Goal: Task Accomplishment & Management: Use online tool/utility

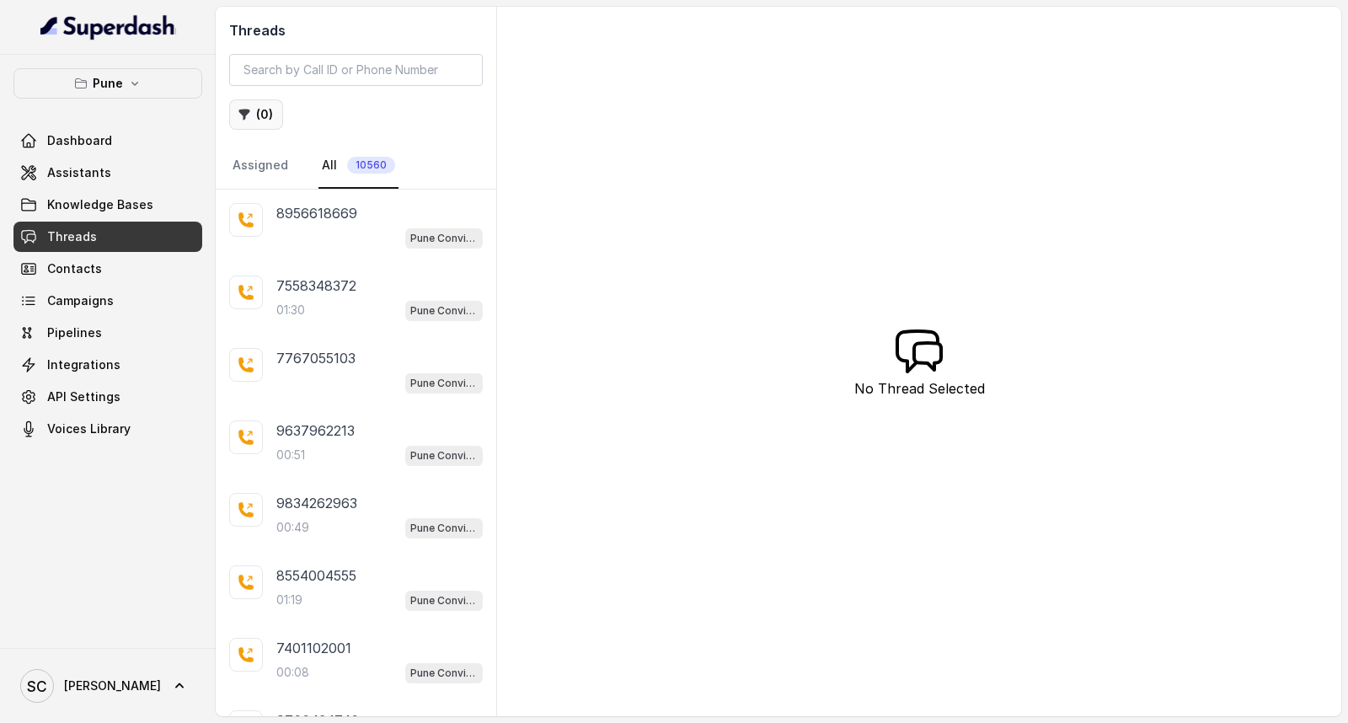
click at [270, 120] on button "( 0 )" at bounding box center [256, 114] width 54 height 30
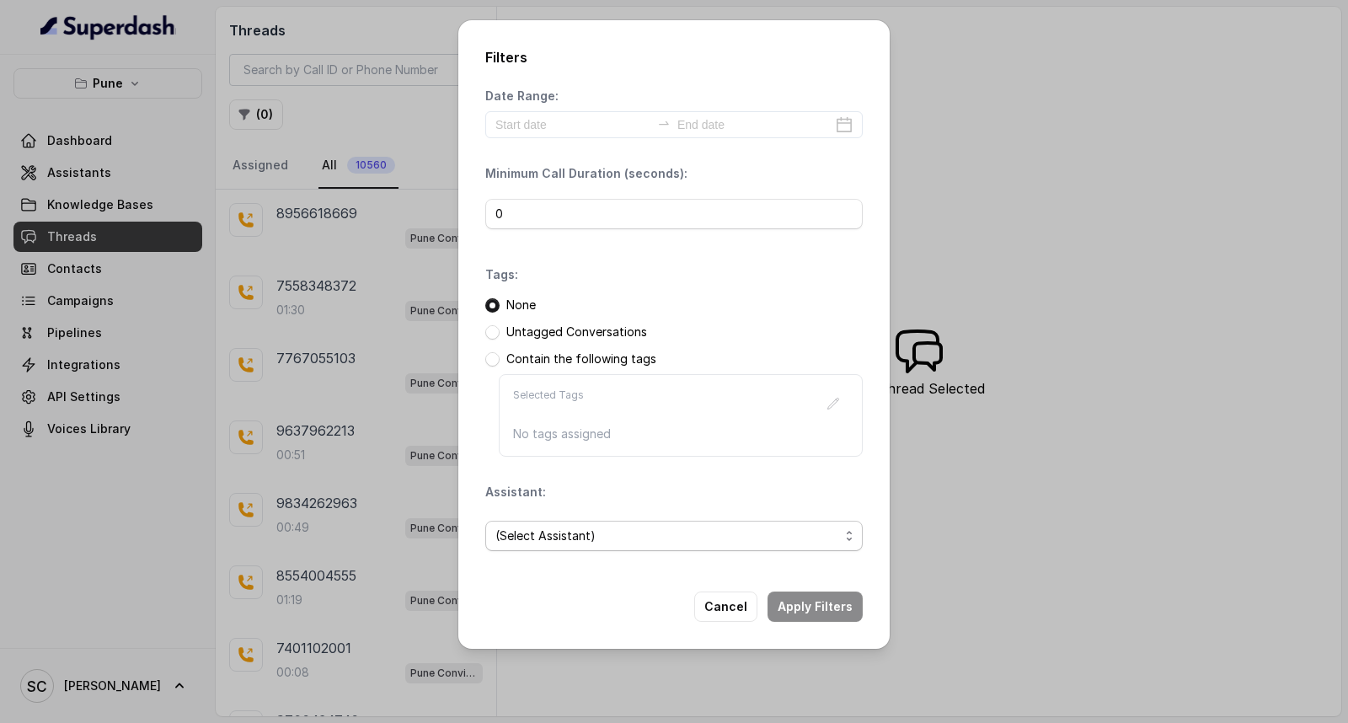
click at [553, 544] on span "(Select Assistant)" at bounding box center [667, 536] width 344 height 20
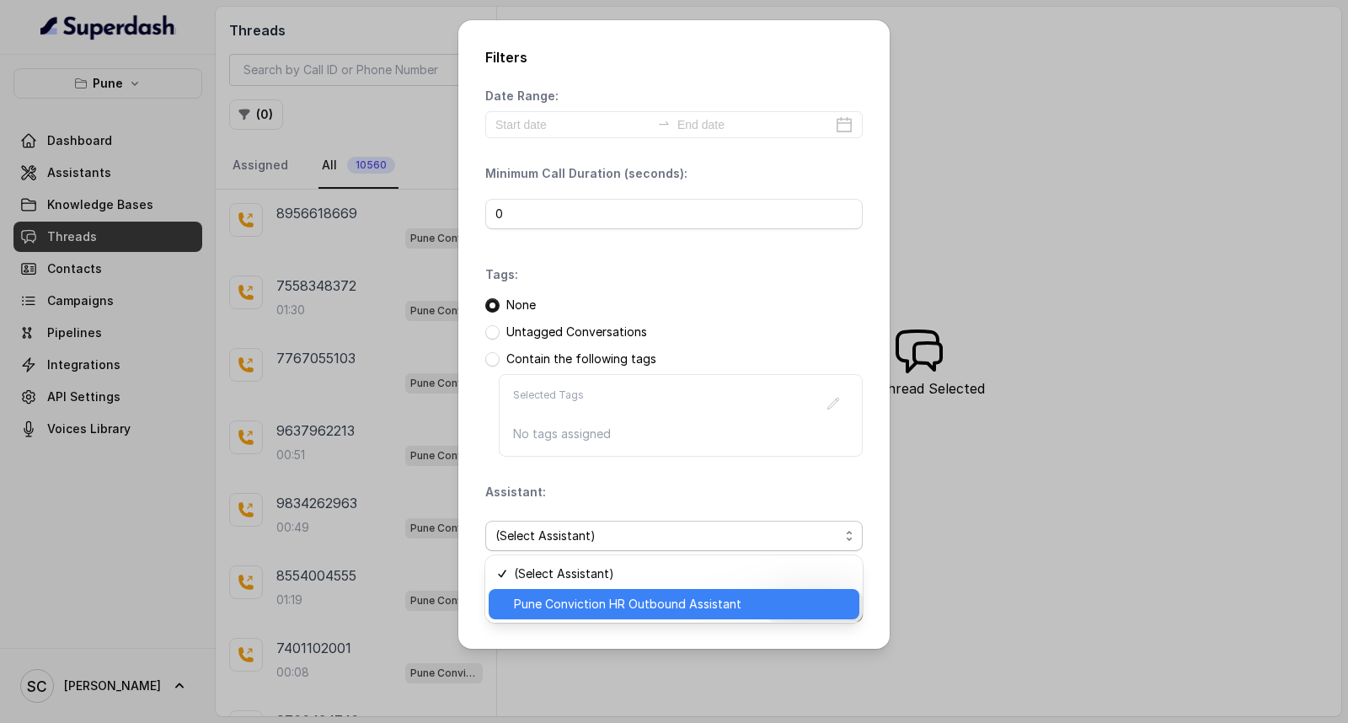
click at [549, 596] on span "Pune Conviction HR Outbound Assistant" at bounding box center [681, 604] width 335 height 20
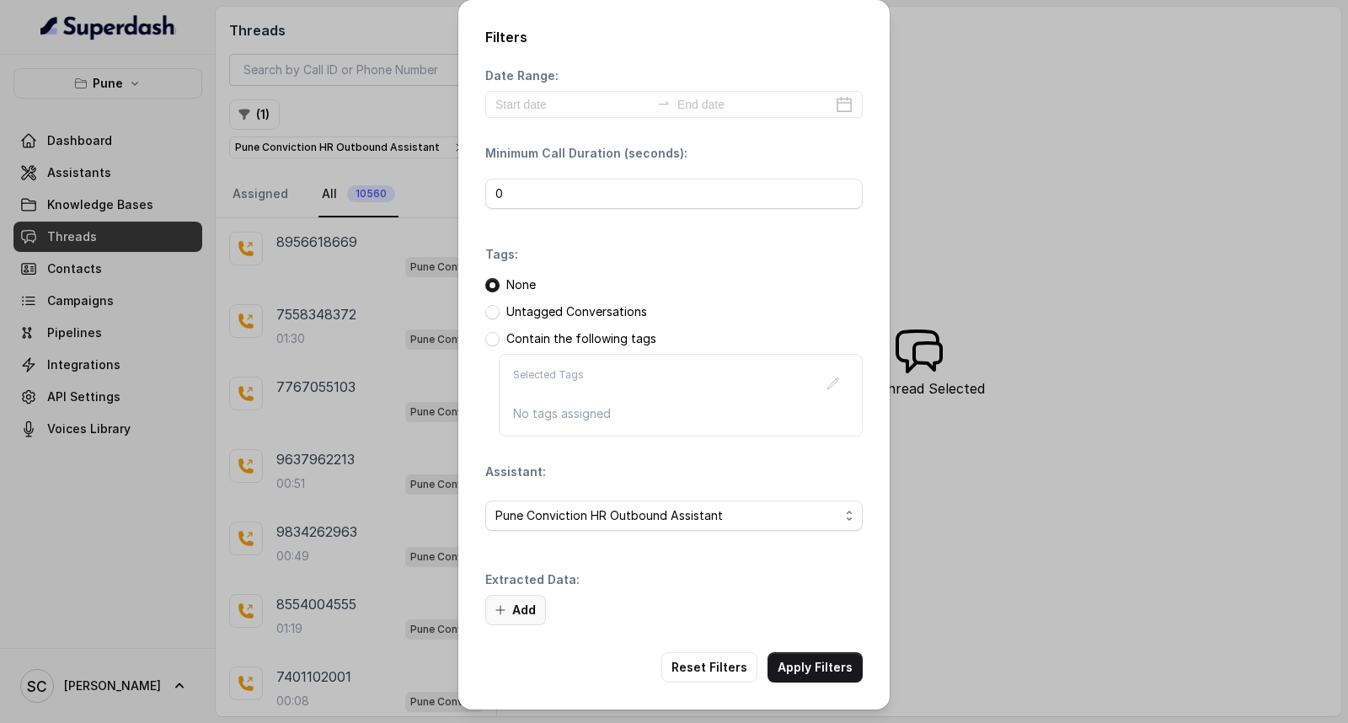
click at [520, 602] on button "Add" at bounding box center [515, 610] width 61 height 30
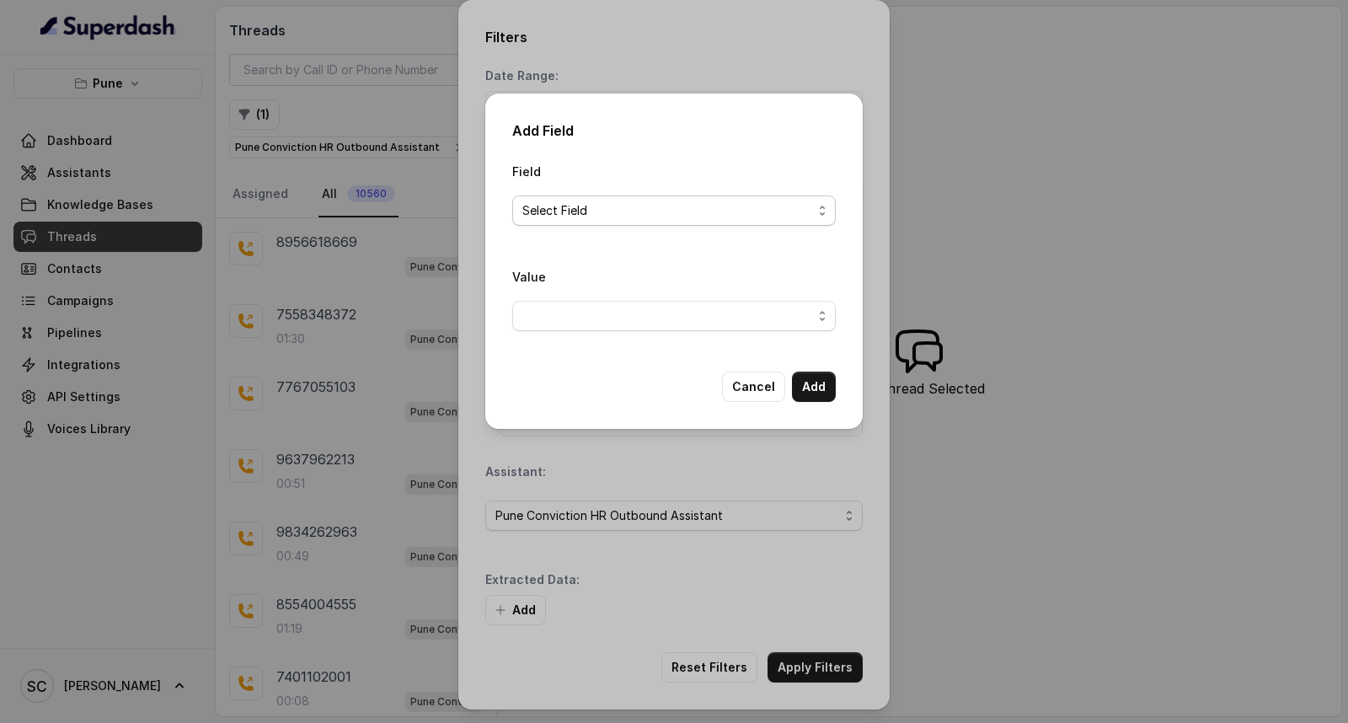
click at [628, 208] on span "Select Field" at bounding box center [667, 211] width 290 height 20
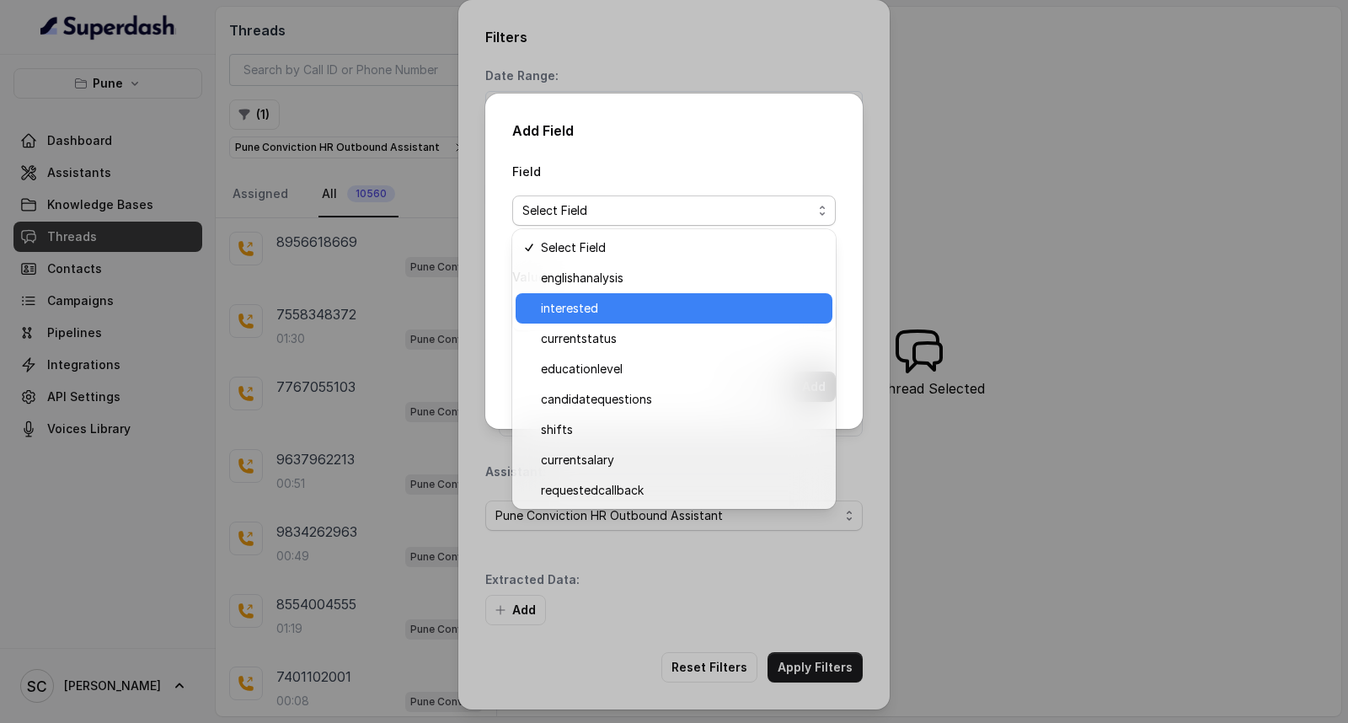
click at [619, 319] on div "interested" at bounding box center [674, 308] width 317 height 30
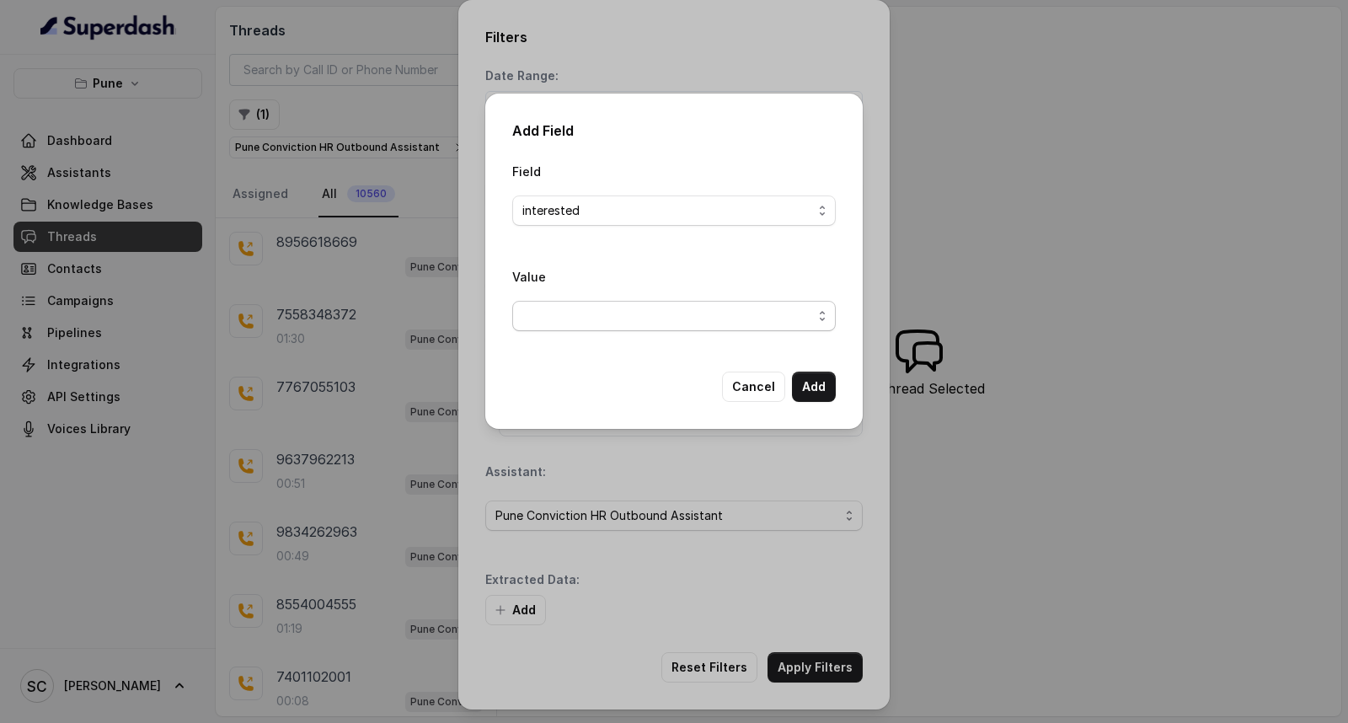
click at [619, 319] on span "button" at bounding box center [674, 316] width 324 height 30
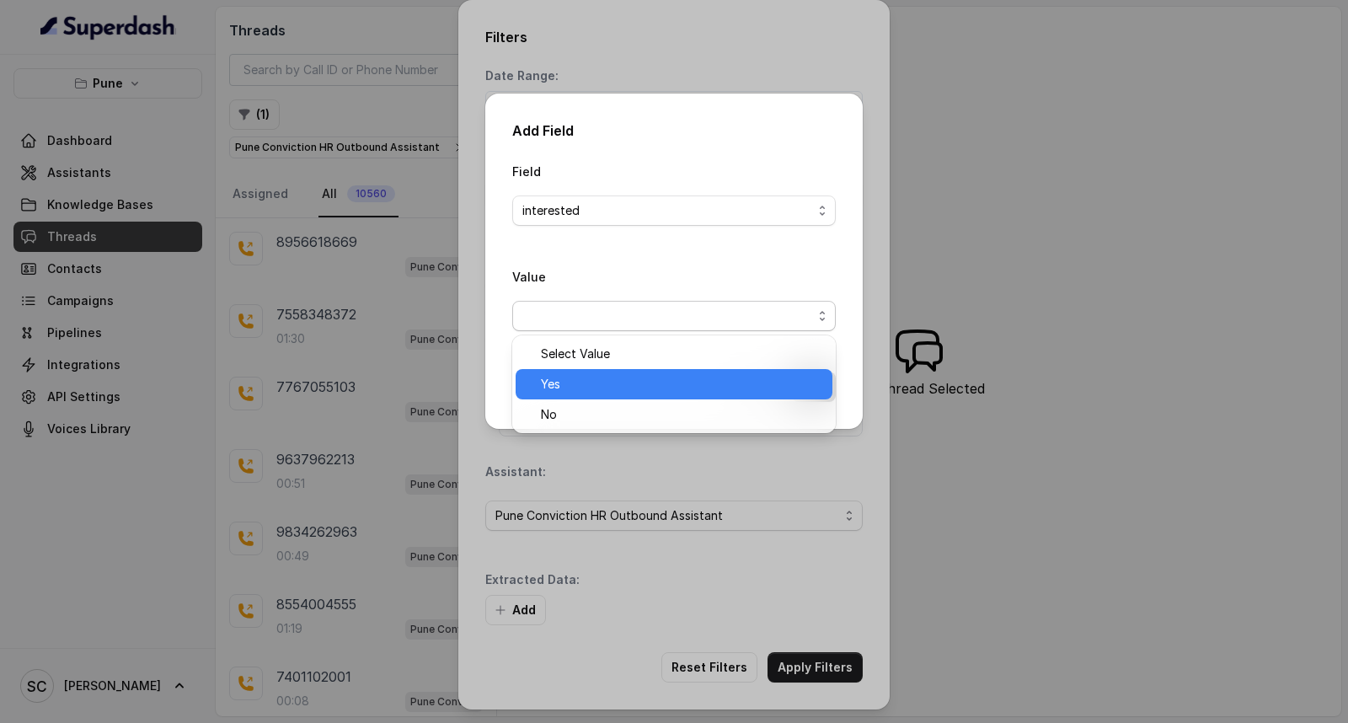
click at [592, 390] on span "Yes" at bounding box center [681, 384] width 281 height 20
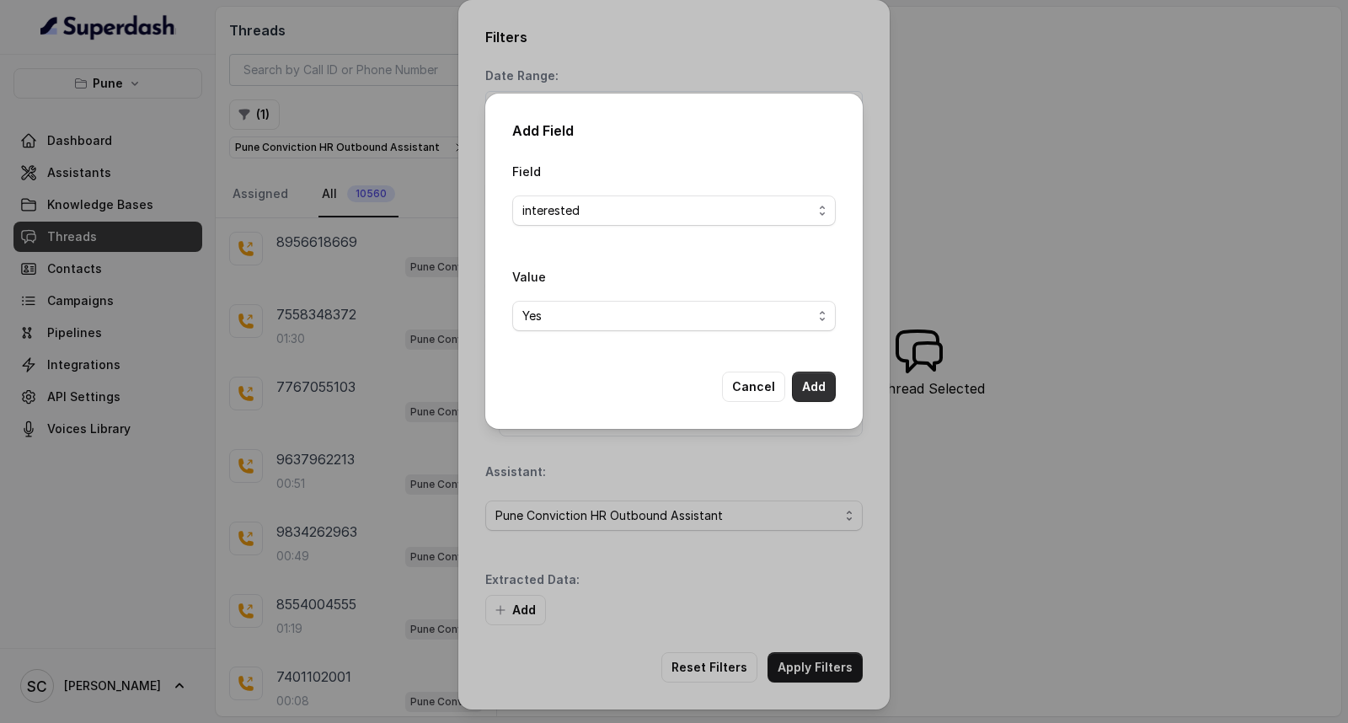
click at [811, 384] on button "Add" at bounding box center [814, 387] width 44 height 30
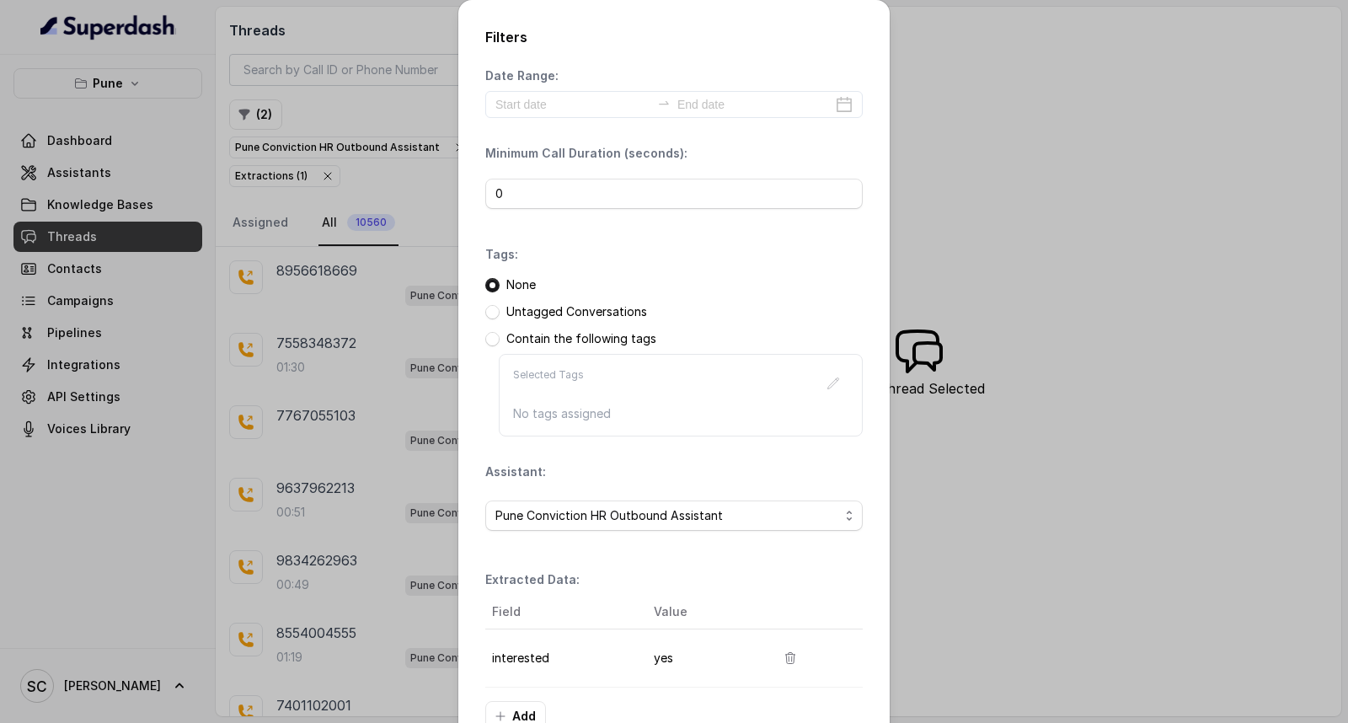
scroll to position [106, 0]
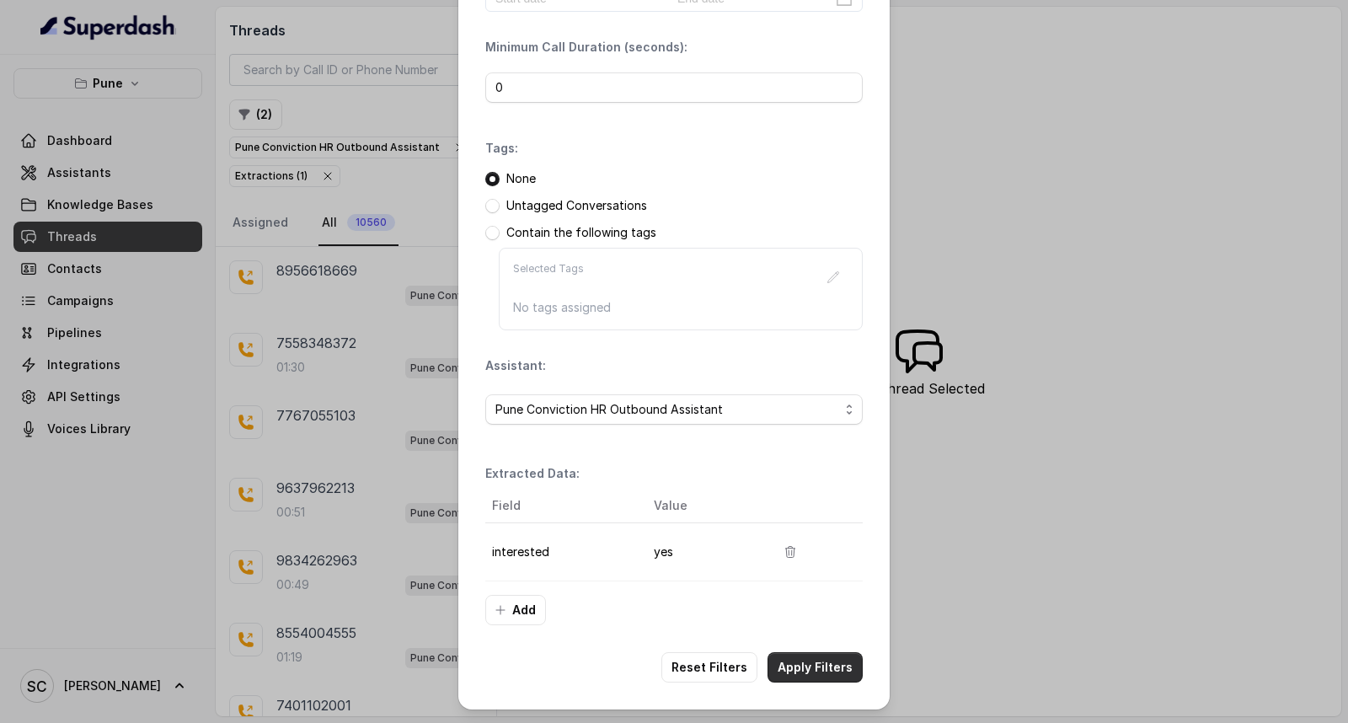
click at [806, 674] on button "Apply Filters" at bounding box center [815, 667] width 95 height 30
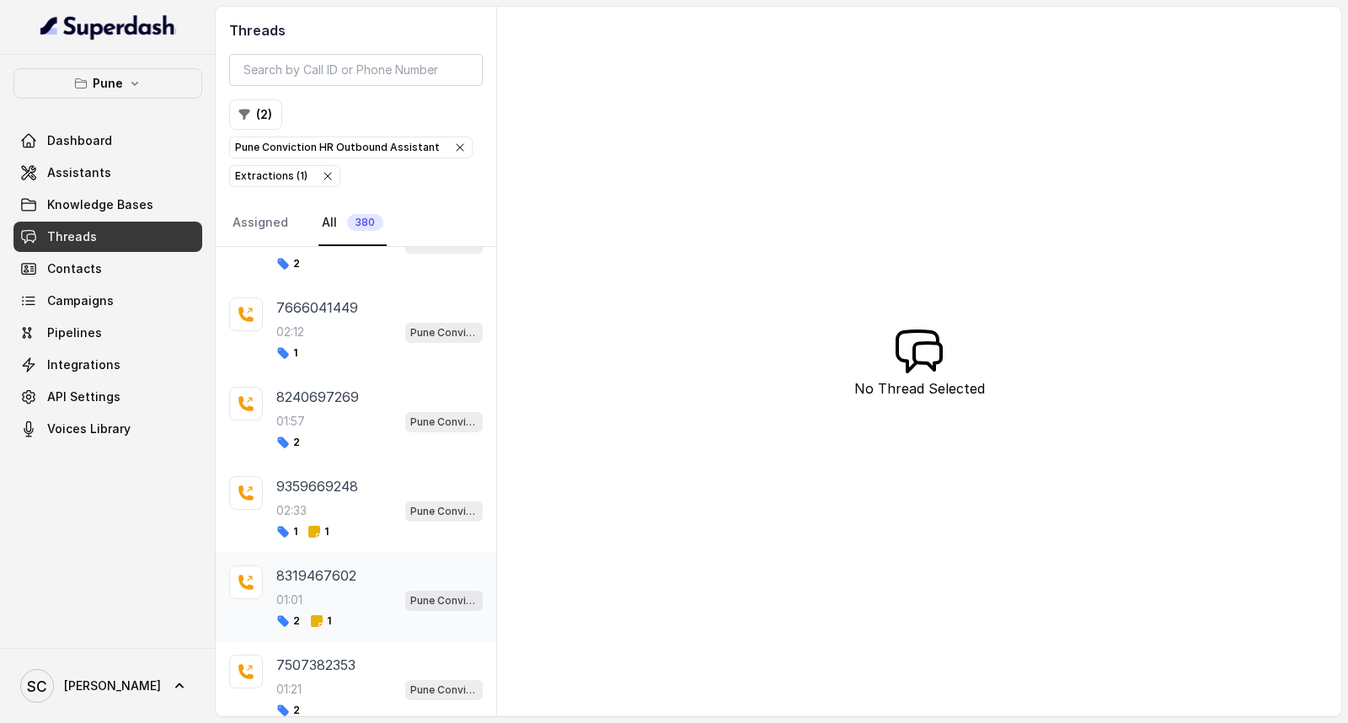
scroll to position [1369, 0]
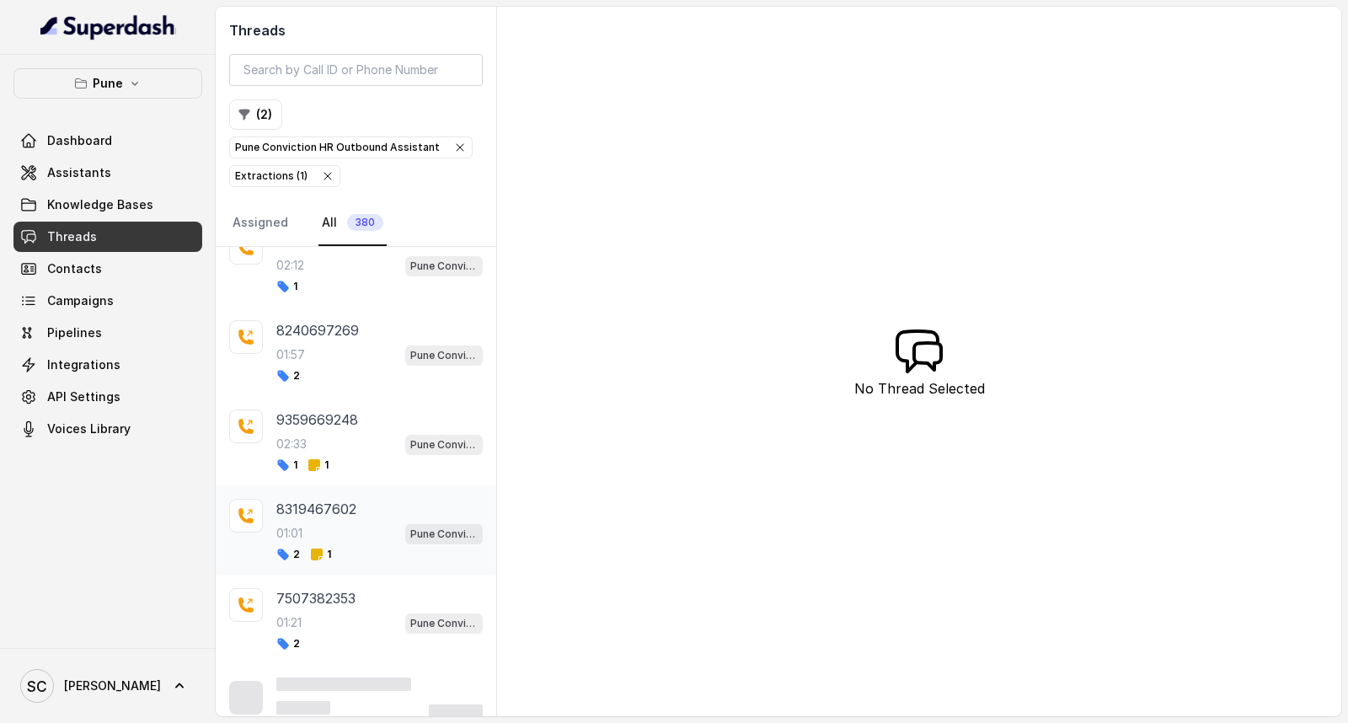
click at [320, 567] on div "8319467602 01:01 Pune Conviction HR Outbound Assistant 2 1" at bounding box center [356, 529] width 281 height 89
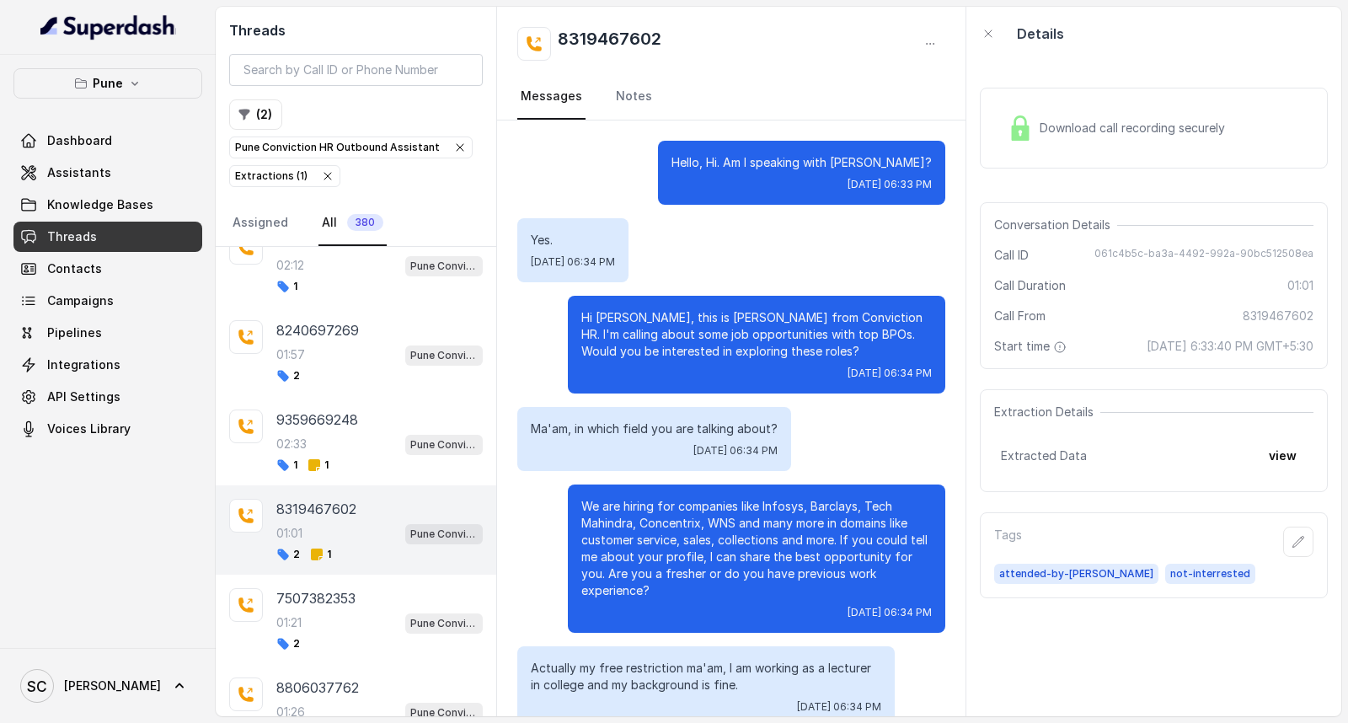
scroll to position [262, 0]
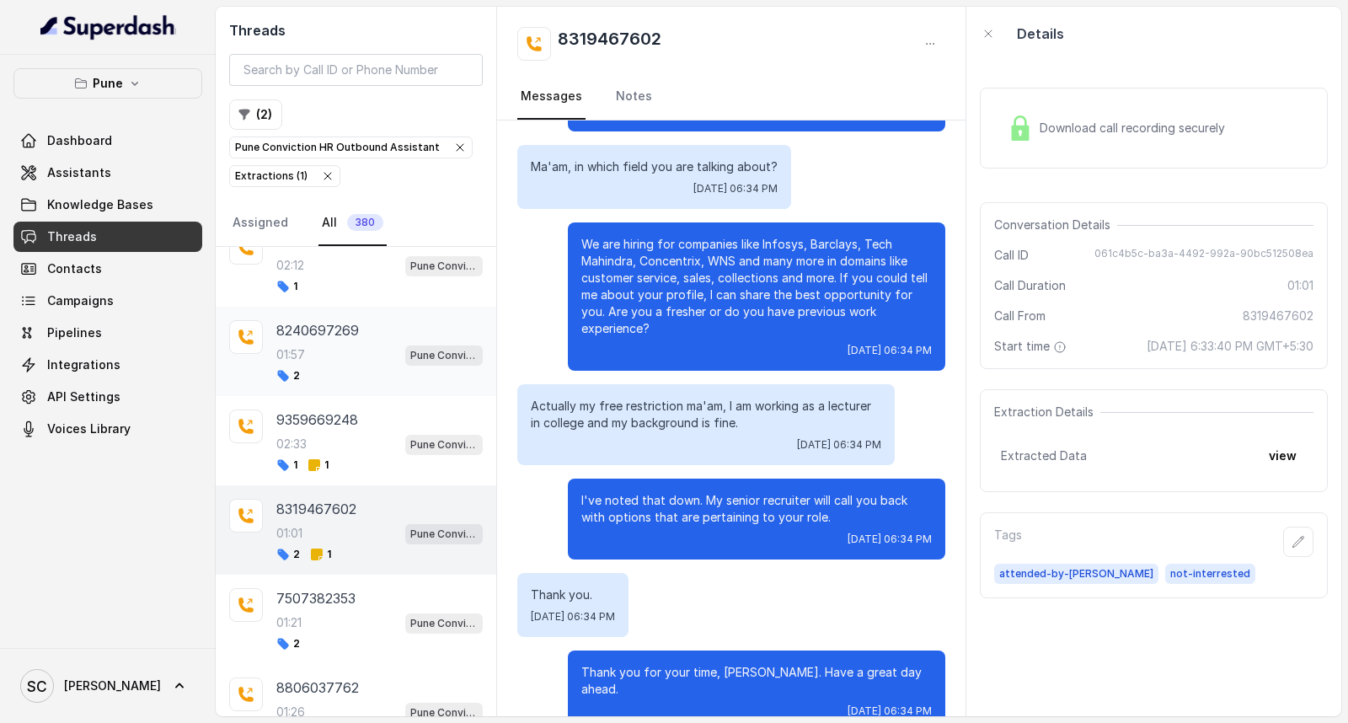
click at [354, 352] on div "01:57 Pune Conviction HR Outbound Assistant" at bounding box center [379, 355] width 206 height 22
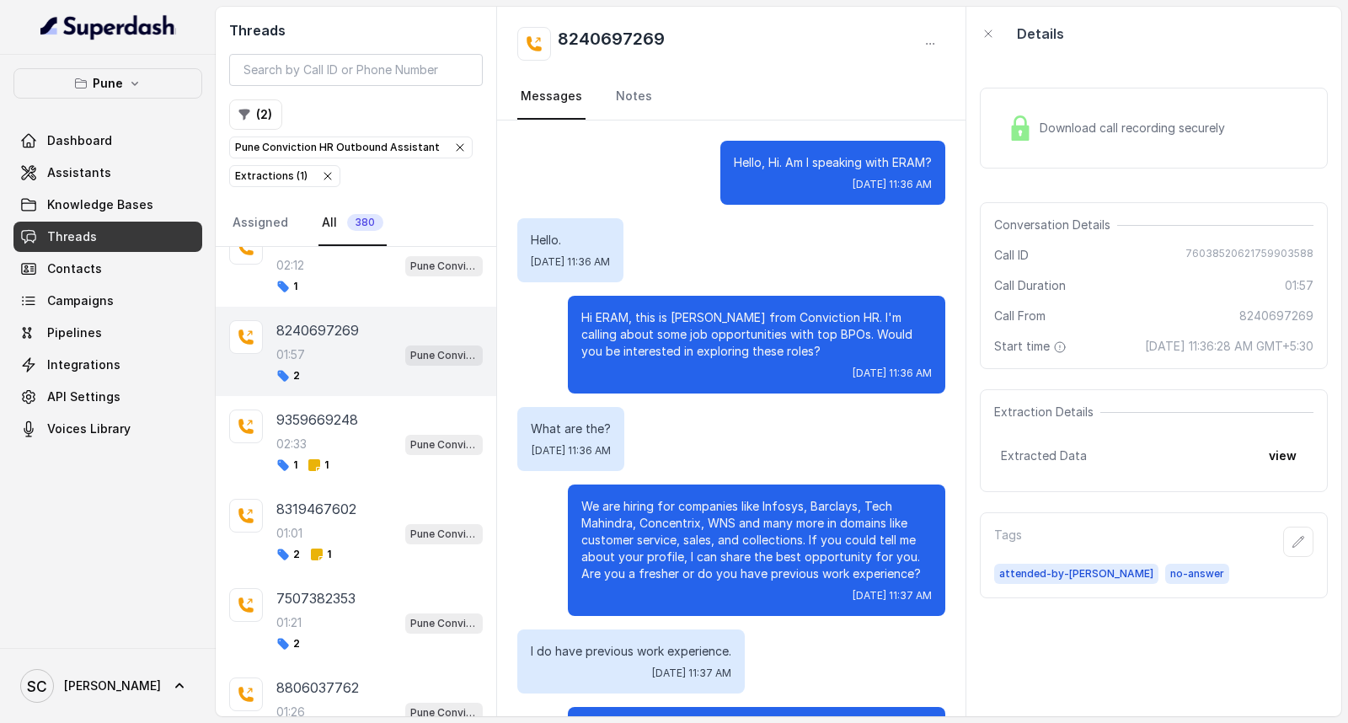
scroll to position [1336, 0]
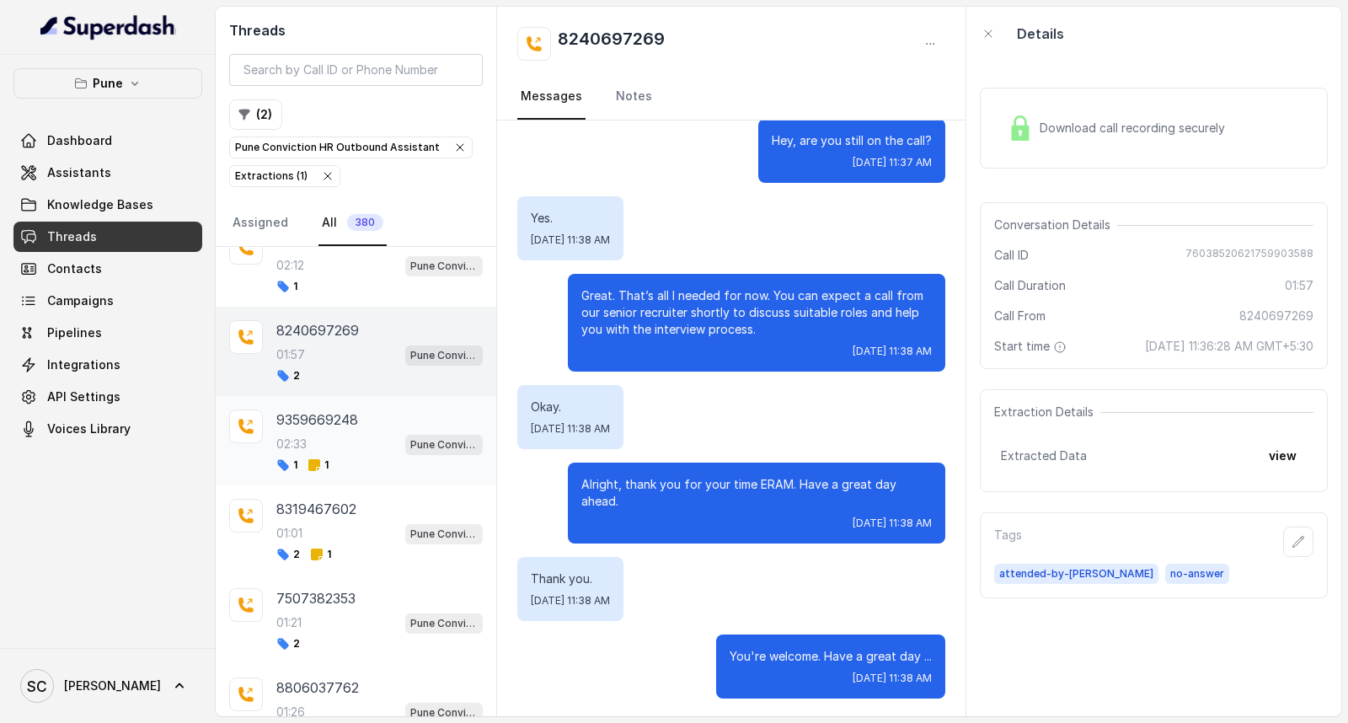
click at [340, 430] on p "9359669248" at bounding box center [317, 420] width 82 height 20
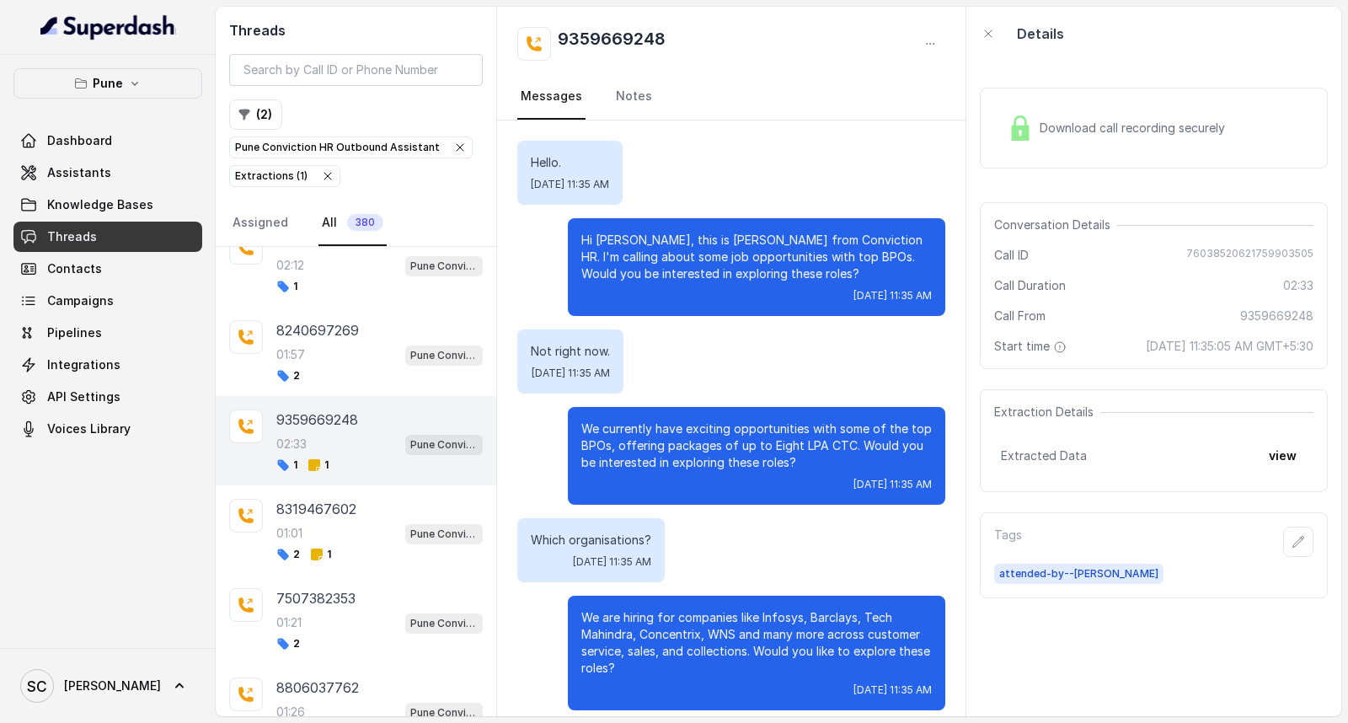
scroll to position [1781, 0]
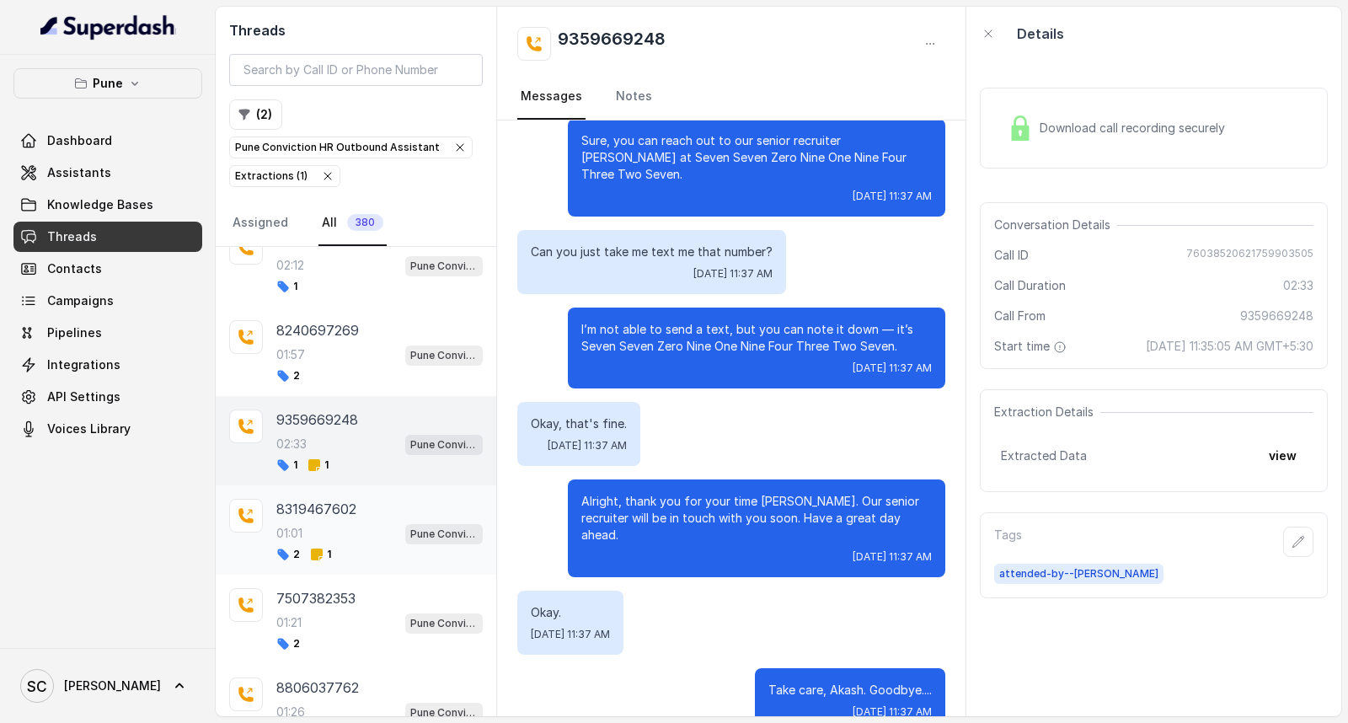
click at [326, 537] on div "01:01 Pune Conviction HR Outbound Assistant" at bounding box center [379, 533] width 206 height 22
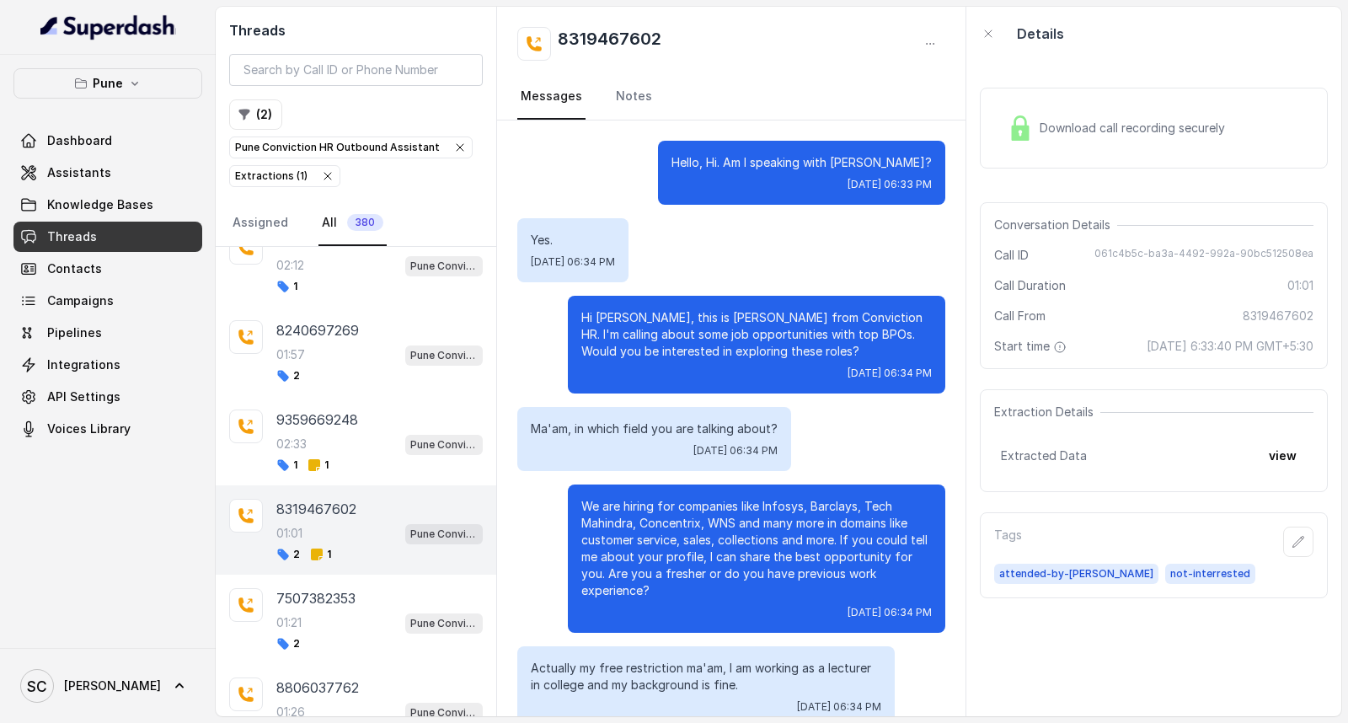
scroll to position [262, 0]
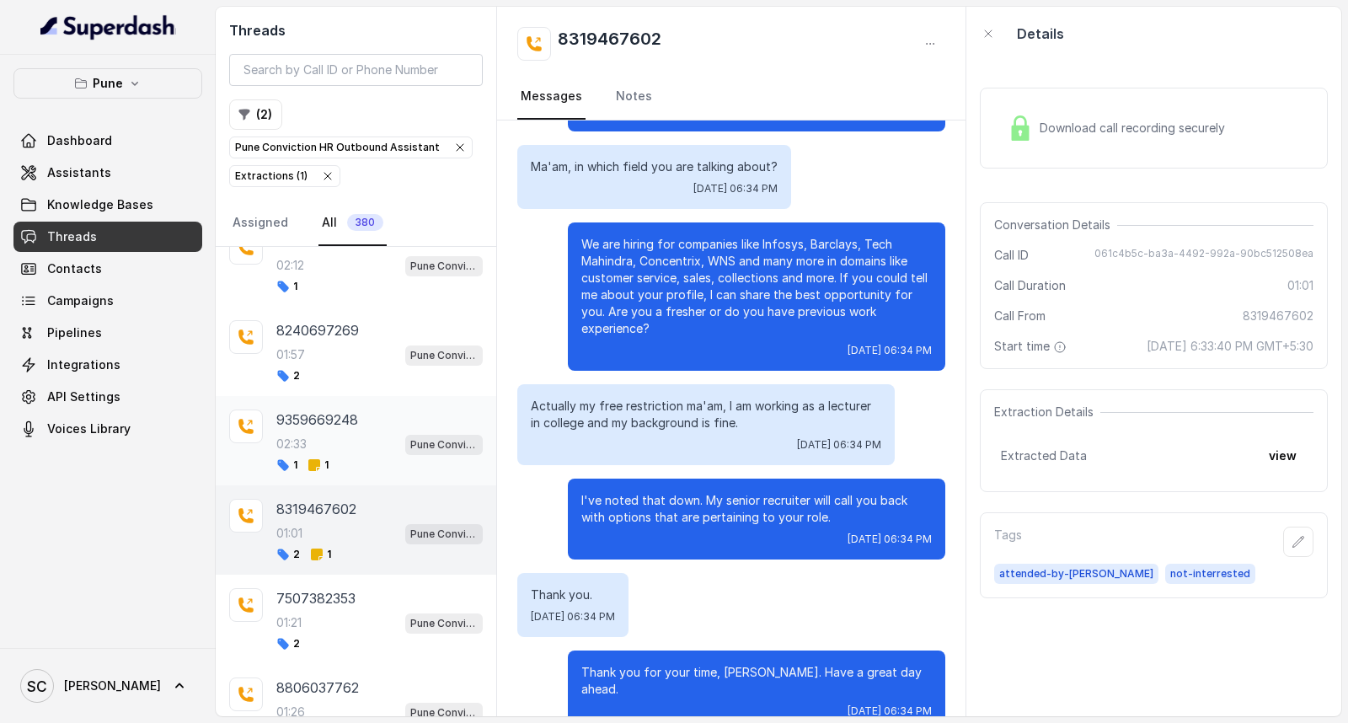
click at [332, 455] on div "02:33 Pune Conviction HR Outbound Assistant" at bounding box center [379, 444] width 206 height 22
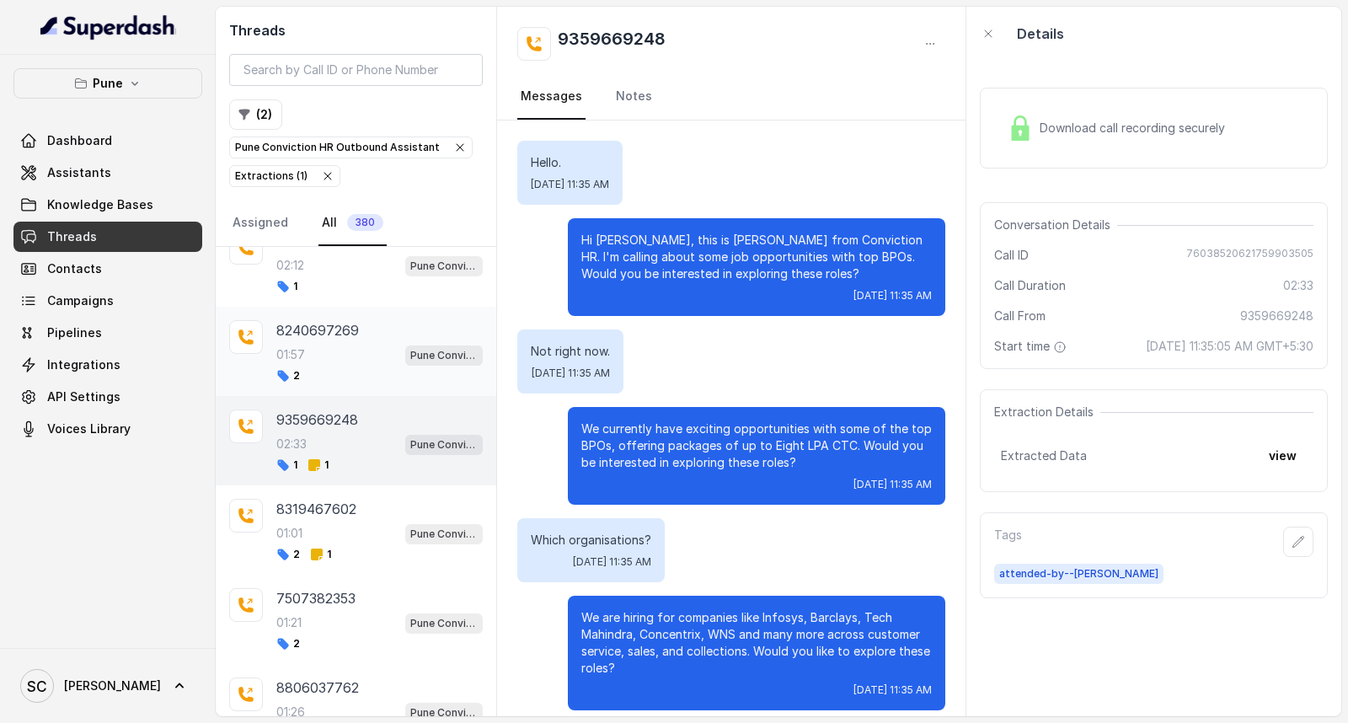
scroll to position [1781, 0]
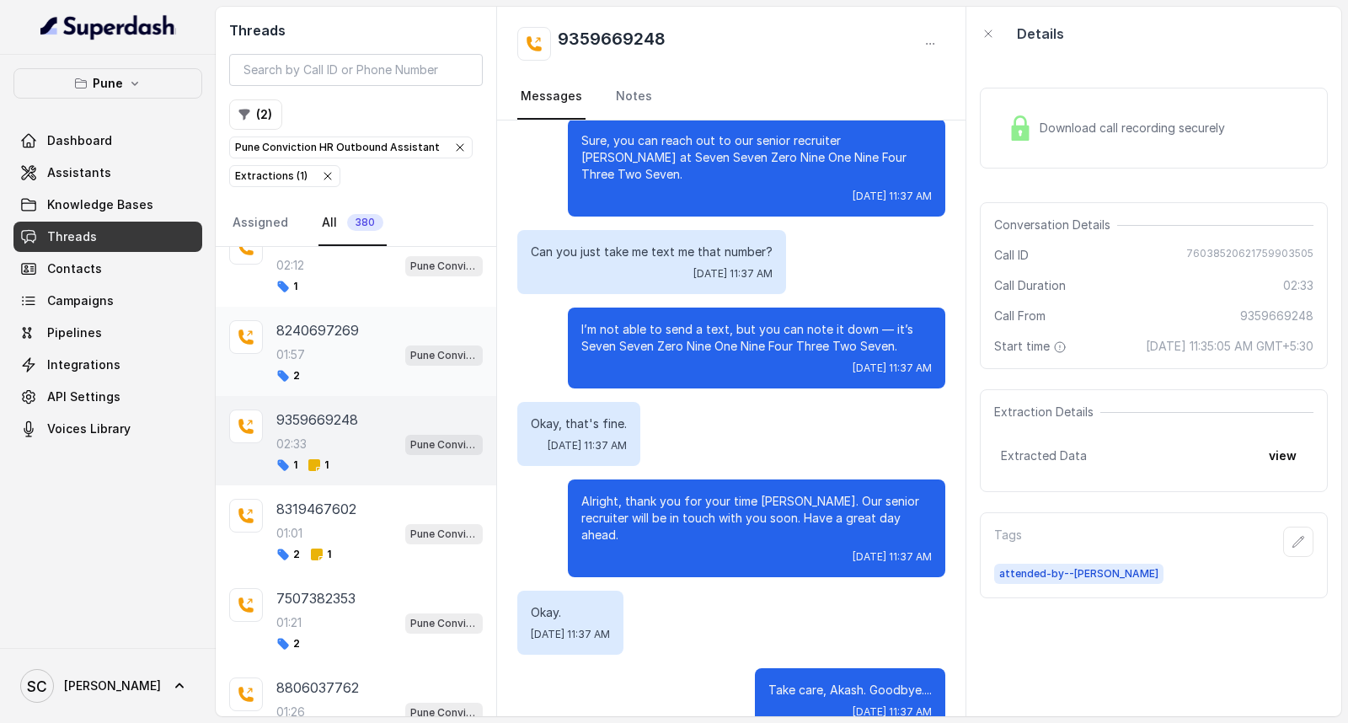
click at [343, 379] on div "2" at bounding box center [379, 375] width 206 height 13
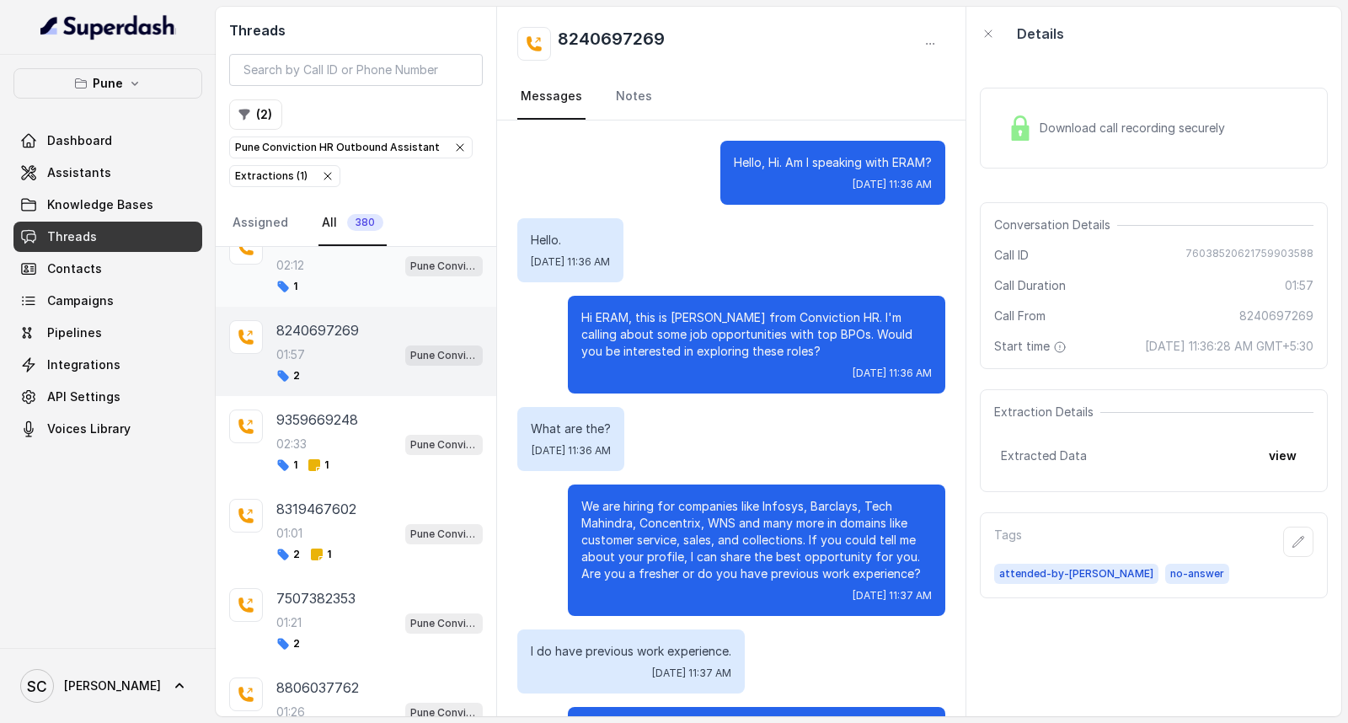
scroll to position [1336, 0]
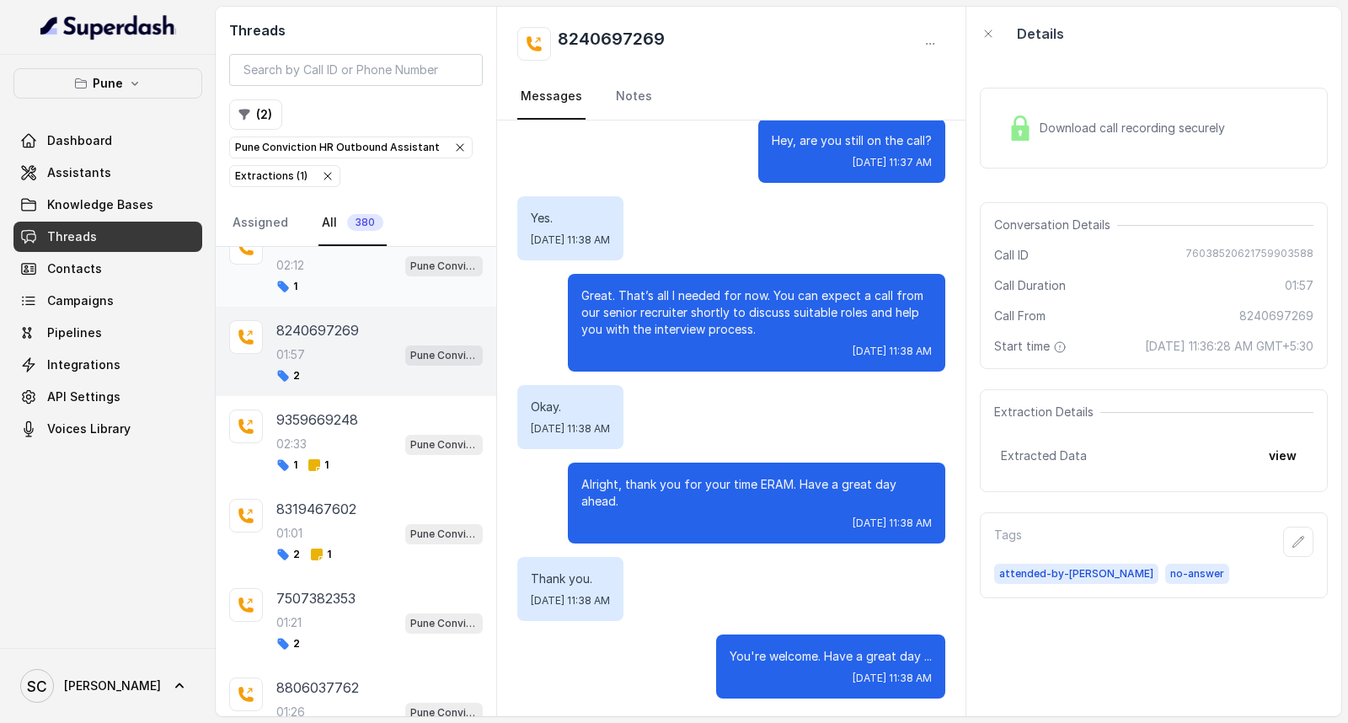
click at [344, 293] on div "1" at bounding box center [379, 286] width 206 height 13
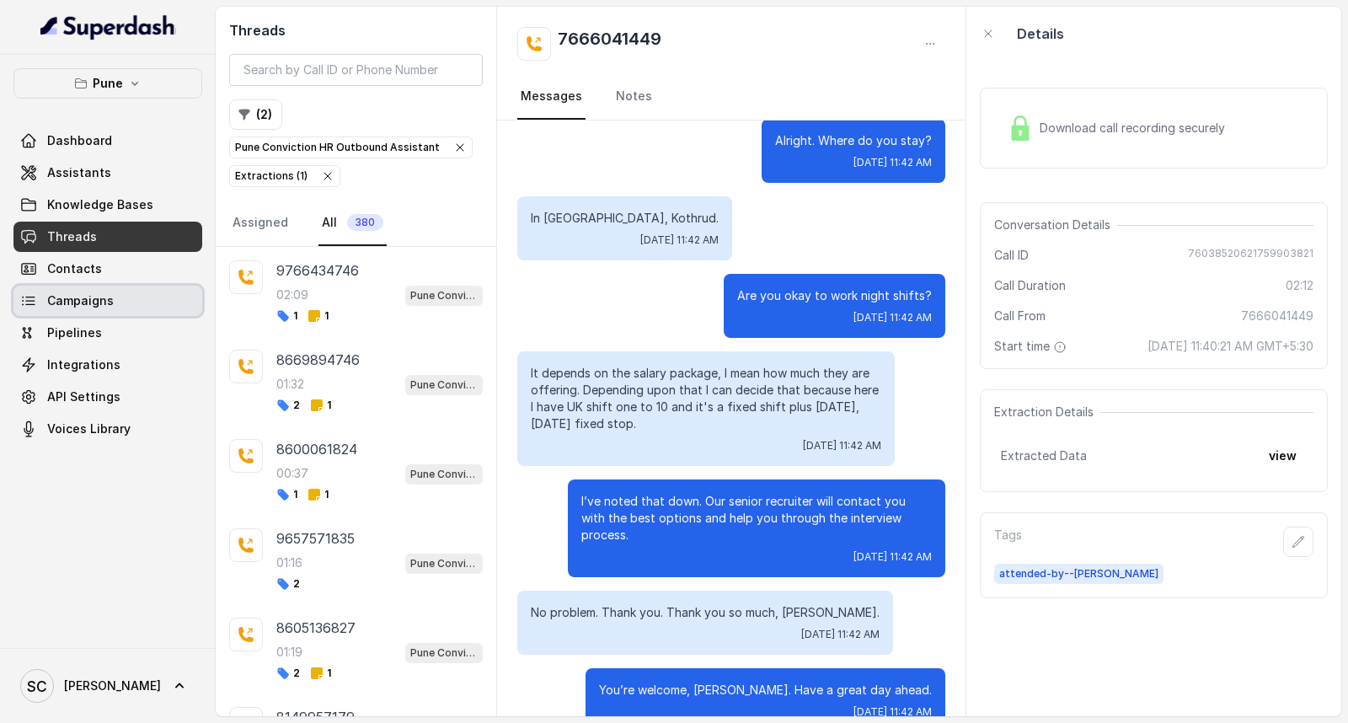
click at [62, 302] on span "Campaigns" at bounding box center [80, 300] width 67 height 17
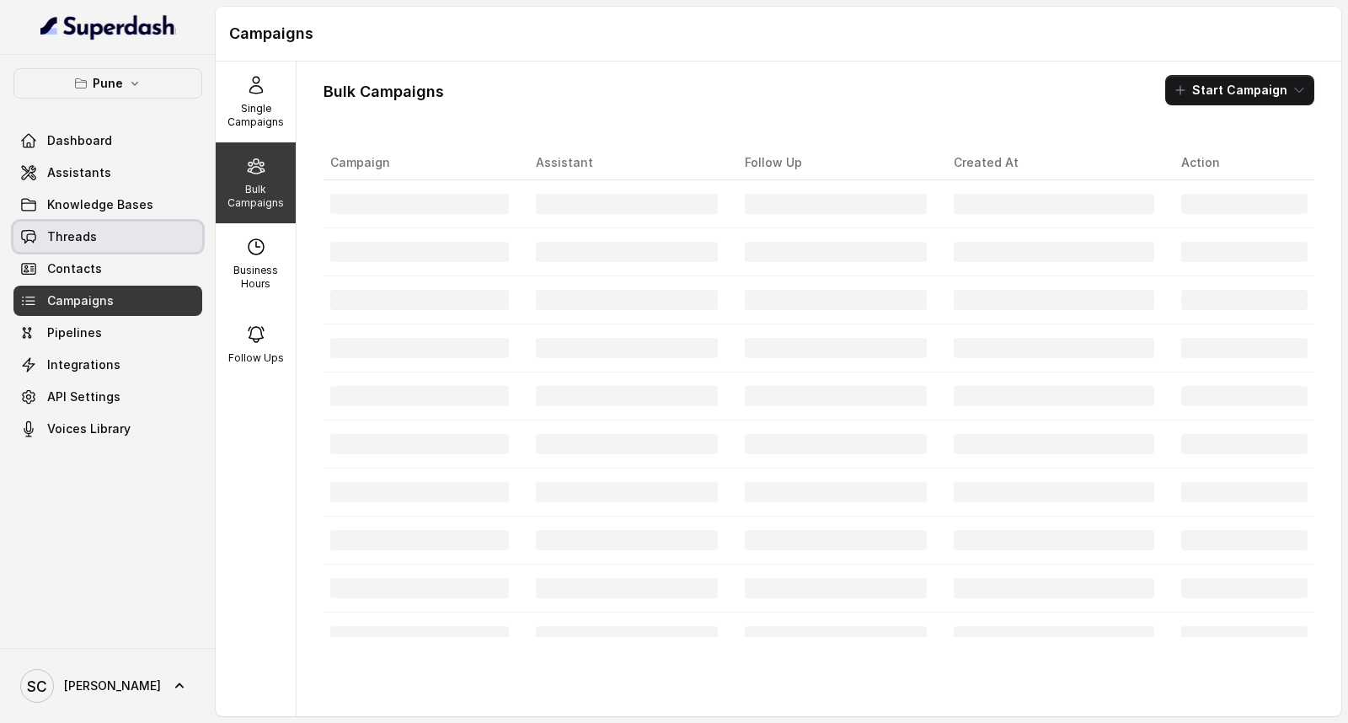
click at [137, 232] on link "Threads" at bounding box center [107, 237] width 189 height 30
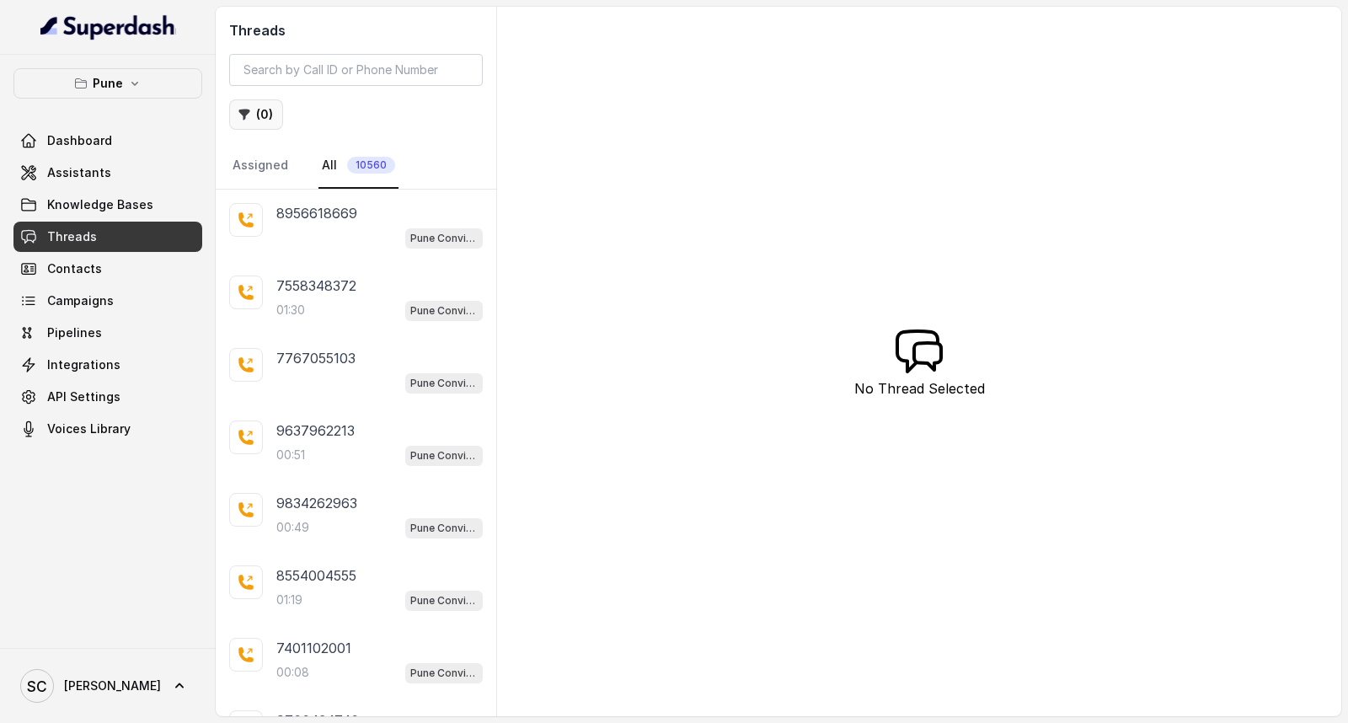
click at [266, 114] on button "( 0 )" at bounding box center [256, 114] width 54 height 30
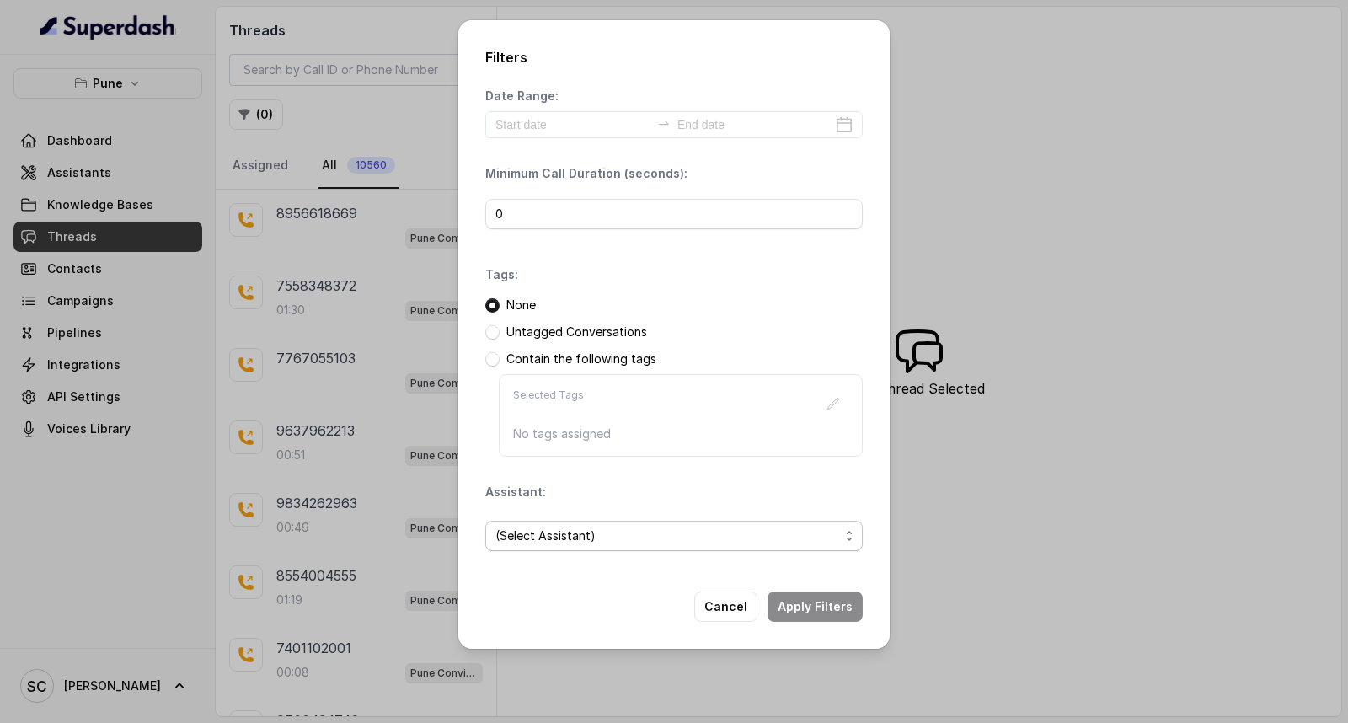
click at [570, 533] on span "(Select Assistant)" at bounding box center [667, 536] width 344 height 20
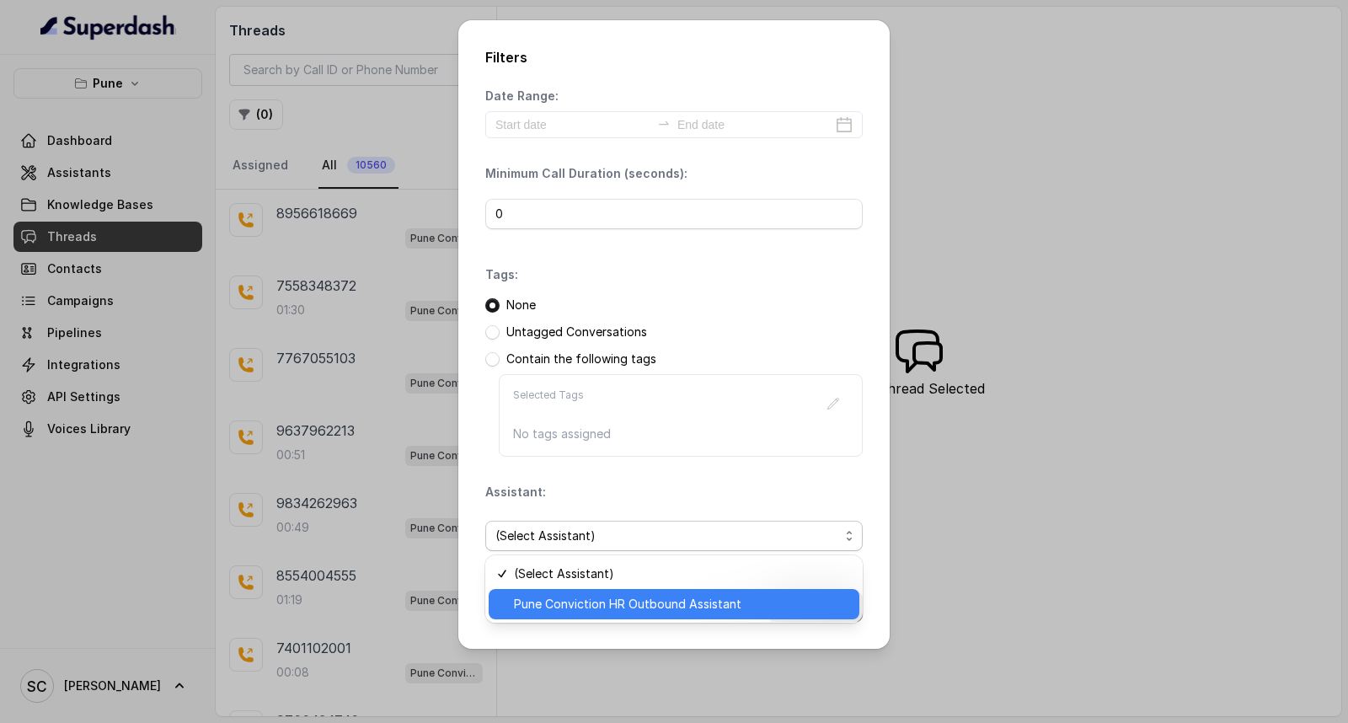
click at [563, 605] on span "Pune Conviction HR Outbound Assistant" at bounding box center [681, 604] width 335 height 20
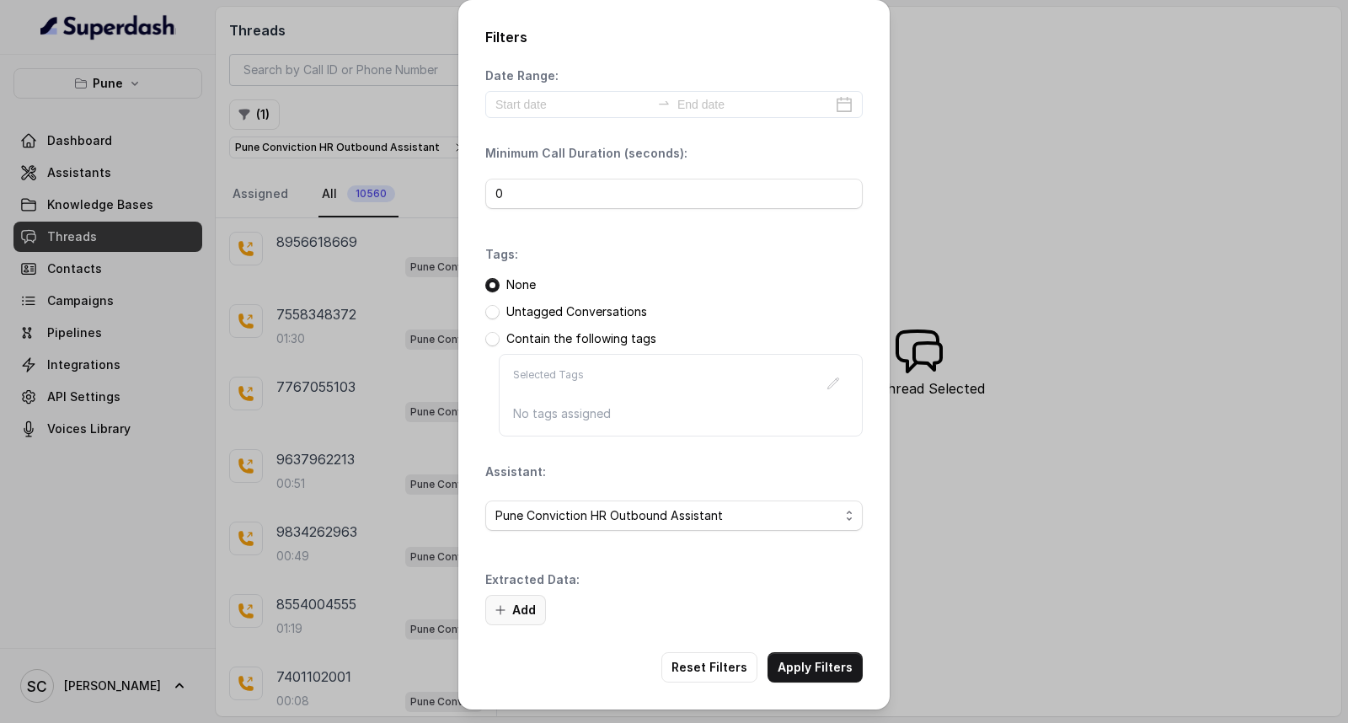
click at [528, 615] on button "Add" at bounding box center [515, 610] width 61 height 30
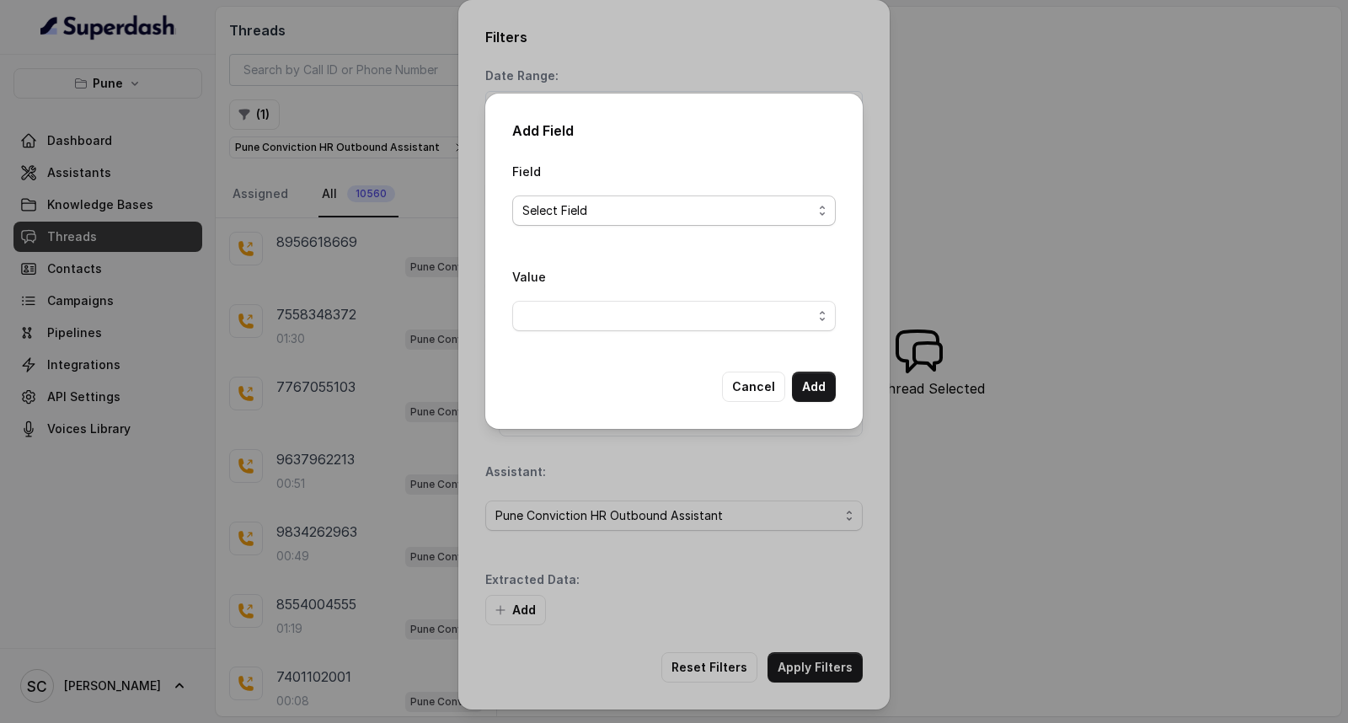
click at [568, 197] on span "Select Field" at bounding box center [674, 210] width 324 height 30
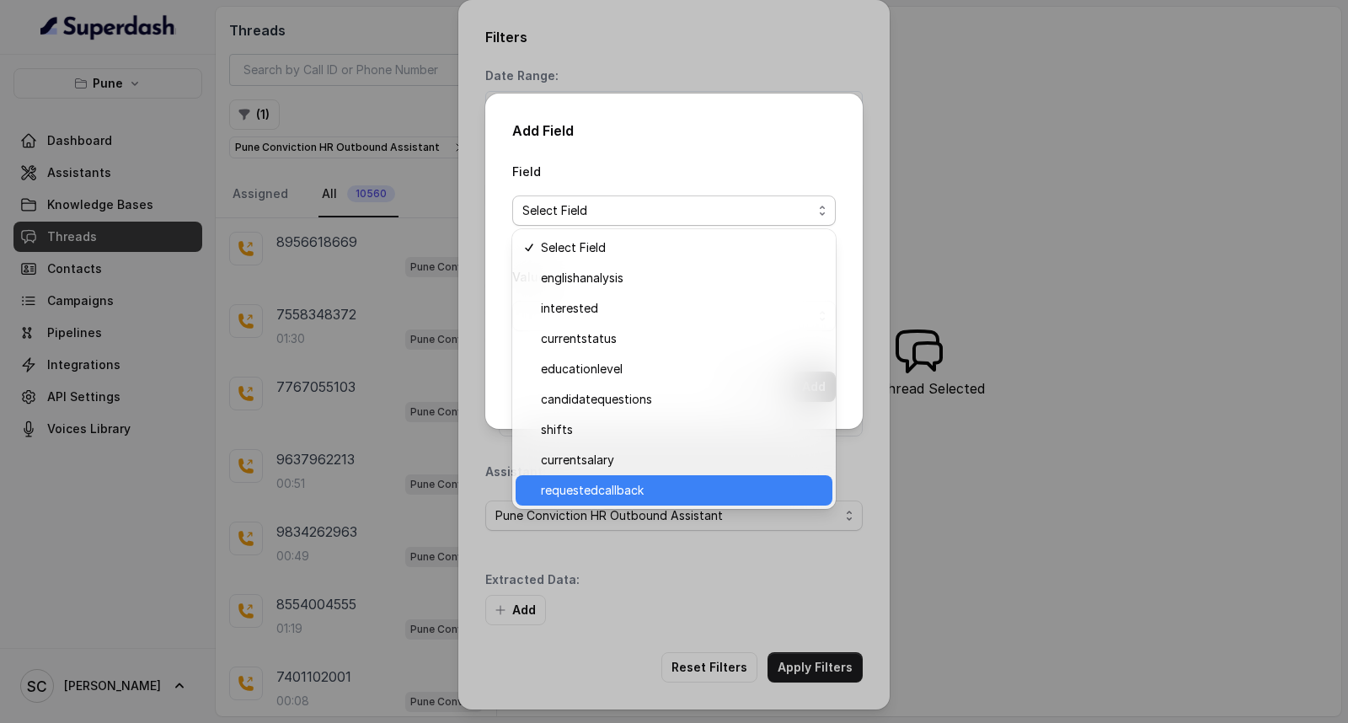
click at [612, 495] on span "requestedcallback" at bounding box center [681, 490] width 281 height 20
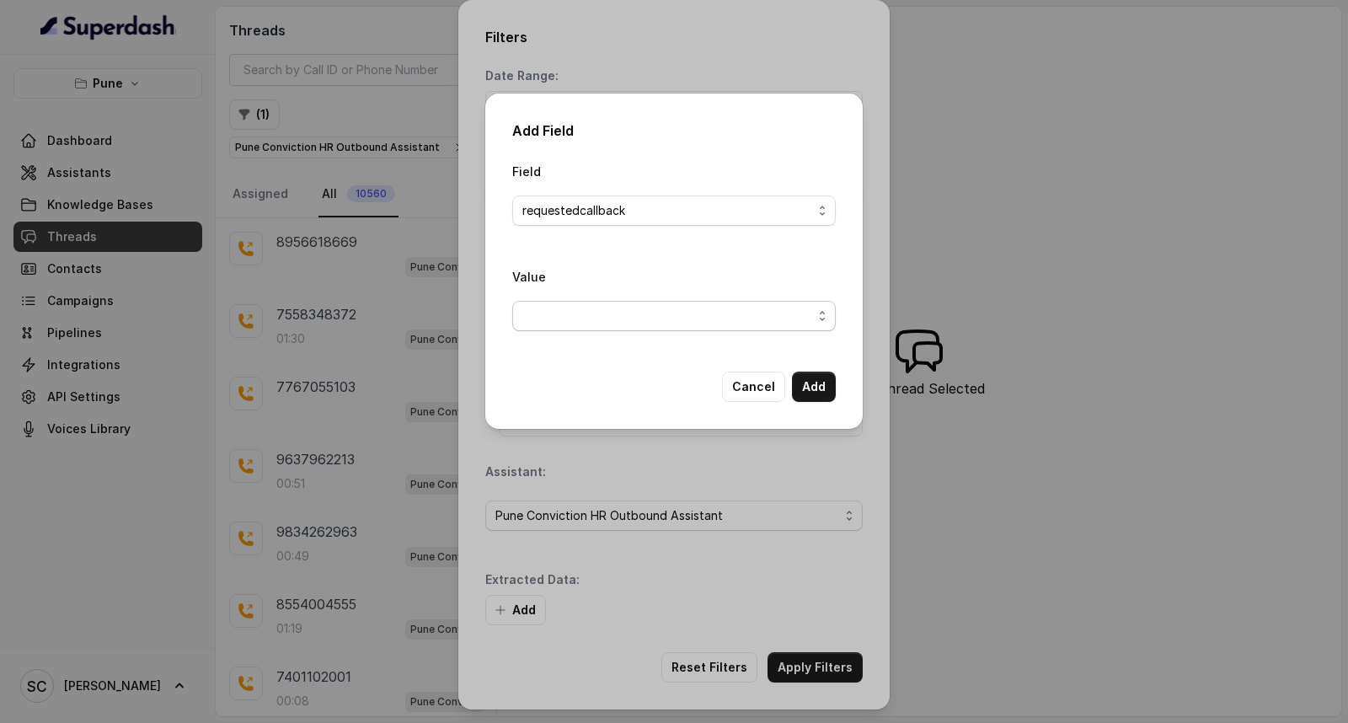
click at [625, 319] on span "button" at bounding box center [674, 316] width 324 height 30
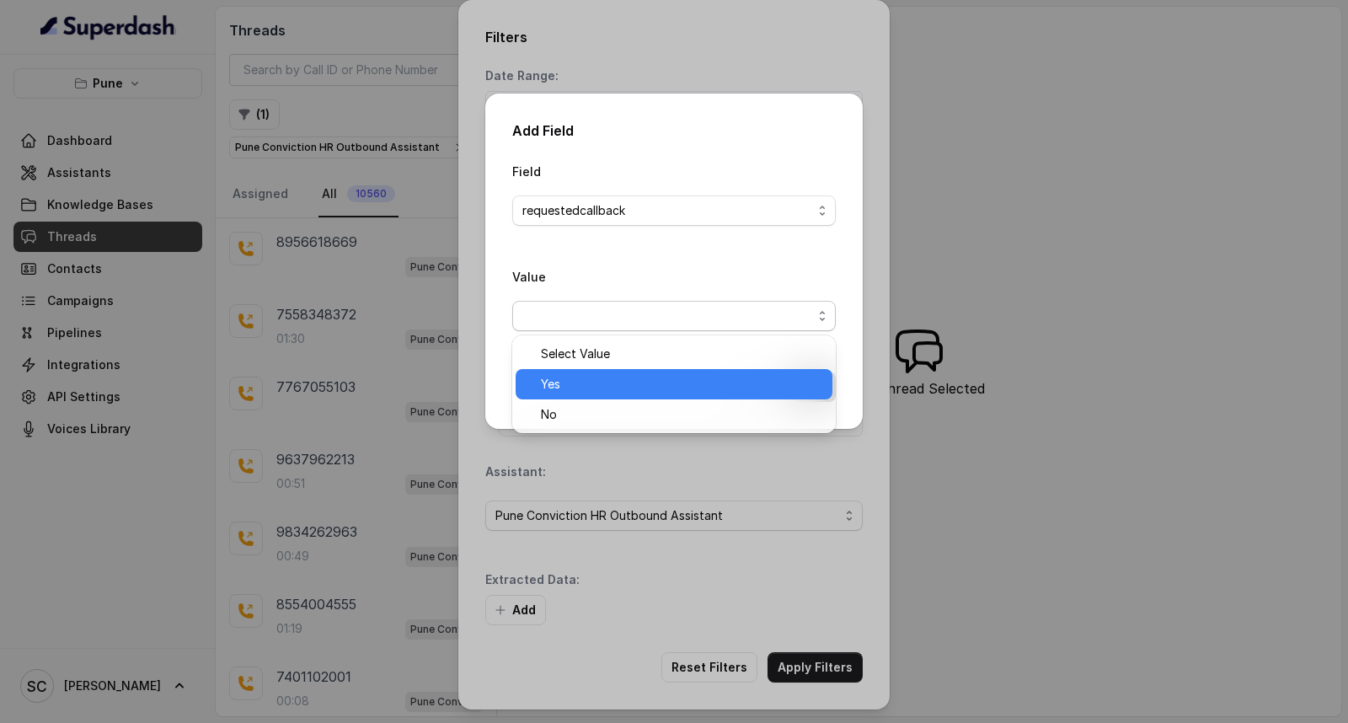
click at [602, 383] on span "Yes" at bounding box center [681, 384] width 281 height 20
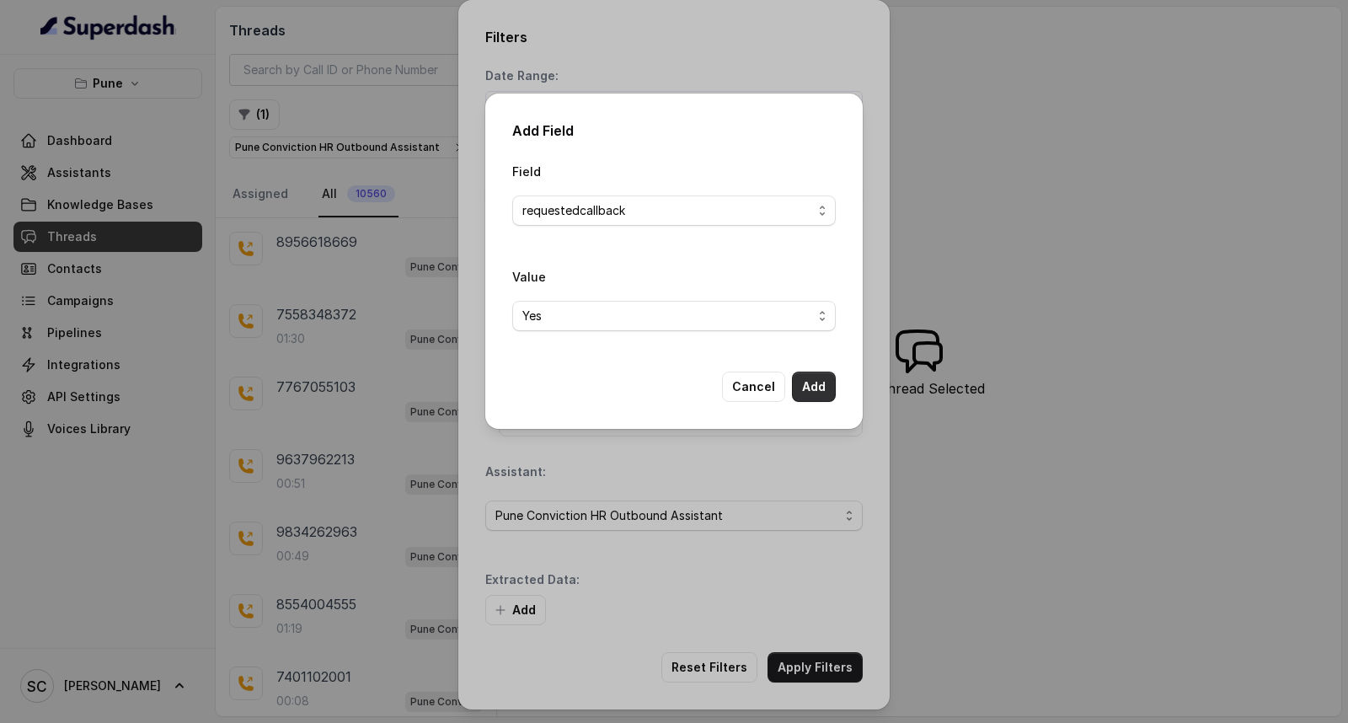
click at [811, 389] on button "Add" at bounding box center [814, 387] width 44 height 30
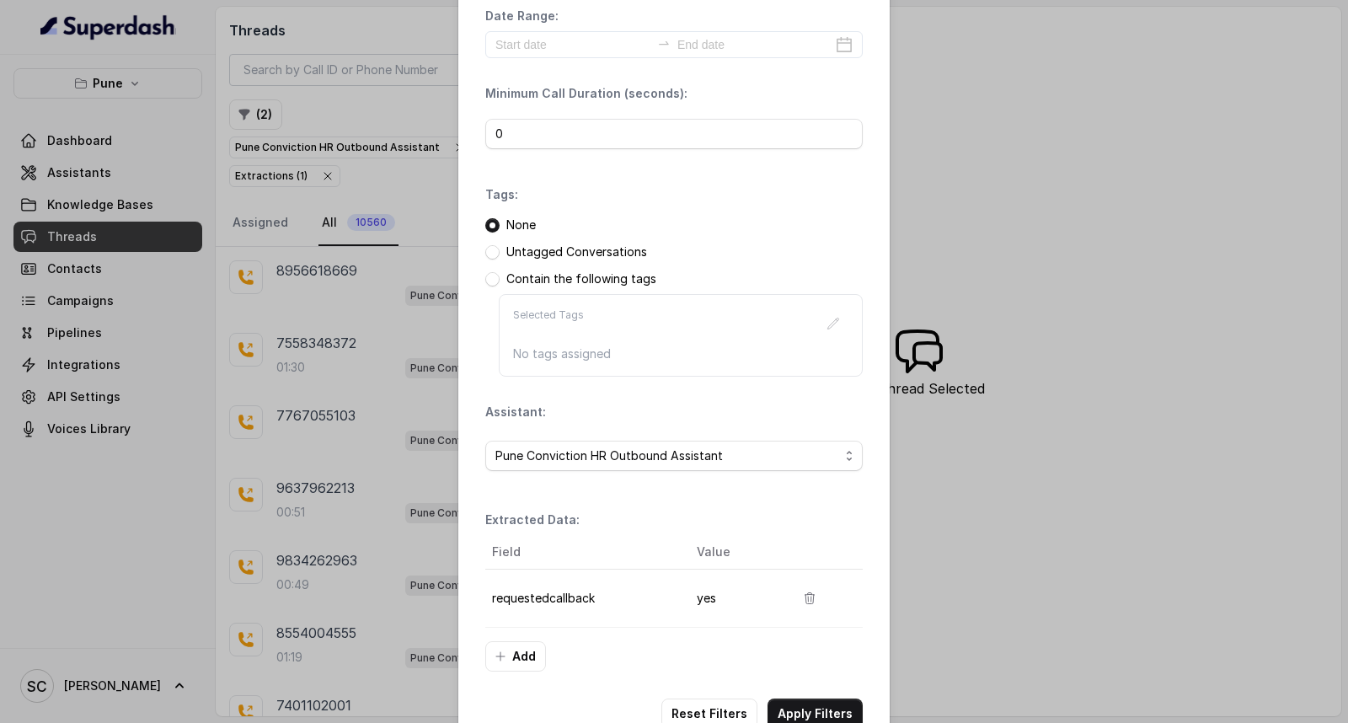
scroll to position [106, 0]
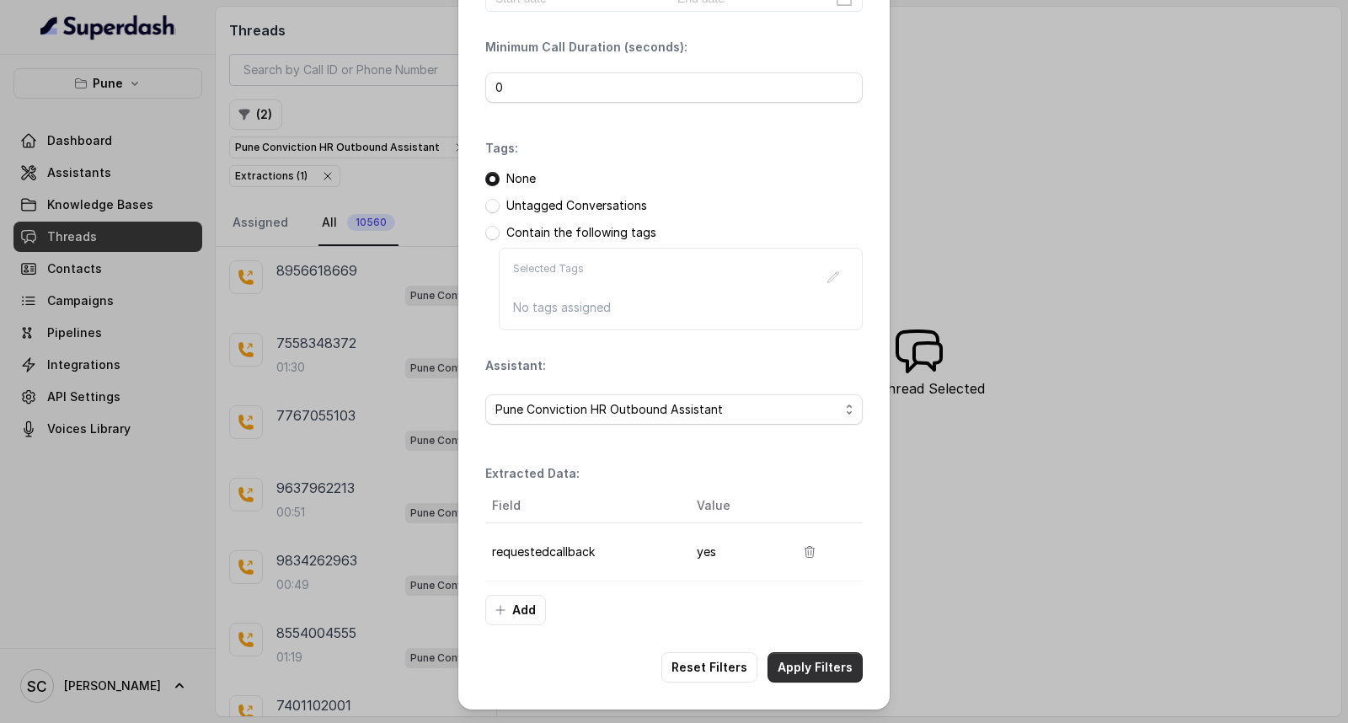
click at [790, 662] on button "Apply Filters" at bounding box center [815, 667] width 95 height 30
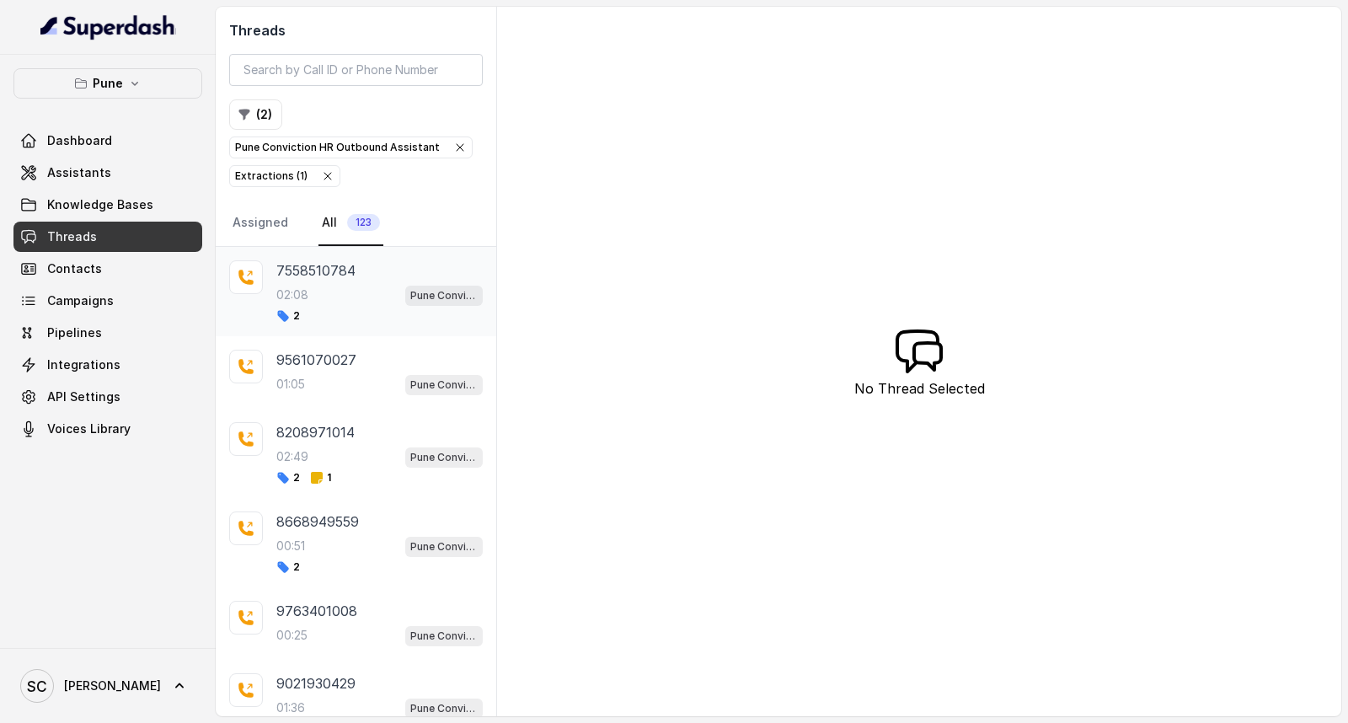
click at [325, 303] on div "02:08 Pune Conviction HR Outbound Assistant" at bounding box center [379, 295] width 206 height 22
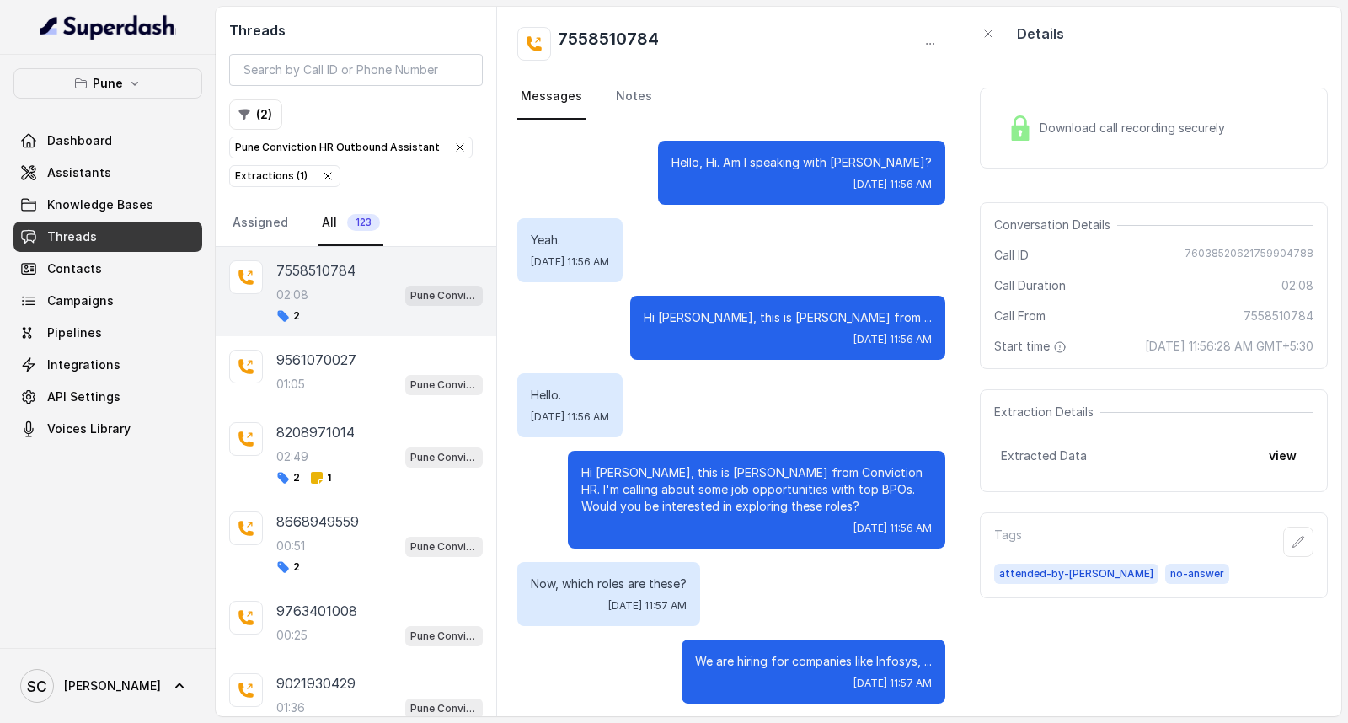
scroll to position [1740, 0]
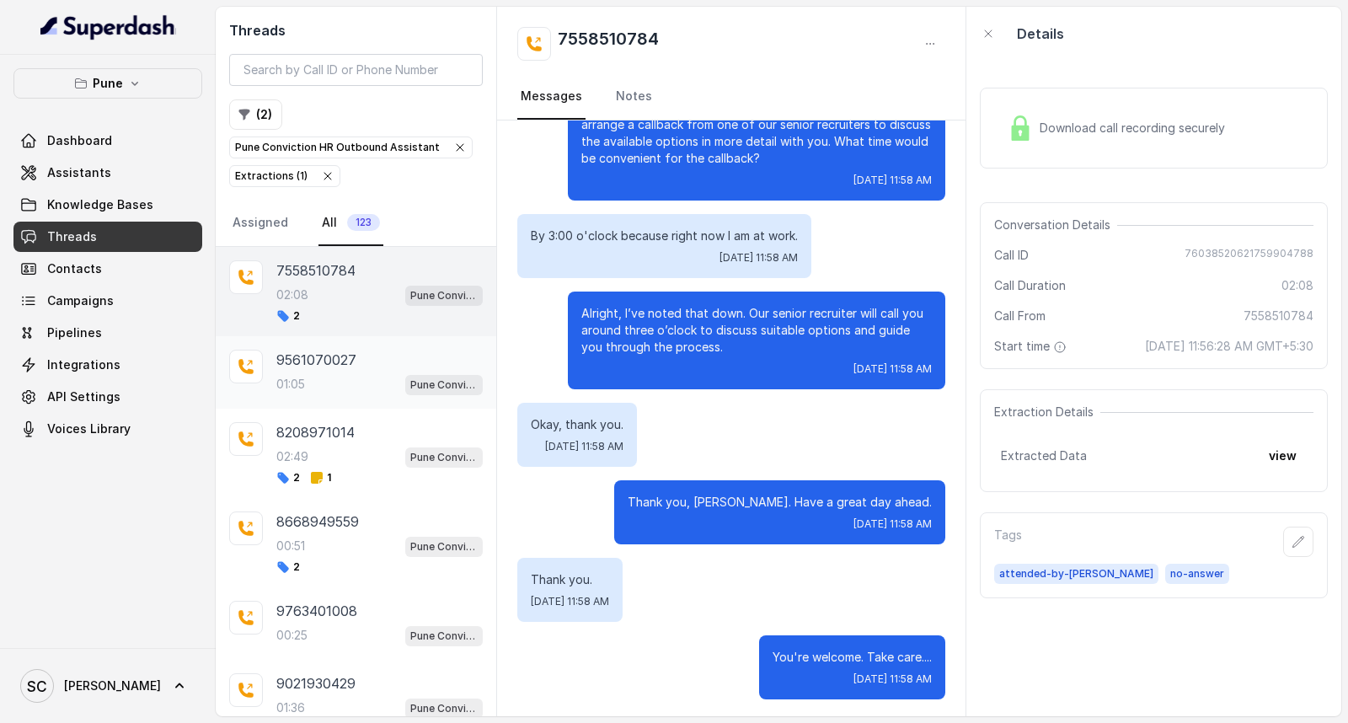
click at [279, 374] on div "01:05 Pune Conviction HR Outbound Assistant" at bounding box center [379, 384] width 206 height 22
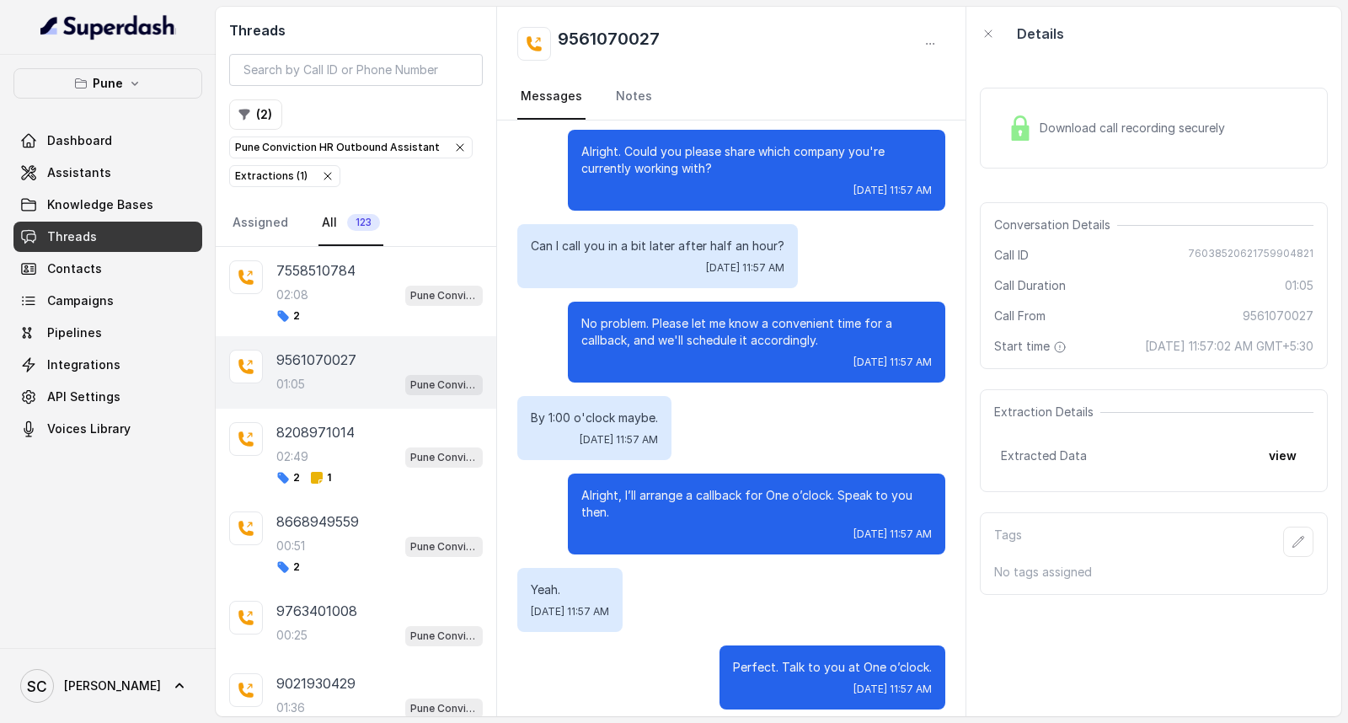
scroll to position [374, 0]
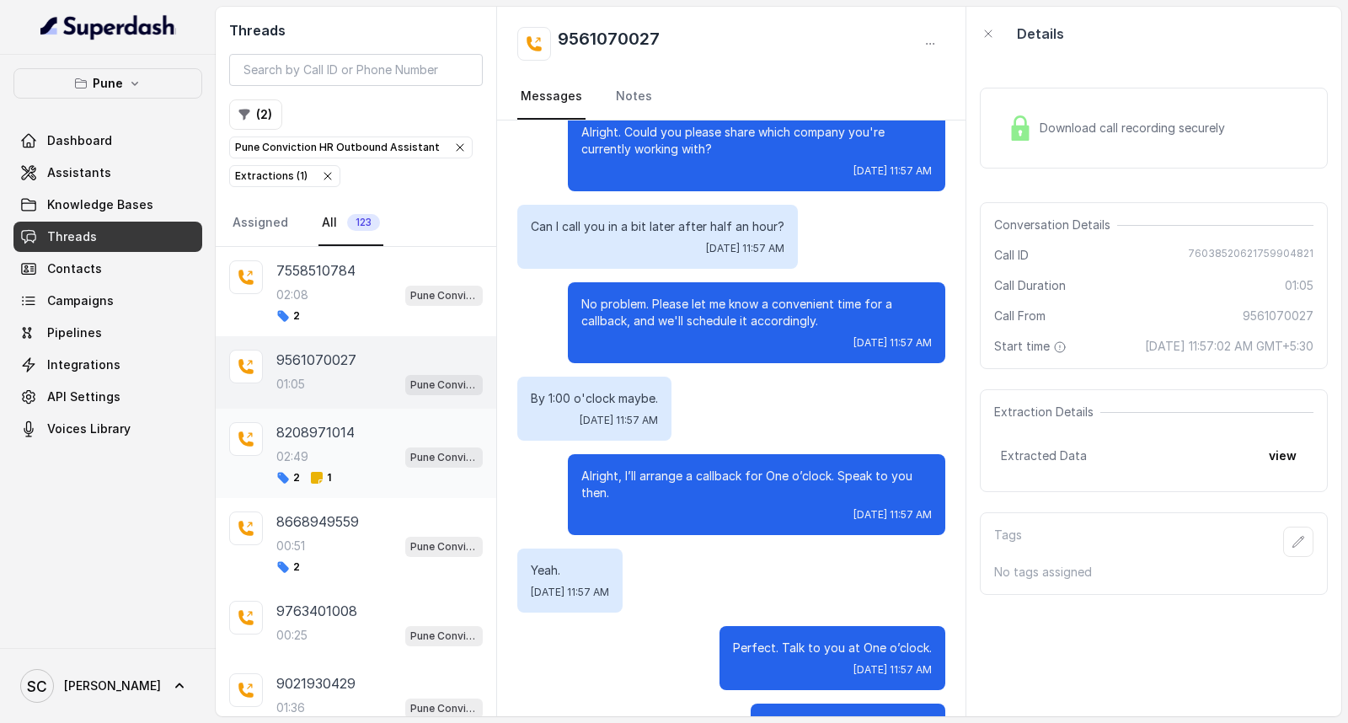
click at [331, 450] on div "02:49 Pune Conviction HR Outbound Assistant" at bounding box center [379, 457] width 206 height 22
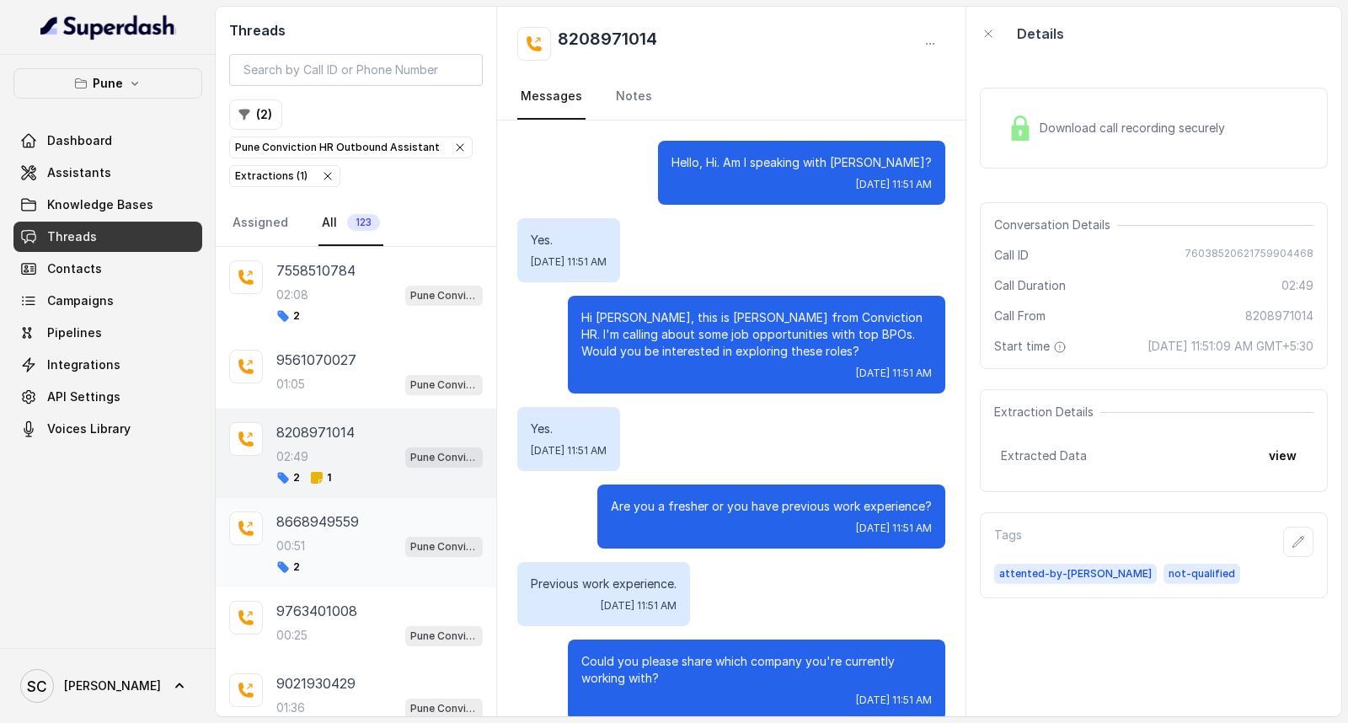
click at [310, 557] on div "00:51 Pune Conviction HR Outbound Assistant" at bounding box center [379, 546] width 206 height 22
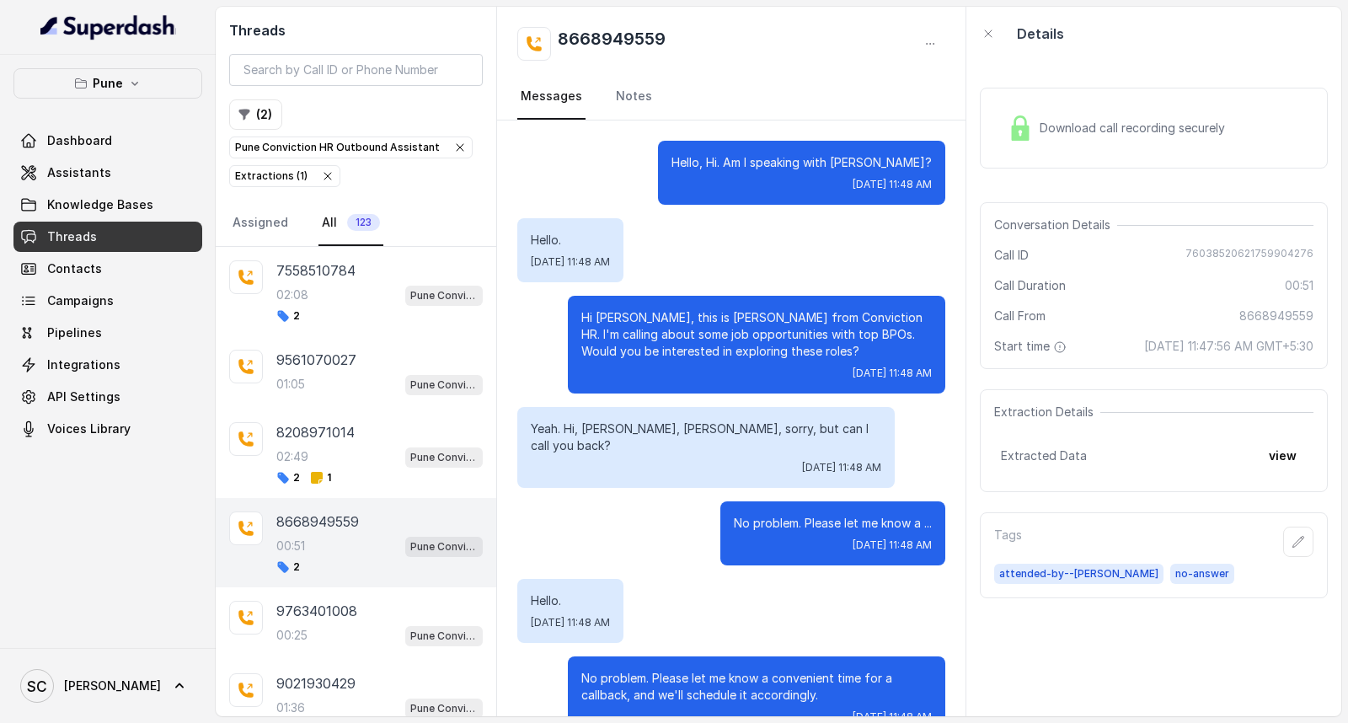
scroll to position [288, 0]
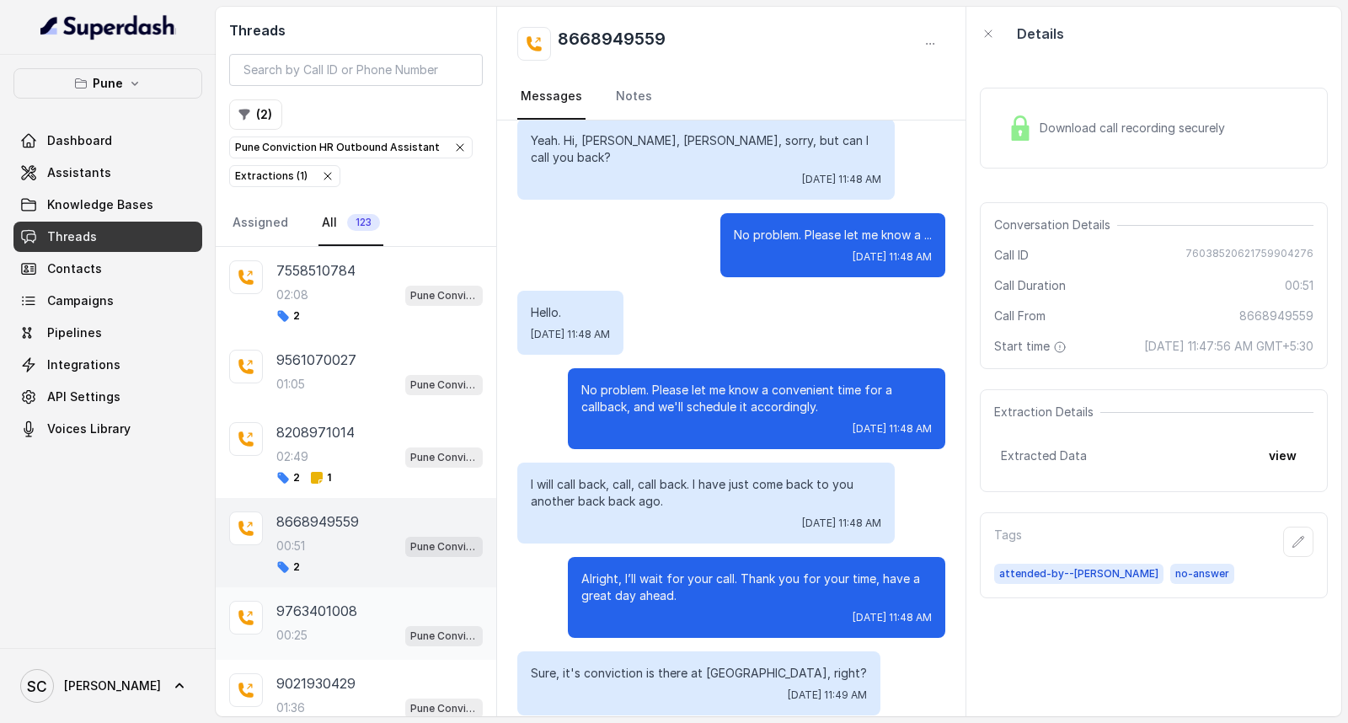
click at [309, 624] on div "9763401008 00:25 Pune Conviction HR Outbound Assistant" at bounding box center [379, 624] width 206 height 46
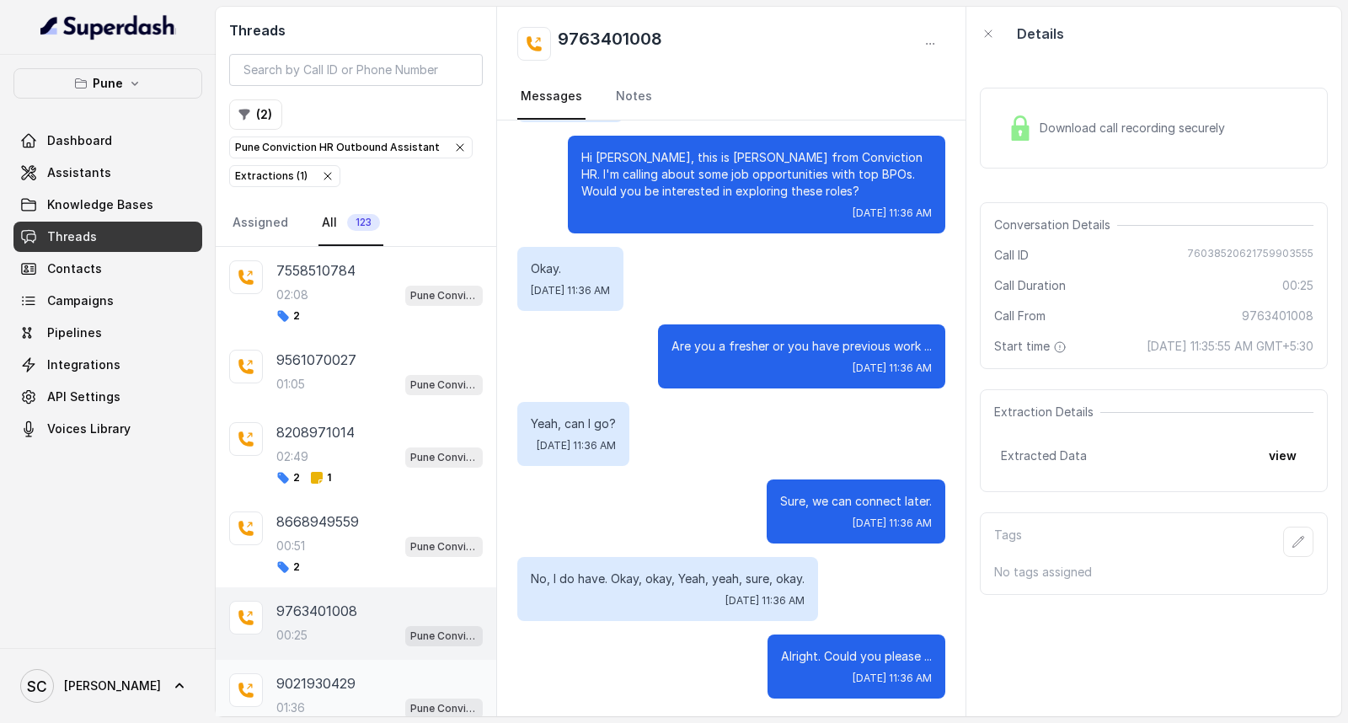
scroll to position [374, 0]
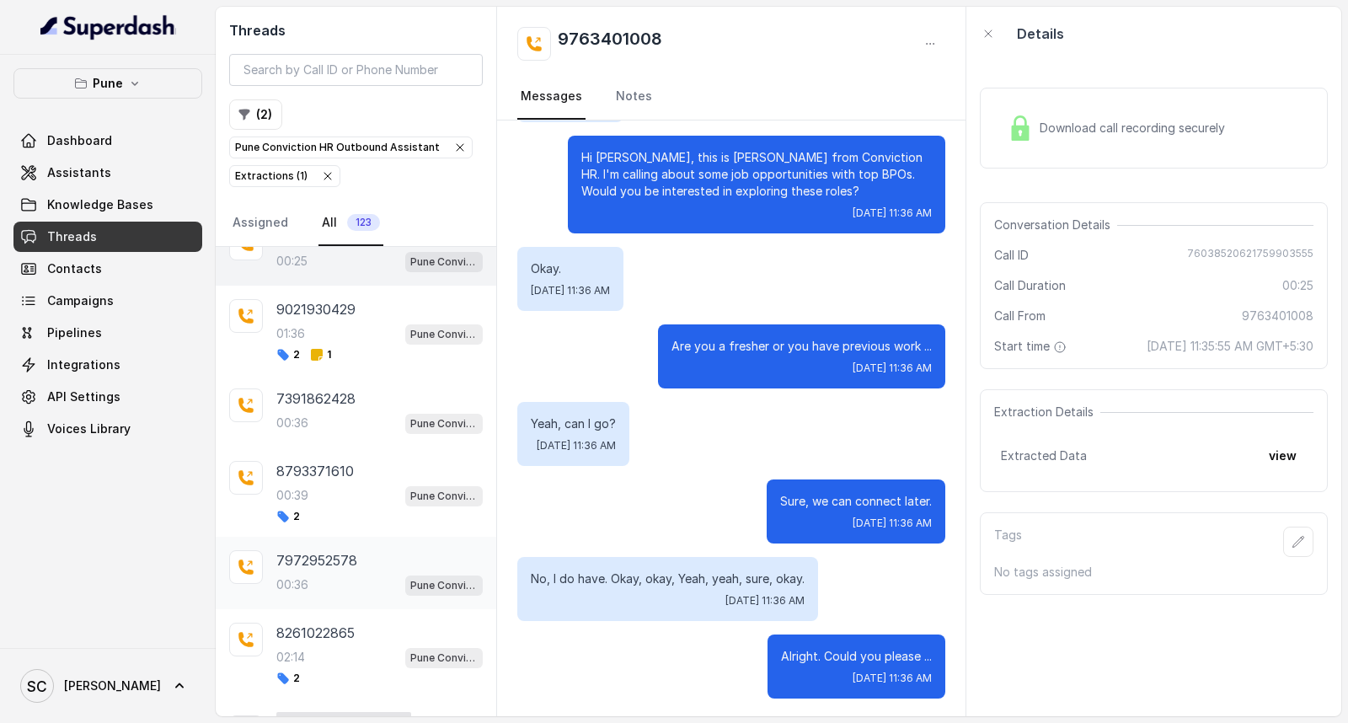
click at [313, 596] on div "00:36 Pune Conviction HR Outbound Assistant" at bounding box center [379, 585] width 206 height 22
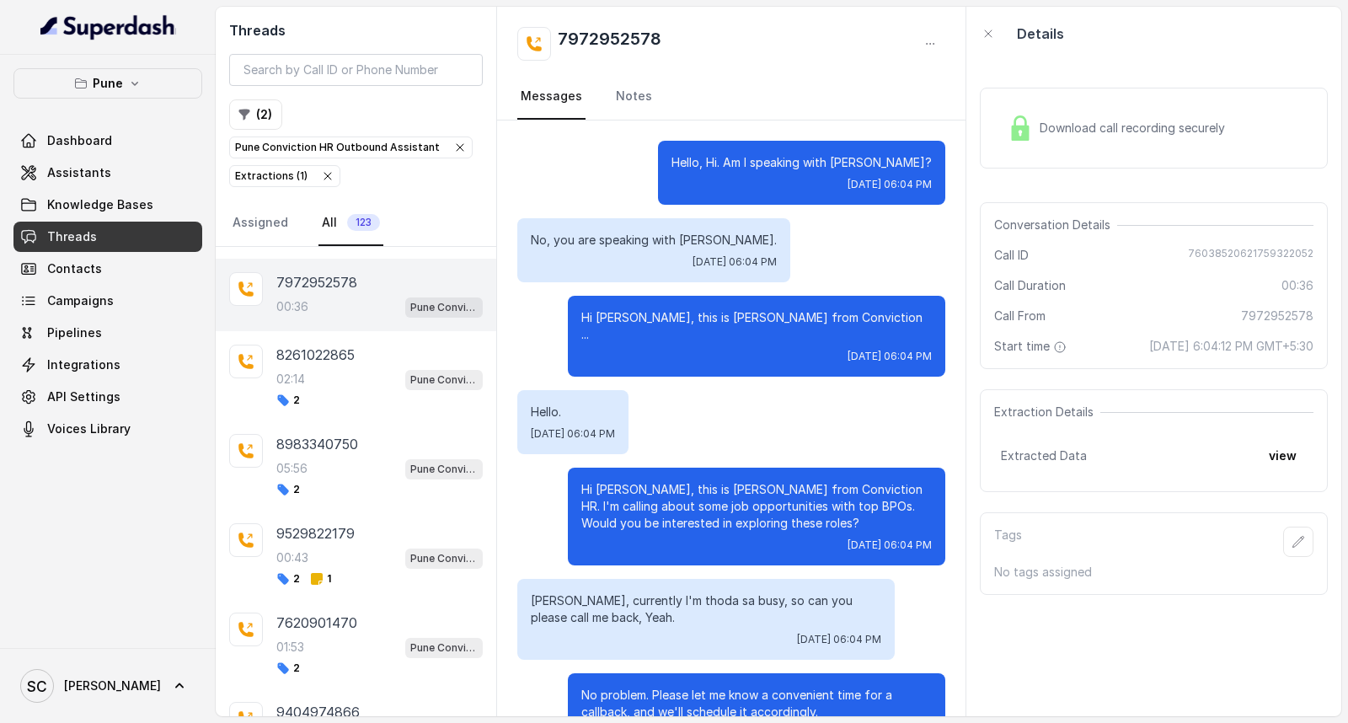
scroll to position [655, 0]
click at [322, 656] on div "01:53 Pune Conviction HR Outbound Assistant" at bounding box center [379, 645] width 206 height 22
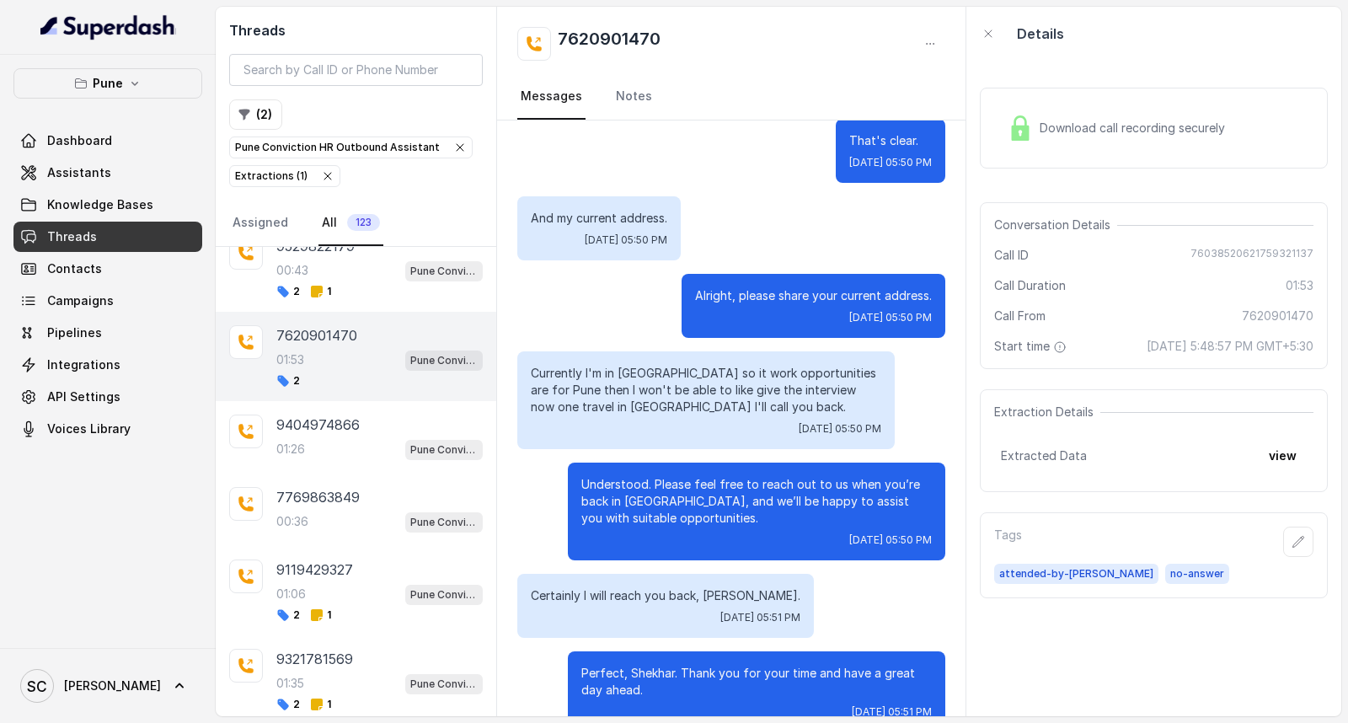
scroll to position [1123, 0]
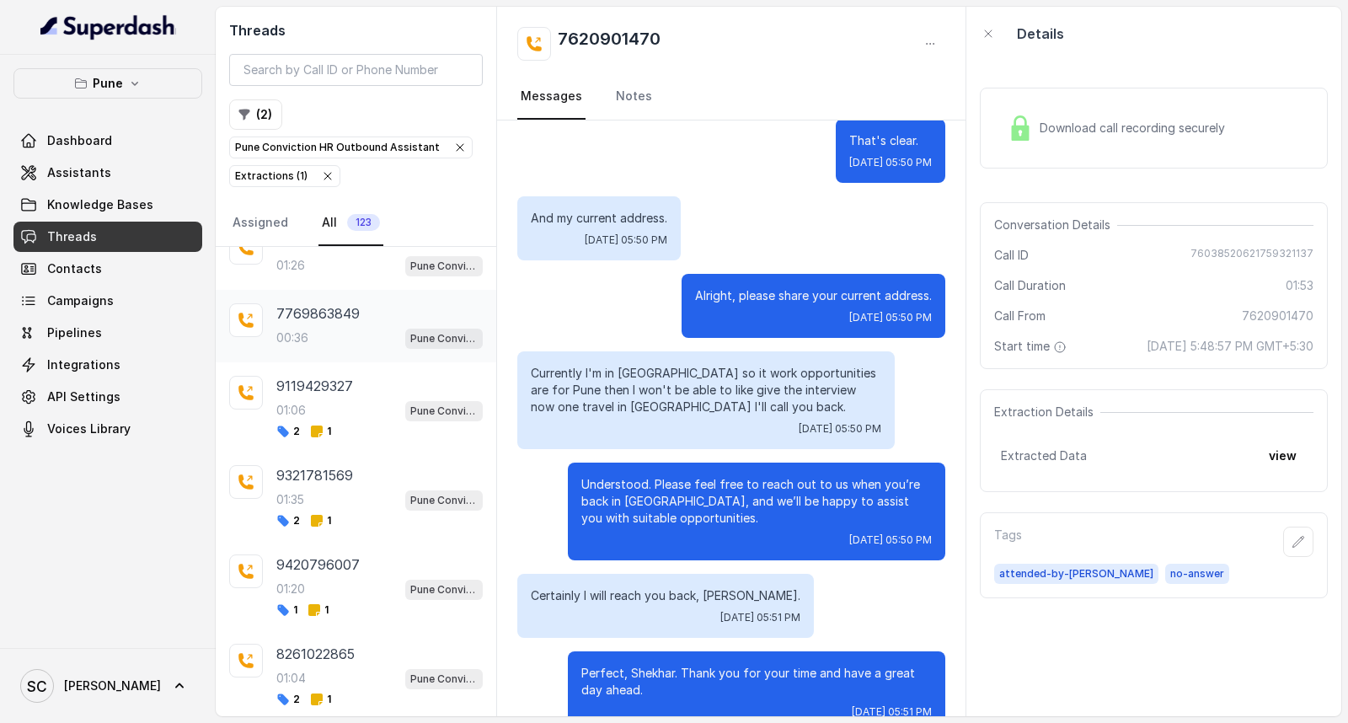
click at [292, 335] on p "00:36" at bounding box center [292, 337] width 32 height 17
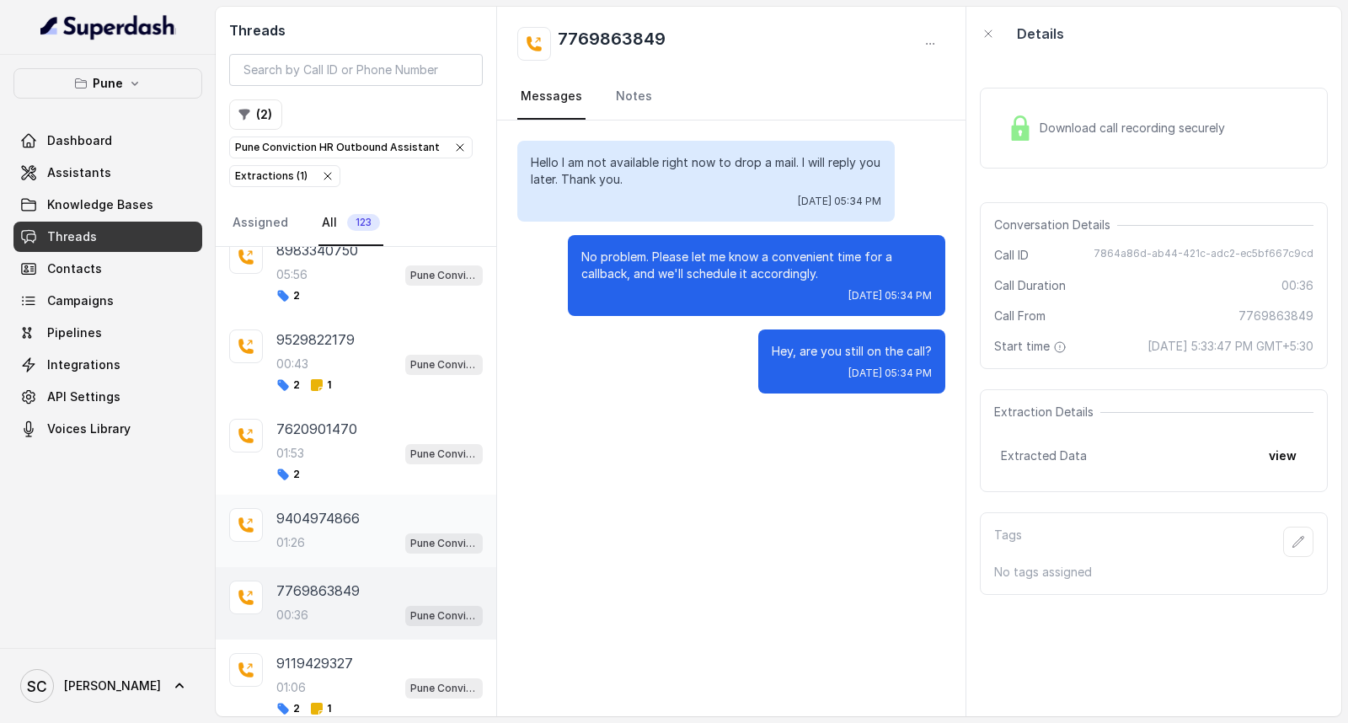
scroll to position [843, 0]
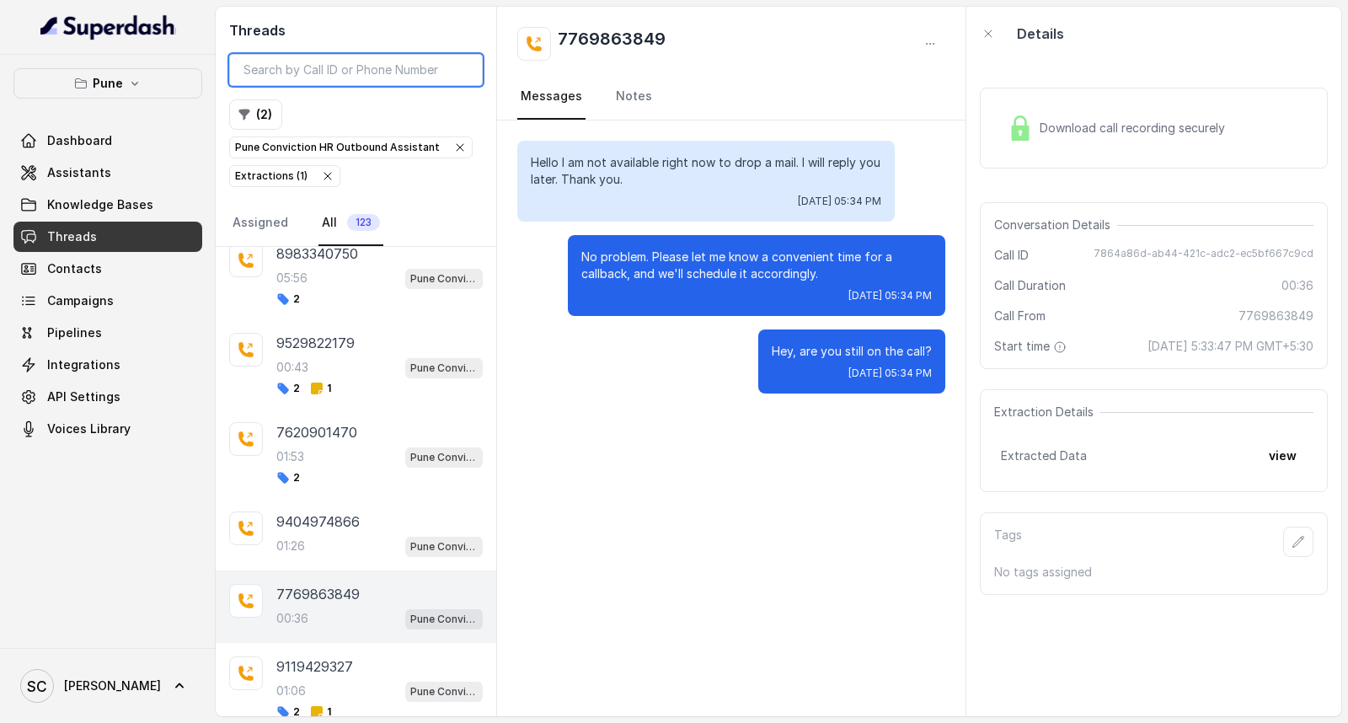
click at [342, 72] on input "search" at bounding box center [356, 70] width 254 height 32
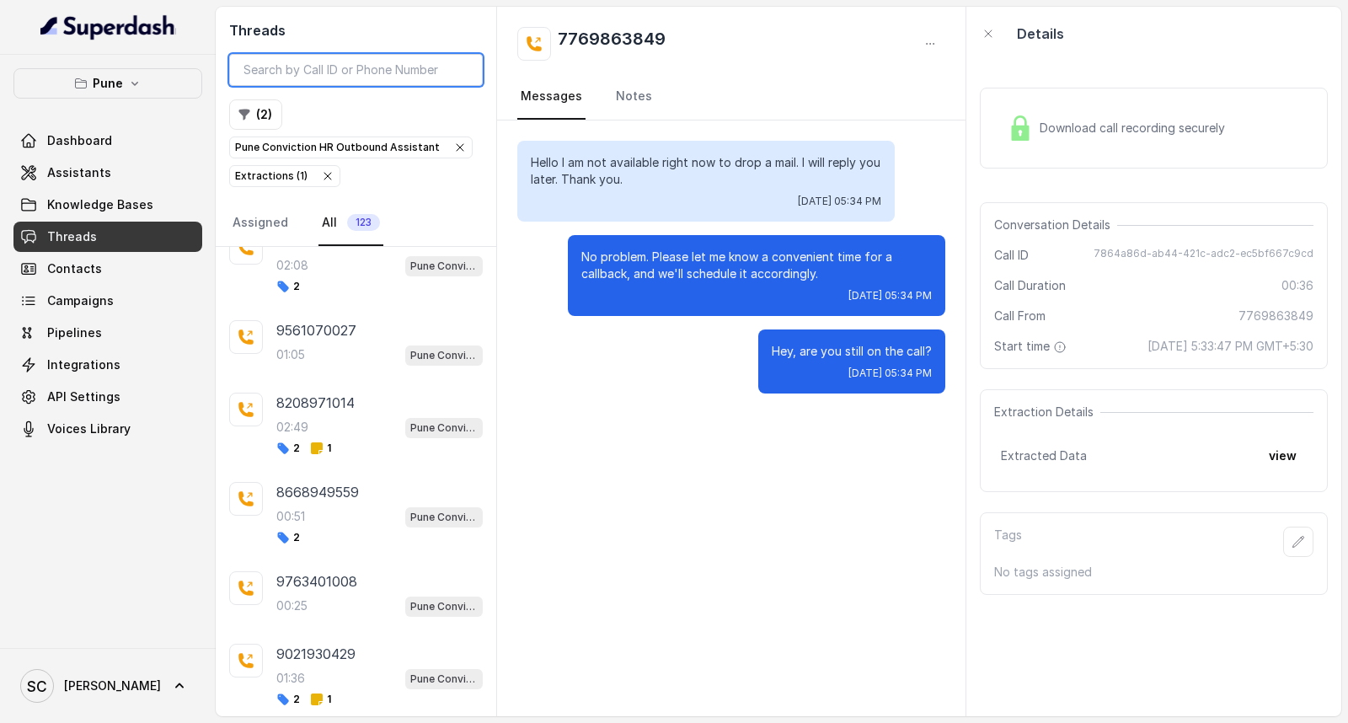
scroll to position [0, 0]
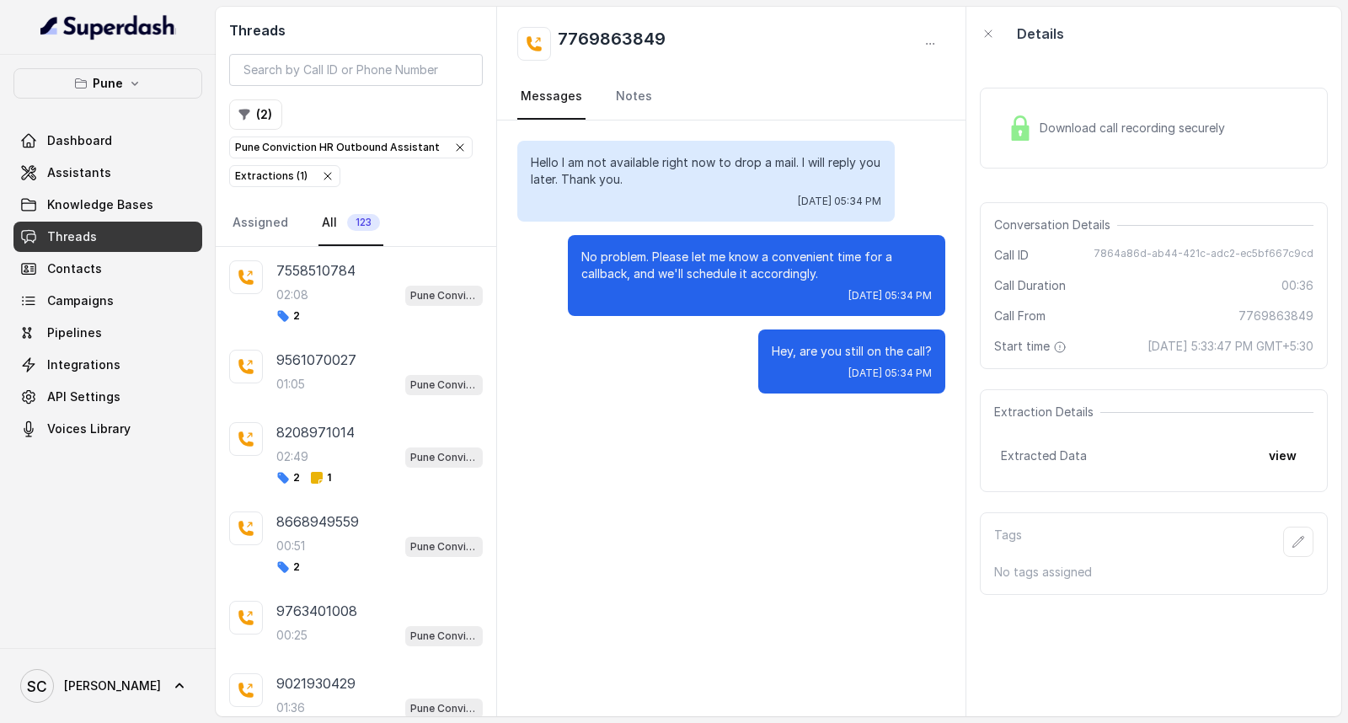
click at [453, 149] on icon "button" at bounding box center [459, 147] width 13 height 13
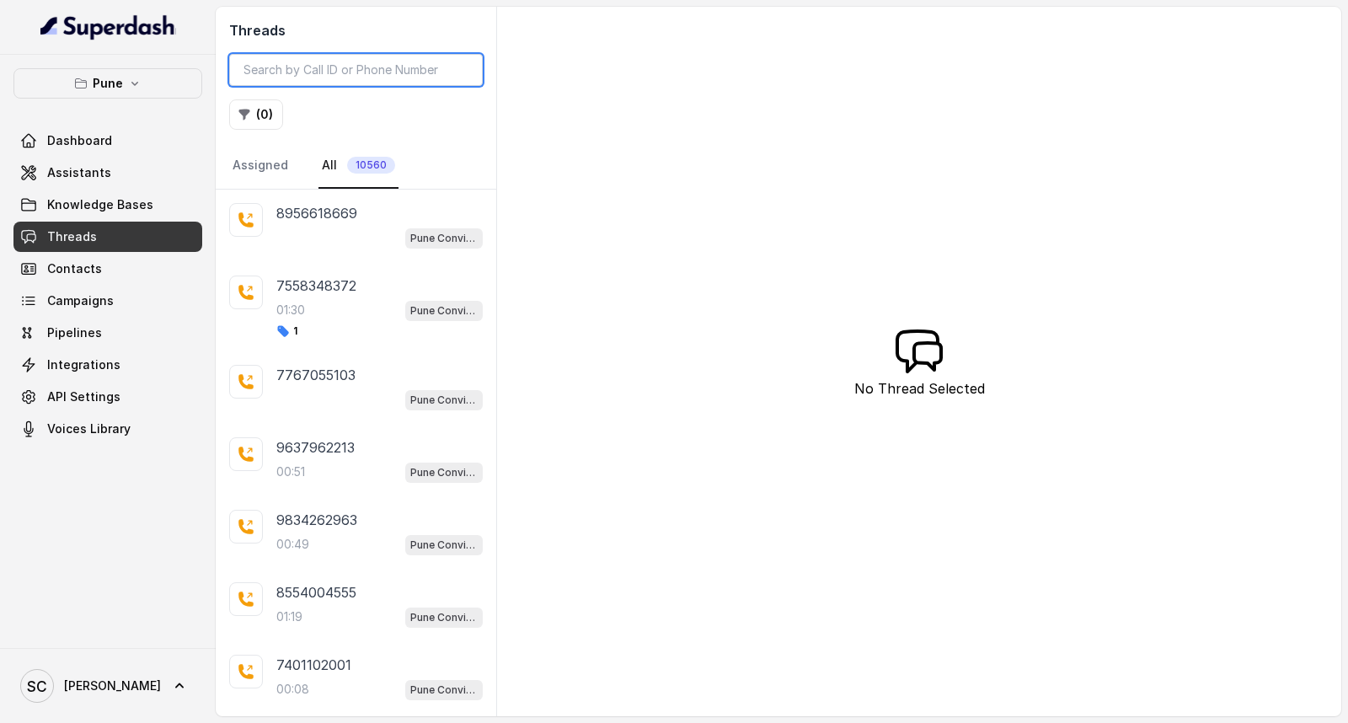
click at [281, 69] on input "search" at bounding box center [356, 70] width 254 height 32
click at [315, 74] on input "search" at bounding box center [356, 70] width 254 height 32
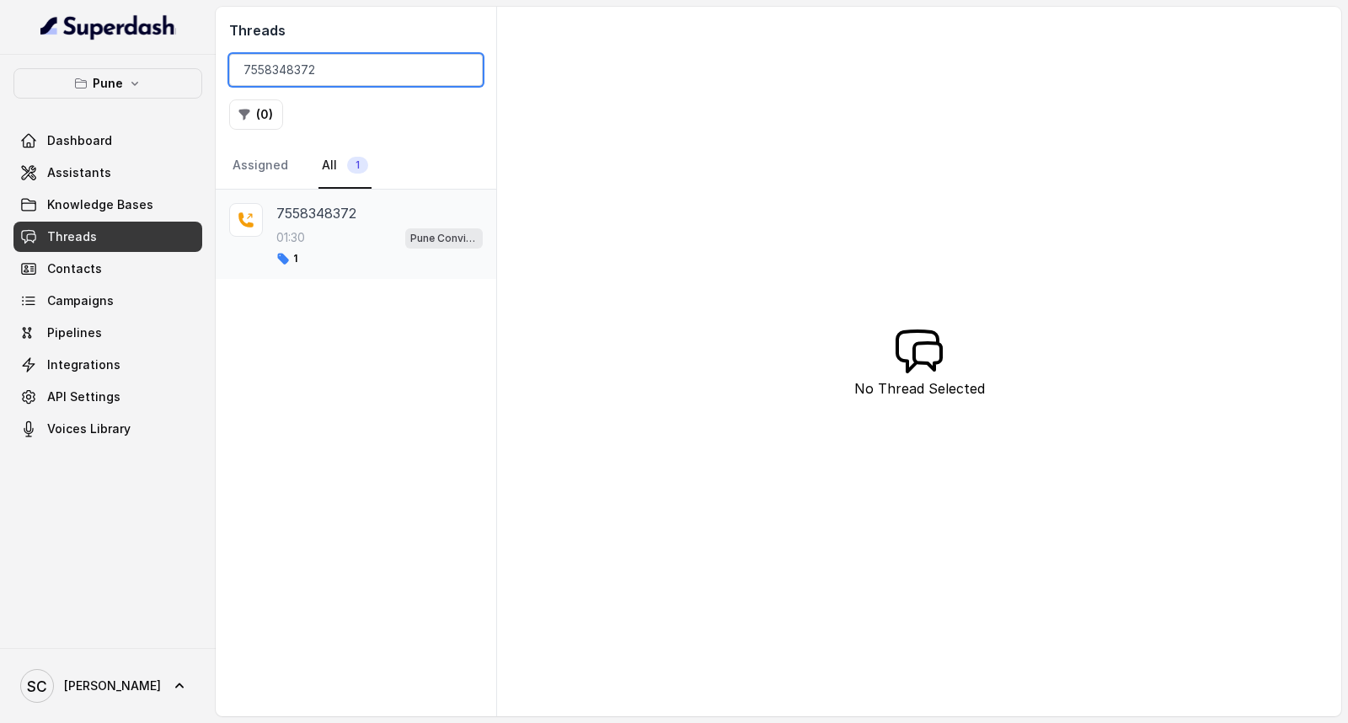
type input "7558348372"
click at [342, 238] on div "01:30 Pune Conviction HR Outbound Assistant" at bounding box center [379, 238] width 206 height 22
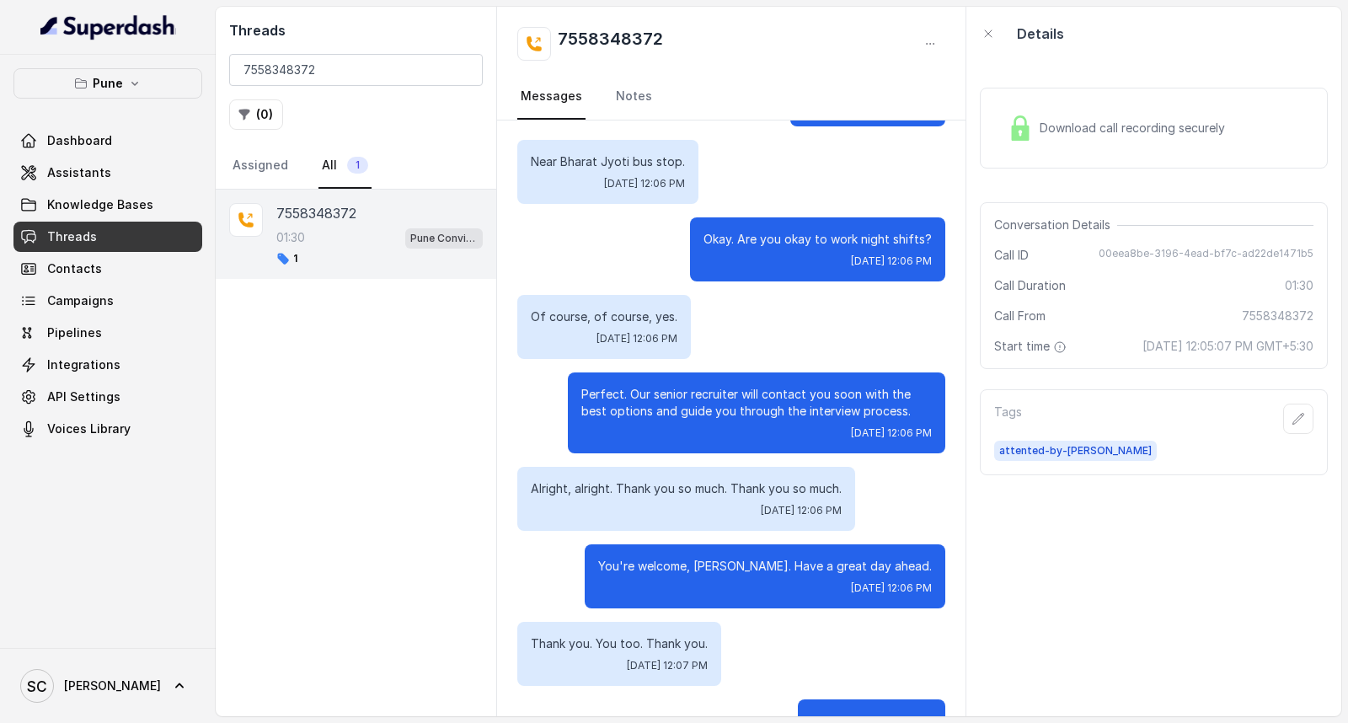
scroll to position [1329, 0]
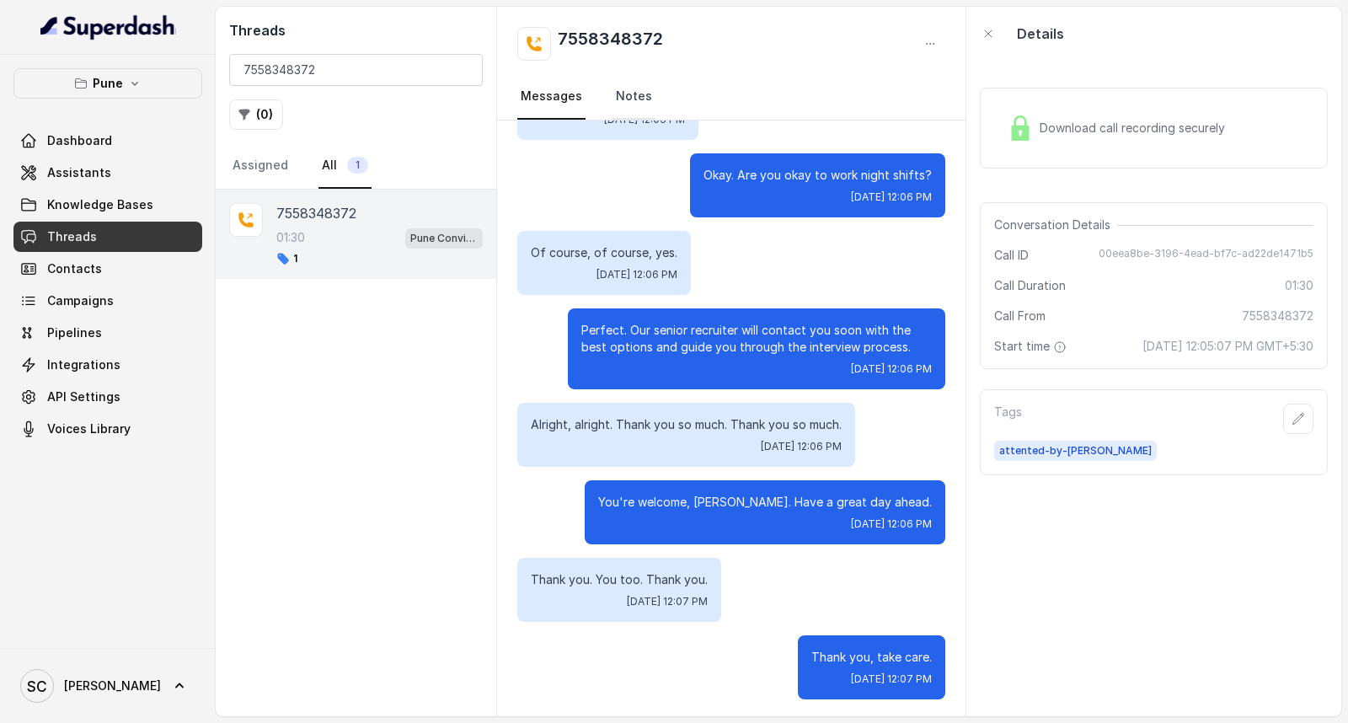
click at [629, 84] on link "Notes" at bounding box center [634, 97] width 43 height 46
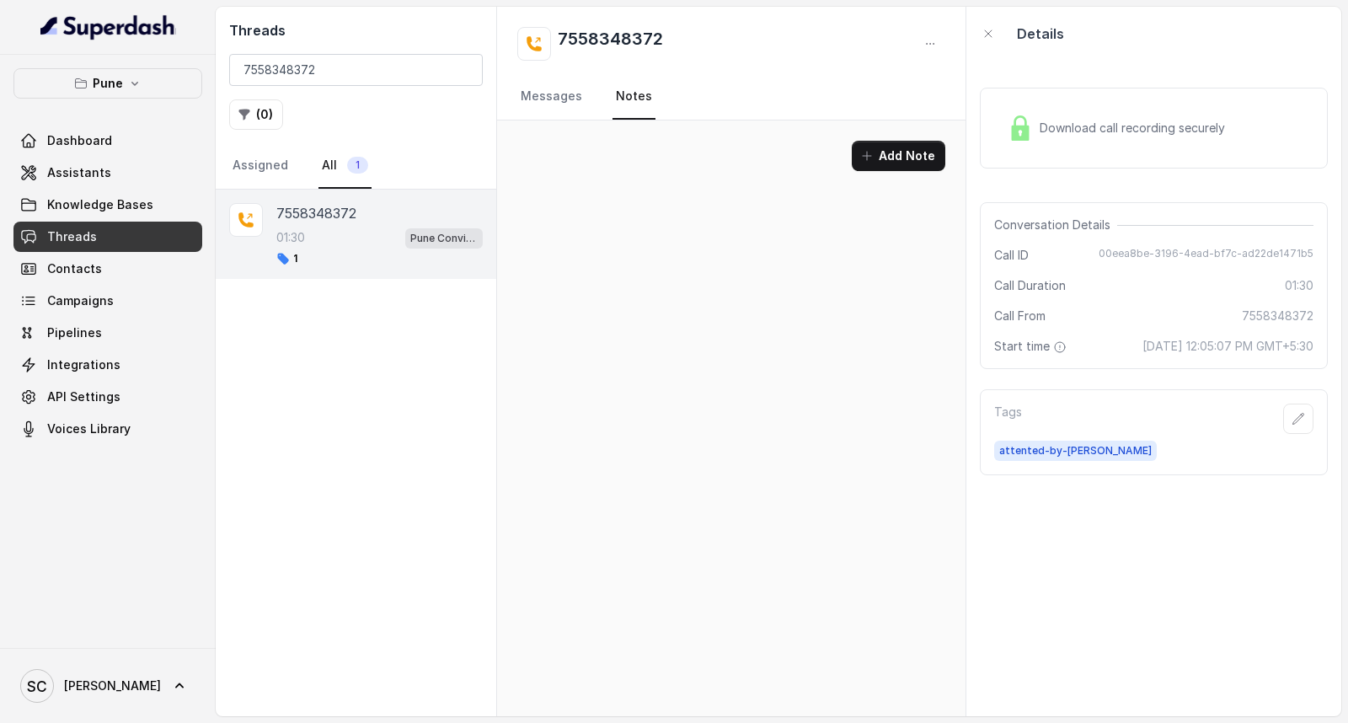
scroll to position [0, 0]
click at [882, 152] on button "Add Note" at bounding box center [899, 156] width 94 height 30
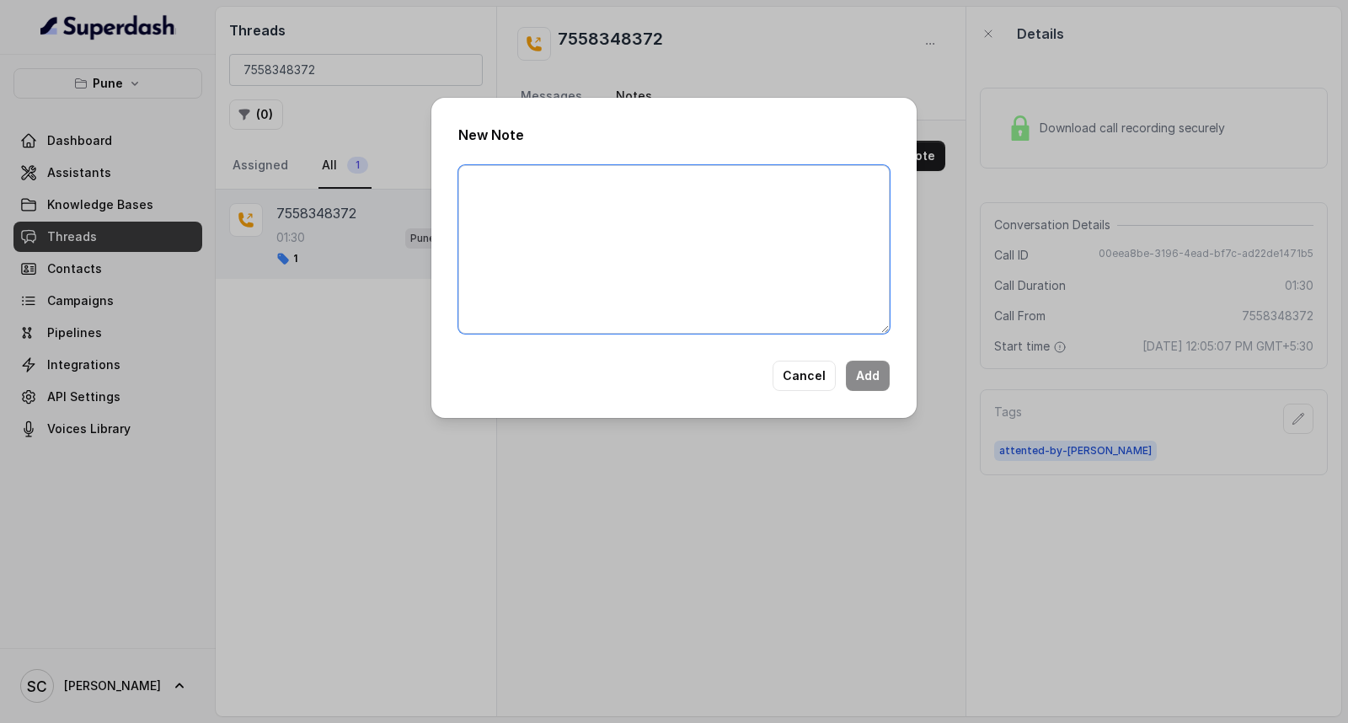
click at [818, 223] on textarea at bounding box center [673, 249] width 431 height 169
paste textarea "Name Number Recruiter Name of attender Comments AI Improvement"
click at [558, 177] on textarea "Name Number Recruiter Name of attender Comments AI Improvement" at bounding box center [673, 249] width 431 height 169
click at [549, 201] on textarea "Name:- [PERSON_NAME] More Number Recruiter Name of attender Comments AI Improve…" at bounding box center [673, 249] width 431 height 169
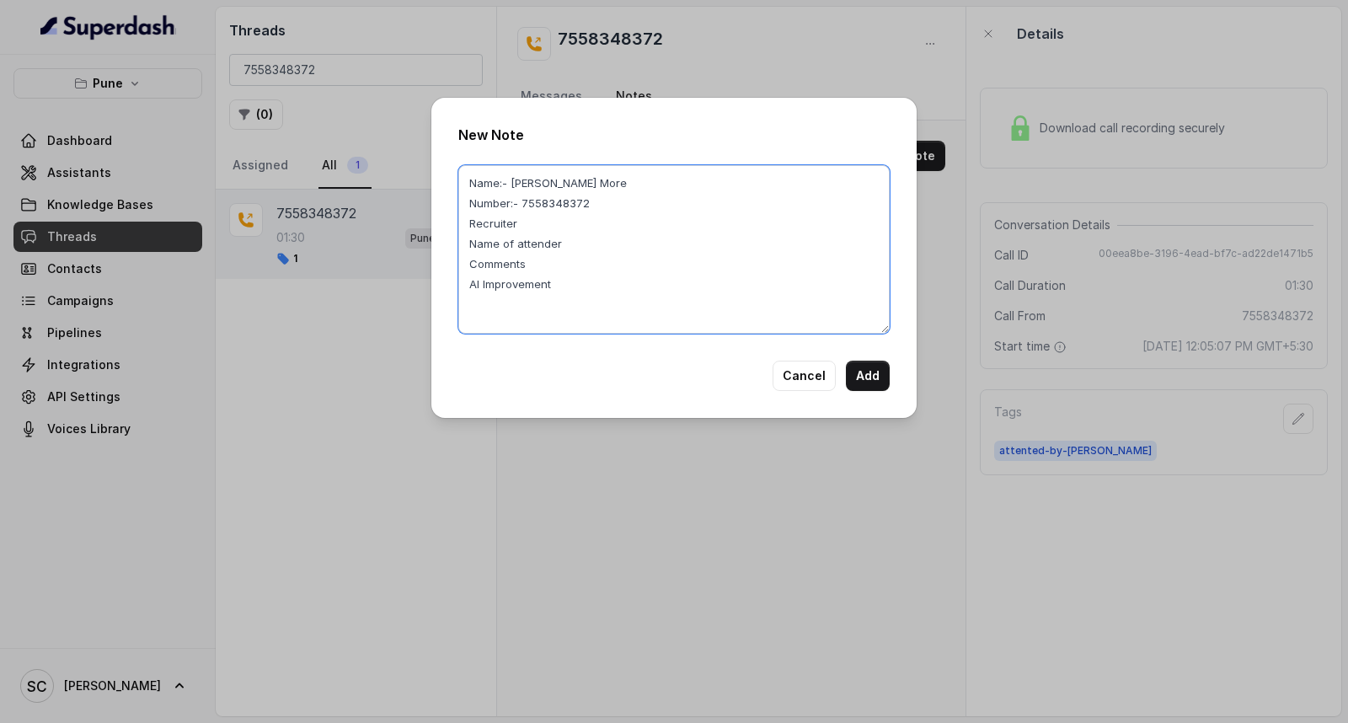
click at [532, 229] on textarea "Name:- [PERSON_NAME] More Number:- 7558348372 Recruiter Name of attender Commen…" at bounding box center [673, 249] width 431 height 169
click at [584, 239] on textarea "Name:- [PERSON_NAME] More Number:- 7558348372 Recruiter:- [PERSON_NAME] Name of…" at bounding box center [673, 249] width 431 height 169
click at [560, 261] on textarea "Name:- [PERSON_NAME] More Number:- 7558348372 Recruiter:- [PERSON_NAME] Name of…" at bounding box center [673, 249] width 431 height 169
paste textarea "Fresher completed grad in [DATE], will come for Concentrix"
click at [570, 281] on textarea "Name:- [PERSON_NAME] More Number:- 7558348372 Recruiter:- [PERSON_NAME] Name of…" at bounding box center [673, 249] width 431 height 169
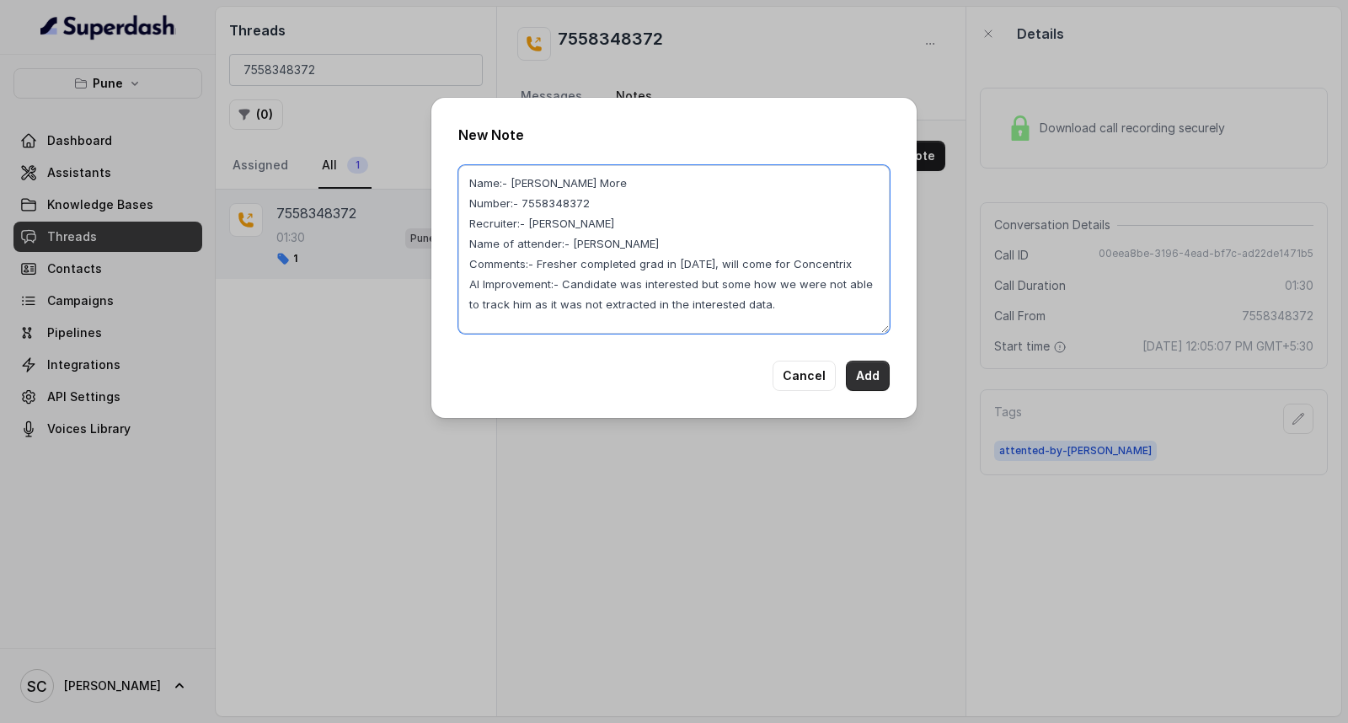
type textarea "Name:- [PERSON_NAME] More Number:- 7558348372 Recruiter:- [PERSON_NAME] Name of…"
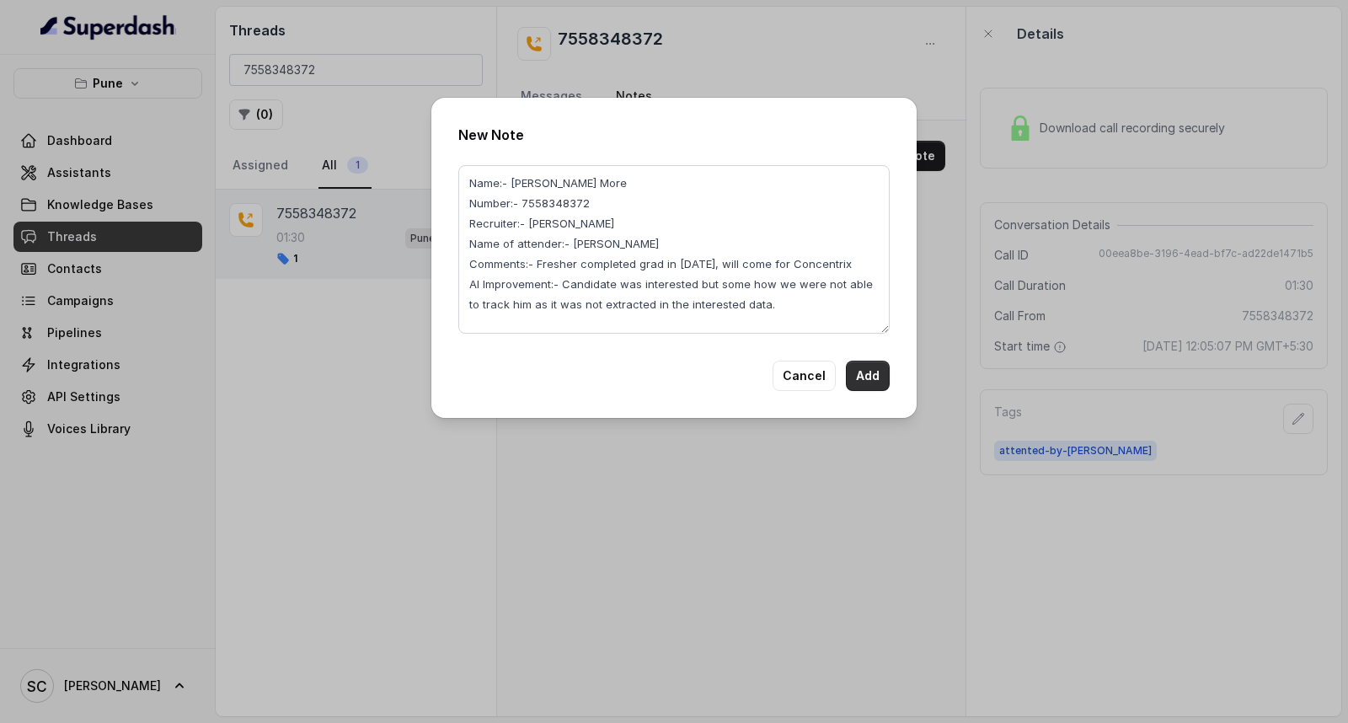
click at [870, 376] on button "Add" at bounding box center [868, 376] width 44 height 30
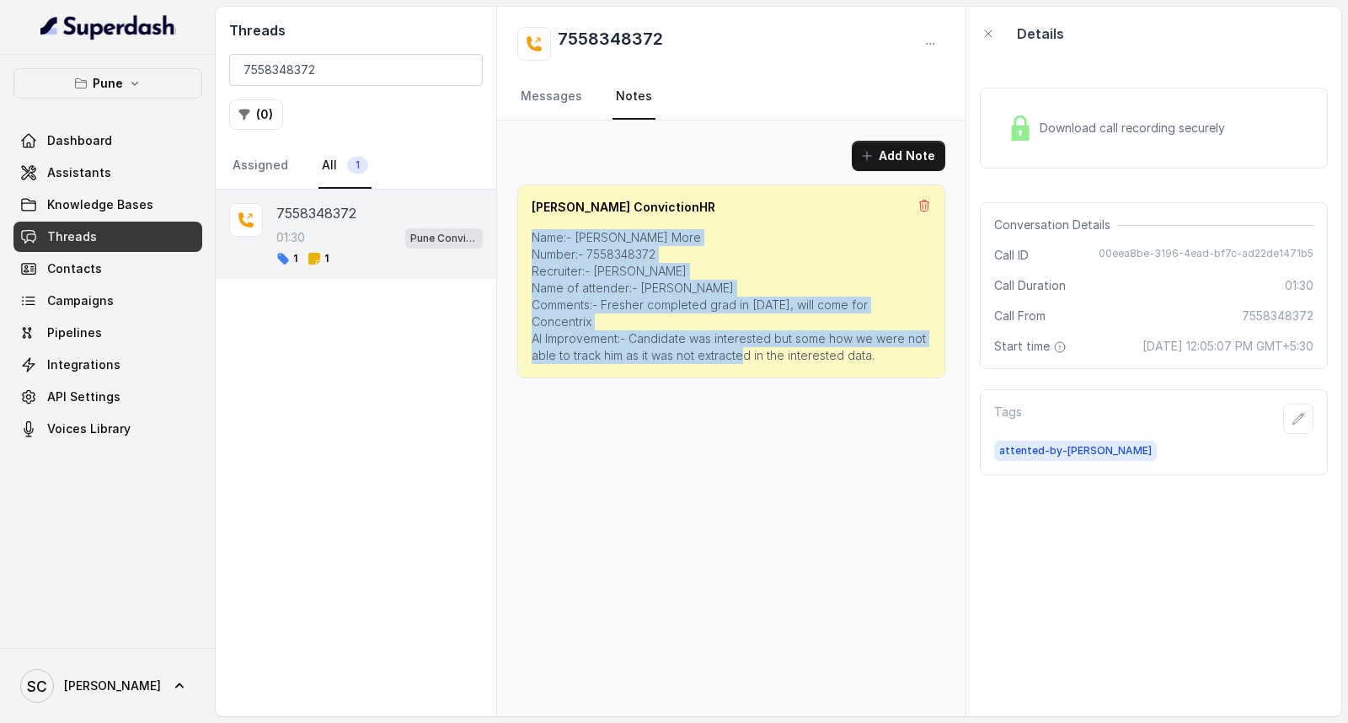
drag, startPoint x: 526, startPoint y: 232, endPoint x: 920, endPoint y: 360, distance: 414.6
click at [920, 360] on div "[PERSON_NAME] ConvictionHR Name:- [PERSON_NAME] More Number:- 7558348372 Recrui…" at bounding box center [731, 282] width 428 height 194
copy p "Name:- [PERSON_NAME] More Number:- 7558348372 Recruiter:- [PERSON_NAME] Name of…"
click at [902, 157] on button "Add Note" at bounding box center [899, 156] width 94 height 30
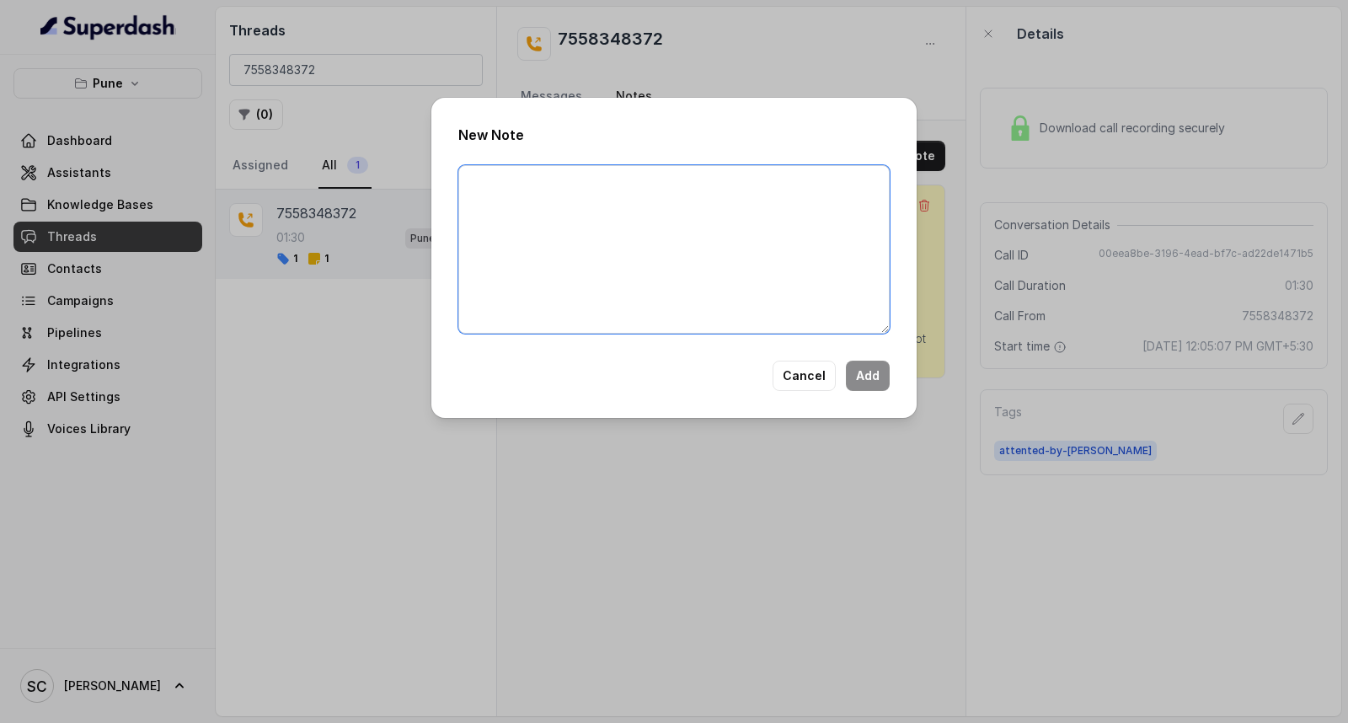
click at [653, 332] on textarea at bounding box center [673, 249] width 431 height 169
paste textarea "Name:- [PERSON_NAME] More Number:- 7558348372 Recruiter:- [PERSON_NAME] Name of…"
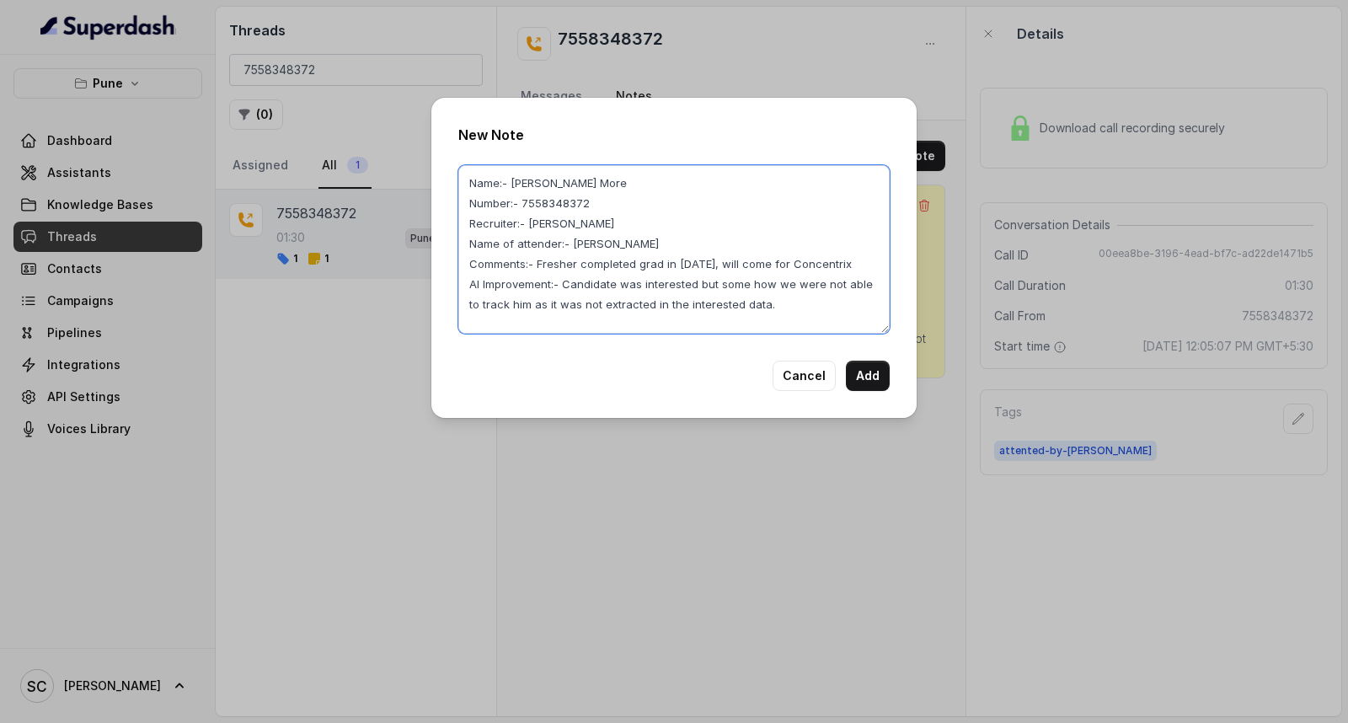
drag, startPoint x: 565, startPoint y: 284, endPoint x: 829, endPoint y: 316, distance: 266.5
click at [829, 316] on textarea "Name:- [PERSON_NAME] More Number:- 7558348372 Recruiter:- [PERSON_NAME] Name of…" at bounding box center [673, 249] width 431 height 169
type textarea "Name:- [PERSON_NAME] More Number:- 7558348372 Recruiter:- [PERSON_NAME] Name of…"
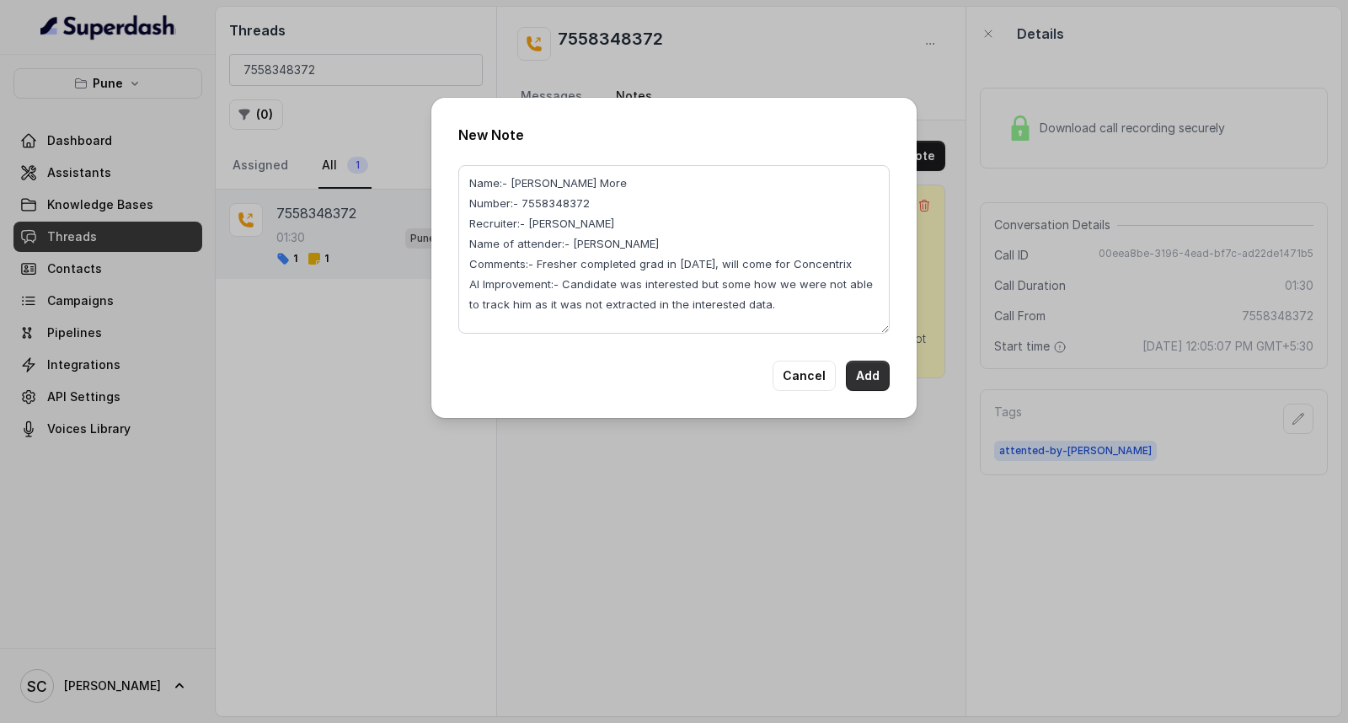
click at [866, 376] on button "Add" at bounding box center [868, 376] width 44 height 30
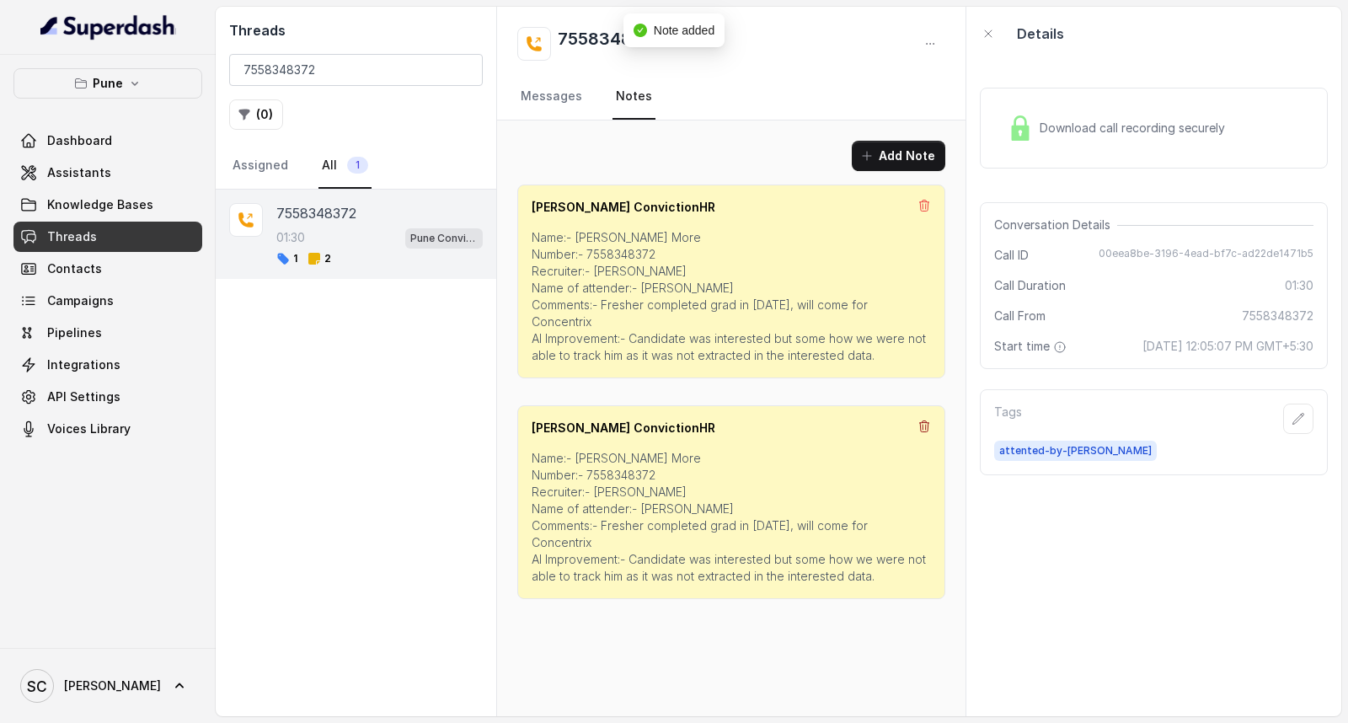
click at [925, 420] on icon at bounding box center [923, 425] width 9 height 11
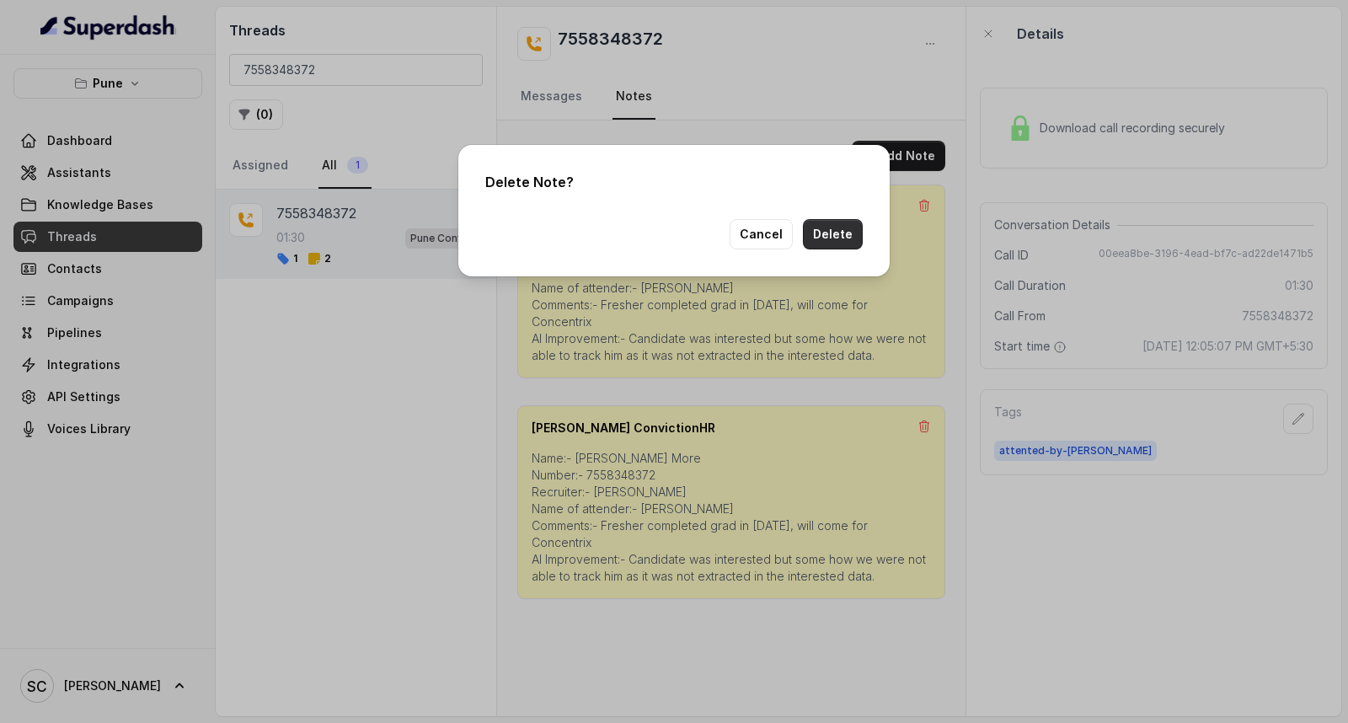
click at [846, 231] on button "Delete" at bounding box center [833, 234] width 60 height 30
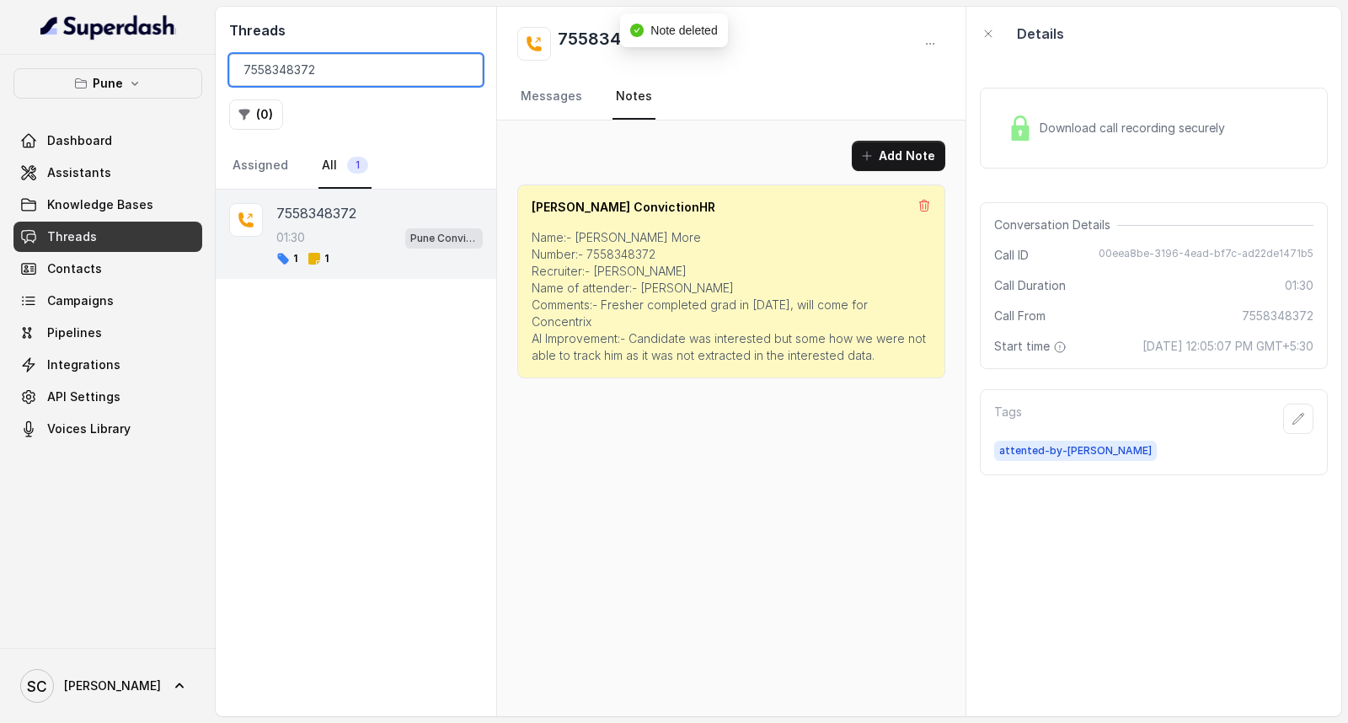
drag, startPoint x: 392, startPoint y: 79, endPoint x: 192, endPoint y: 72, distance: 199.8
click at [192, 72] on div "Pune Dashboard Assistants Knowledge Bases Threads Contacts Campaigns Pipelines …" at bounding box center [674, 361] width 1348 height 723
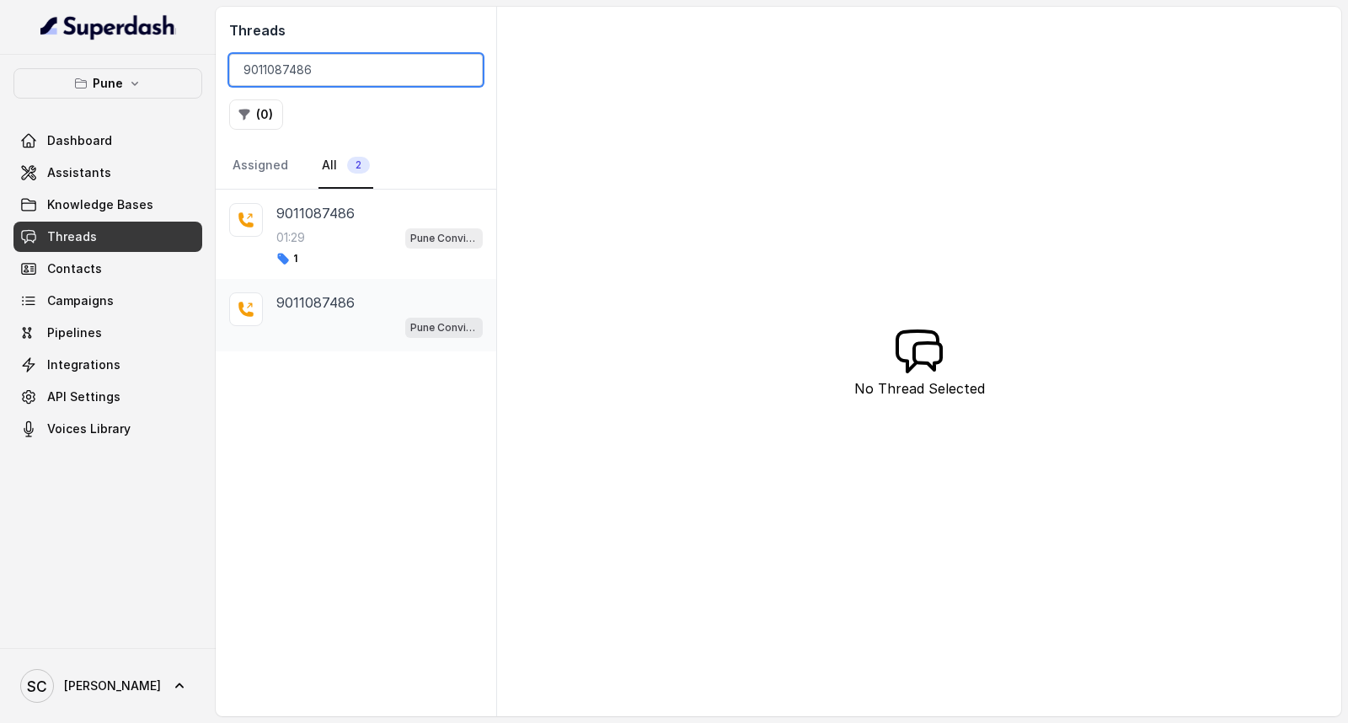
type input "9011087486"
click at [301, 322] on div "Pune Conviction HR Outbound Assistant" at bounding box center [379, 327] width 206 height 22
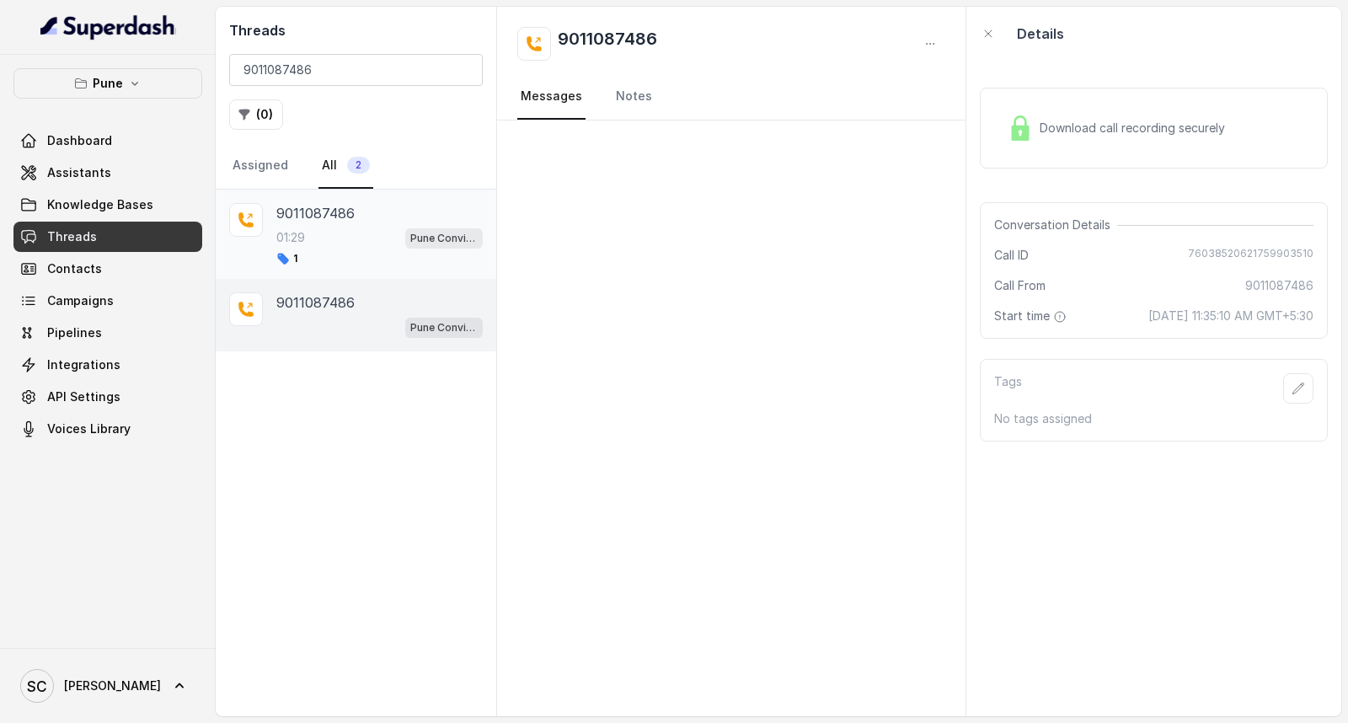
click at [374, 233] on div "01:29 Pune Conviction HR Outbound Assistant" at bounding box center [379, 238] width 206 height 22
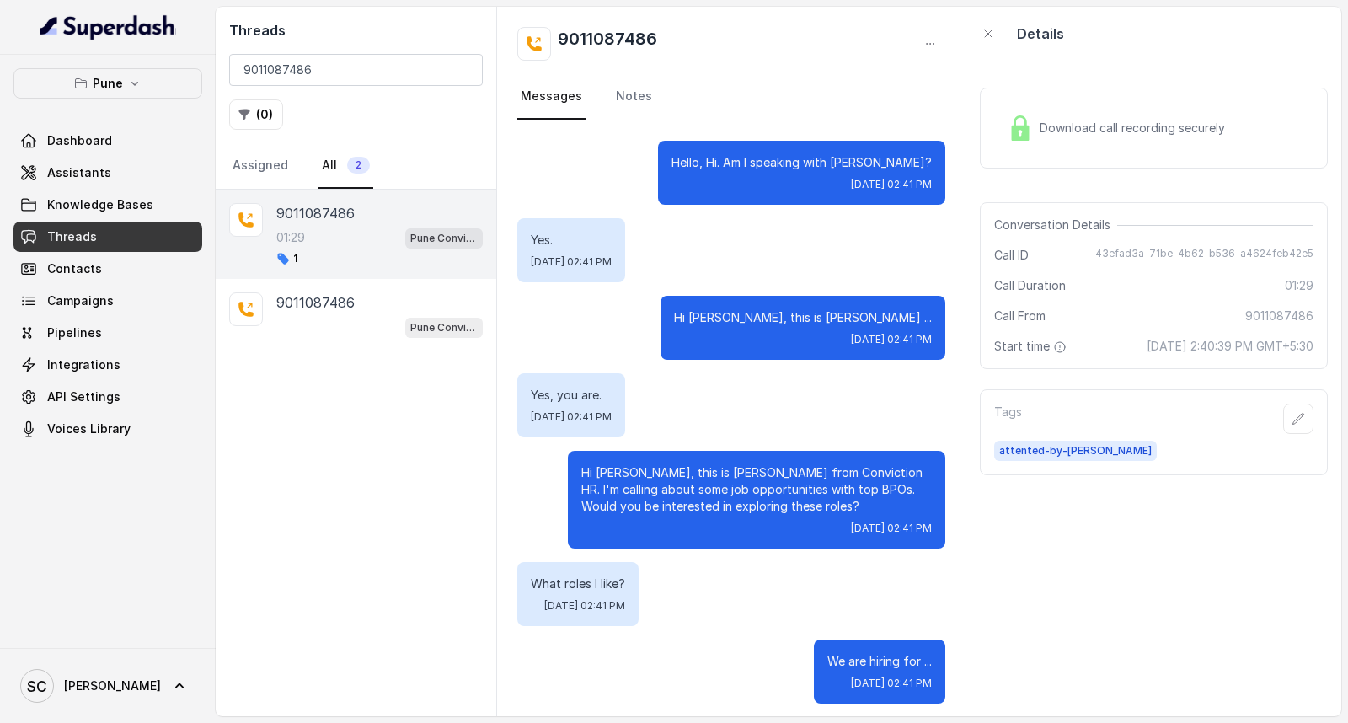
scroll to position [1164, 0]
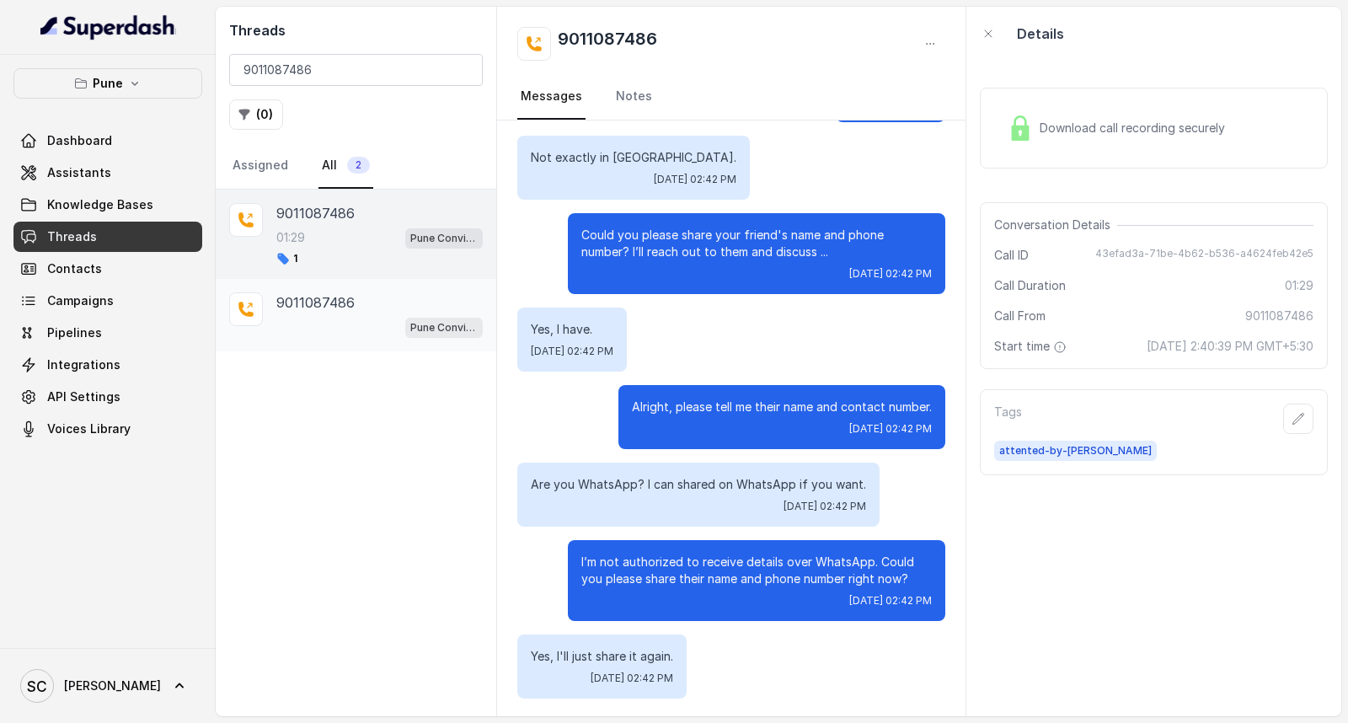
click at [340, 316] on div "Pune Conviction HR Outbound Assistant" at bounding box center [379, 327] width 206 height 22
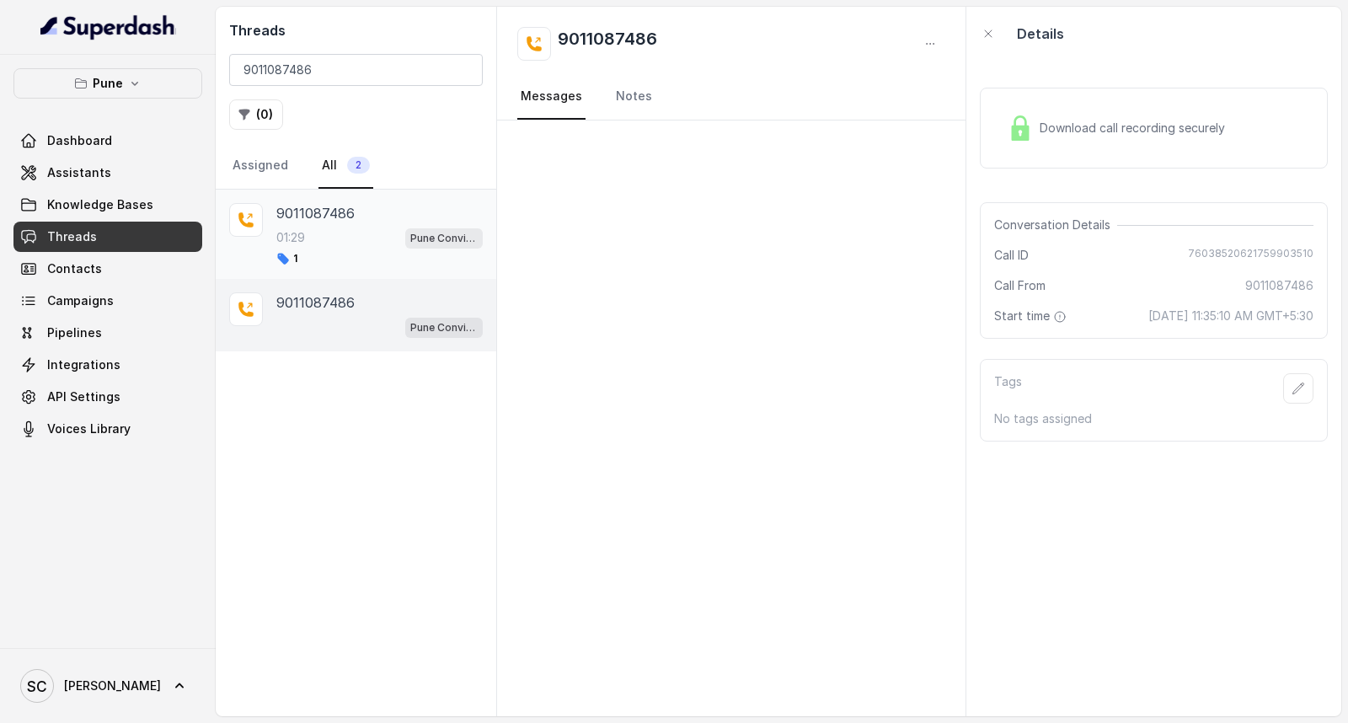
click at [347, 232] on div "01:29 Pune Conviction HR Outbound Assistant" at bounding box center [379, 238] width 206 height 22
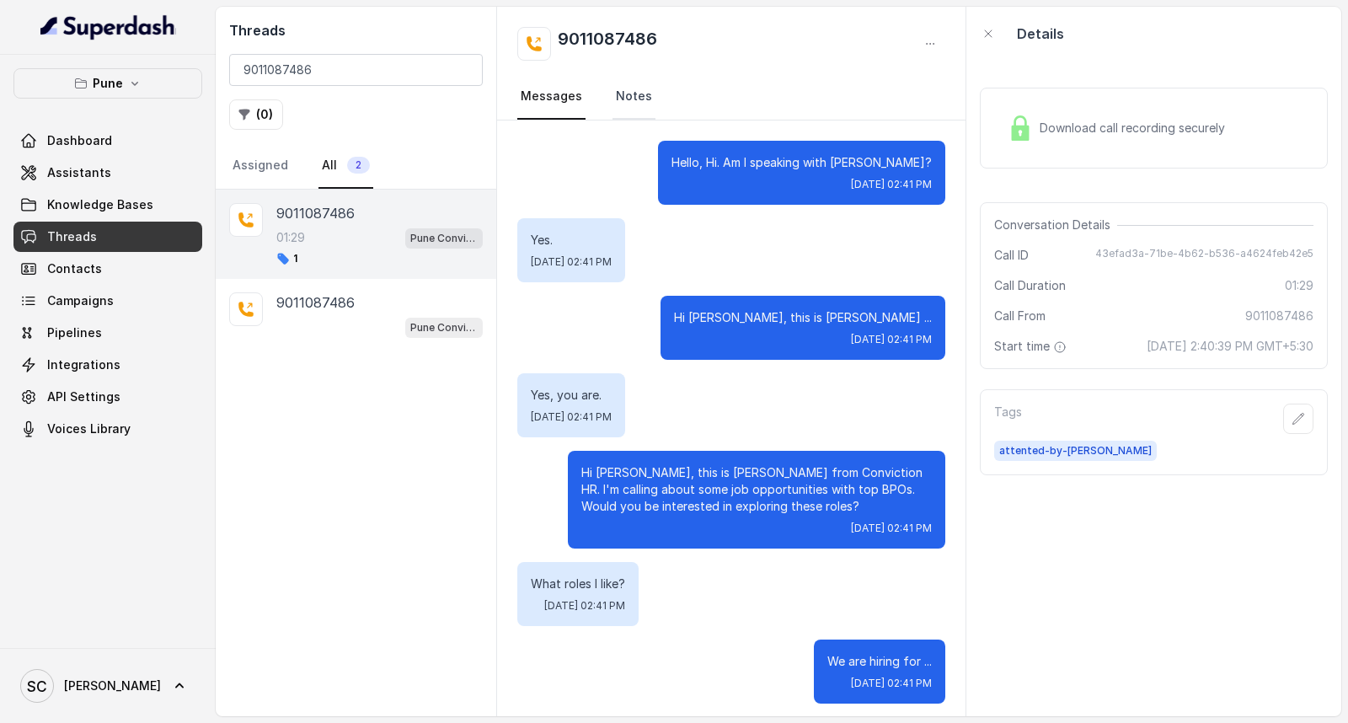
click at [622, 94] on link "Notes" at bounding box center [634, 97] width 43 height 46
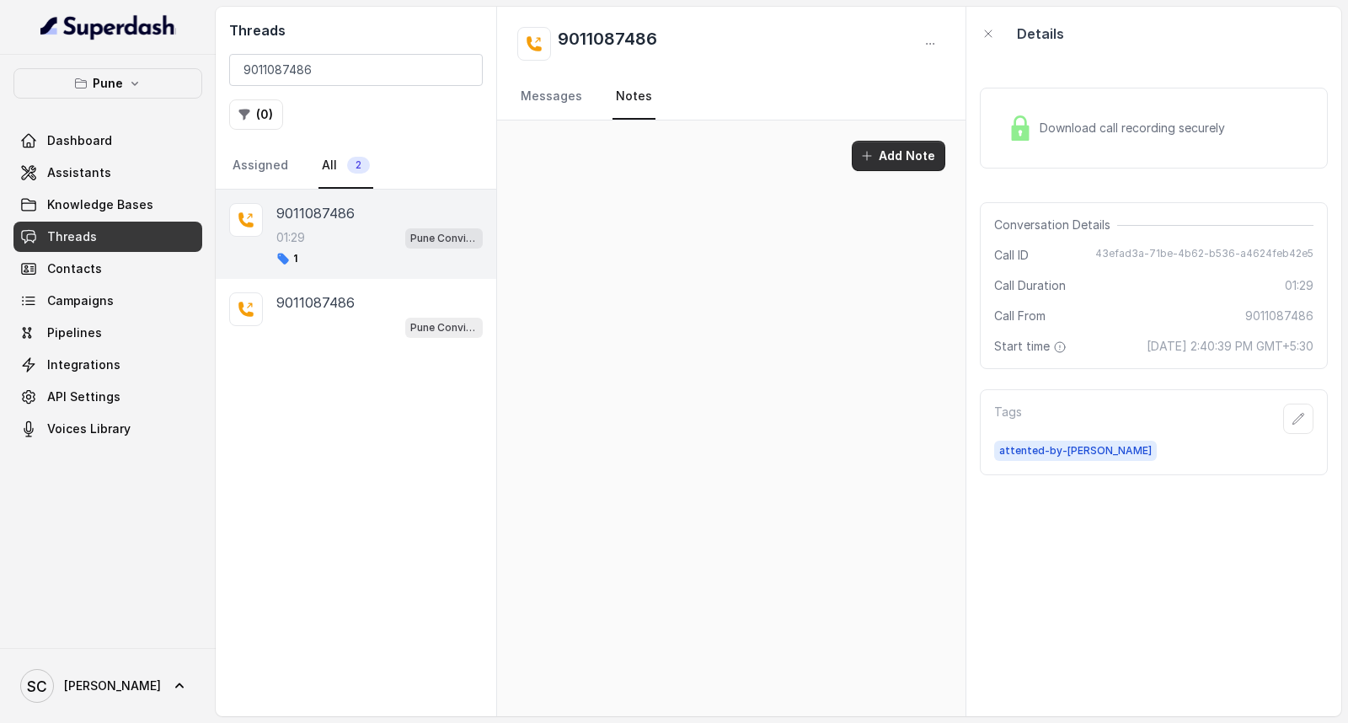
click at [914, 157] on button "Add Note" at bounding box center [899, 156] width 94 height 30
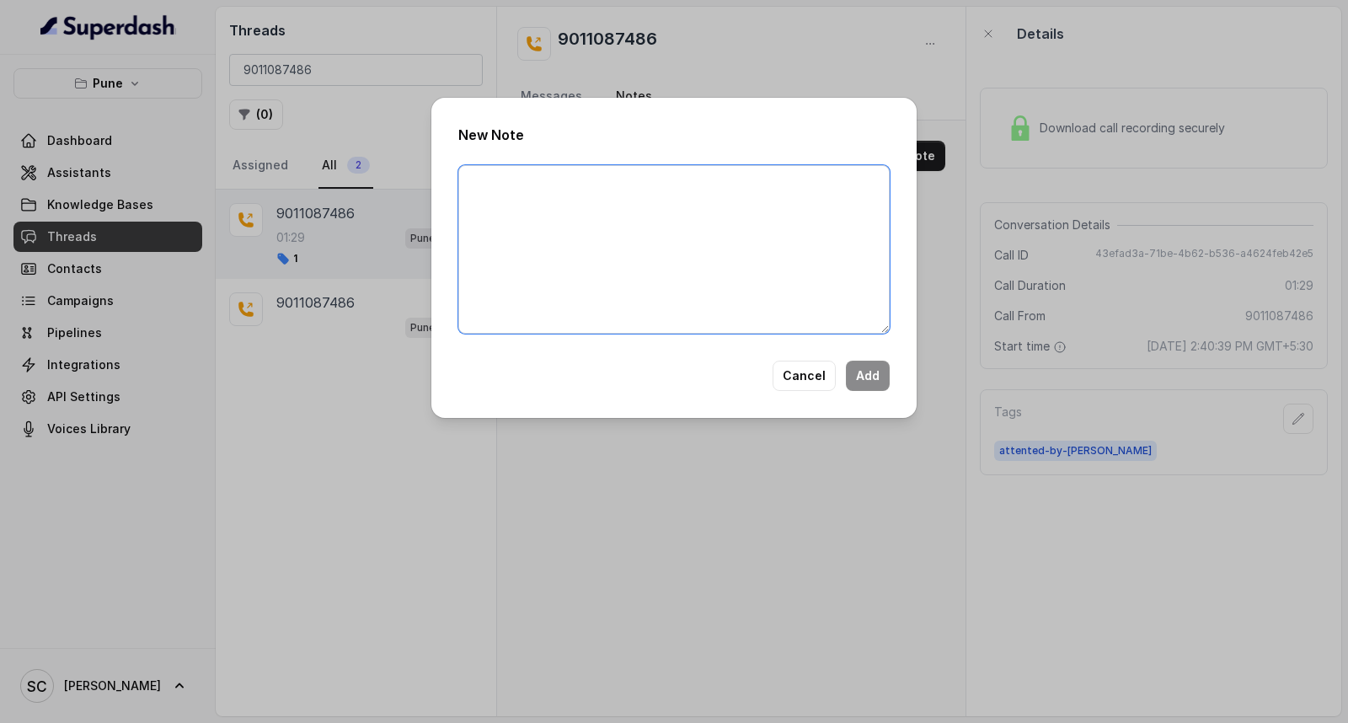
click at [554, 305] on textarea at bounding box center [673, 249] width 431 height 169
paste textarea "Name Number Recruiter Name of attender Comments AI Improvement"
click at [514, 180] on textarea "Name Number Recruiter Name of attender Comments AI Improvement" at bounding box center [673, 249] width 431 height 169
click at [551, 201] on textarea "Name:- [PERSON_NAME] Number Recruiter Name of attender Comments AI Improvement" at bounding box center [673, 249] width 431 height 169
click at [538, 220] on textarea "Name:- [PERSON_NAME] Number:- 9011087486 Recruiter Name of attender Comments AI…" at bounding box center [673, 249] width 431 height 169
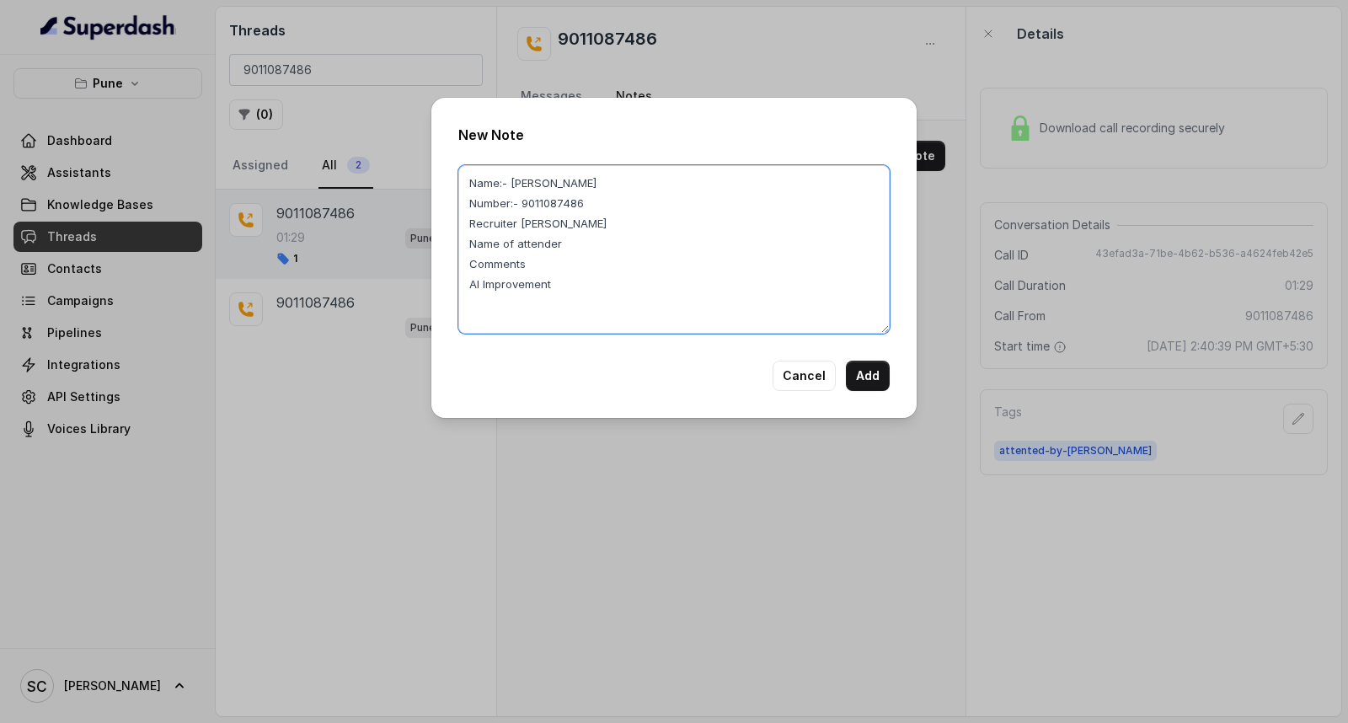
click at [579, 240] on textarea "Name:- [PERSON_NAME] Number:- 9011087486 Recruiter [PERSON_NAME] Name of attend…" at bounding box center [673, 249] width 431 height 169
click at [533, 264] on textarea "Name:- [PERSON_NAME] Number:- 9011087486 Recruiter [PERSON_NAME] Name of attend…" at bounding box center [673, 249] width 431 height 169
click at [563, 282] on textarea "Name:- [PERSON_NAME] Number:- 9011087486 Recruiter [PERSON_NAME] Name of attend…" at bounding box center [673, 249] width 431 height 169
drag, startPoint x: 511, startPoint y: 182, endPoint x: 559, endPoint y: 184, distance: 47.2
click at [559, 184] on textarea "Name:- [PERSON_NAME] Number:- 9011087486 Recruiter [PERSON_NAME] Name of attend…" at bounding box center [673, 249] width 431 height 169
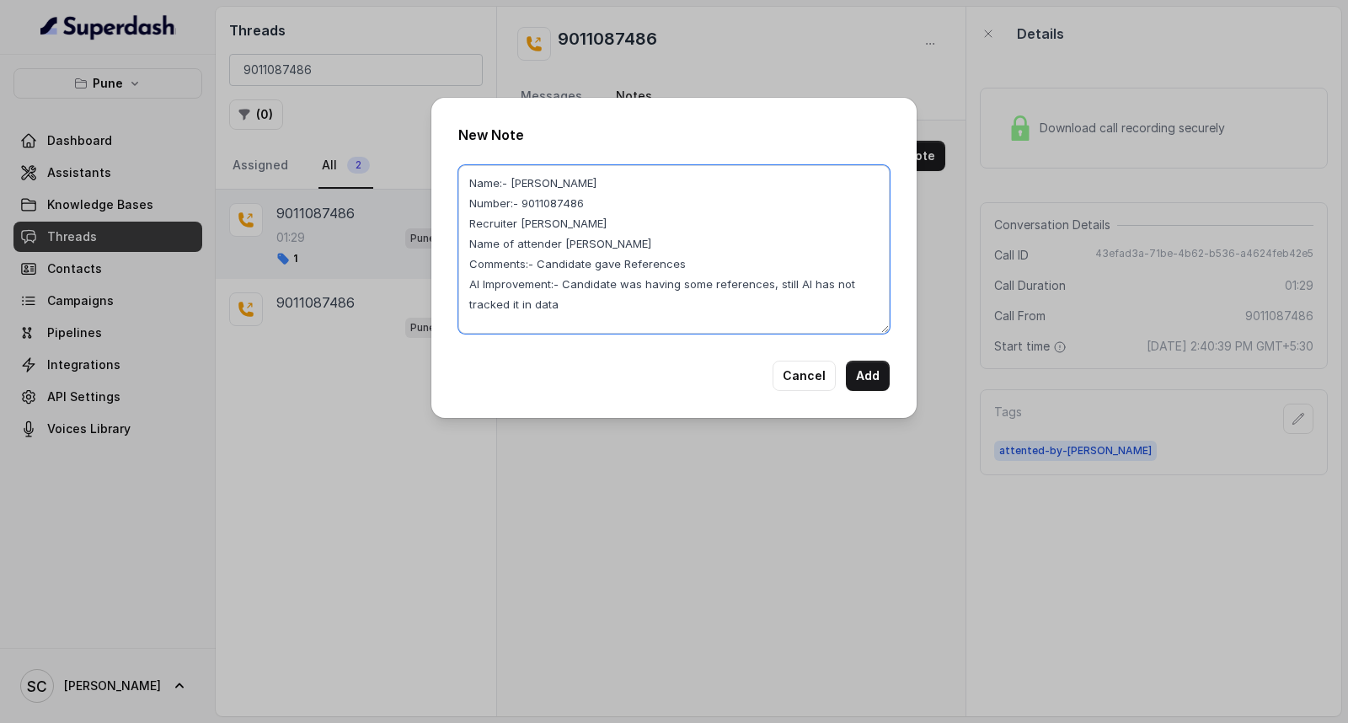
type textarea "Name:- [PERSON_NAME] Number:- 9011087486 Recruiter [PERSON_NAME] Name of attend…"
drag, startPoint x: 523, startPoint y: 203, endPoint x: 603, endPoint y: 207, distance: 80.2
click at [603, 207] on textarea "Name:- [PERSON_NAME] Number:- 9011087486 Recruiter [PERSON_NAME] Name of attend…" at bounding box center [673, 249] width 431 height 169
drag, startPoint x: 535, startPoint y: 258, endPoint x: 717, endPoint y: 263, distance: 182.1
click at [717, 263] on textarea "Name:- [PERSON_NAME] Number:- 9011087486 Recruiter [PERSON_NAME] Name of attend…" at bounding box center [673, 249] width 431 height 169
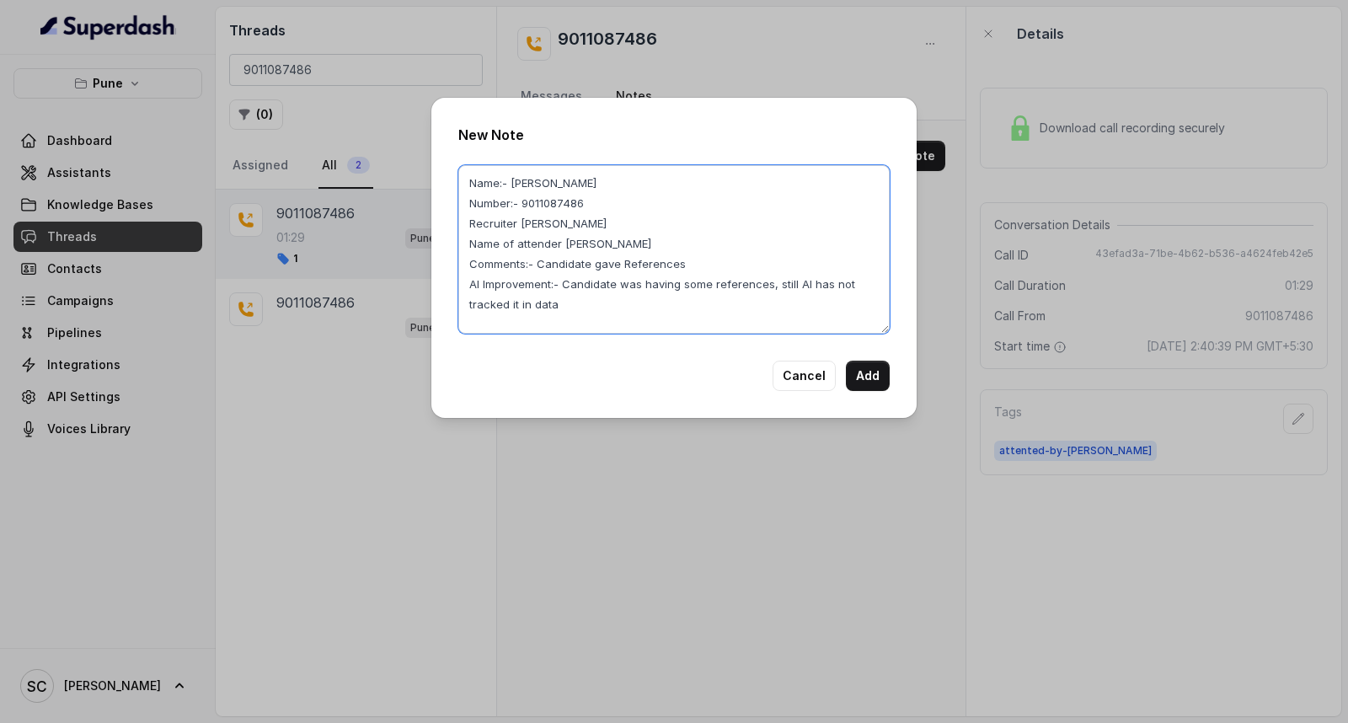
drag, startPoint x: 565, startPoint y: 281, endPoint x: 855, endPoint y: 299, distance: 291.2
click at [855, 299] on textarea "Name:- [PERSON_NAME] Number:- 9011087486 Recruiter [PERSON_NAME] Name of attend…" at bounding box center [673, 249] width 431 height 169
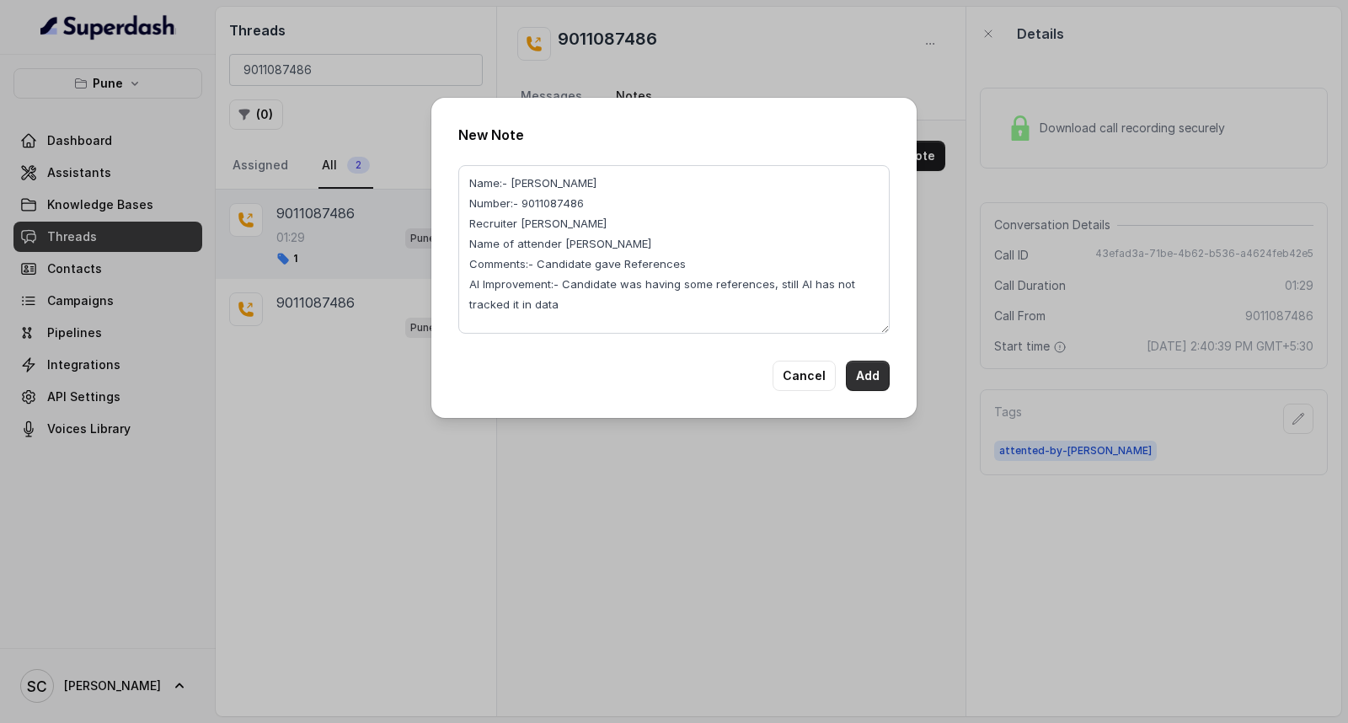
click at [865, 372] on button "Add" at bounding box center [868, 376] width 44 height 30
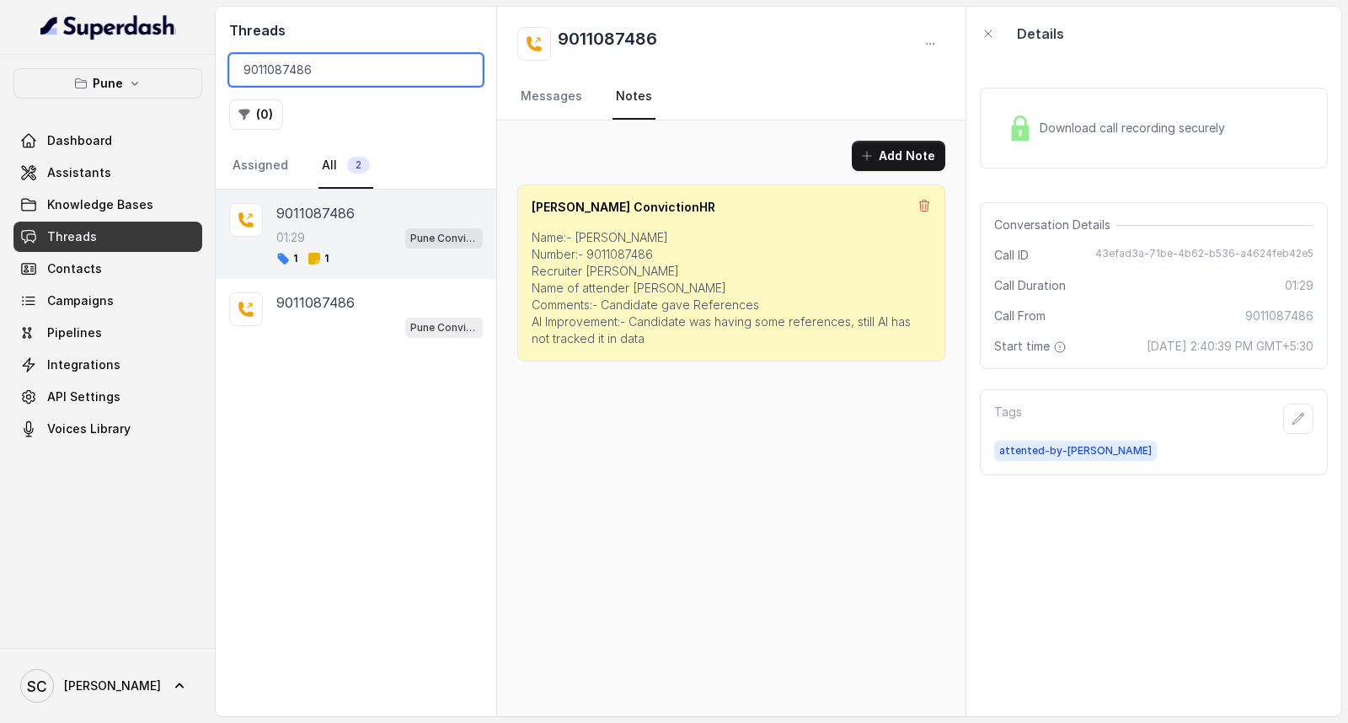
drag, startPoint x: 361, startPoint y: 68, endPoint x: 99, endPoint y: 77, distance: 261.3
click at [99, 77] on div "Pune Dashboard Assistants Knowledge Bases Threads Contacts Campaigns Pipelines …" at bounding box center [674, 361] width 1348 height 723
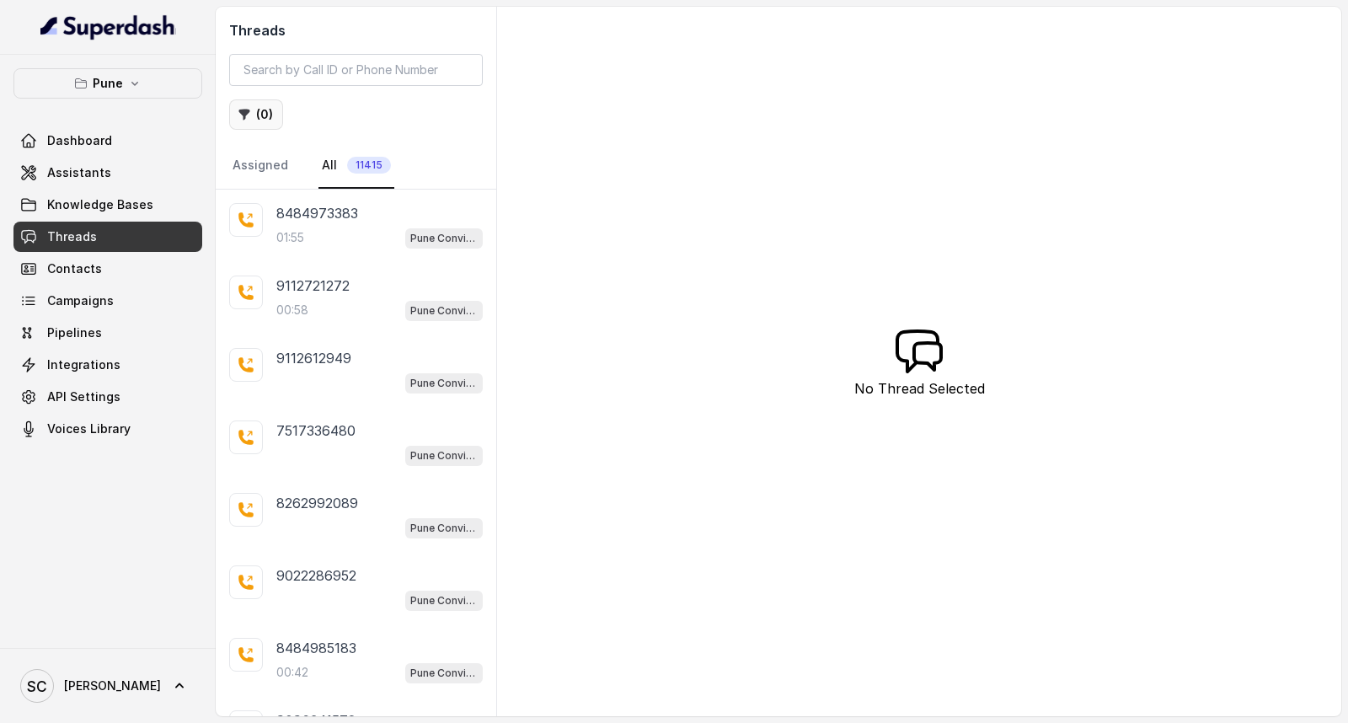
click at [260, 118] on button "( 0 )" at bounding box center [256, 114] width 54 height 30
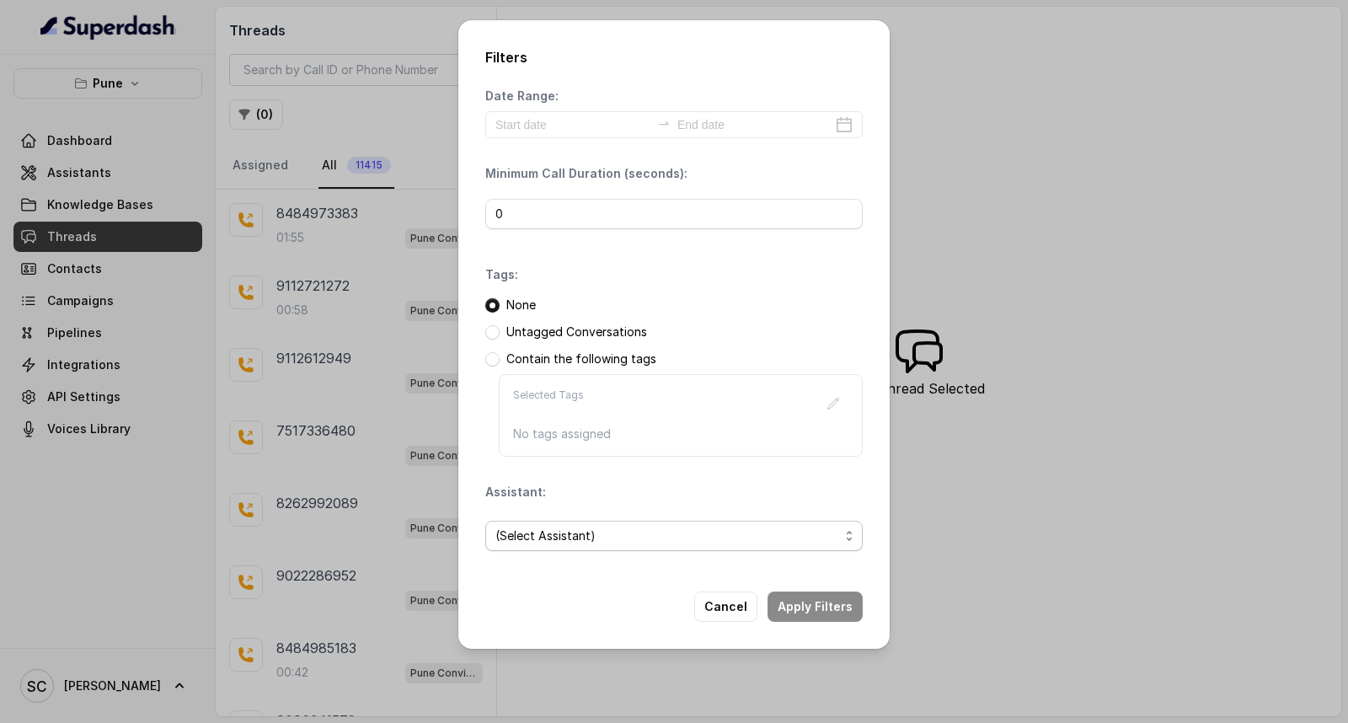
click at [553, 535] on span "(Select Assistant)" at bounding box center [667, 536] width 344 height 20
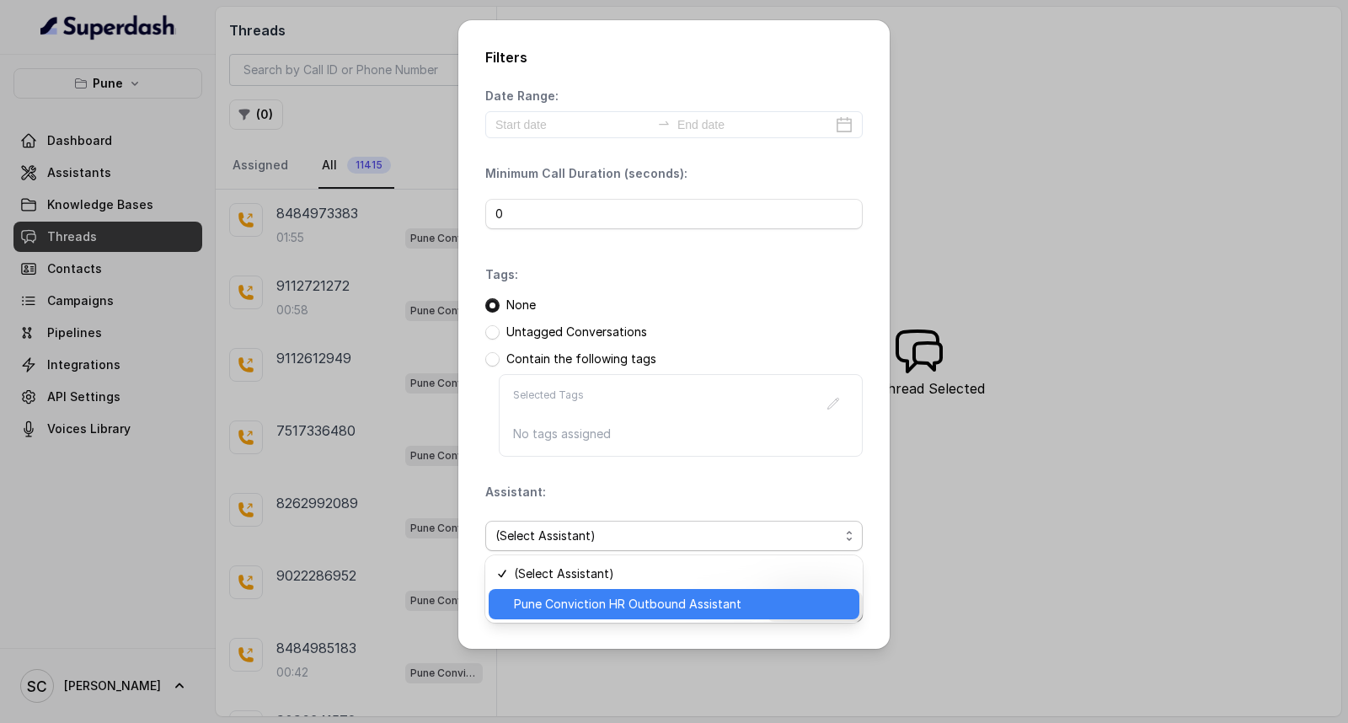
click at [550, 594] on span "Pune Conviction HR Outbound Assistant" at bounding box center [681, 604] width 335 height 20
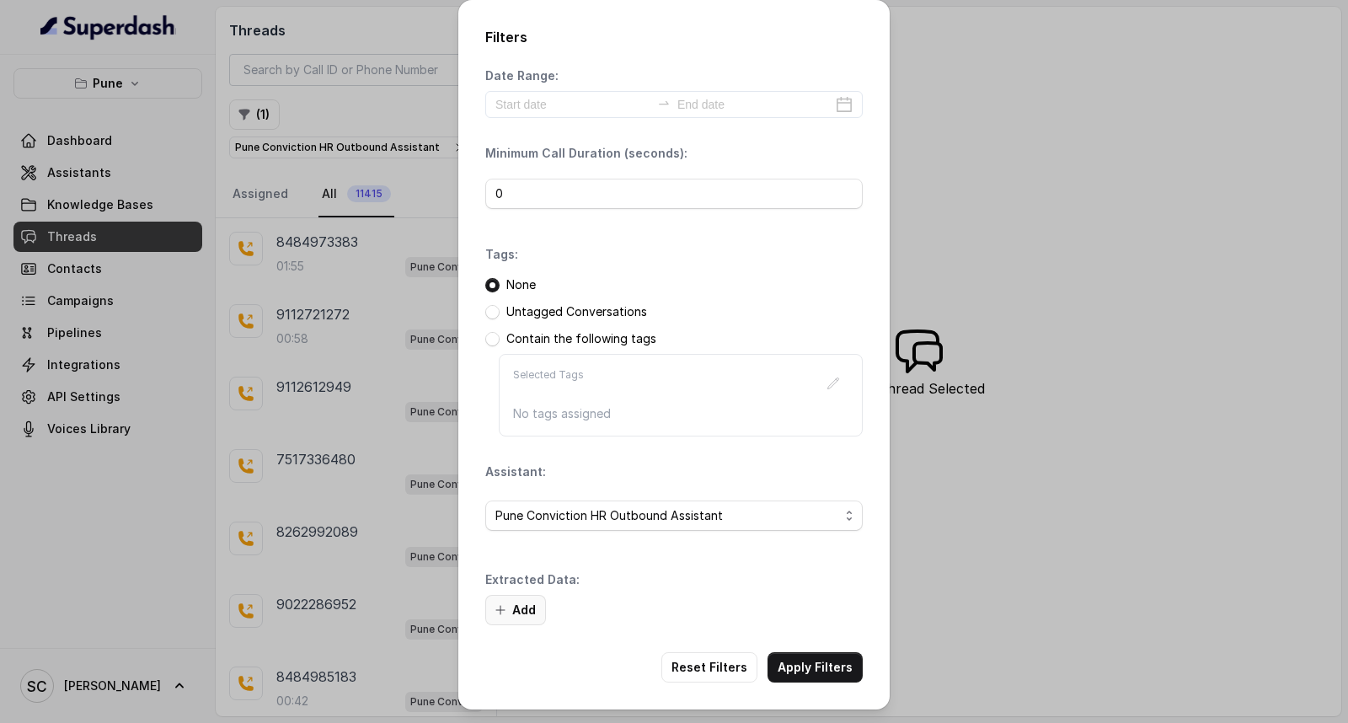
click at [525, 611] on button "Add" at bounding box center [515, 610] width 61 height 30
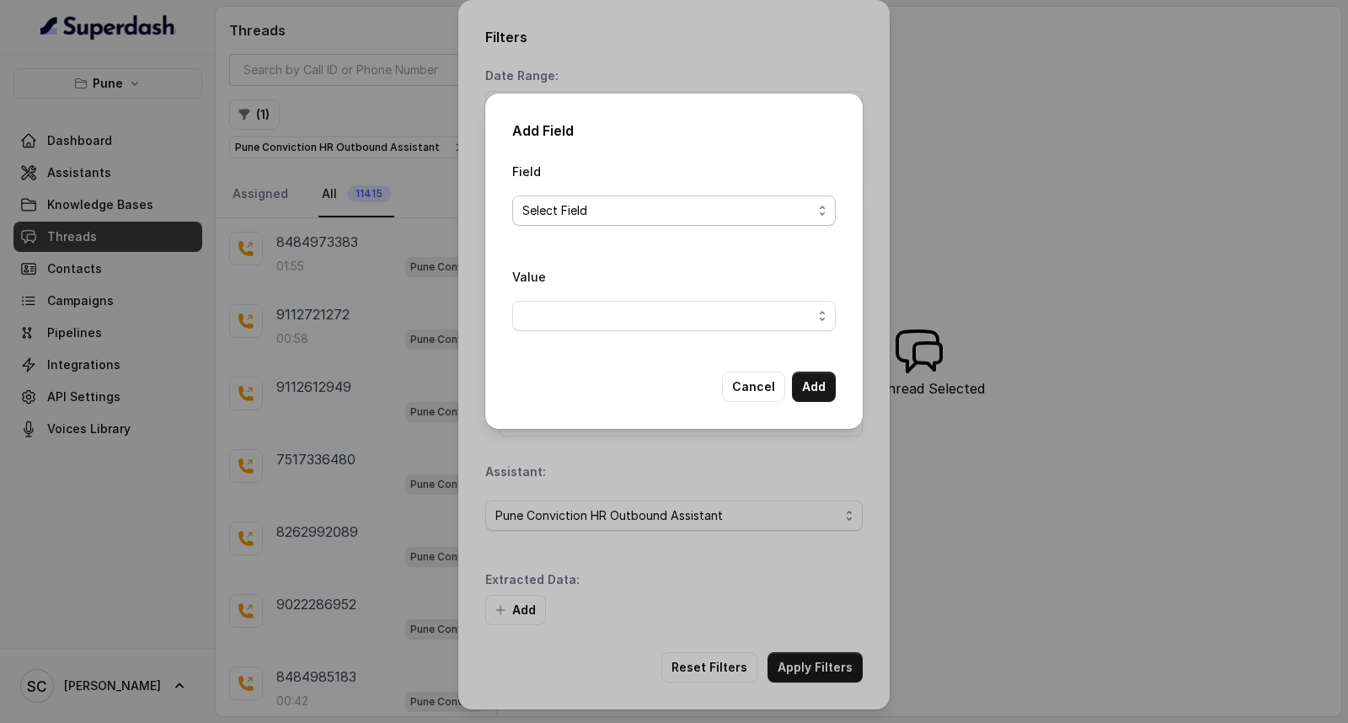
click at [723, 209] on span "Select Field" at bounding box center [667, 211] width 290 height 20
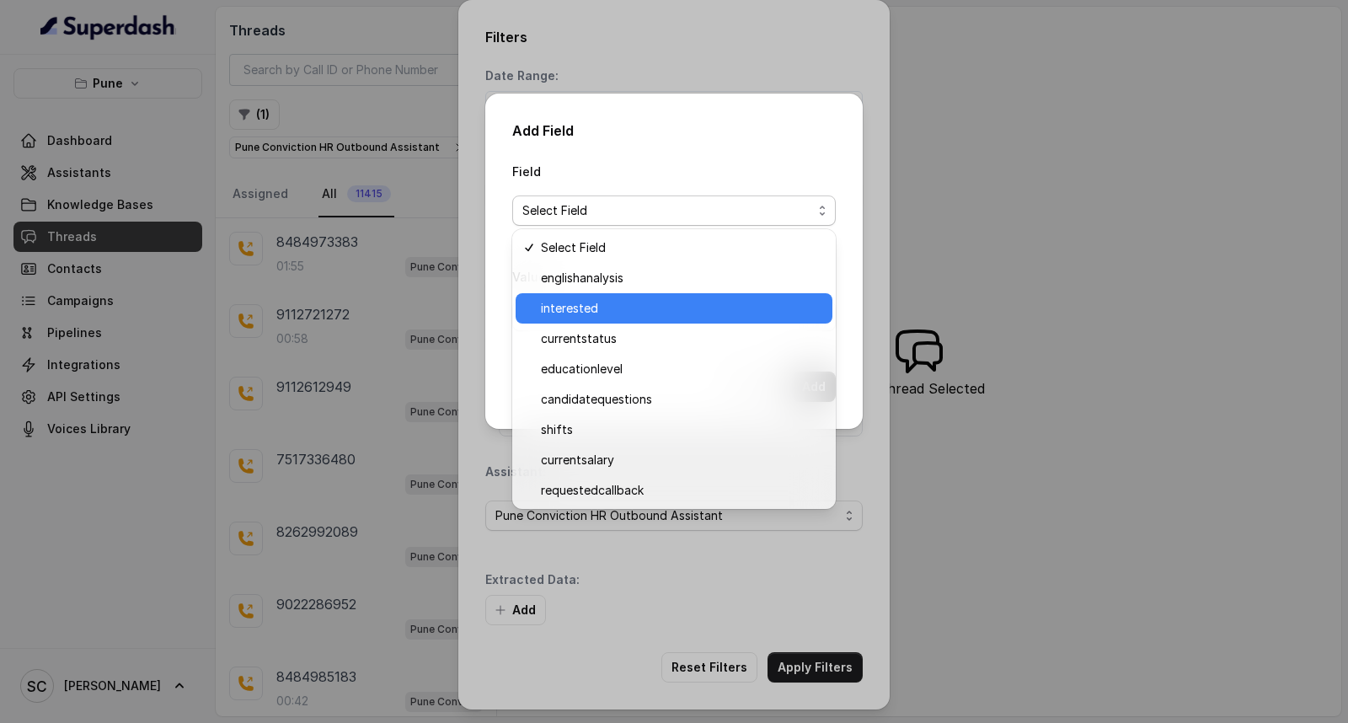
click at [714, 308] on span "interested" at bounding box center [681, 308] width 281 height 20
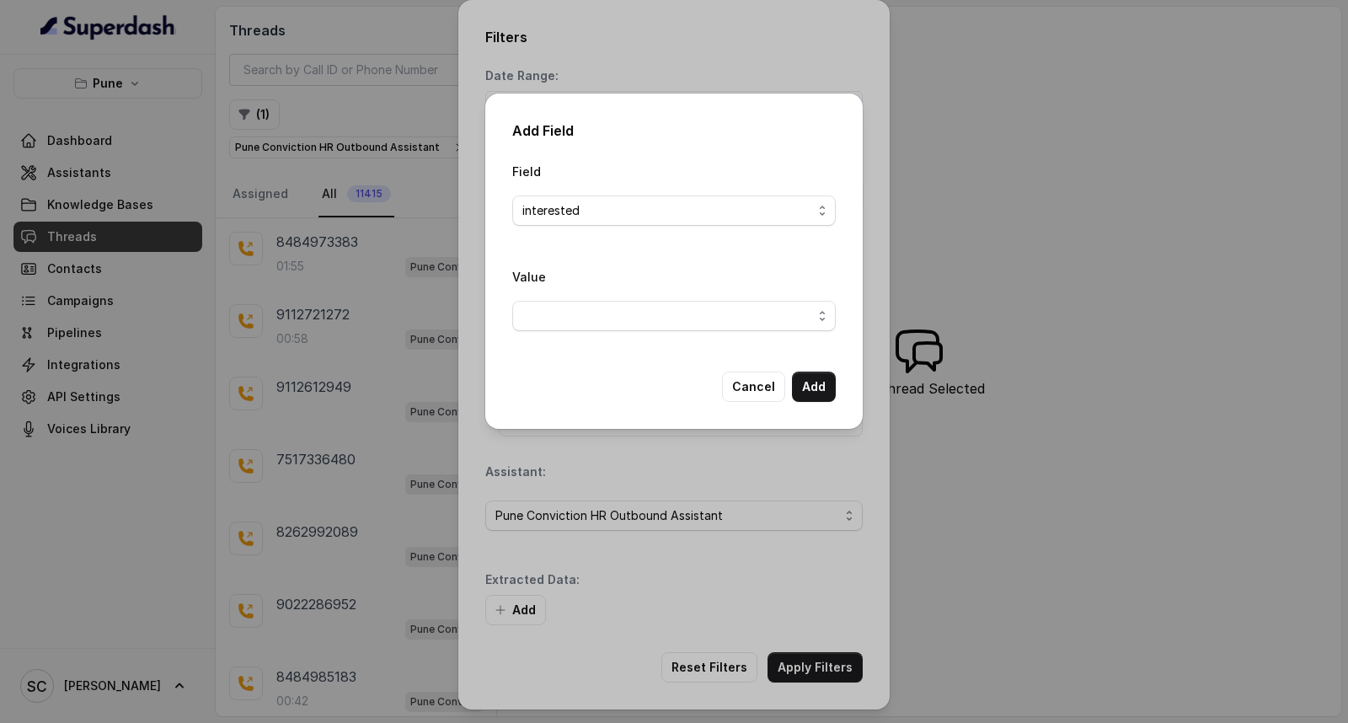
click at [710, 298] on div "Value" at bounding box center [674, 298] width 324 height 65
click at [702, 324] on span "button" at bounding box center [674, 316] width 324 height 30
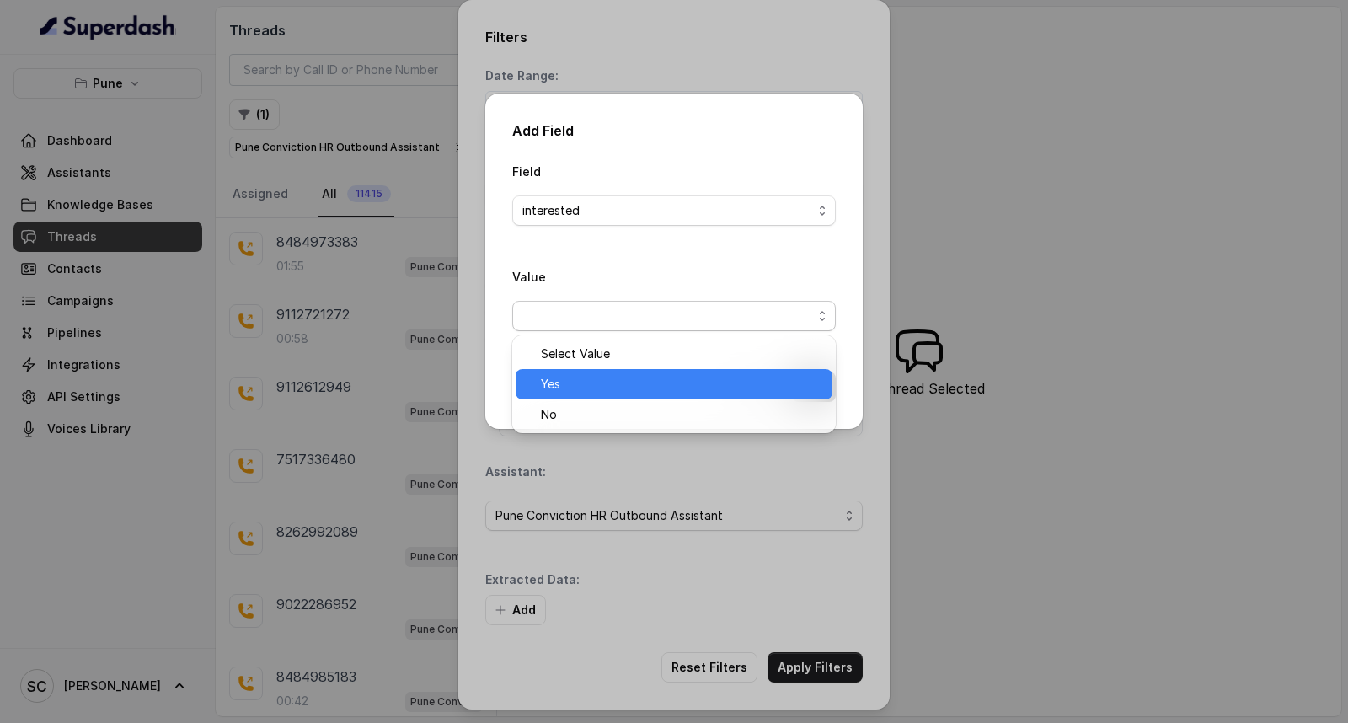
click at [672, 384] on span "Yes" at bounding box center [681, 384] width 281 height 20
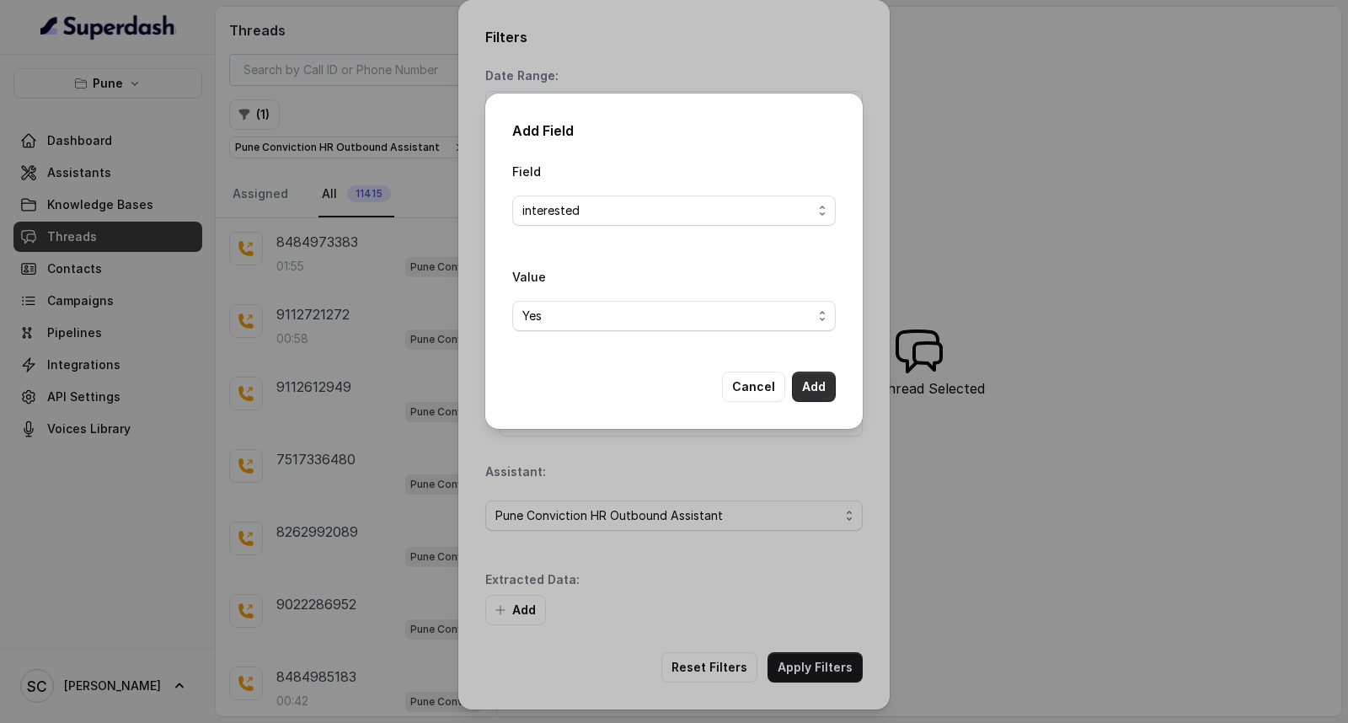
click at [812, 391] on button "Add" at bounding box center [814, 387] width 44 height 30
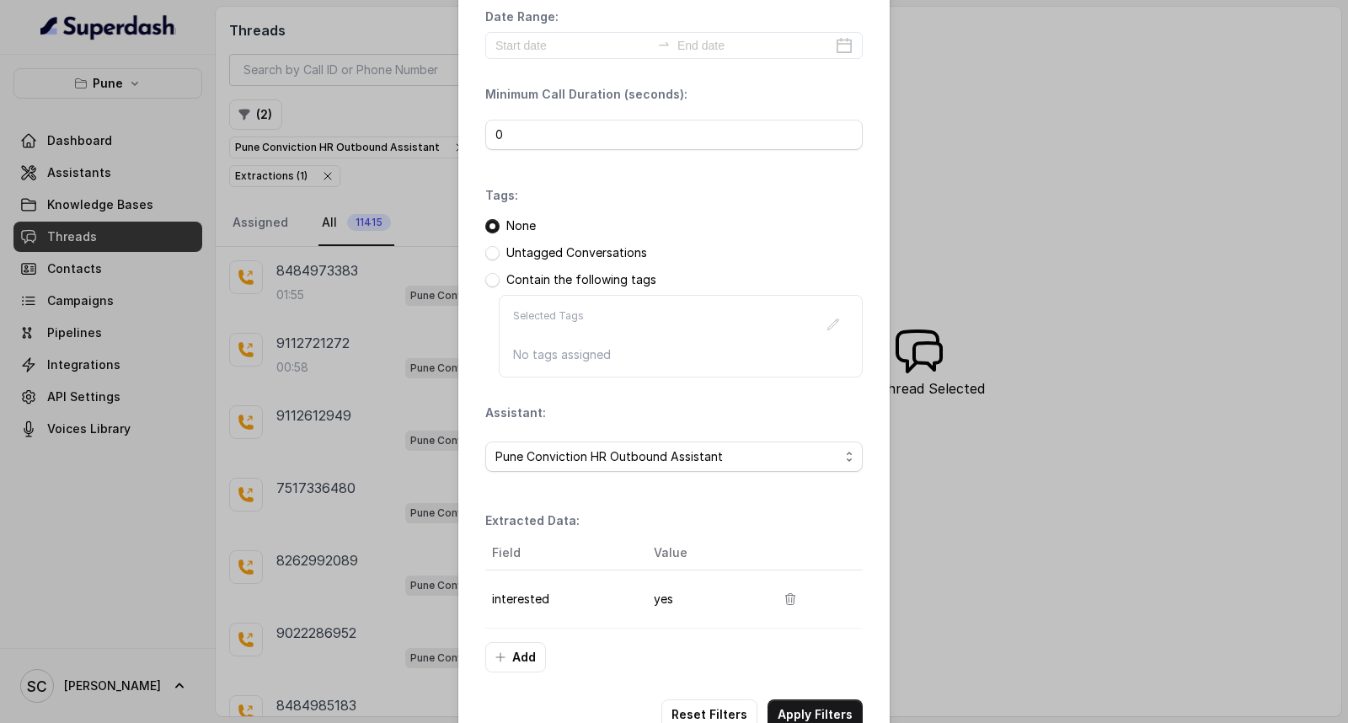
scroll to position [106, 0]
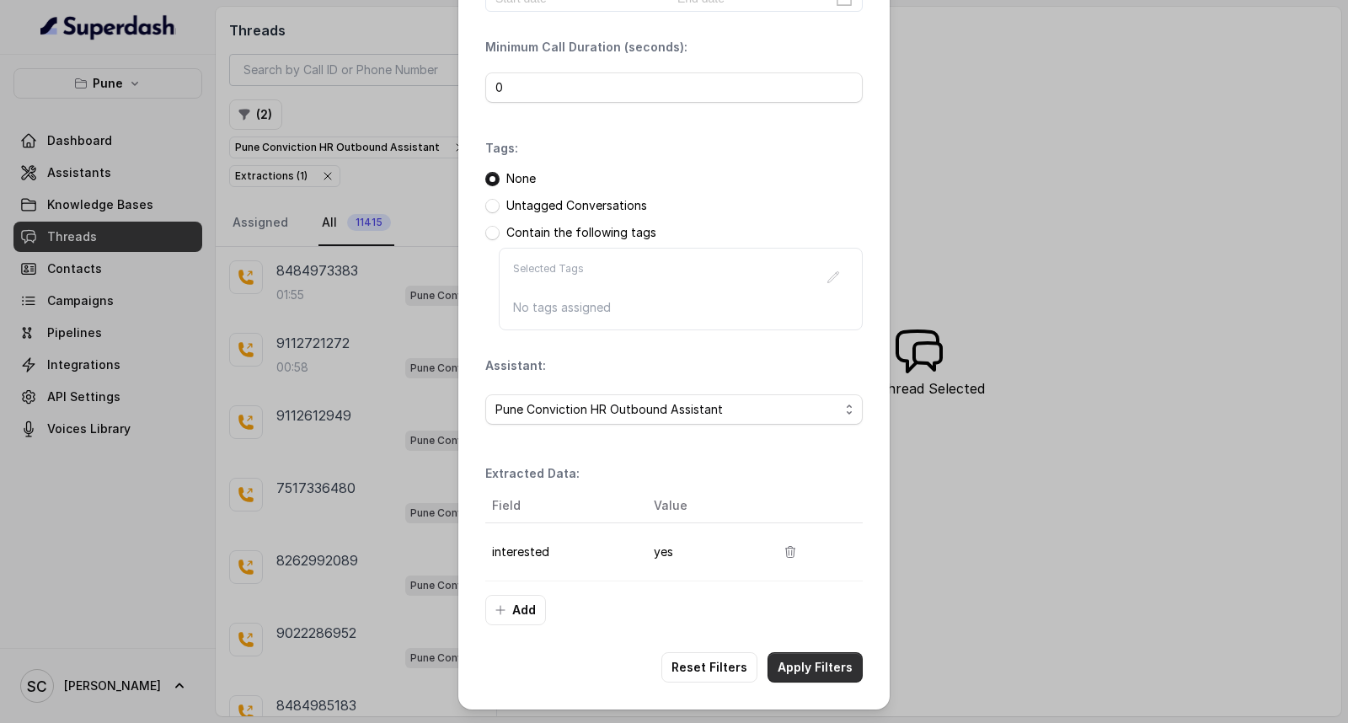
click at [794, 662] on button "Apply Filters" at bounding box center [815, 667] width 95 height 30
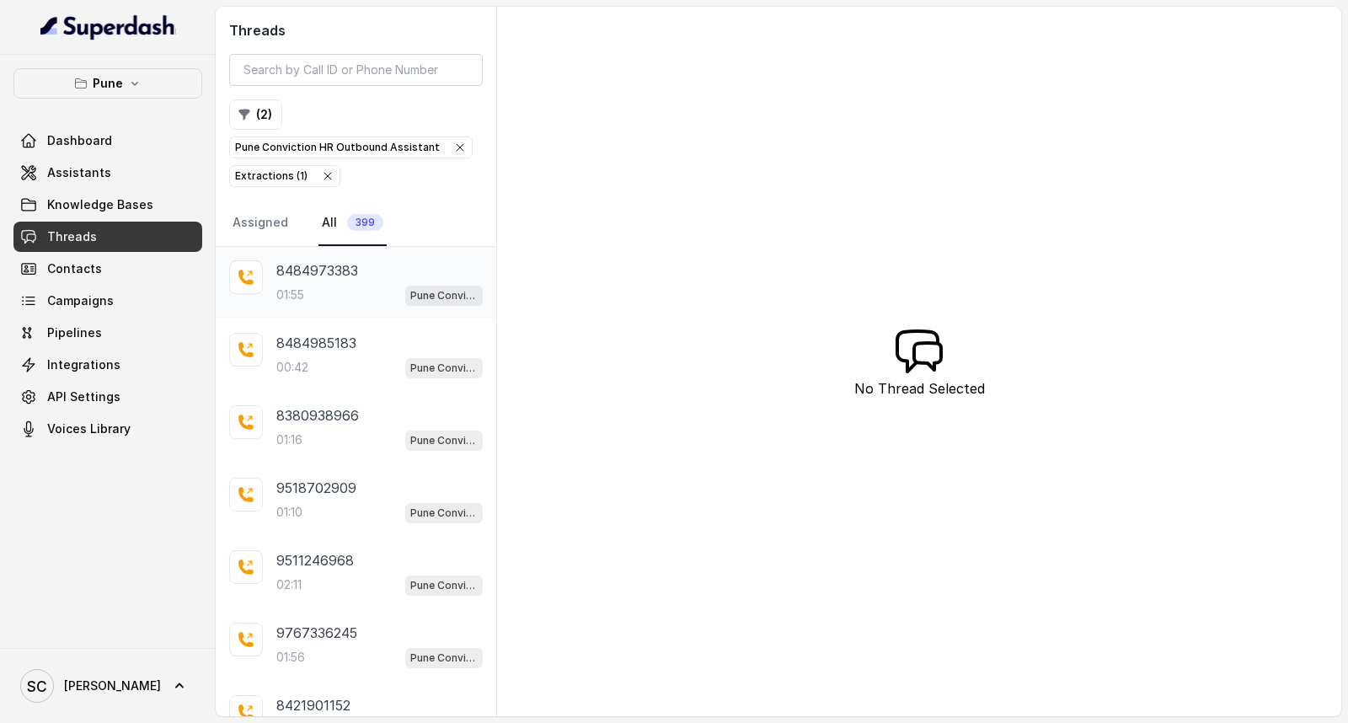
click at [345, 285] on div "01:55 Pune Conviction HR Outbound Assistant" at bounding box center [379, 295] width 206 height 22
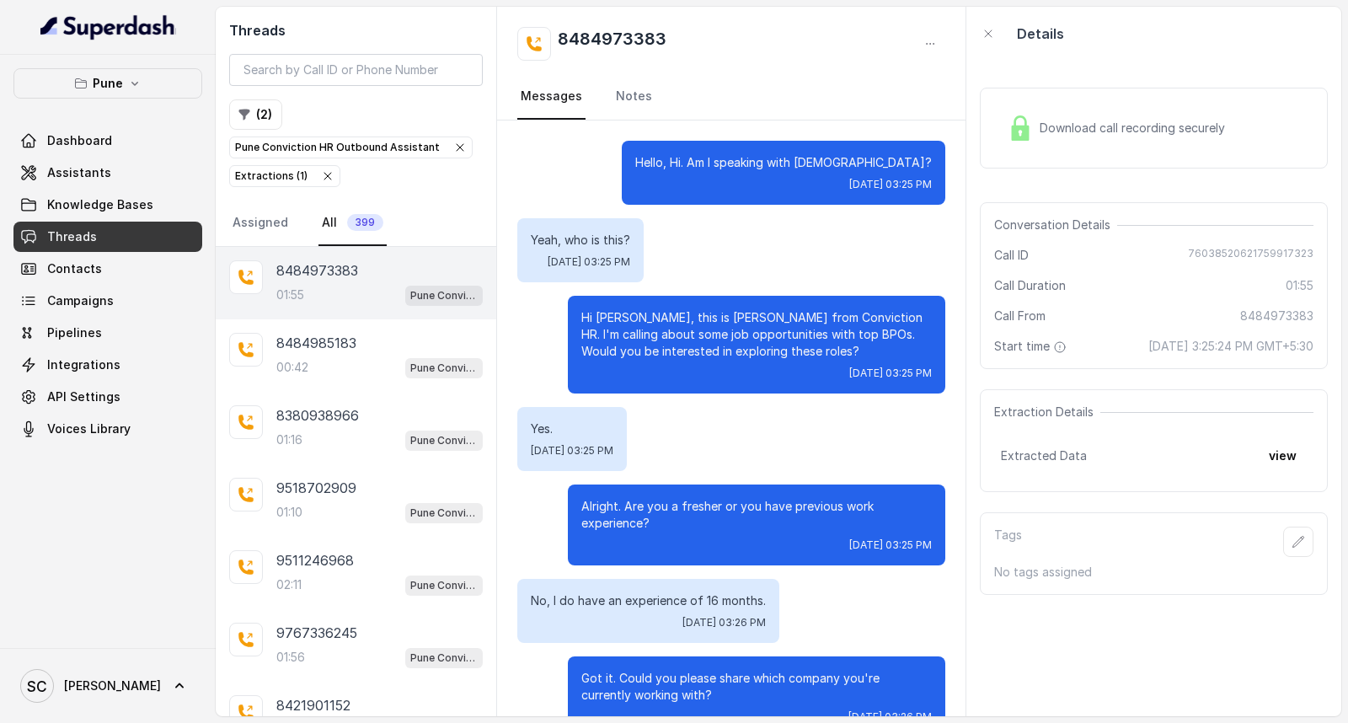
scroll to position [1379, 0]
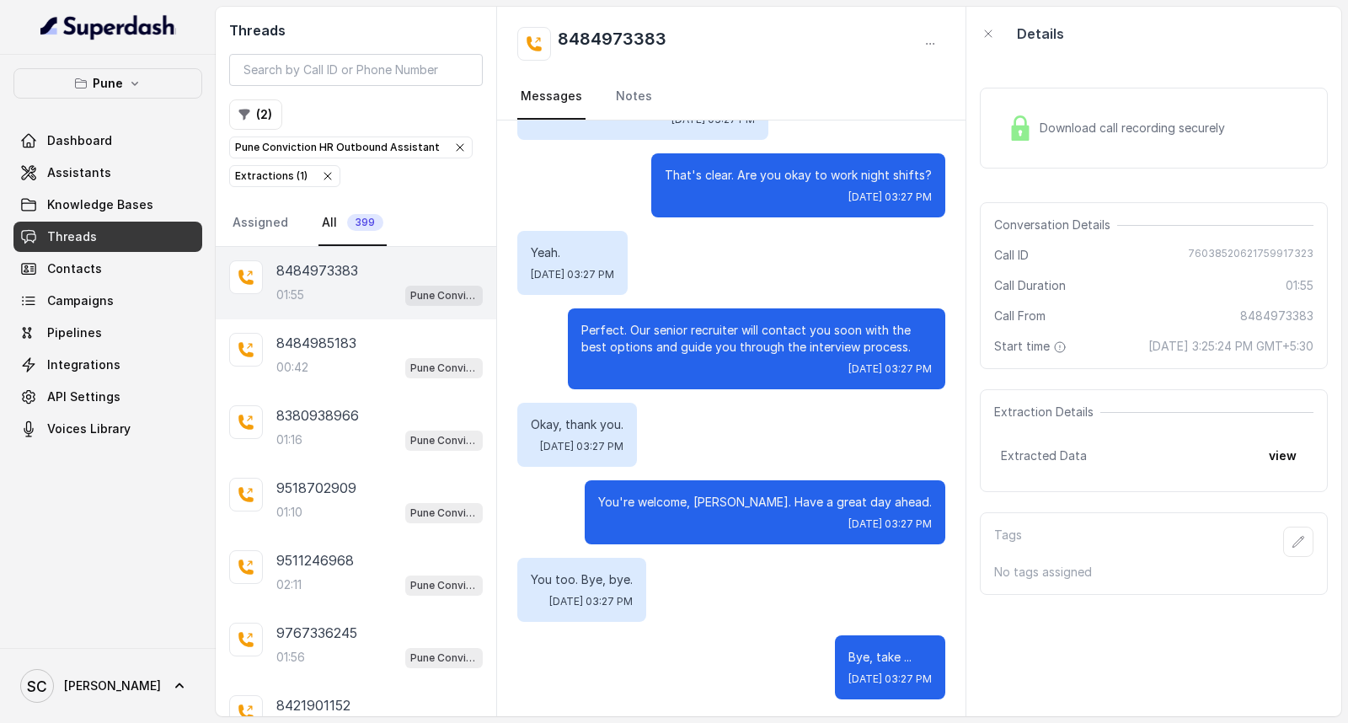
click at [325, 299] on div "01:55 Pune Conviction HR Outbound Assistant" at bounding box center [379, 295] width 206 height 22
click at [1292, 535] on icon "button" at bounding box center [1298, 541] width 13 height 13
click at [1281, 519] on div "Tags No tags assigned" at bounding box center [1154, 553] width 348 height 83
click at [1292, 541] on icon "button" at bounding box center [1298, 541] width 13 height 13
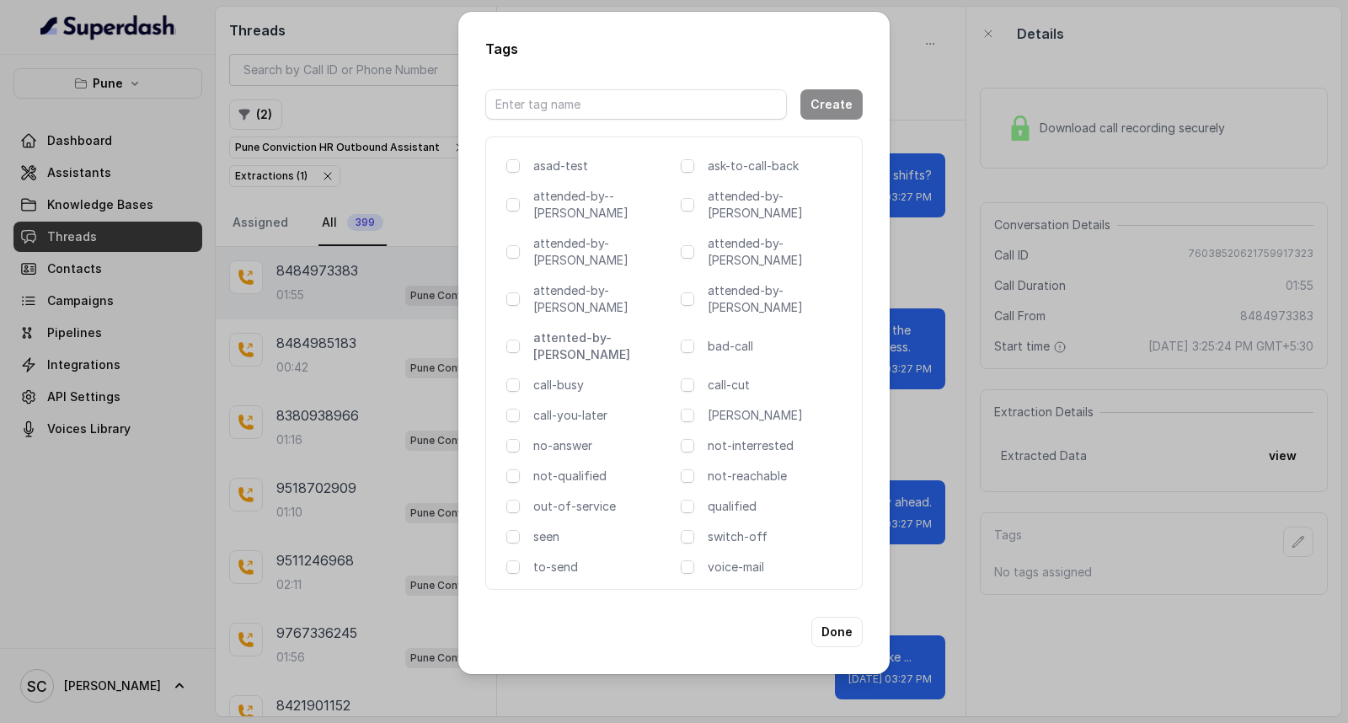
click at [610, 329] on p "attented-by-[PERSON_NAME]" at bounding box center [603, 346] width 141 height 34
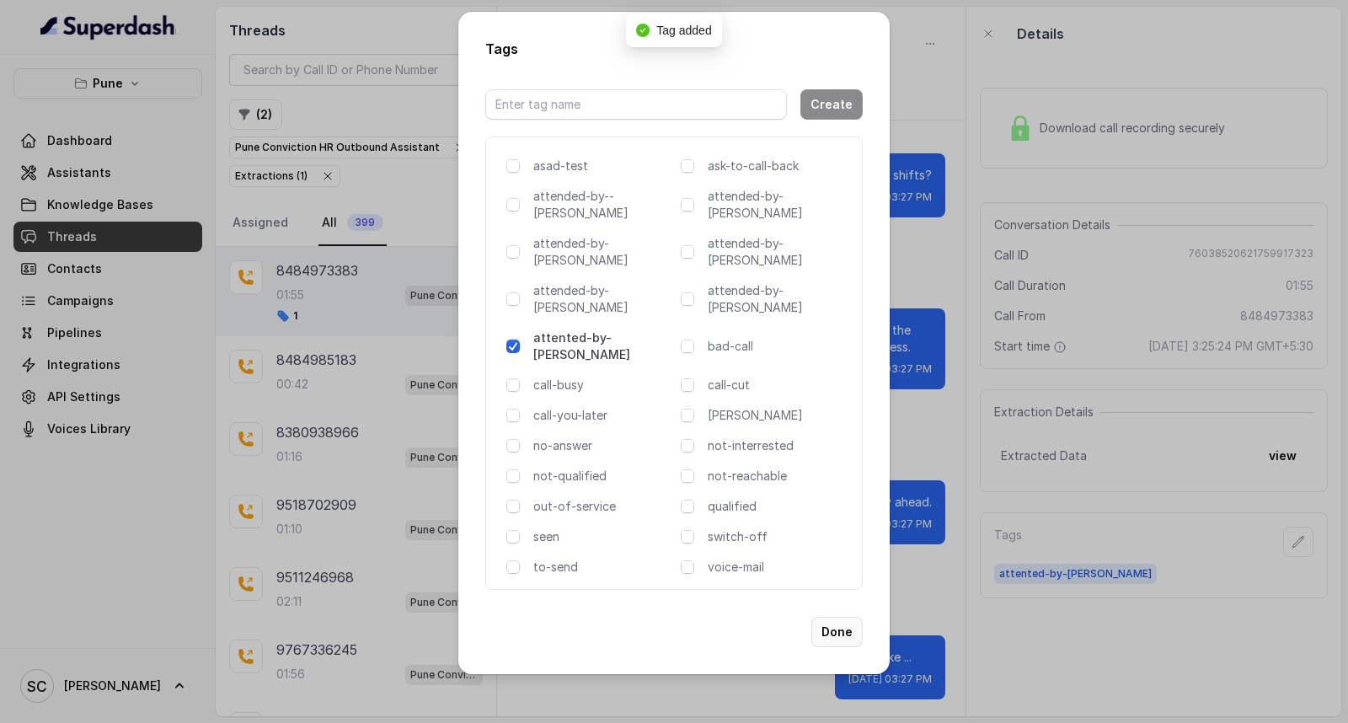
click at [835, 617] on button "Done" at bounding box center [836, 632] width 51 height 30
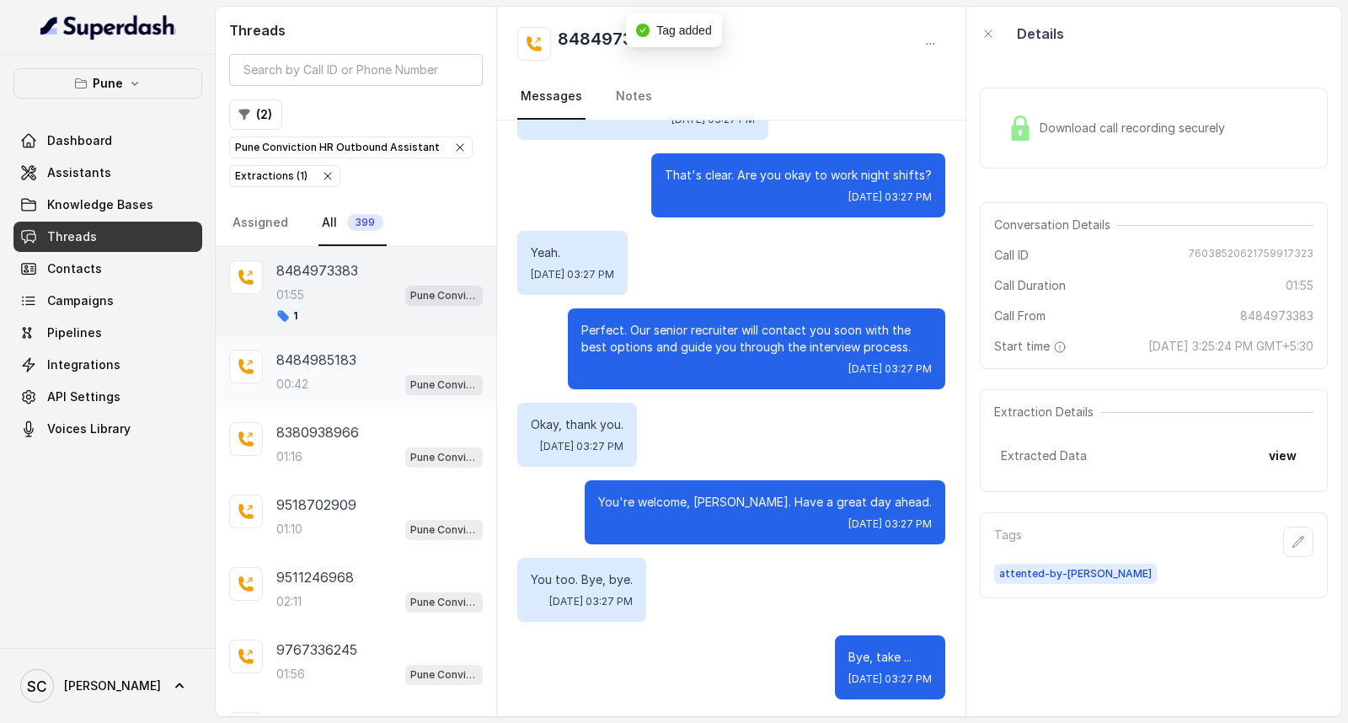
click at [299, 388] on p "00:42" at bounding box center [292, 384] width 32 height 17
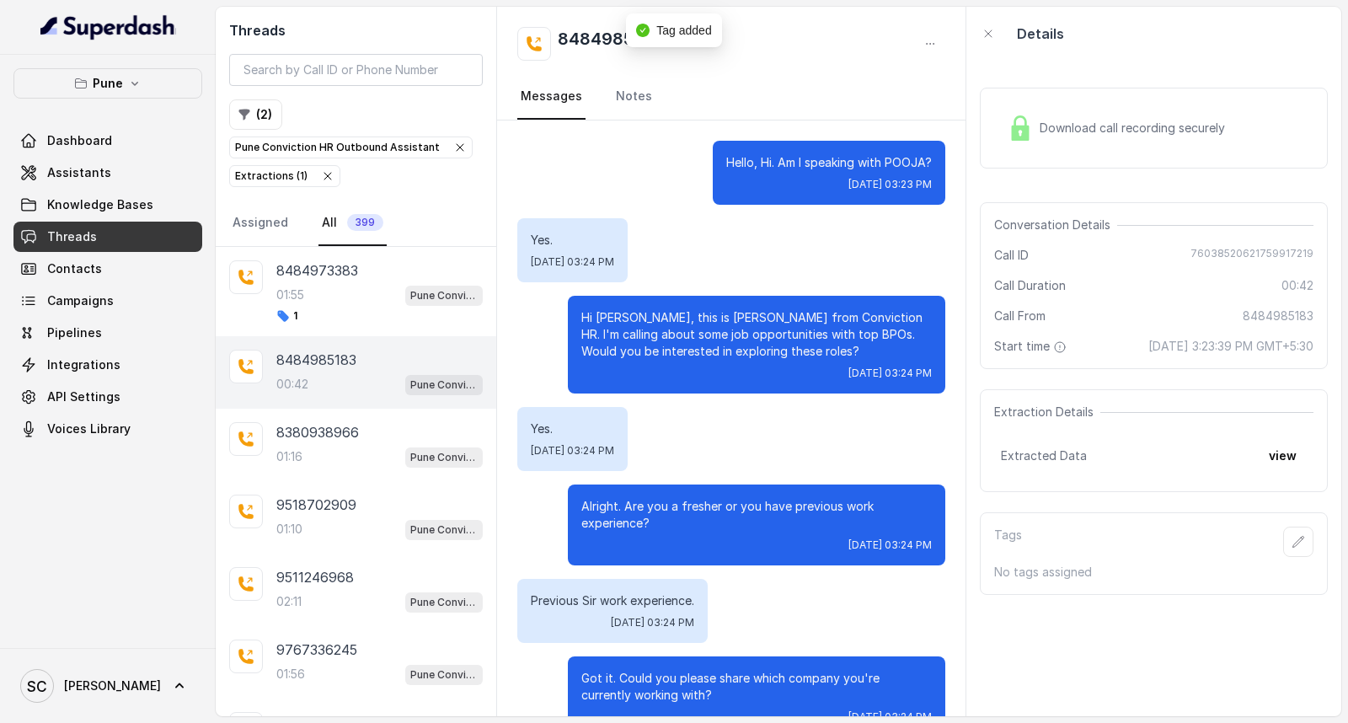
scroll to position [39, 0]
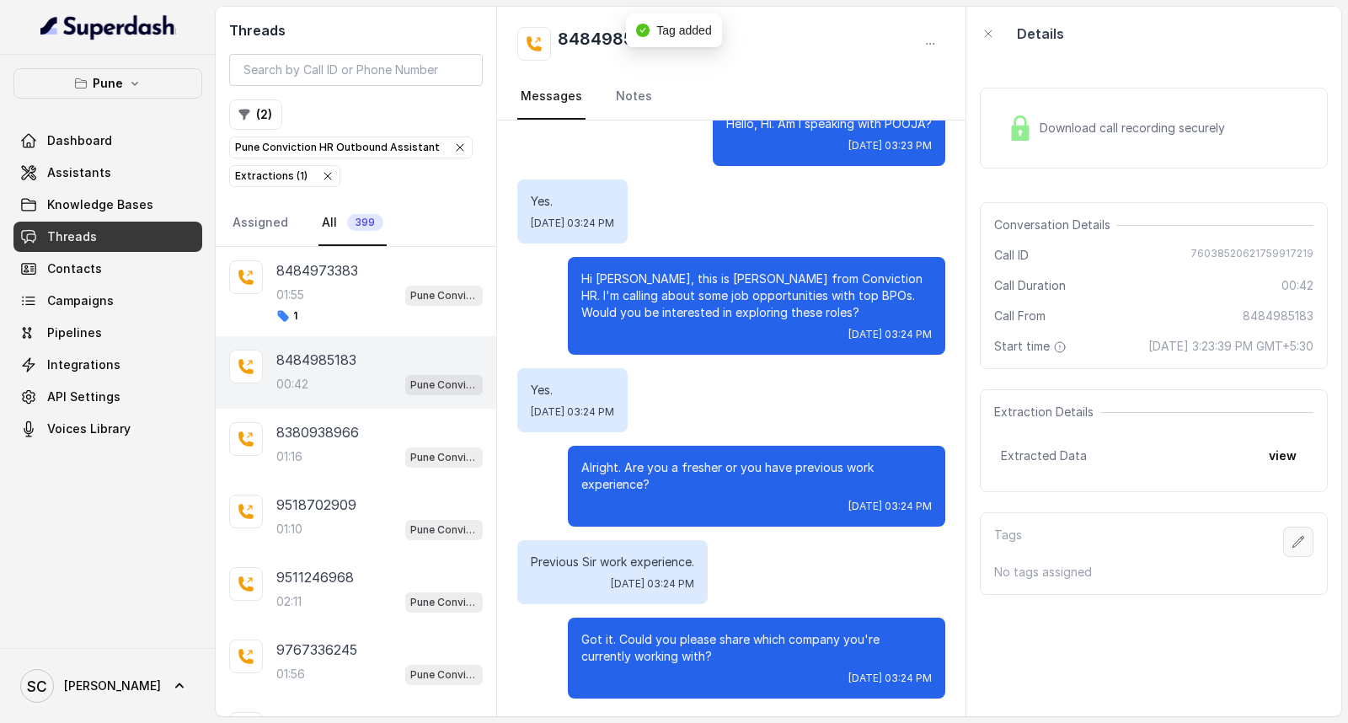
click at [1292, 539] on icon "button" at bounding box center [1298, 541] width 13 height 13
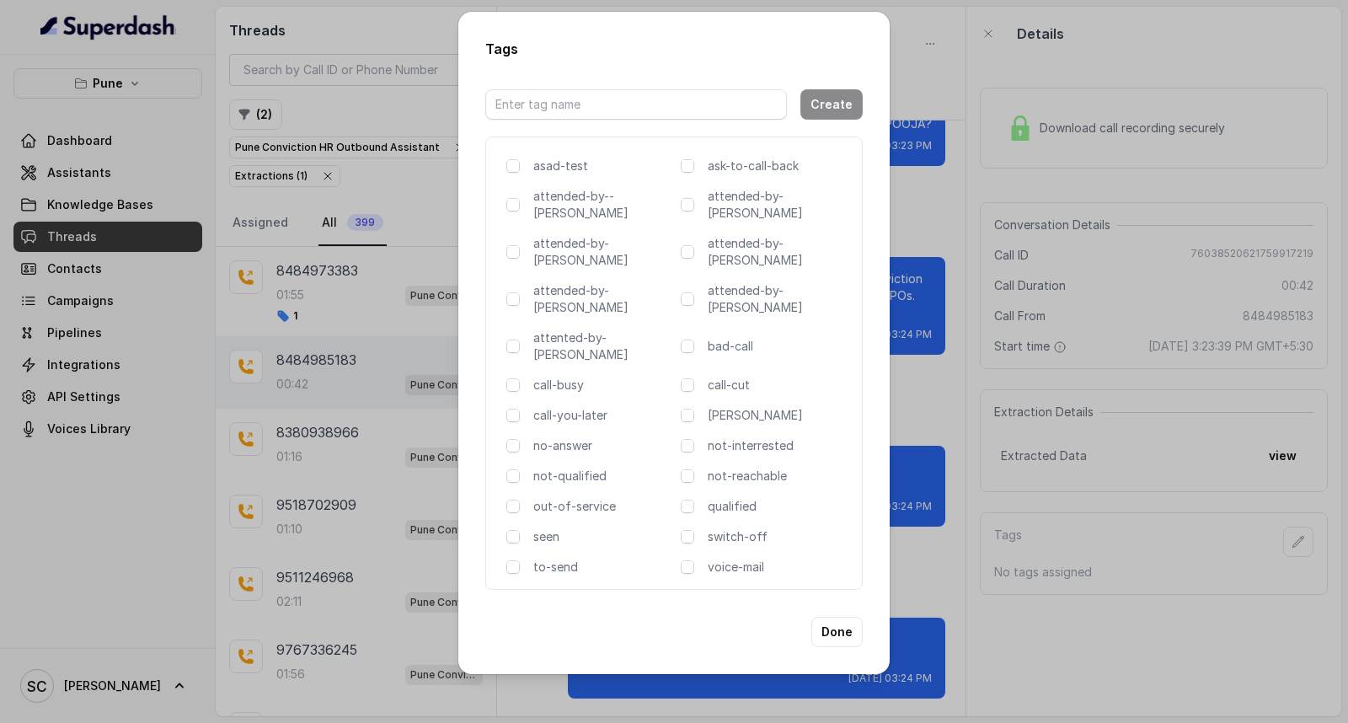
click at [1281, 543] on div "Tags Create asad-test ask-to-call-back attended-by--[PERSON_NAME] attended-by-[…" at bounding box center [674, 361] width 1348 height 723
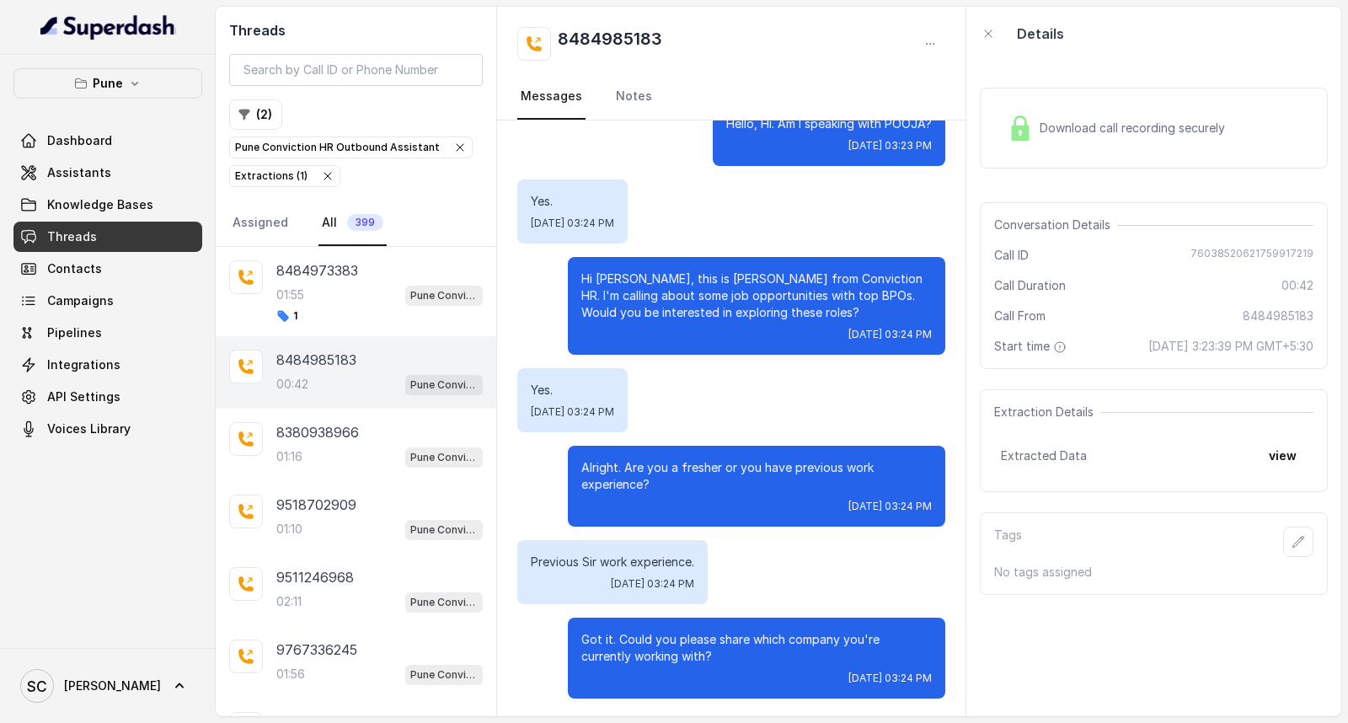
click at [1292, 540] on icon "button" at bounding box center [1298, 541] width 13 height 13
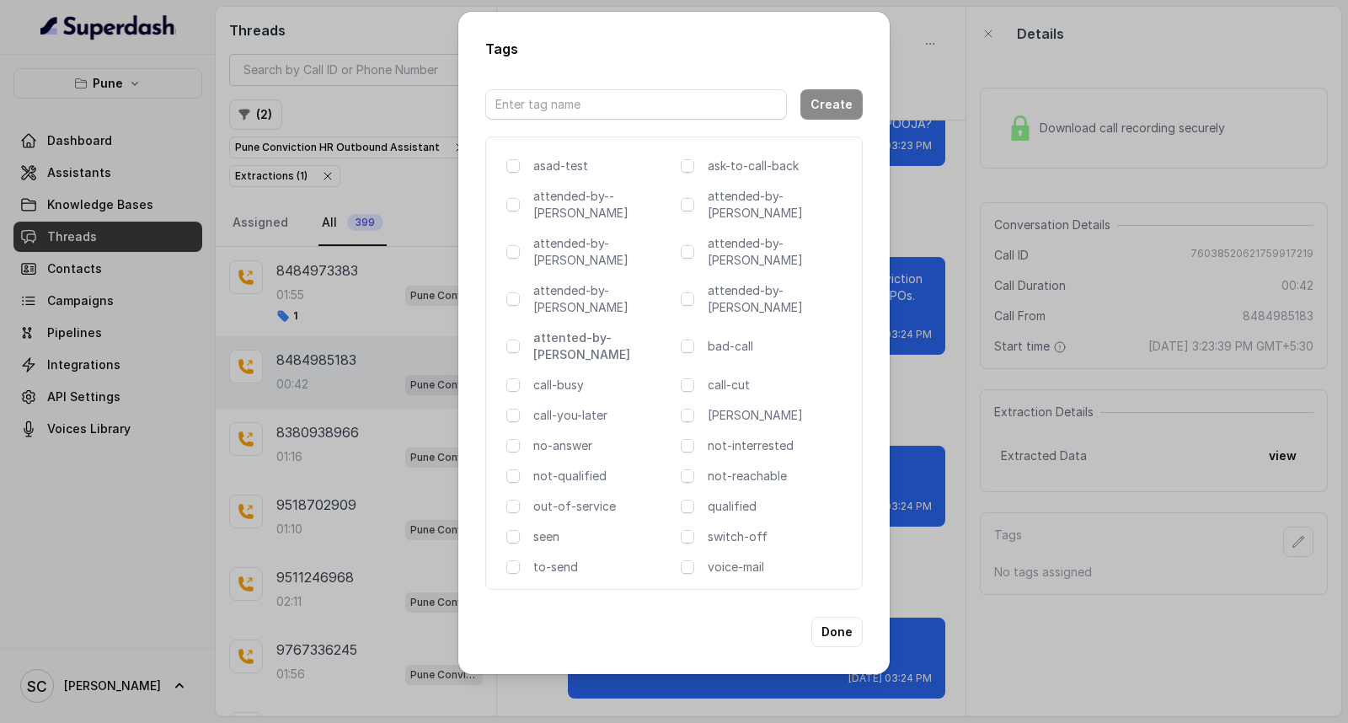
click at [604, 329] on p "attented-by-[PERSON_NAME]" at bounding box center [603, 346] width 141 height 34
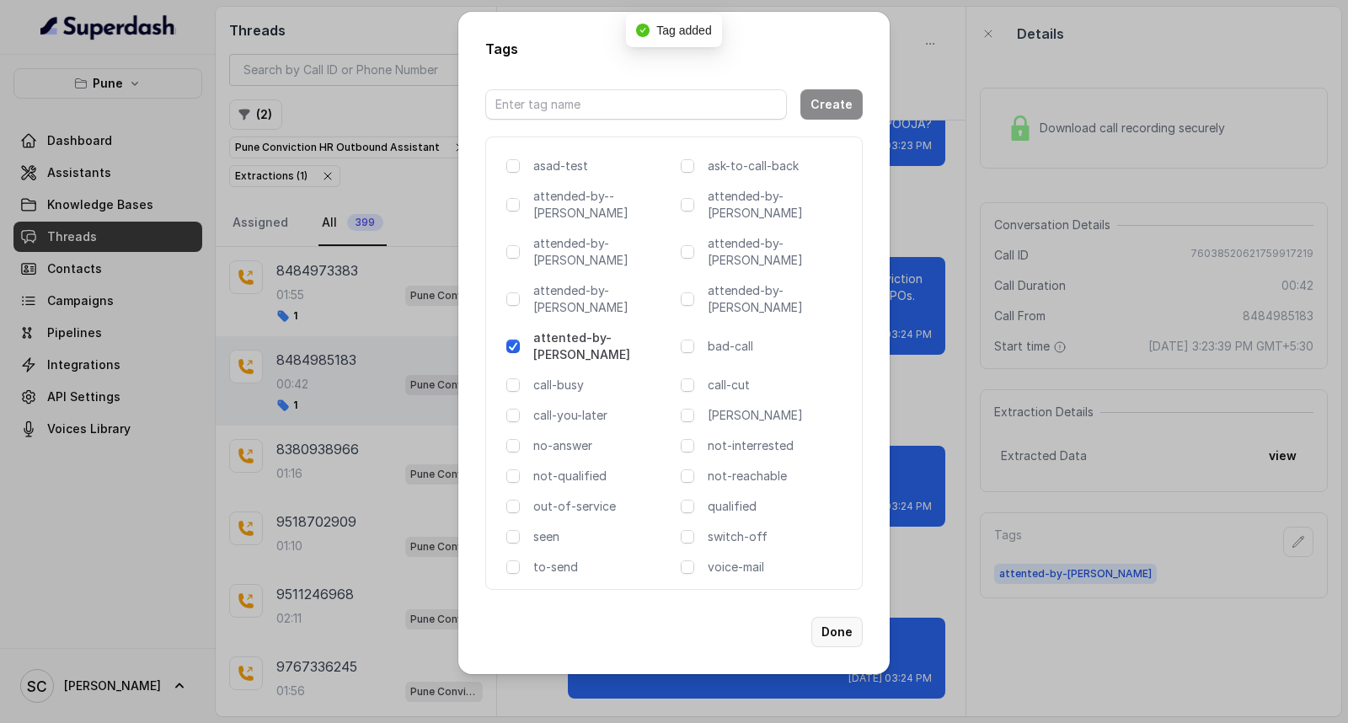
click at [838, 617] on button "Done" at bounding box center [836, 632] width 51 height 30
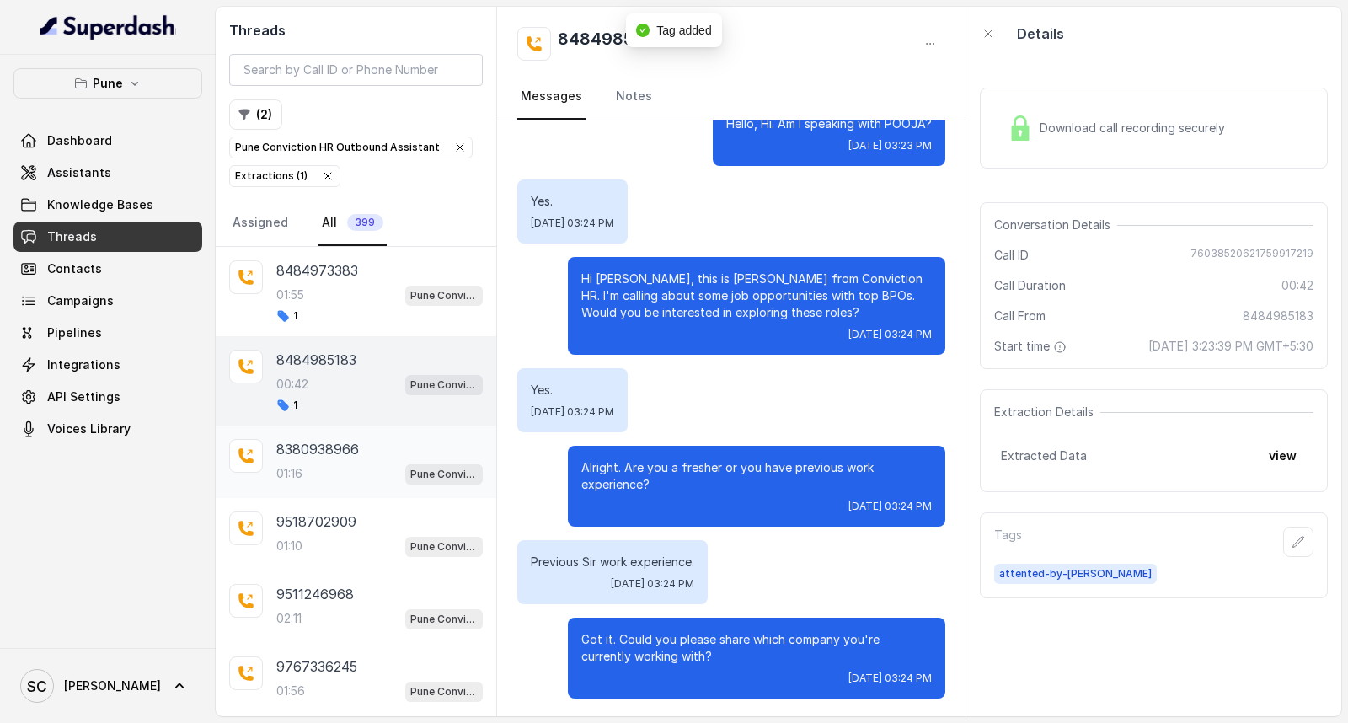
click at [320, 443] on p "8380938966" at bounding box center [317, 449] width 83 height 20
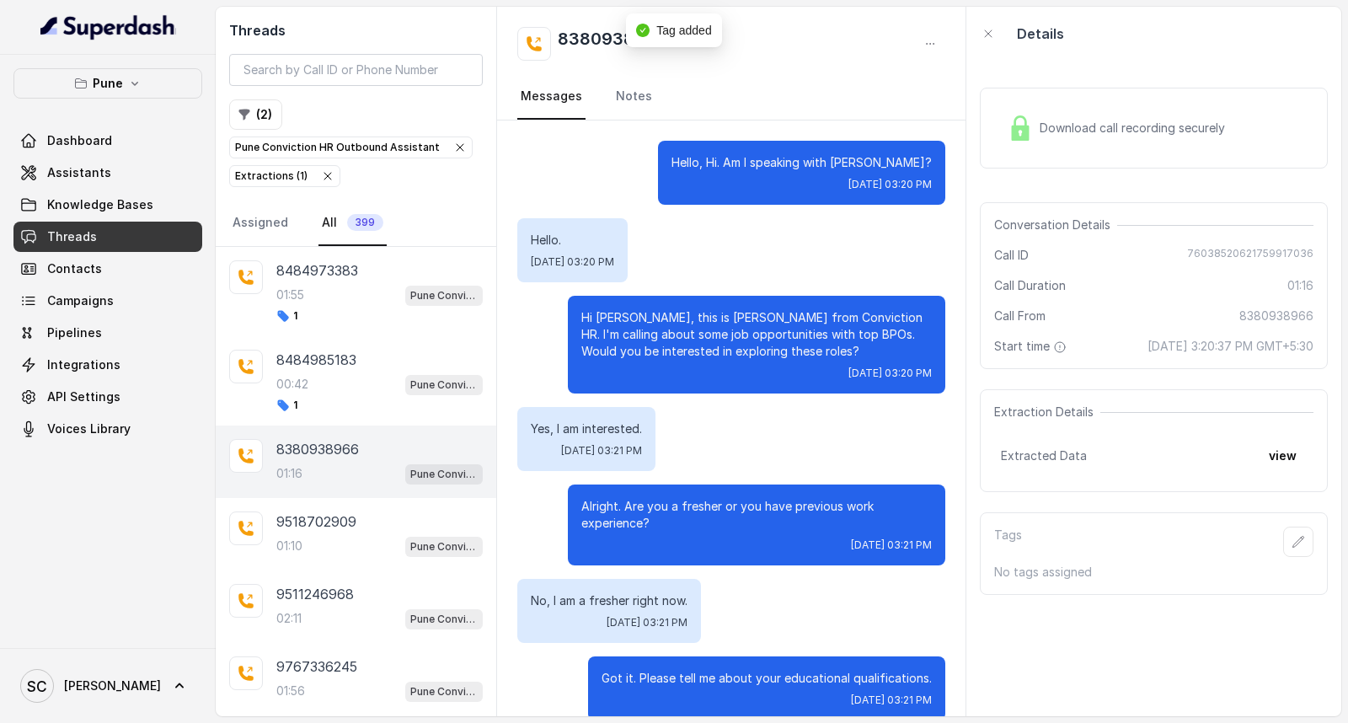
scroll to position [848, 0]
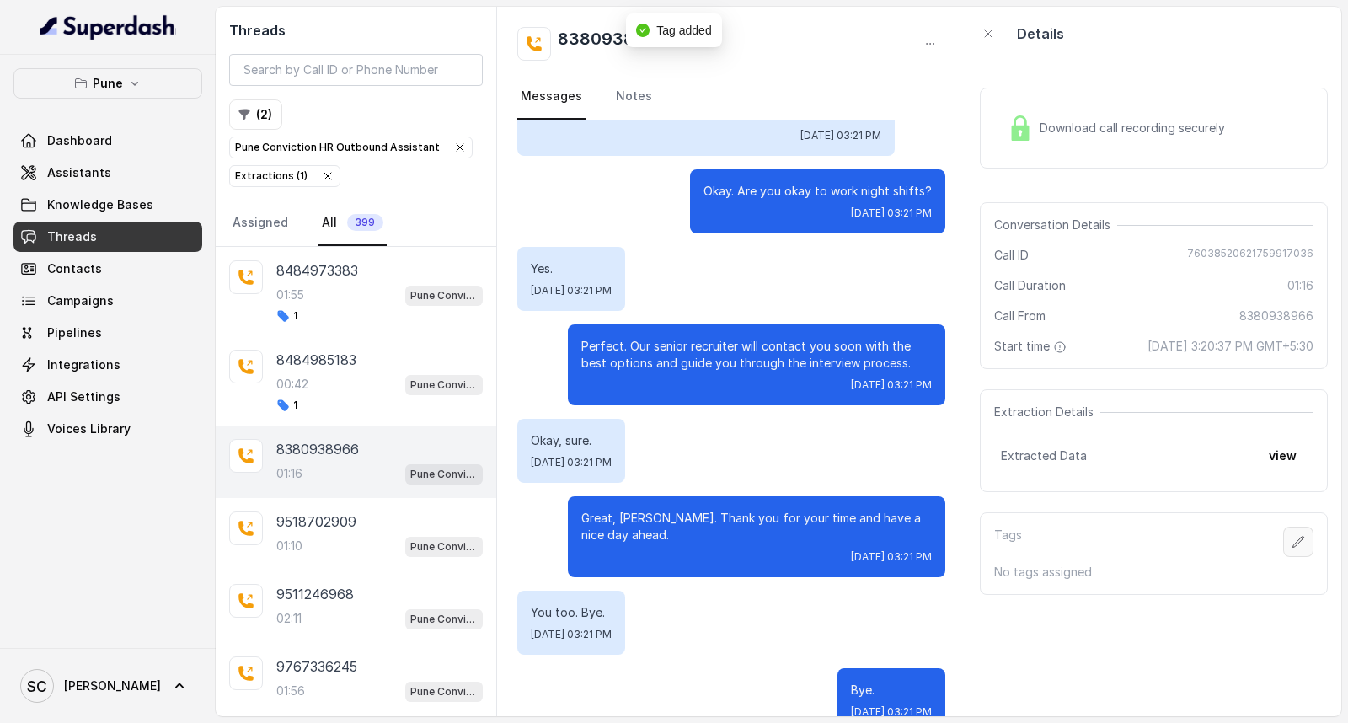
click at [1293, 544] on icon "button" at bounding box center [1298, 541] width 11 height 11
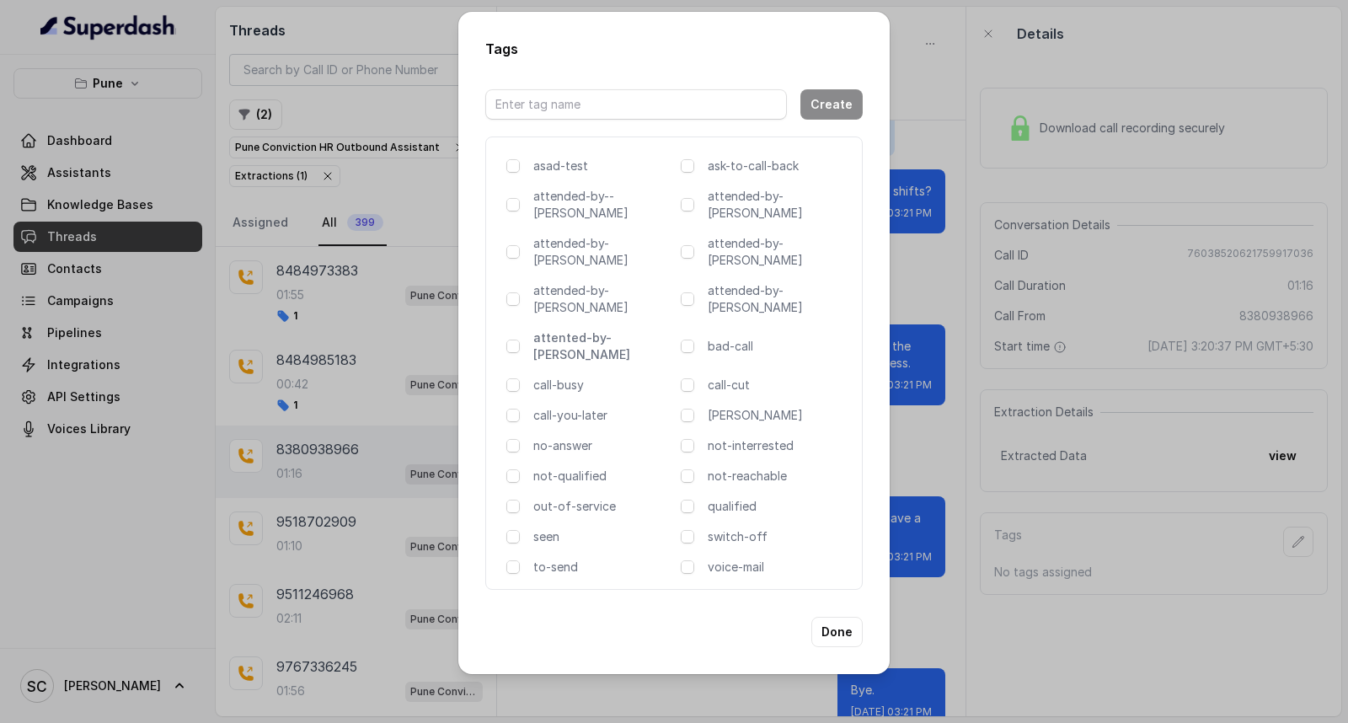
click at [609, 329] on p "attented-by-[PERSON_NAME]" at bounding box center [603, 346] width 141 height 34
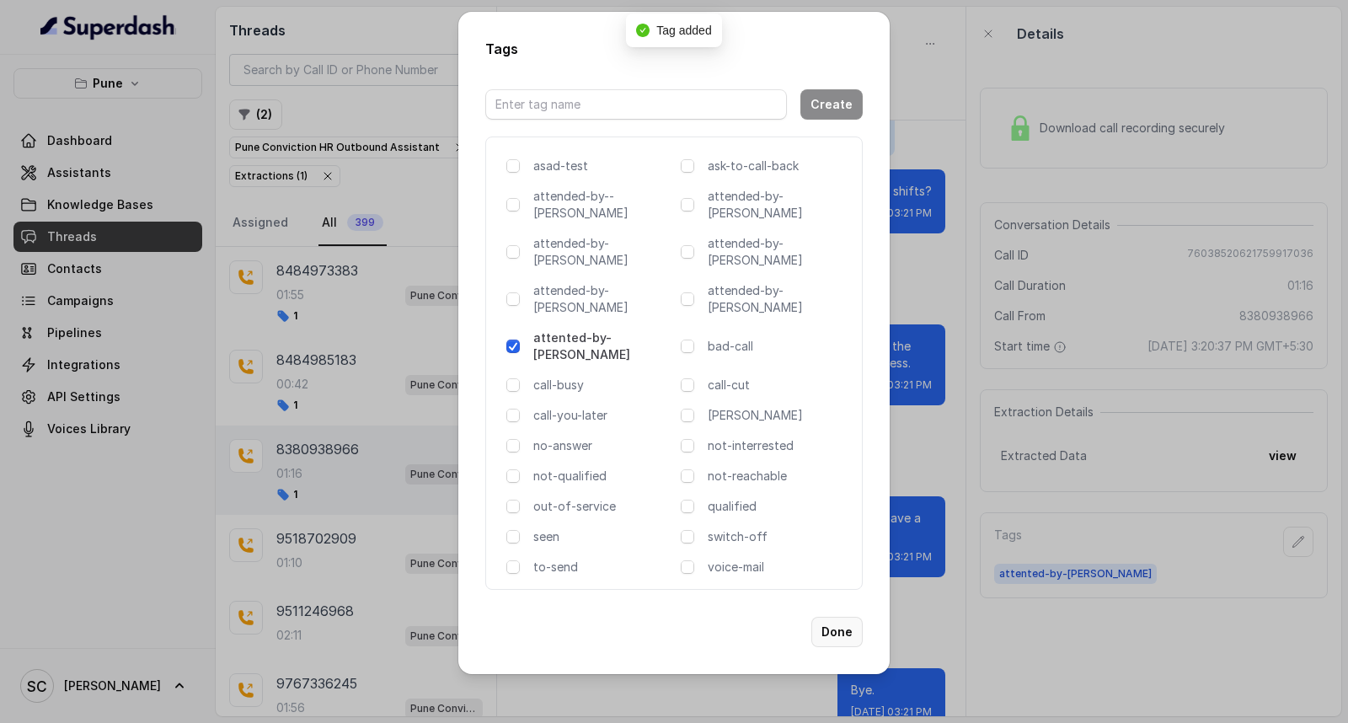
click at [829, 617] on button "Done" at bounding box center [836, 632] width 51 height 30
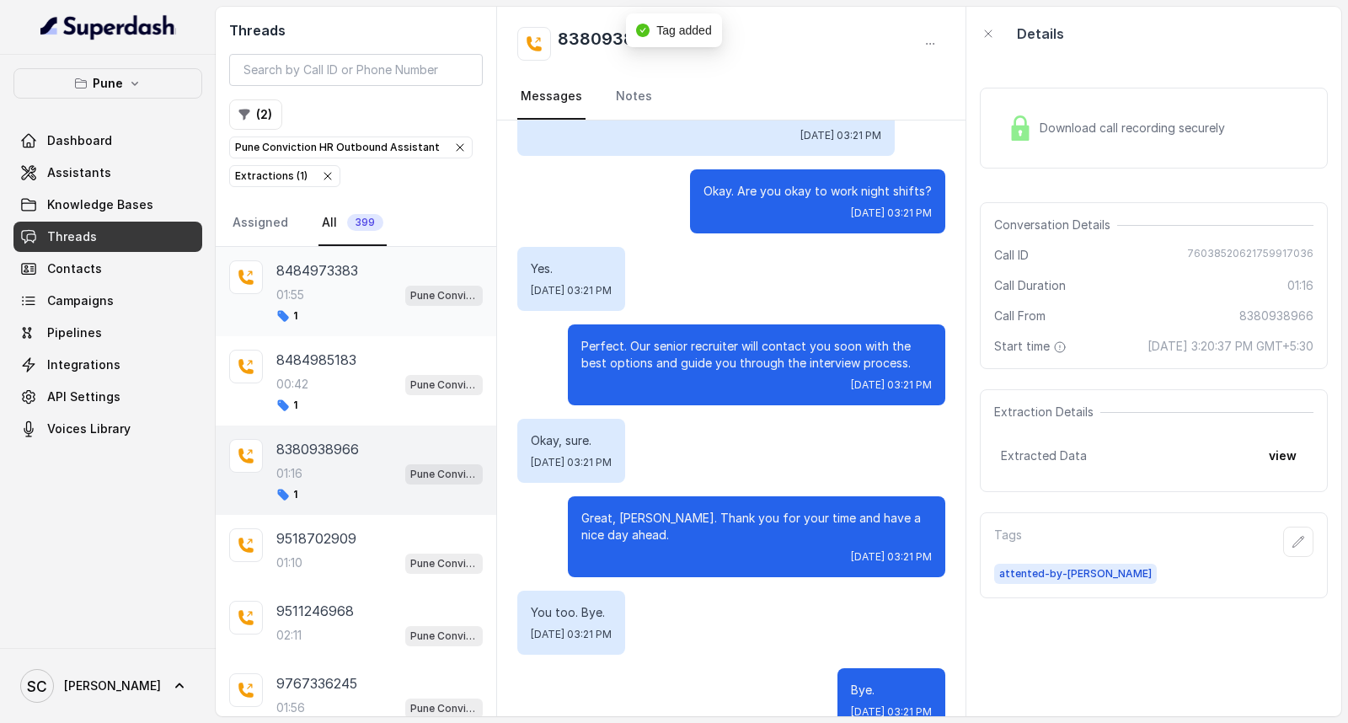
click at [313, 314] on div "1" at bounding box center [379, 315] width 206 height 13
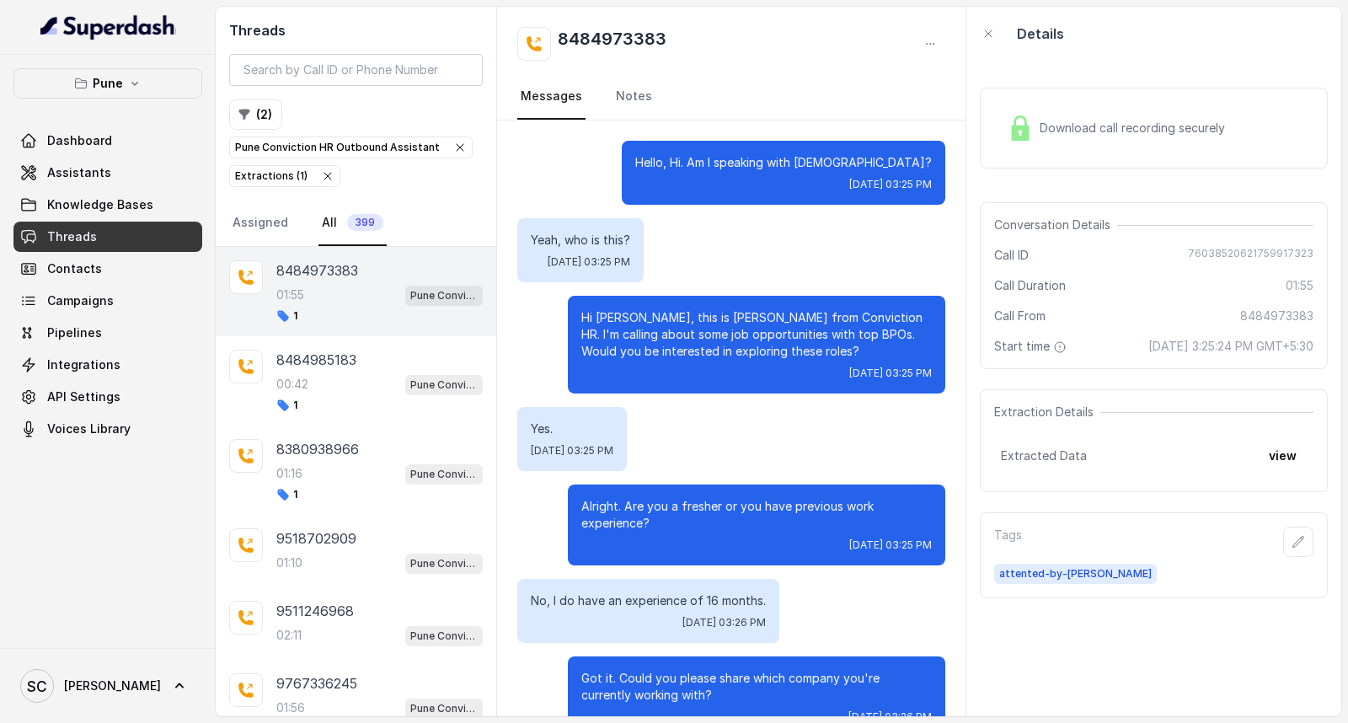
click at [609, 31] on h2 "8484973383" at bounding box center [612, 44] width 109 height 34
copy h2 "8484973383"
click at [689, 46] on div "8484973383" at bounding box center [731, 44] width 428 height 34
click at [322, 381] on div "00:42 Pune Conviction HR Outbound Assistant" at bounding box center [379, 384] width 206 height 22
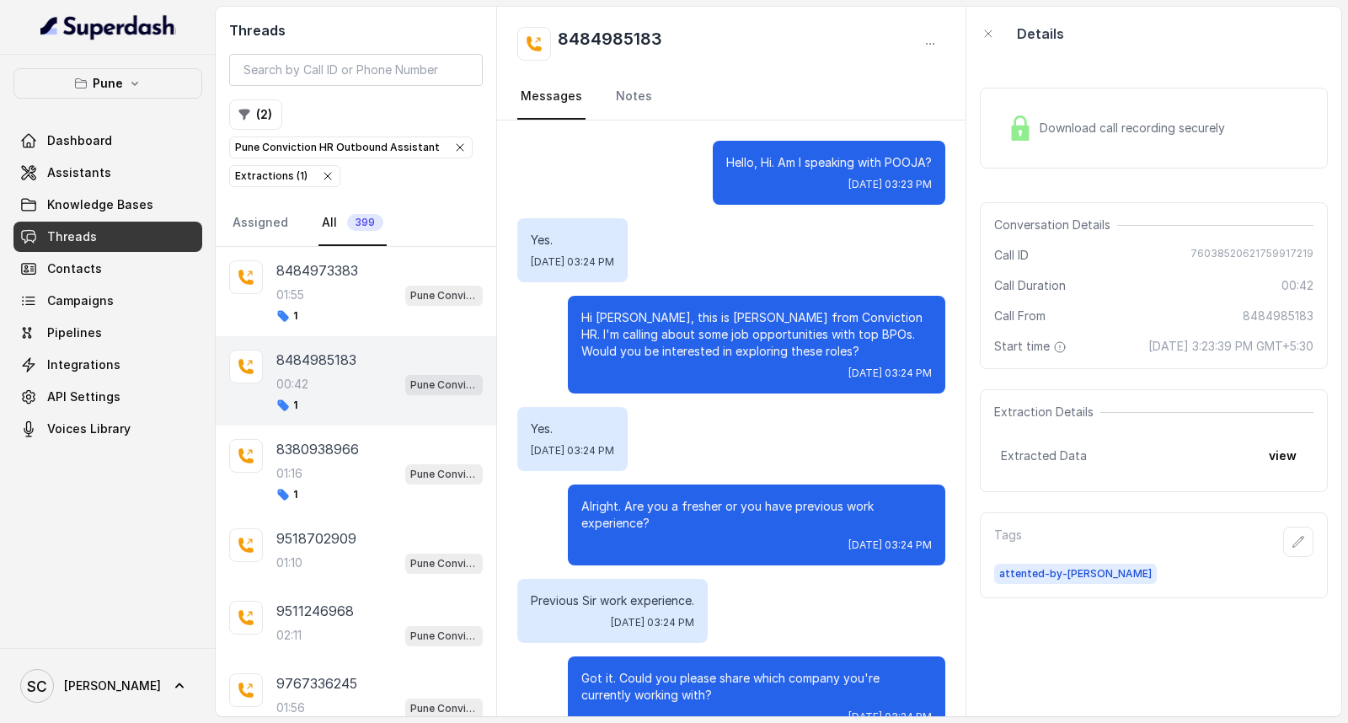
click at [634, 38] on h2 "8484985183" at bounding box center [610, 44] width 104 height 34
copy h2 "8484985183"
click at [1292, 536] on icon "button" at bounding box center [1298, 541] width 13 height 13
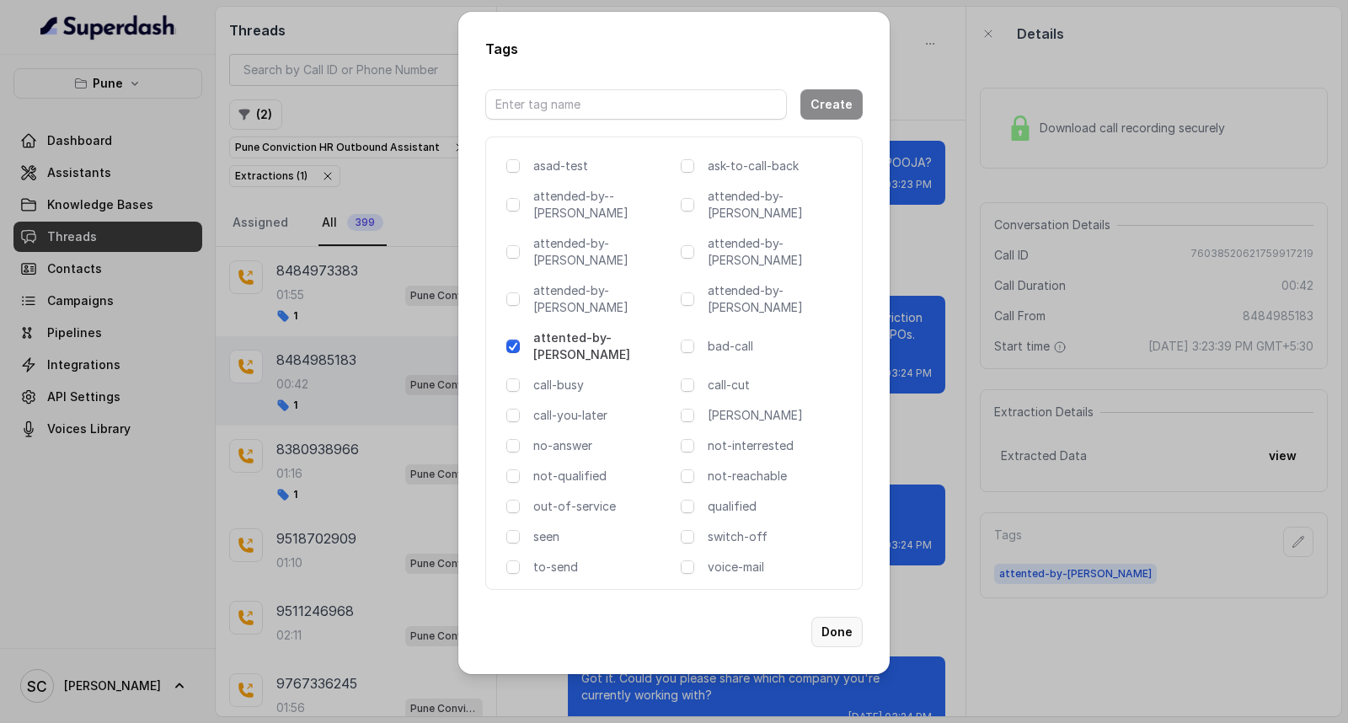
click at [843, 617] on button "Done" at bounding box center [836, 632] width 51 height 30
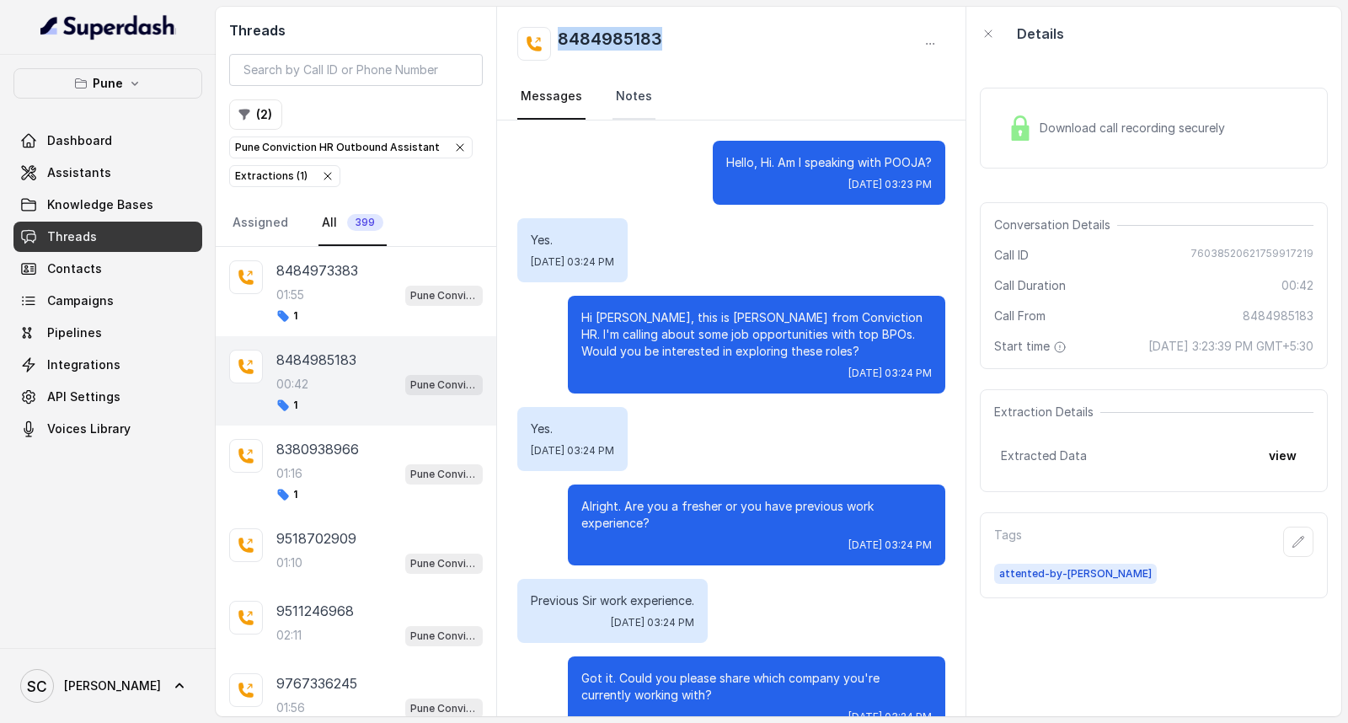
click at [624, 97] on link "Notes" at bounding box center [634, 97] width 43 height 46
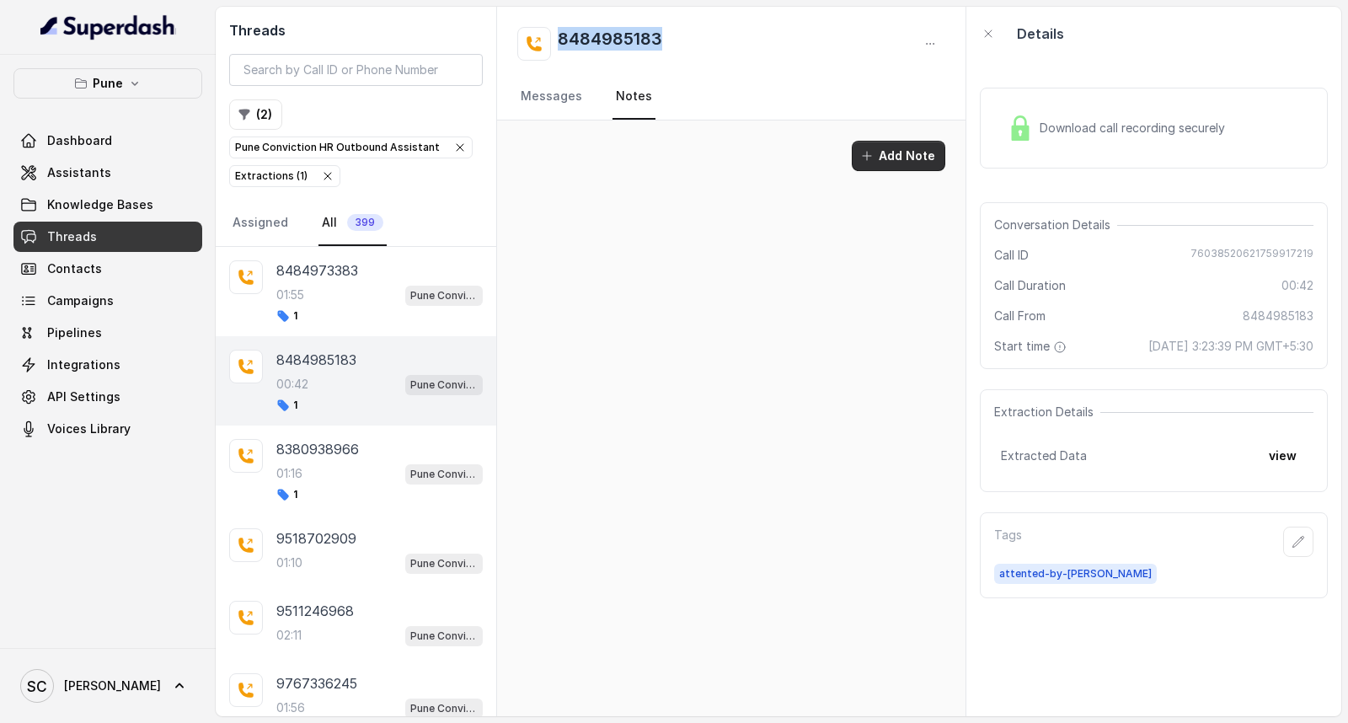
click at [894, 152] on button "Add Note" at bounding box center [899, 156] width 94 height 30
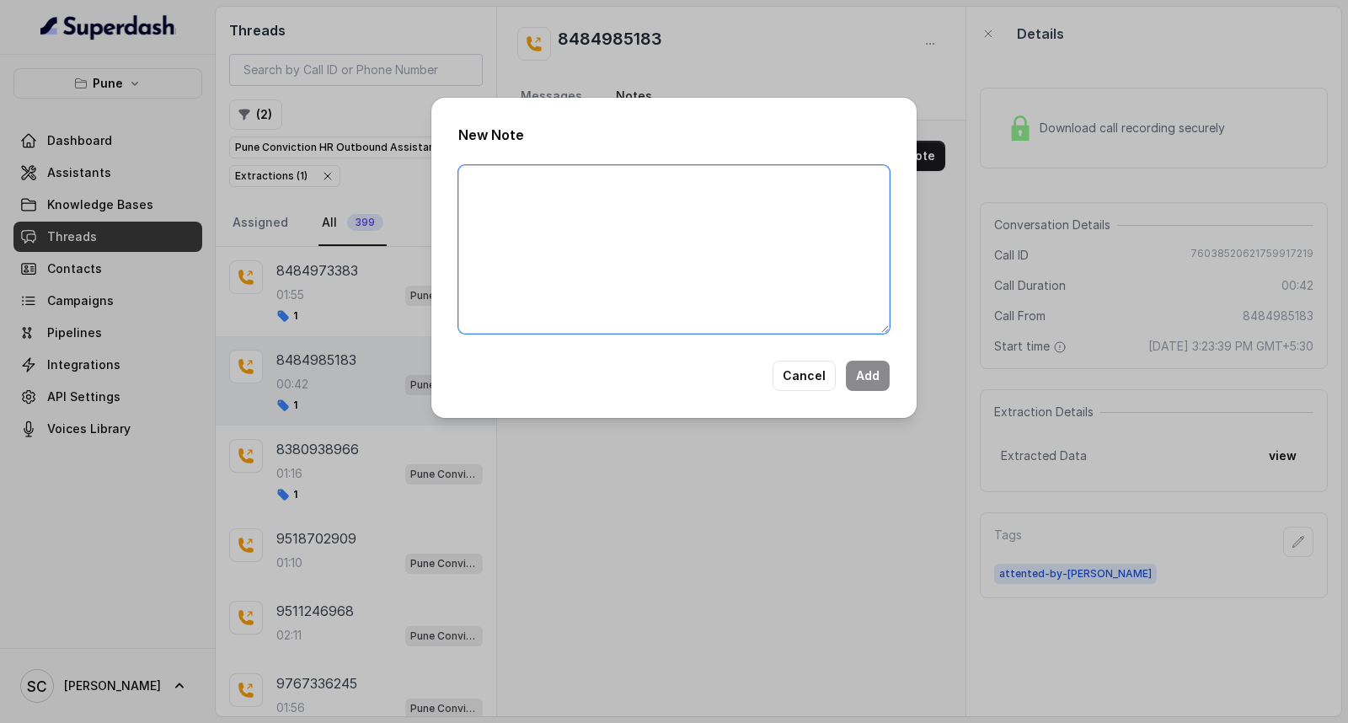
click at [541, 233] on textarea at bounding box center [673, 249] width 431 height 169
click at [526, 197] on textarea at bounding box center [673, 249] width 431 height 169
paste textarea "Name Number Recruiter Name of attender Comments AI Improvement"
click at [539, 178] on textarea "Name Number Recruiter Name of attender Comments AI Improvement" at bounding box center [673, 249] width 431 height 169
click at [539, 199] on textarea "Name: [PERSON_NAME] Number Recruiter Name of attender Comments AI Improvement" at bounding box center [673, 249] width 431 height 169
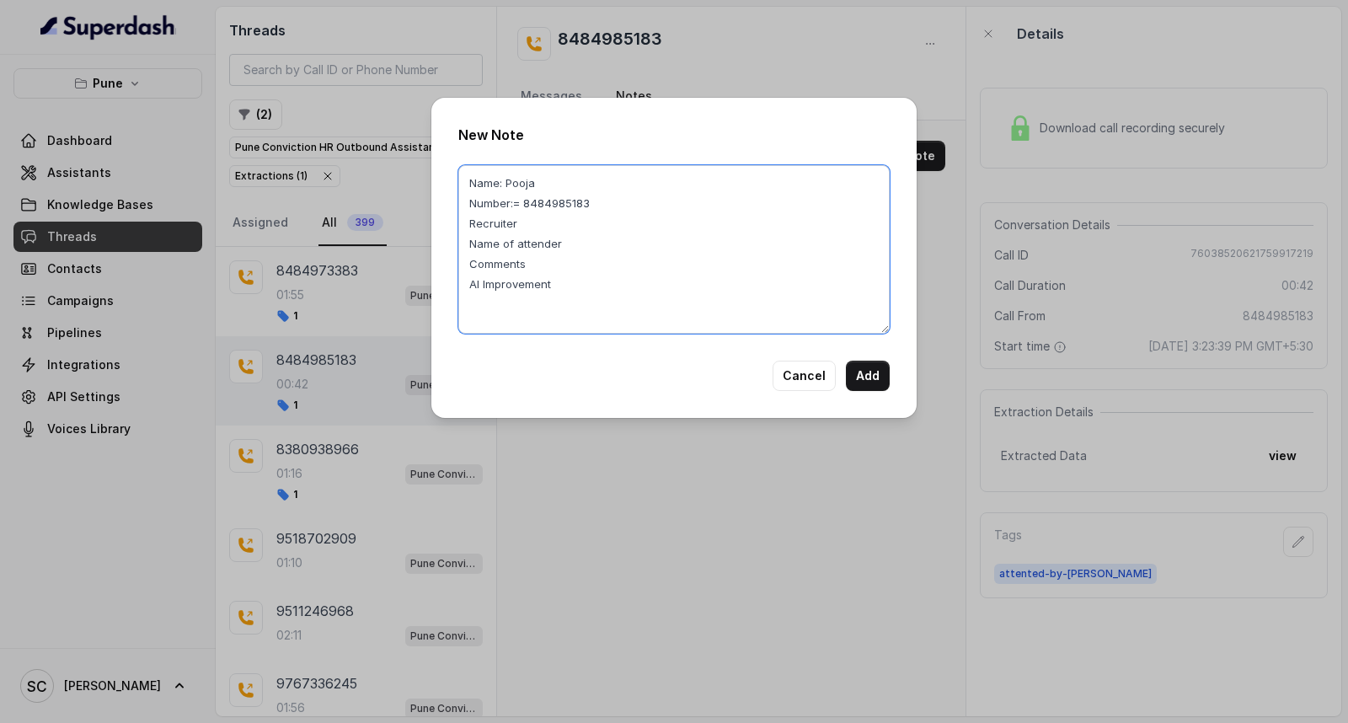
click at [574, 228] on textarea "Name: Pooja Number:= 8484985183 Recruiter Name of attender Comments AI Improvem…" at bounding box center [673, 249] width 431 height 169
click at [604, 231] on textarea "Name: Pooja Number:= 8484985183 Recruiter:- [PERSON_NAME] Name of attender Comm…" at bounding box center [673, 249] width 431 height 169
click at [624, 233] on textarea "Name: Pooja Number:= 8484985183 Recruiter:- [PERSON_NAME] Name of attender Comm…" at bounding box center [673, 249] width 431 height 169
click at [616, 254] on textarea "Name: Pooja Number:= 8484985183 Recruiter:- [PERSON_NAME] Name of attender:- [P…" at bounding box center [673, 249] width 431 height 169
drag, startPoint x: 535, startPoint y: 261, endPoint x: 897, endPoint y: 256, distance: 361.5
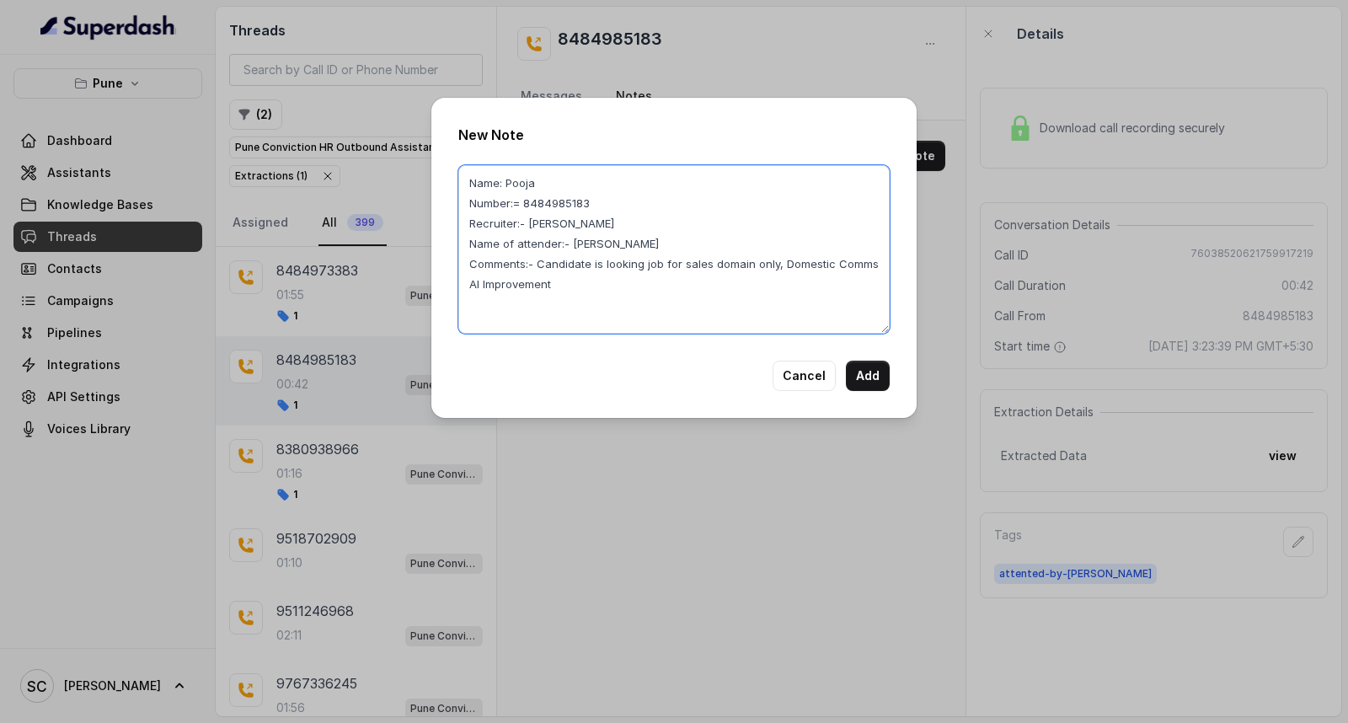
click at [897, 256] on div "New Note Name: Pooja Number:= 8484985183 Recruiter:- [PERSON_NAME] Name of atte…" at bounding box center [673, 258] width 485 height 320
type textarea "Name: Pooja Number:= 8484985183 Recruiter:- [PERSON_NAME] Name of attender:- [P…"
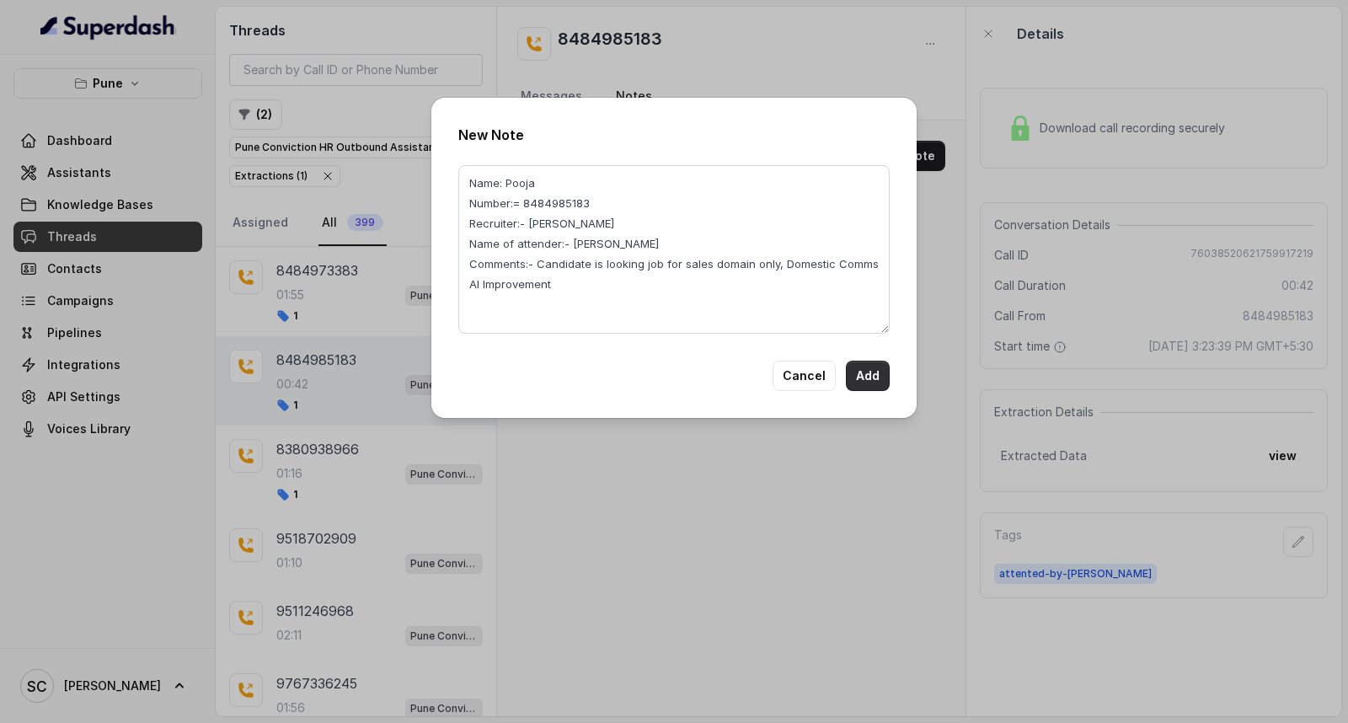
click at [862, 368] on button "Add" at bounding box center [868, 376] width 44 height 30
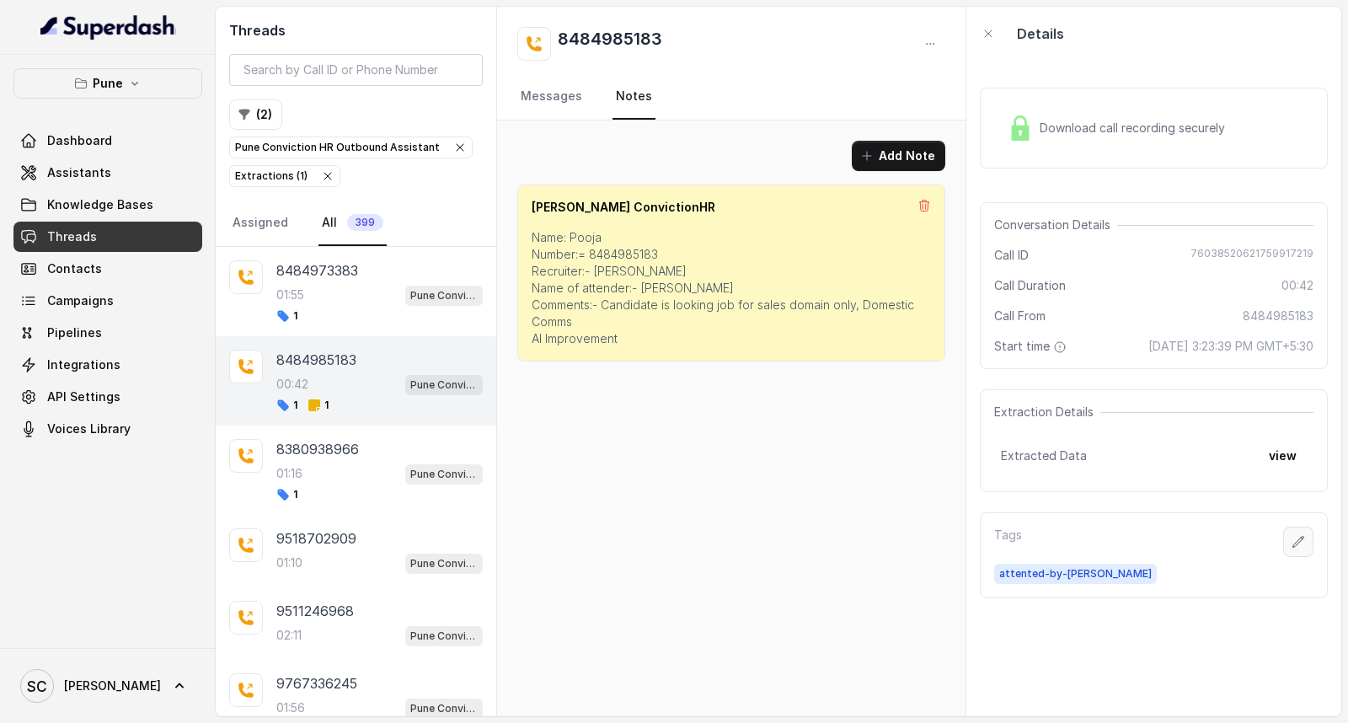
click at [1292, 543] on icon "button" at bounding box center [1298, 541] width 13 height 13
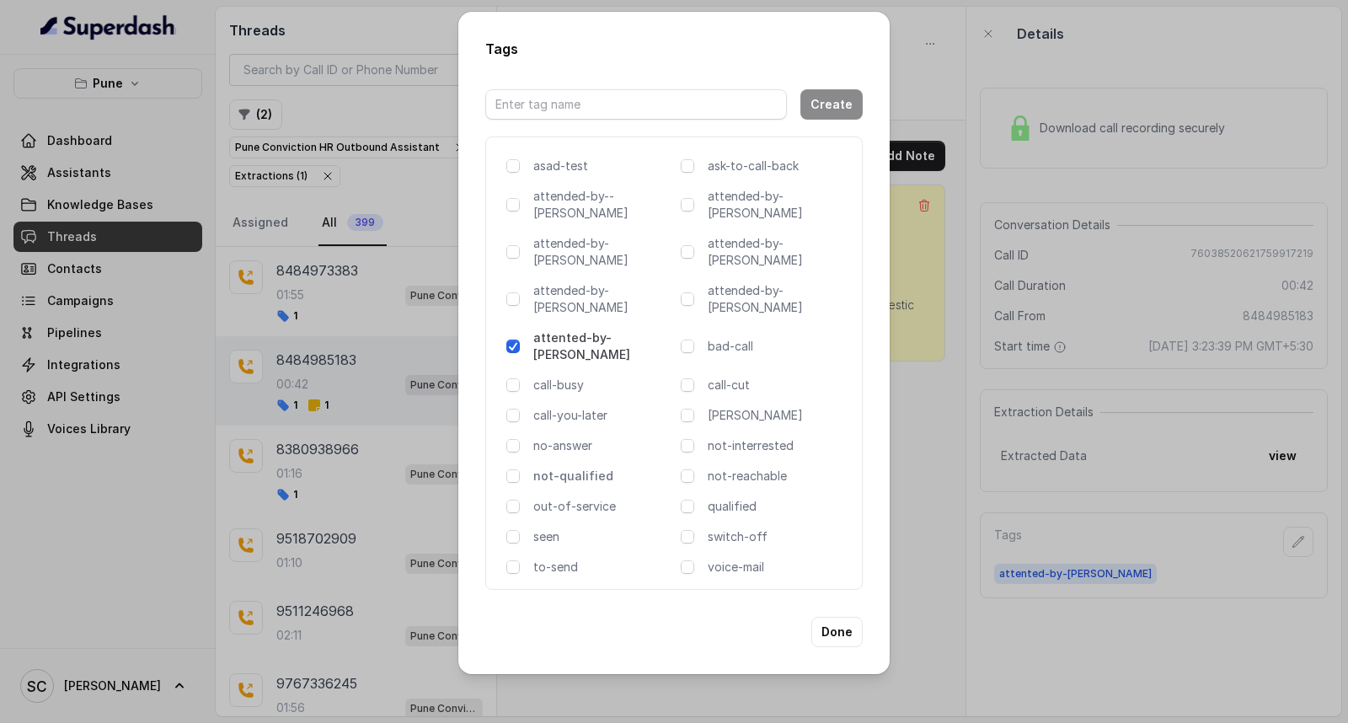
click at [573, 468] on p "not-qualified" at bounding box center [603, 476] width 141 height 17
click at [830, 617] on button "Done" at bounding box center [836, 632] width 51 height 30
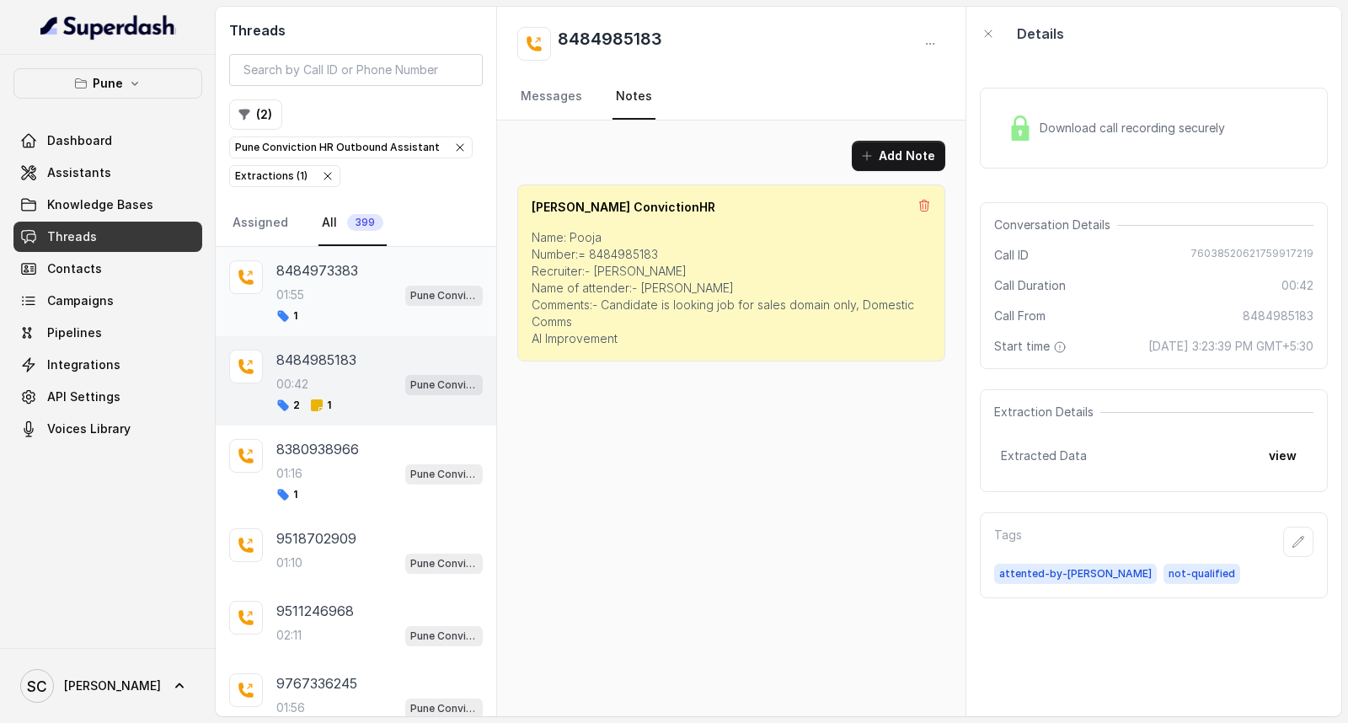
click at [324, 303] on div "01:55 Pune Conviction HR Outbound Assistant" at bounding box center [379, 295] width 206 height 22
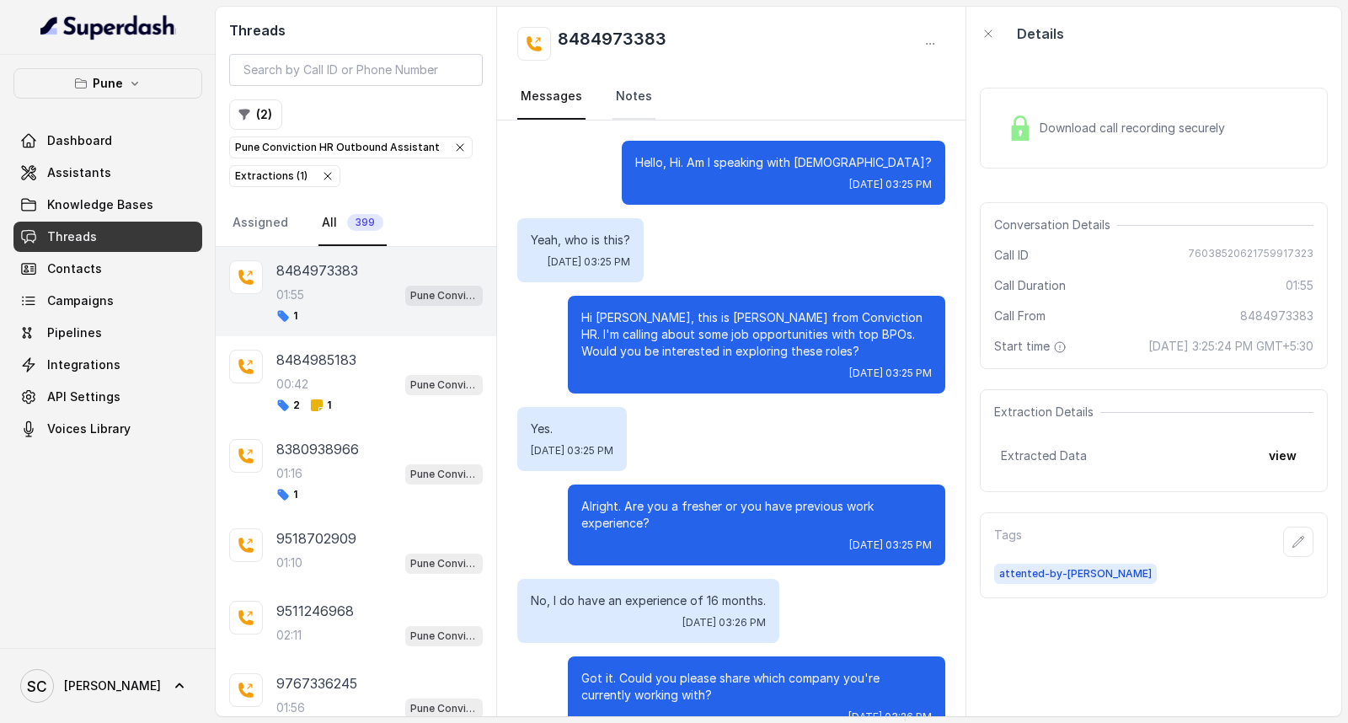
click at [627, 87] on link "Notes" at bounding box center [634, 97] width 43 height 46
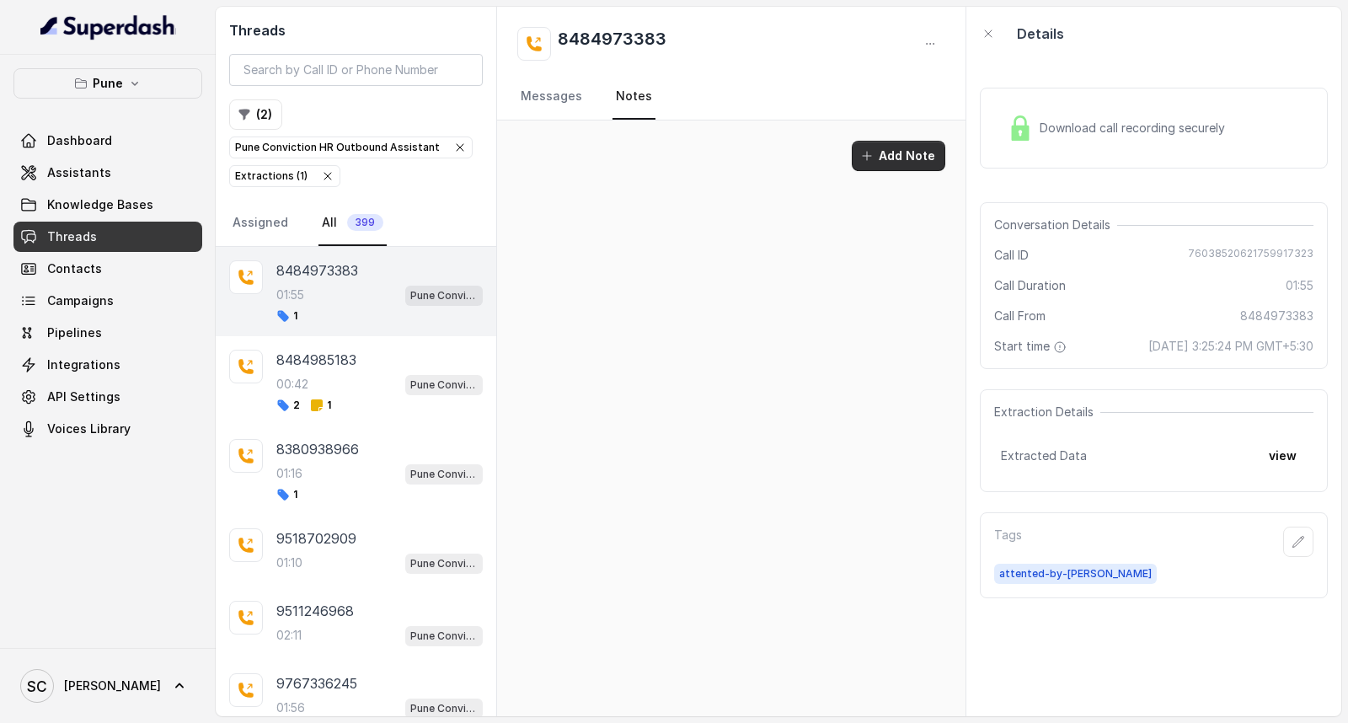
click at [874, 162] on icon "button" at bounding box center [866, 155] width 13 height 13
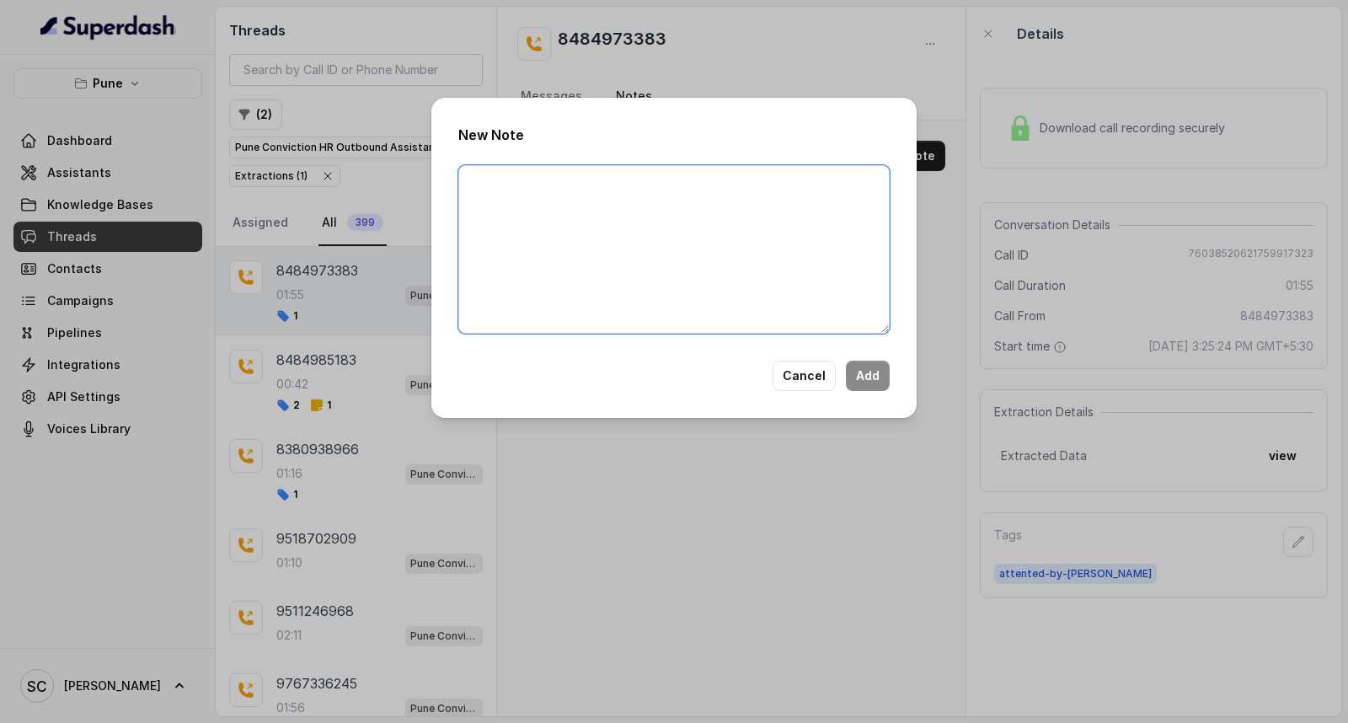
click at [744, 231] on textarea at bounding box center [673, 249] width 431 height 169
paste textarea "Name Number Recruiter Name of attender Comments AI Improvement"
click at [603, 173] on textarea "Name Number Recruiter Name of attender Comments AI Improvement" at bounding box center [673, 249] width 431 height 169
click at [554, 207] on textarea "Name: [PERSON_NAME] Number Recruiter Name of attender Comments AI Improvement" at bounding box center [673, 249] width 431 height 169
click at [546, 217] on textarea "Name: [PERSON_NAME] Number: 8484973383 Recruiter Name of attender Comments AI I…" at bounding box center [673, 249] width 431 height 169
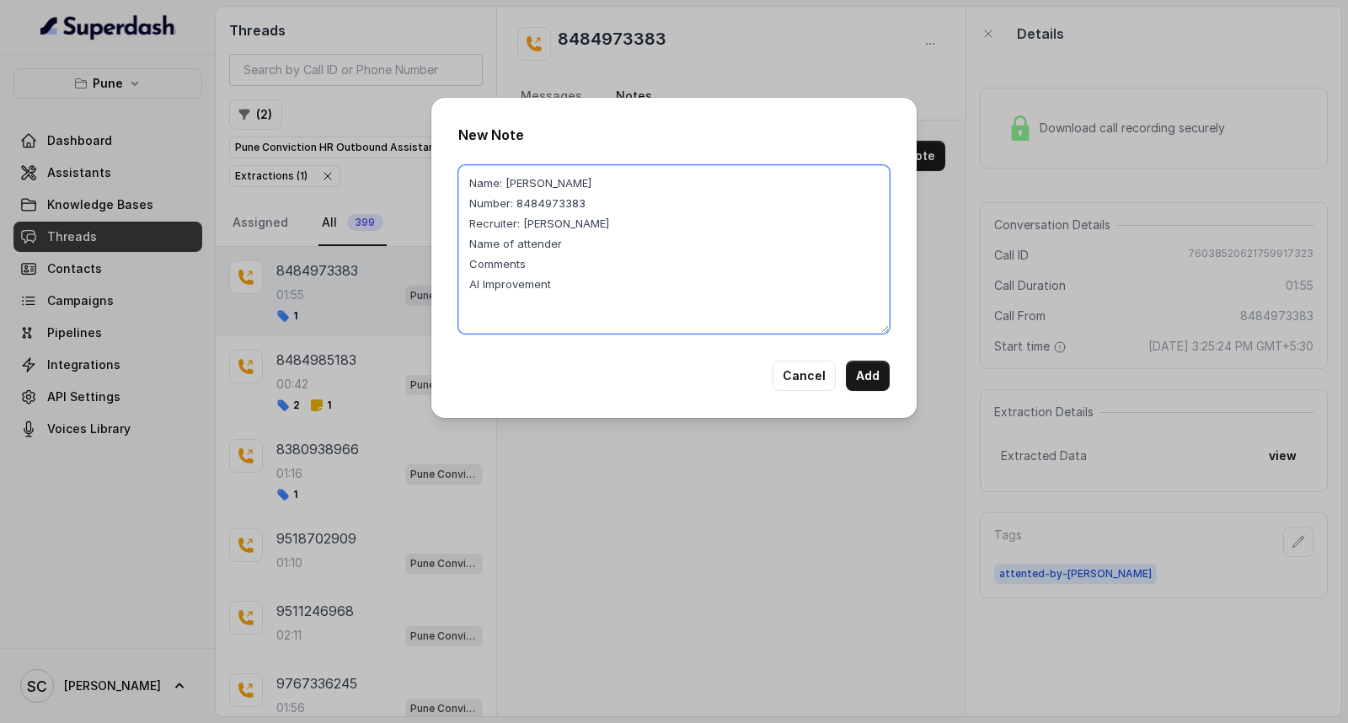
click at [626, 245] on textarea "Name: [PERSON_NAME] Number: 8484973383 Recruiter: [PERSON_NAME] Name of attende…" at bounding box center [673, 249] width 431 height 169
click at [576, 257] on textarea "Name: [PERSON_NAME] Number: 8484973383 Recruiter: [PERSON_NAME] Name of attende…" at bounding box center [673, 249] width 431 height 169
drag, startPoint x: 533, startPoint y: 265, endPoint x: 889, endPoint y: 256, distance: 355.7
click at [889, 256] on textarea "Name: [PERSON_NAME] Number: 8484973383 Recruiter: [PERSON_NAME] Name of attende…" at bounding box center [673, 249] width 431 height 169
type textarea "Name: [PERSON_NAME] Number: 8484973383 Recruiter: [PERSON_NAME] Name of attende…"
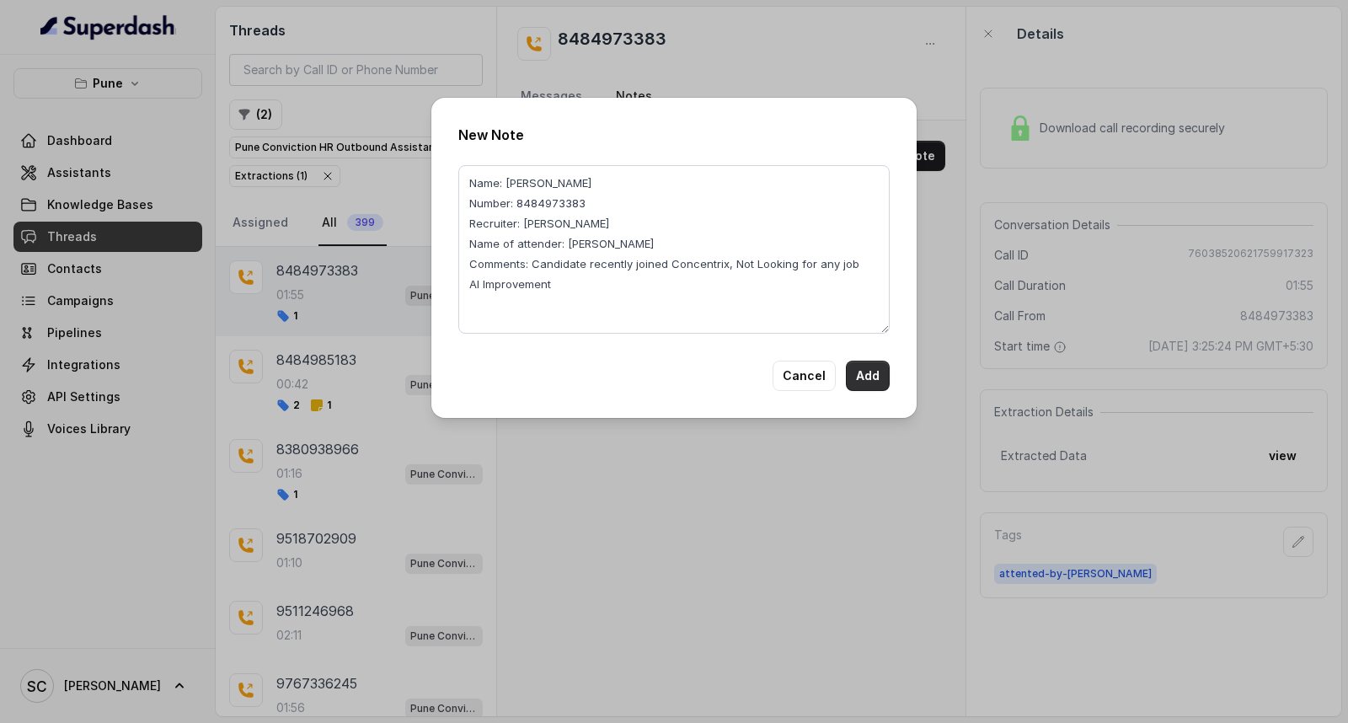
click at [859, 379] on button "Add" at bounding box center [868, 376] width 44 height 30
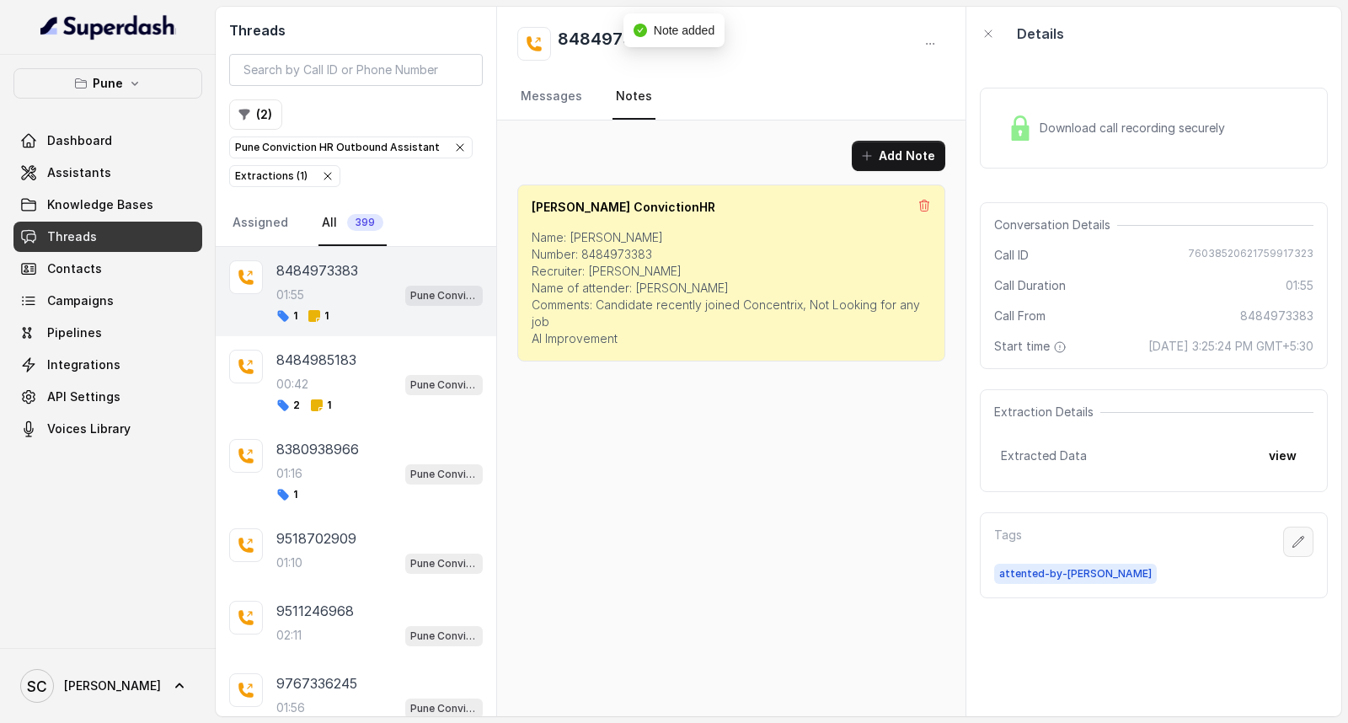
click at [1287, 533] on button "button" at bounding box center [1298, 542] width 30 height 30
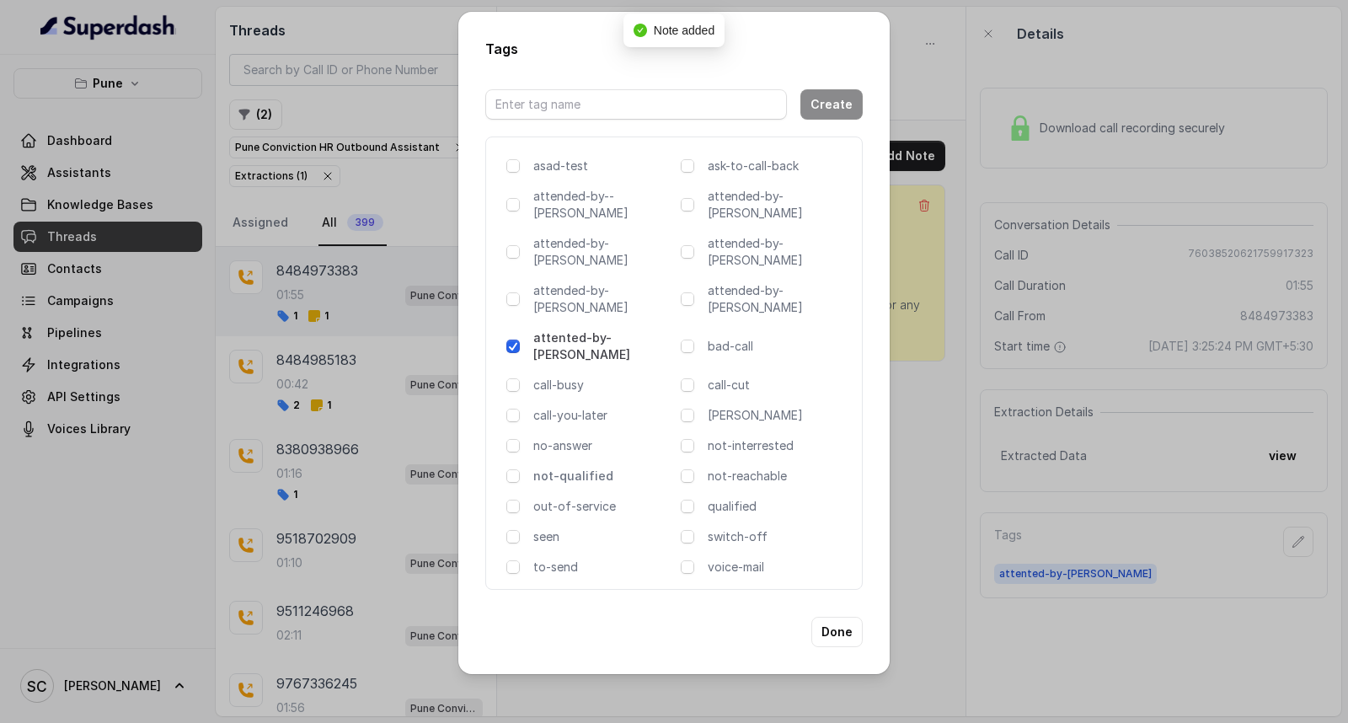
click at [565, 468] on p "not-qualified" at bounding box center [603, 476] width 141 height 17
click at [836, 617] on button "Done" at bounding box center [836, 632] width 51 height 30
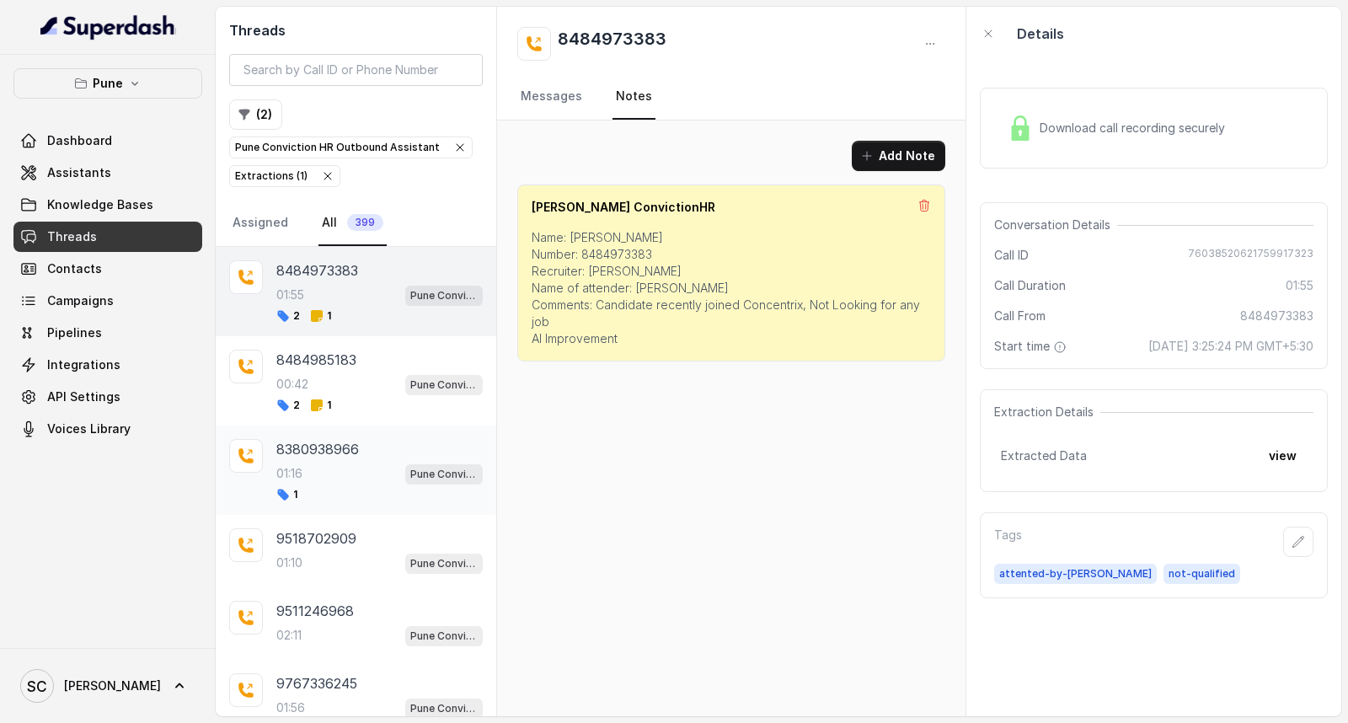
click at [334, 469] on div "01:16 Pune Conviction HR Outbound Assistant" at bounding box center [379, 474] width 206 height 22
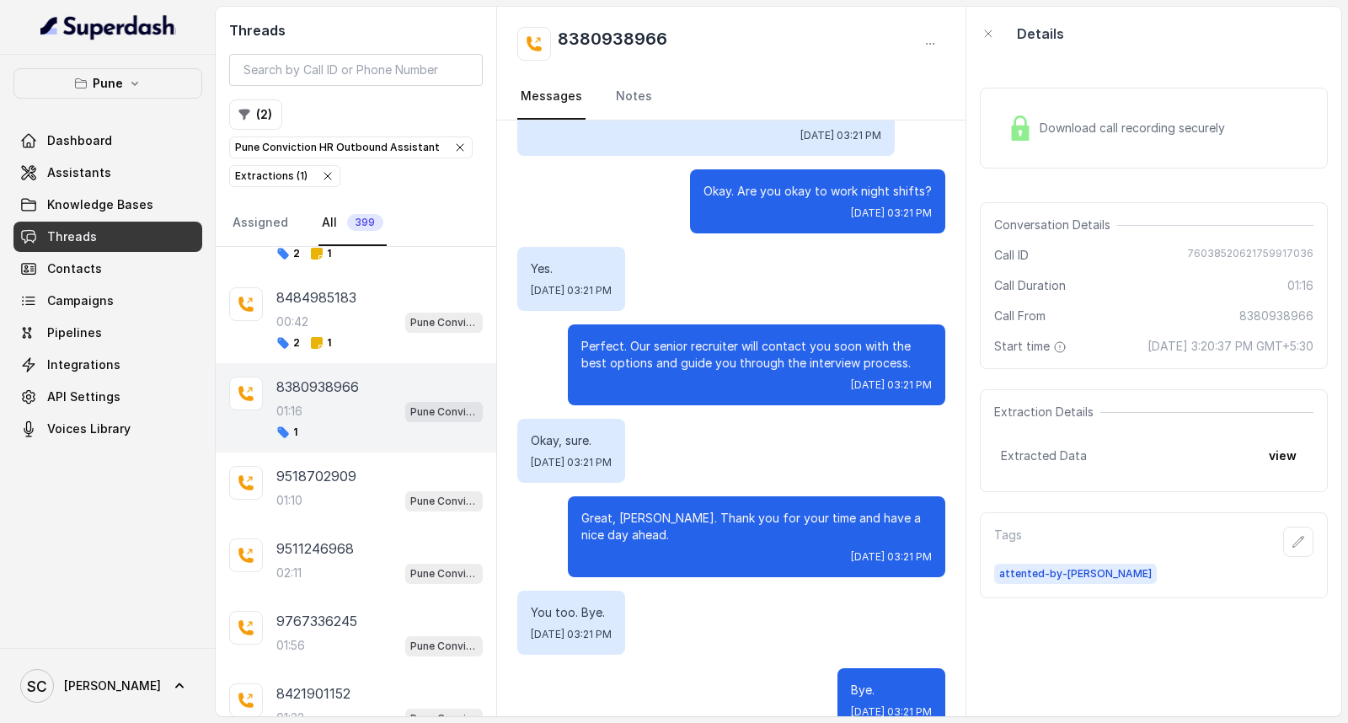
scroll to position [94, 0]
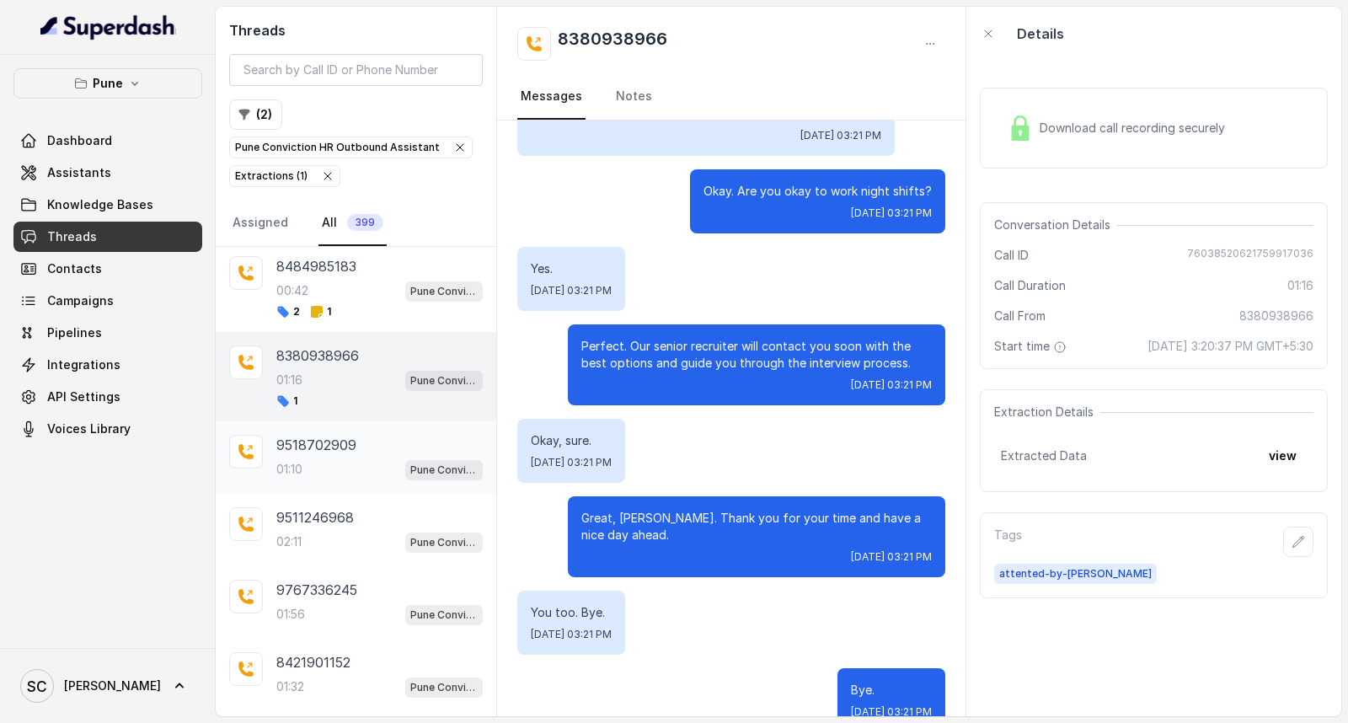
click at [329, 448] on p "9518702909" at bounding box center [316, 445] width 80 height 20
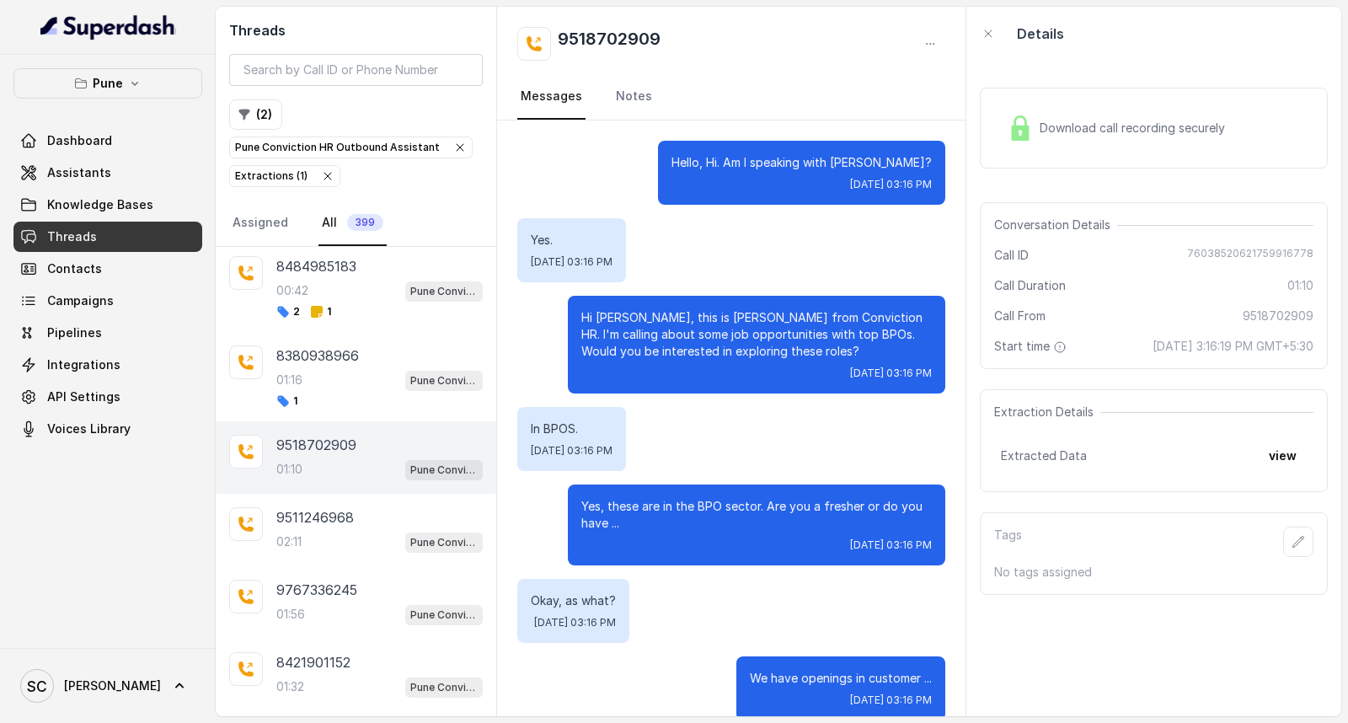
scroll to position [726, 0]
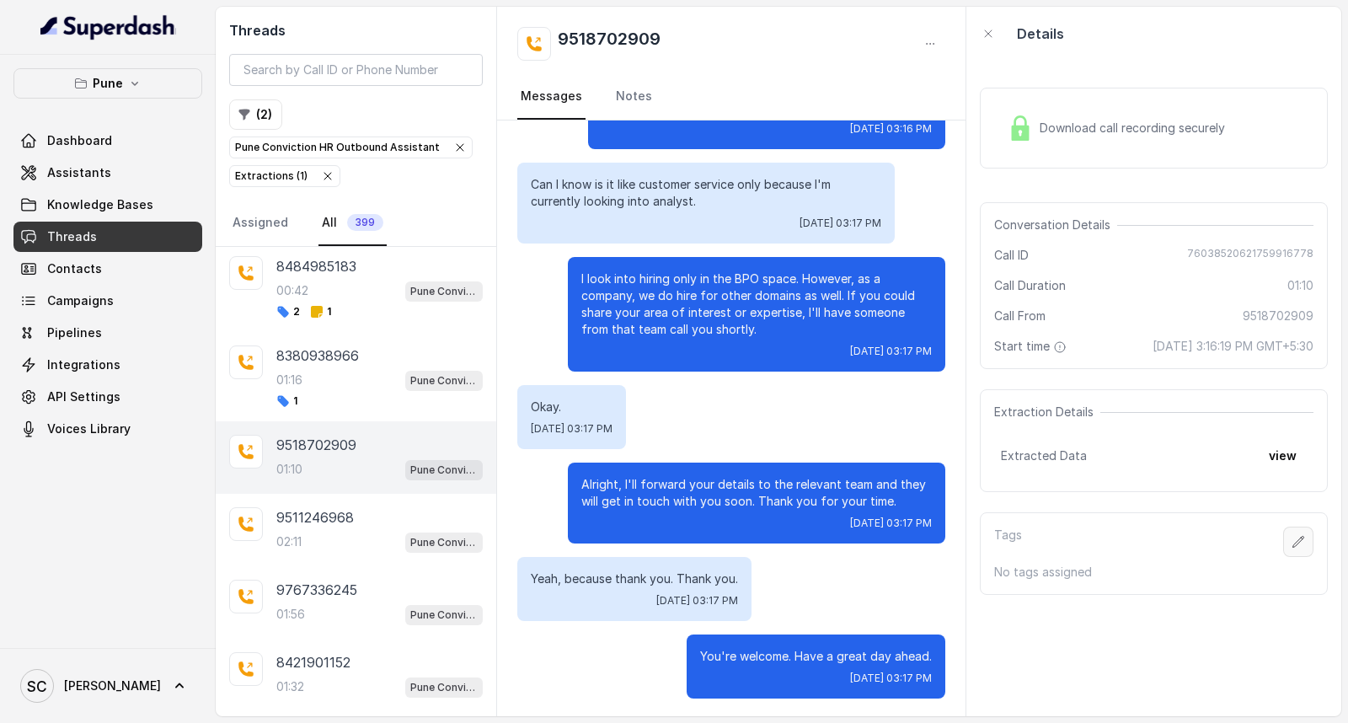
click at [1292, 543] on icon "button" at bounding box center [1298, 541] width 13 height 13
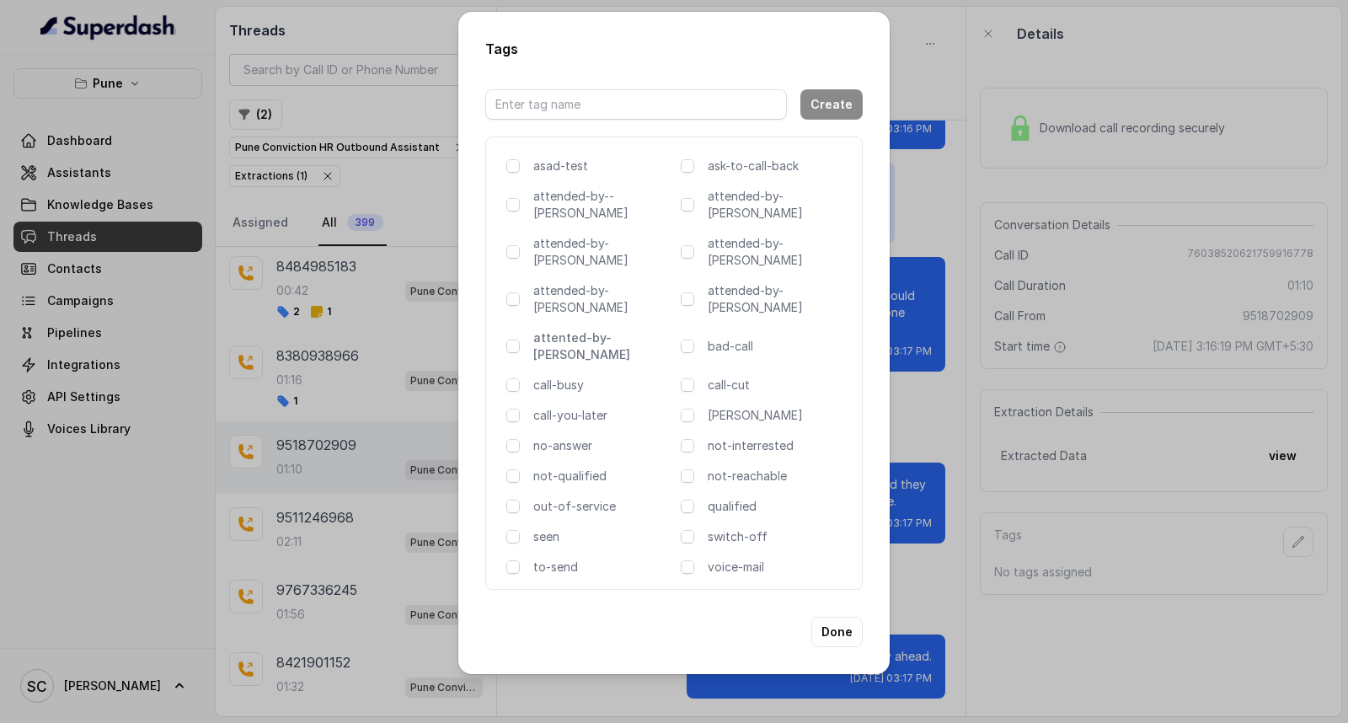
click at [601, 329] on p "attented-by-[PERSON_NAME]" at bounding box center [603, 346] width 141 height 34
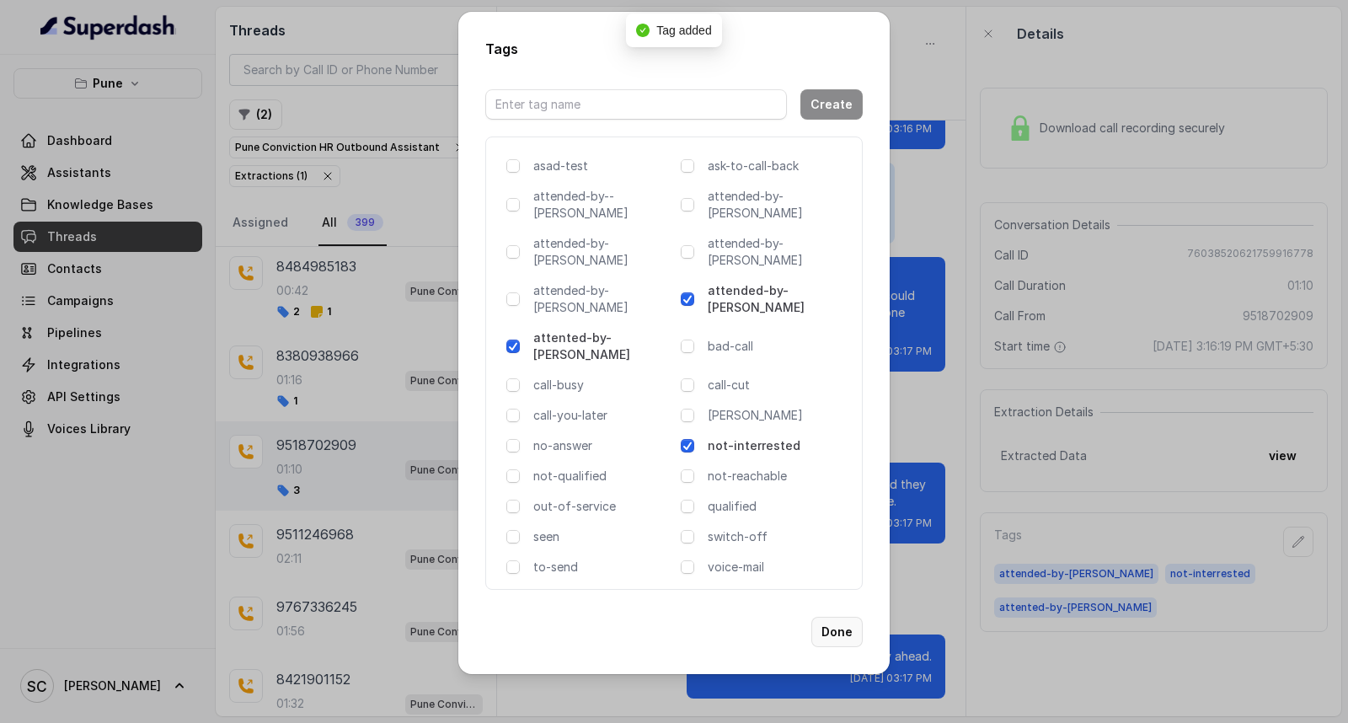
click at [834, 617] on button "Done" at bounding box center [836, 632] width 51 height 30
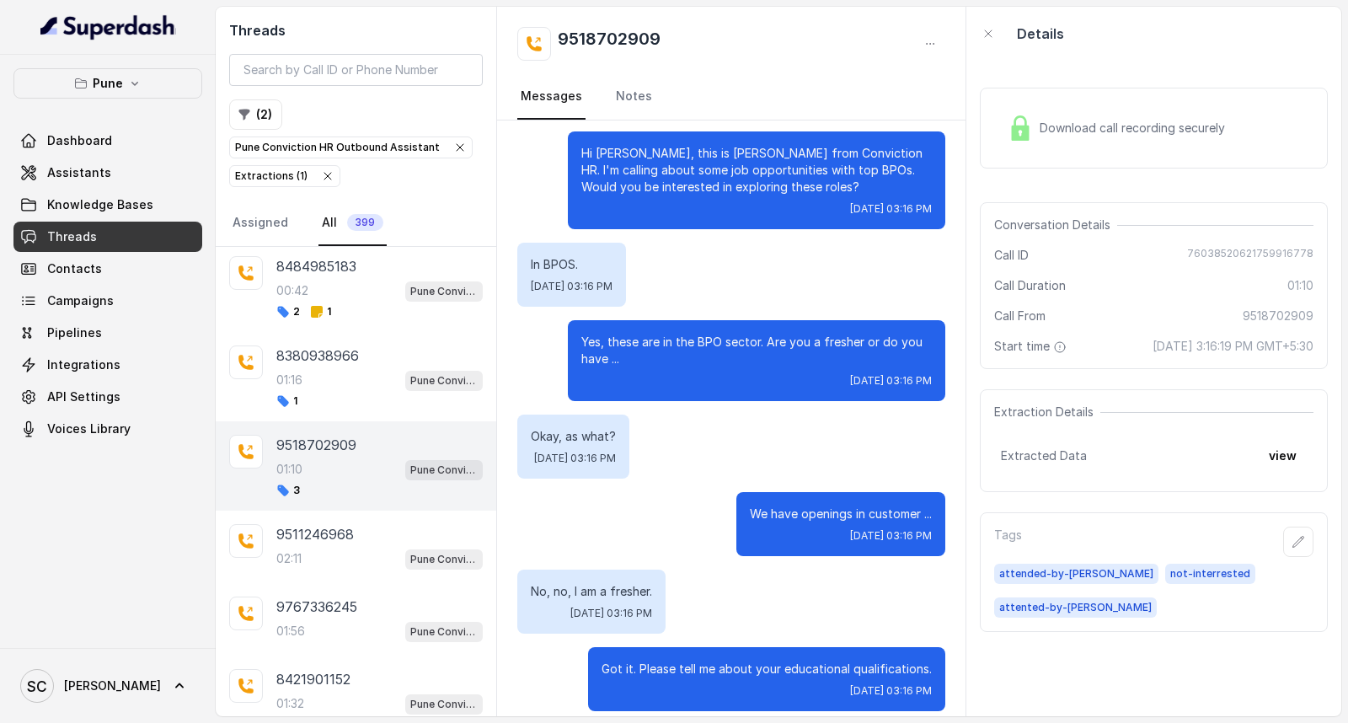
scroll to position [0, 0]
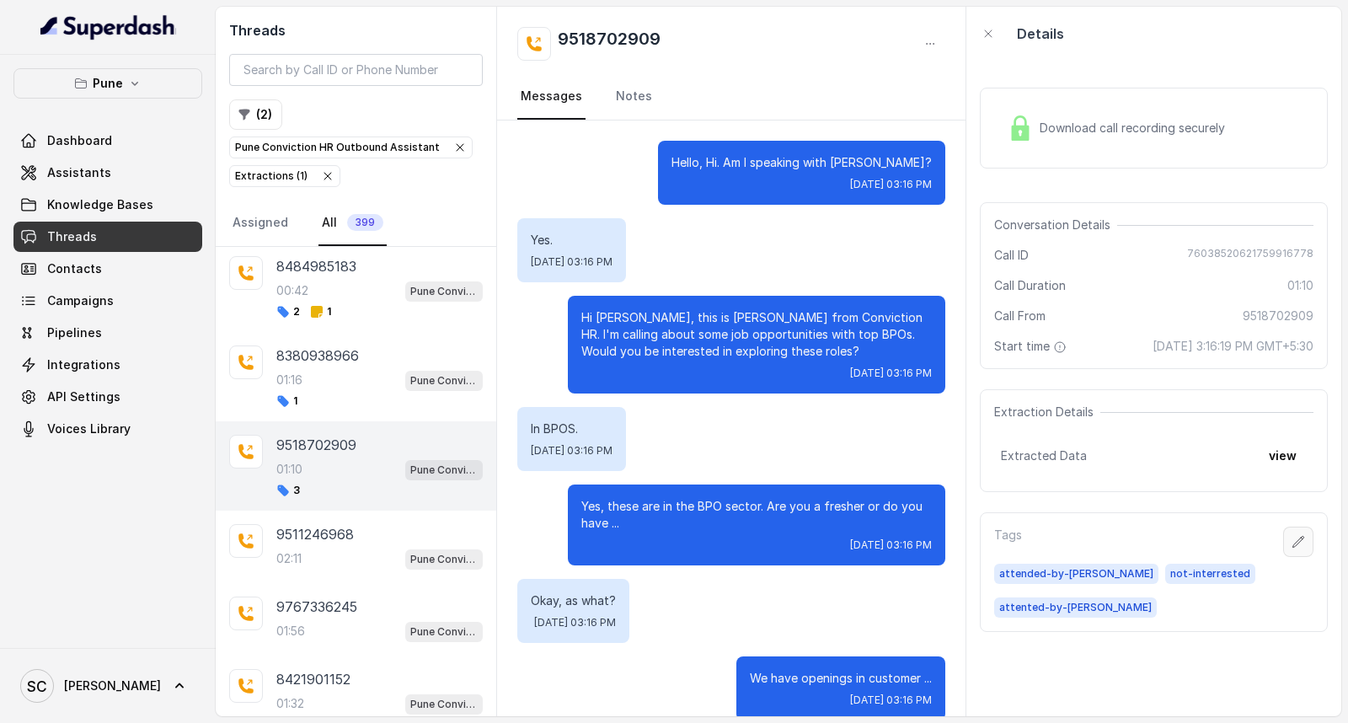
click at [1292, 543] on icon "button" at bounding box center [1298, 541] width 13 height 13
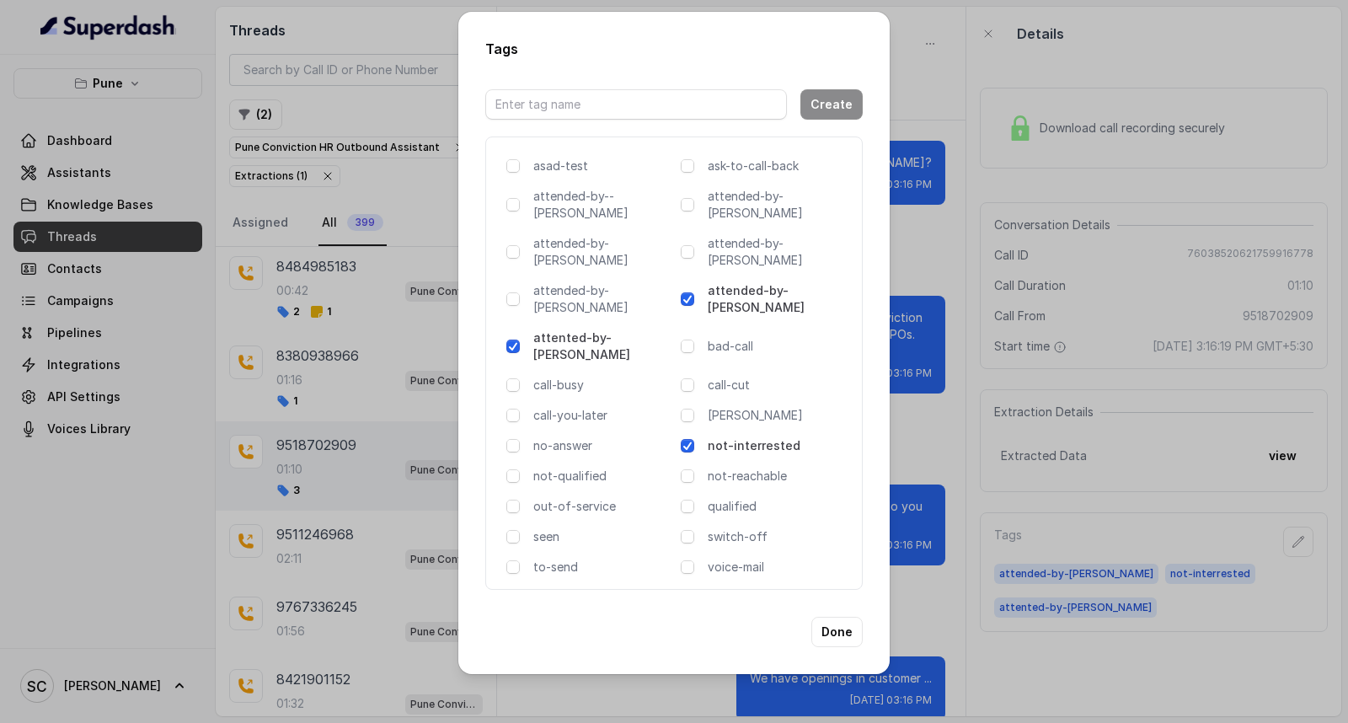
click at [543, 329] on p "attented-by-[PERSON_NAME]" at bounding box center [603, 346] width 141 height 34
click at [835, 617] on button "Done" at bounding box center [836, 632] width 51 height 30
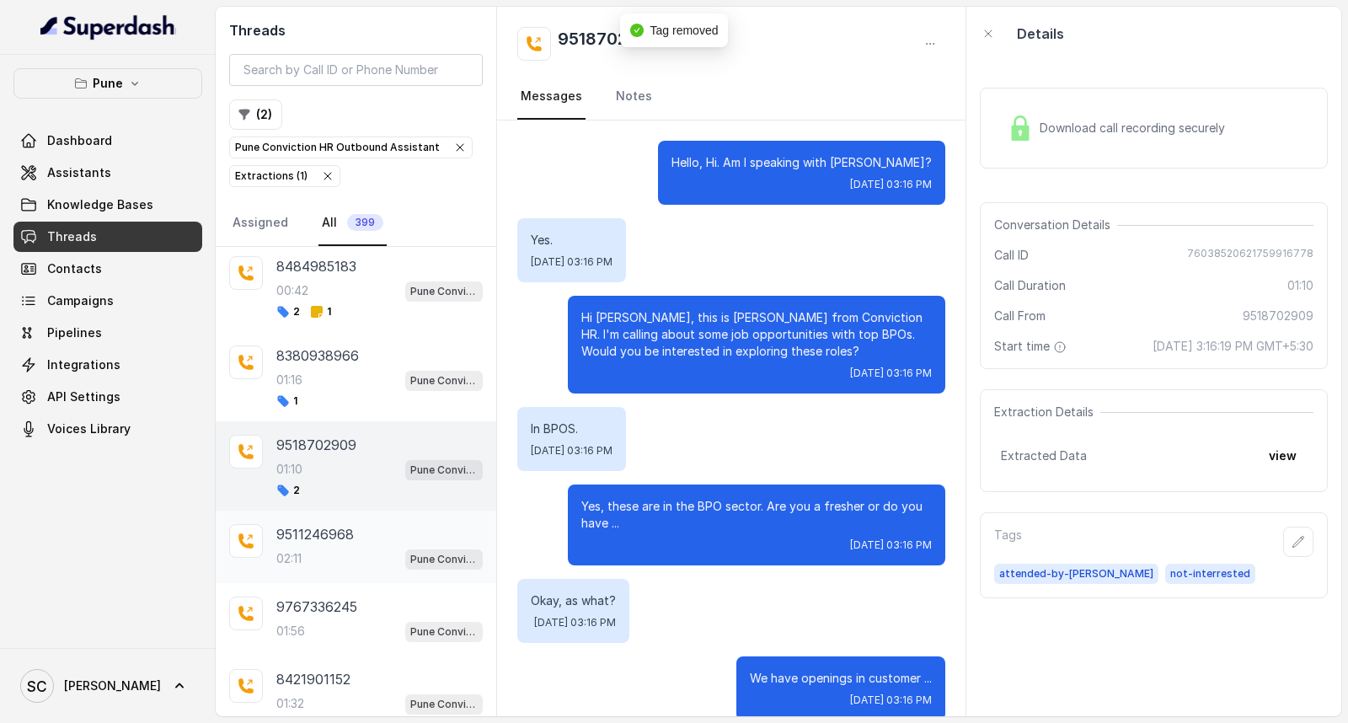
click at [338, 554] on div "02:11 Pune Conviction HR Outbound Assistant" at bounding box center [379, 559] width 206 height 22
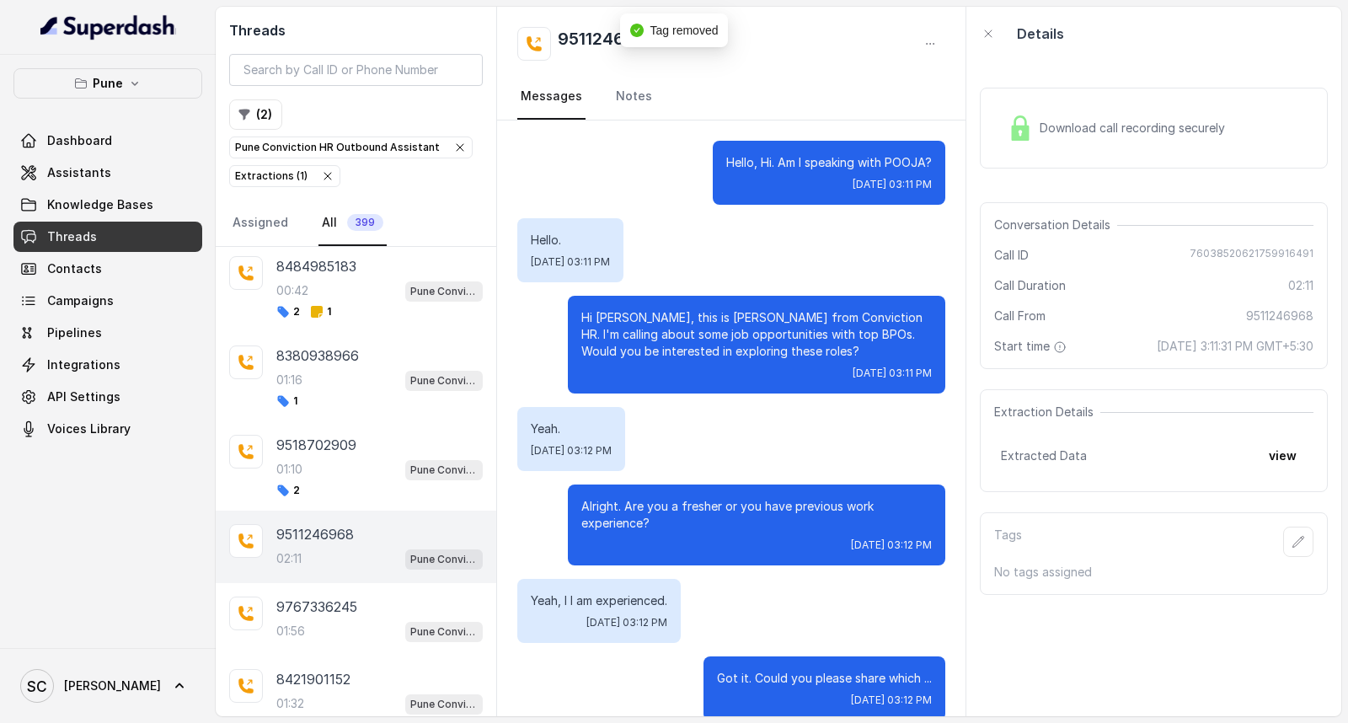
scroll to position [2000, 0]
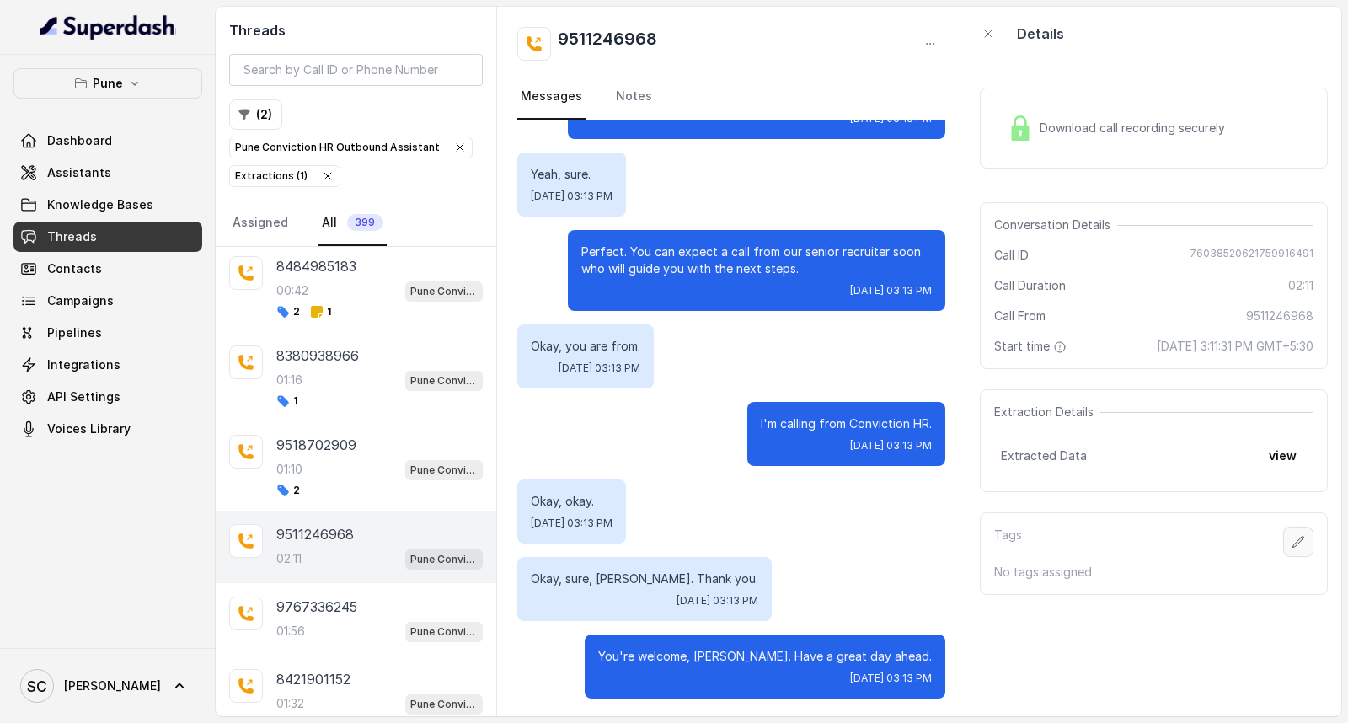
click at [1293, 538] on icon "button" at bounding box center [1298, 541] width 11 height 11
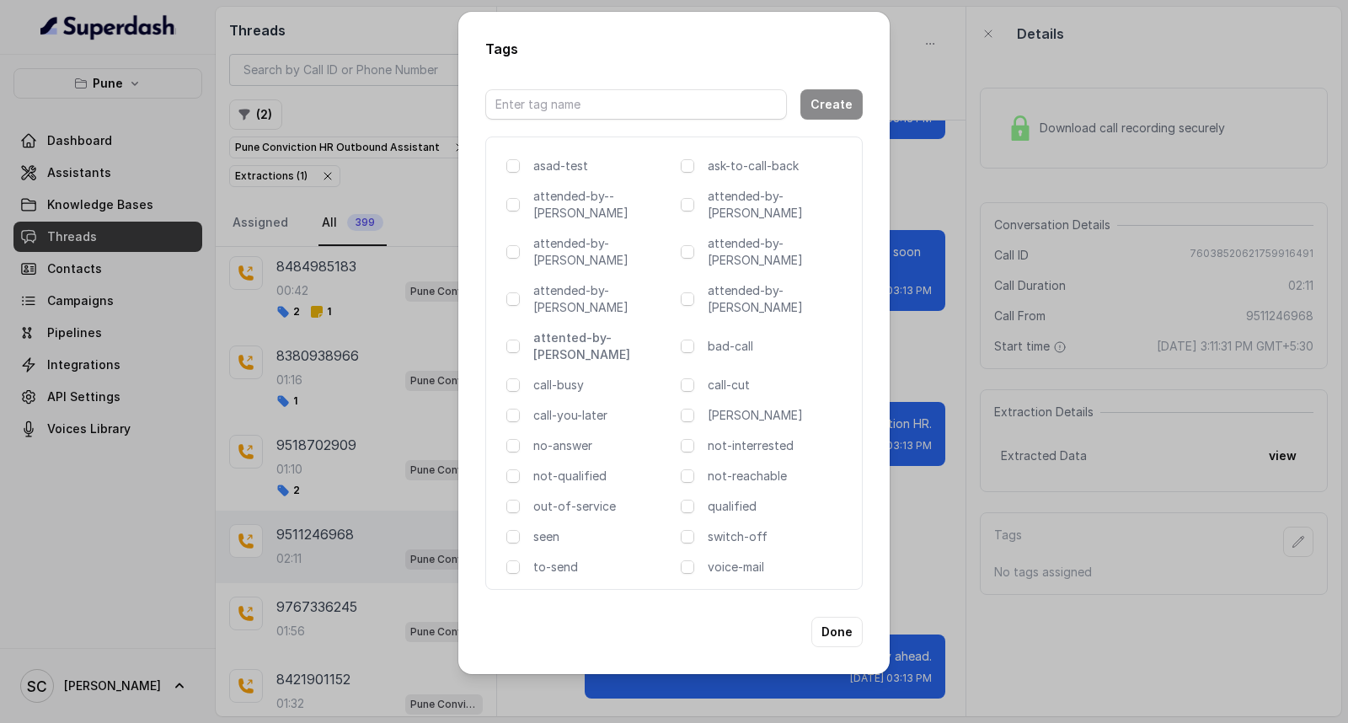
click at [590, 329] on p "attented-by-[PERSON_NAME]" at bounding box center [603, 346] width 141 height 34
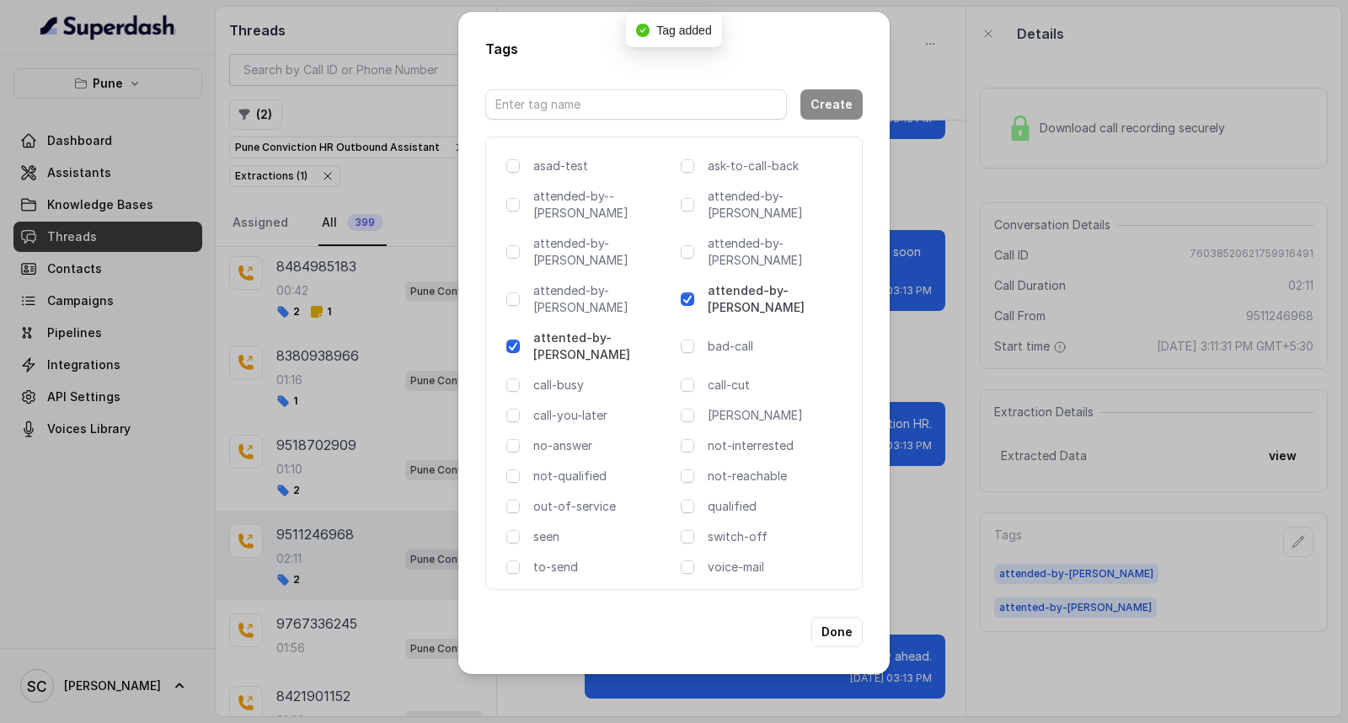
click at [611, 329] on p "attented-by-[PERSON_NAME]" at bounding box center [603, 346] width 141 height 34
click at [843, 617] on button "Done" at bounding box center [836, 632] width 51 height 30
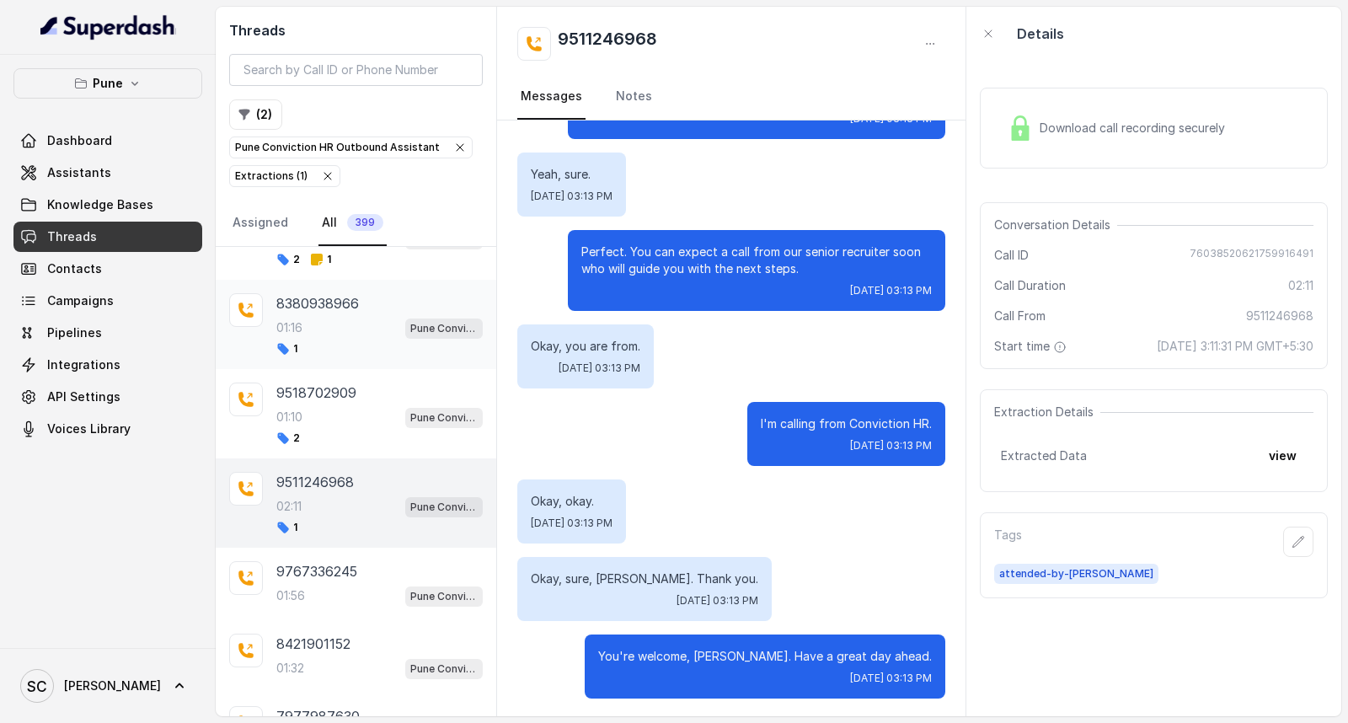
scroll to position [187, 0]
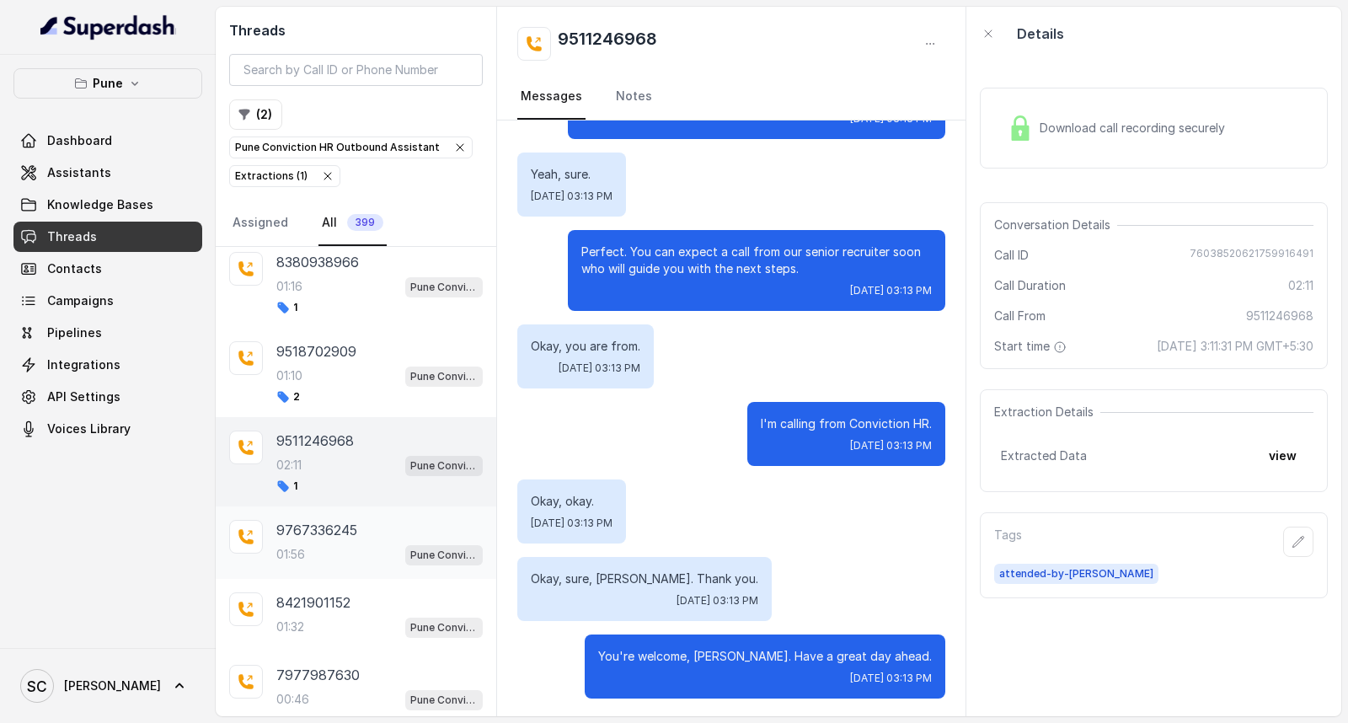
click at [334, 543] on div "9767336245 01:56 Pune Conviction HR Outbound Assistant" at bounding box center [379, 543] width 206 height 46
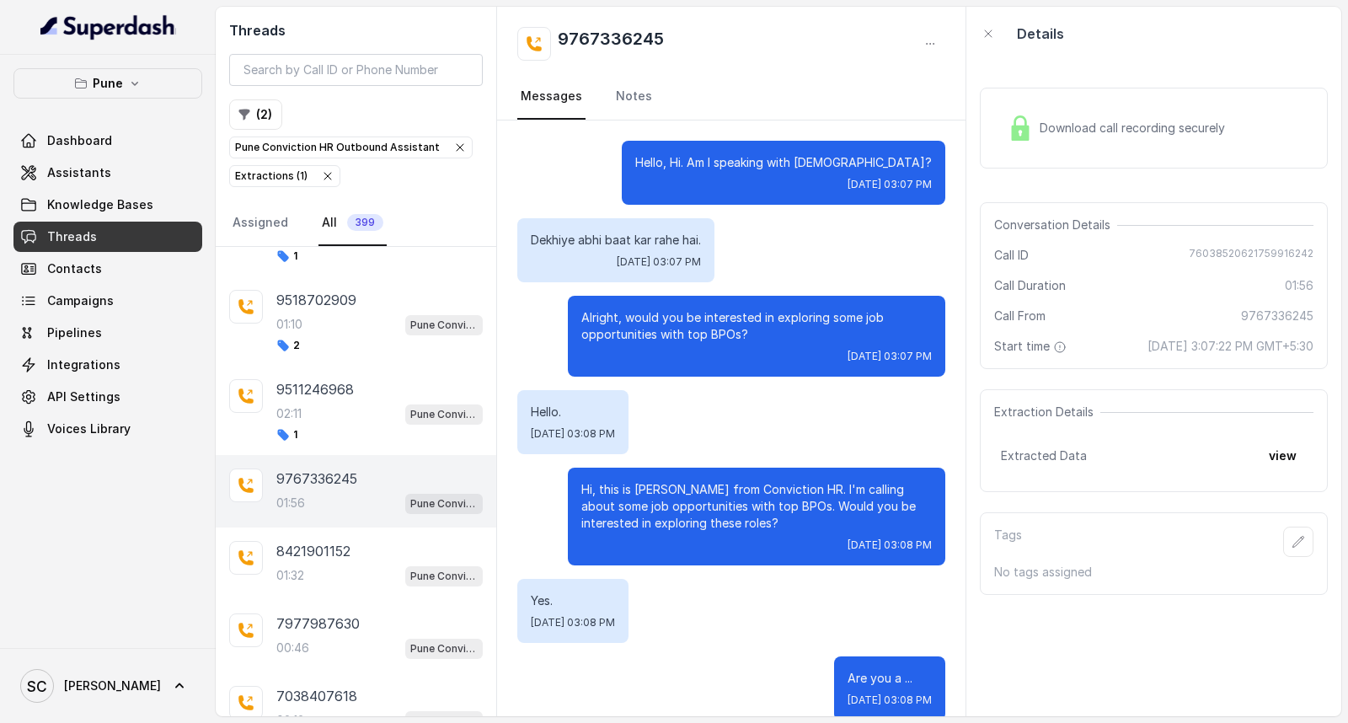
scroll to position [281, 0]
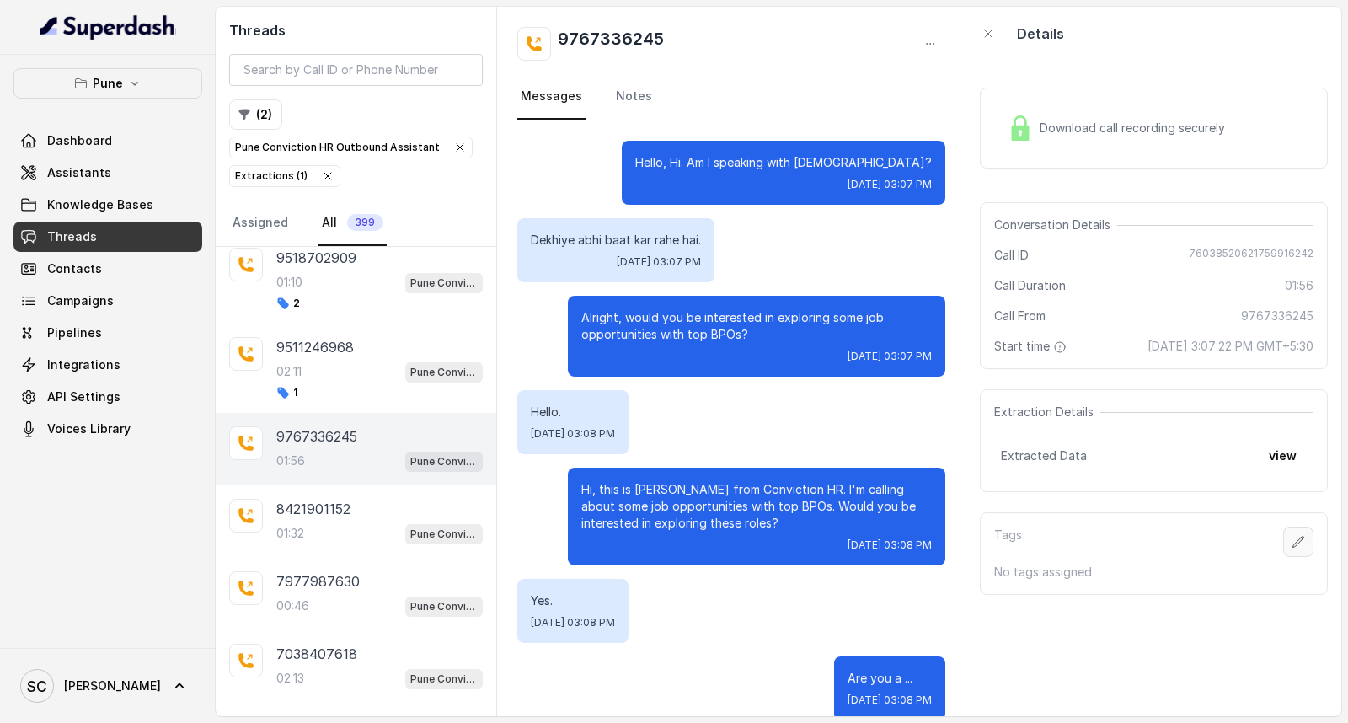
click at [1292, 539] on icon "button" at bounding box center [1298, 541] width 13 height 13
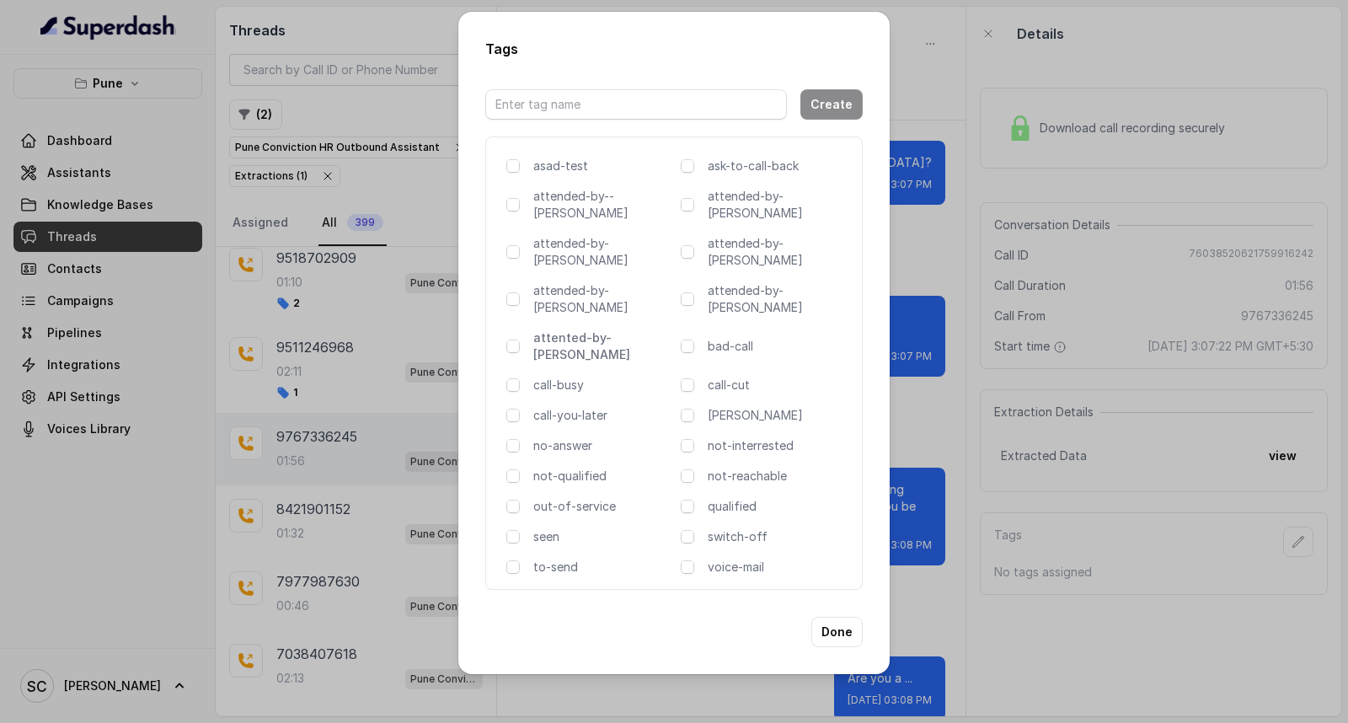
click at [588, 329] on p "attented-by-[PERSON_NAME]" at bounding box center [603, 346] width 141 height 34
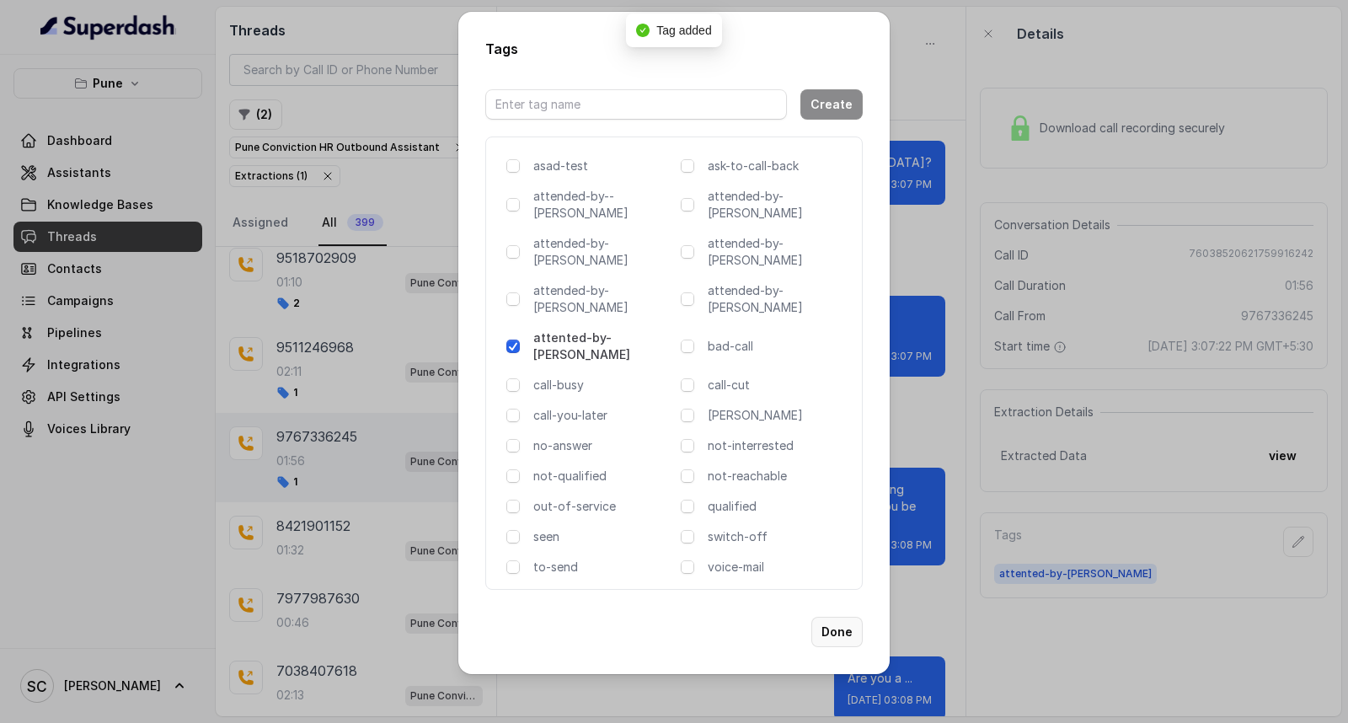
click at [834, 617] on button "Done" at bounding box center [836, 632] width 51 height 30
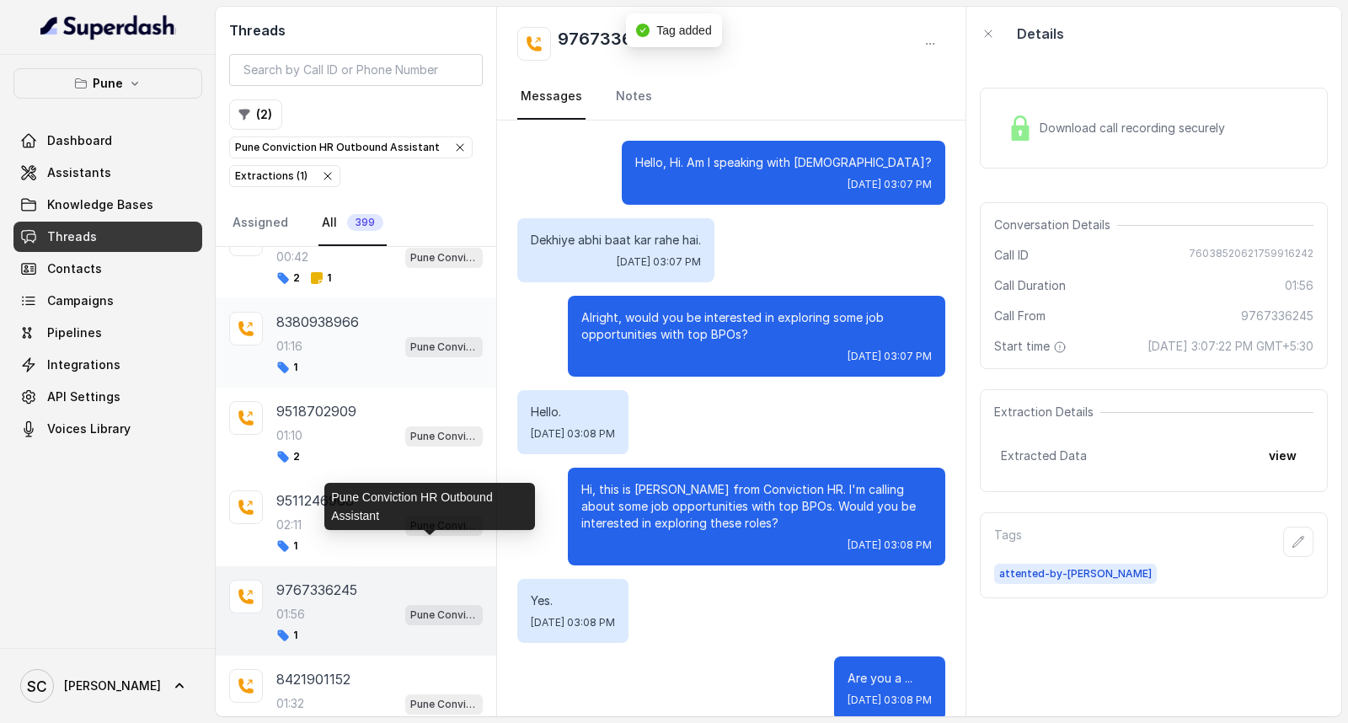
scroll to position [94, 0]
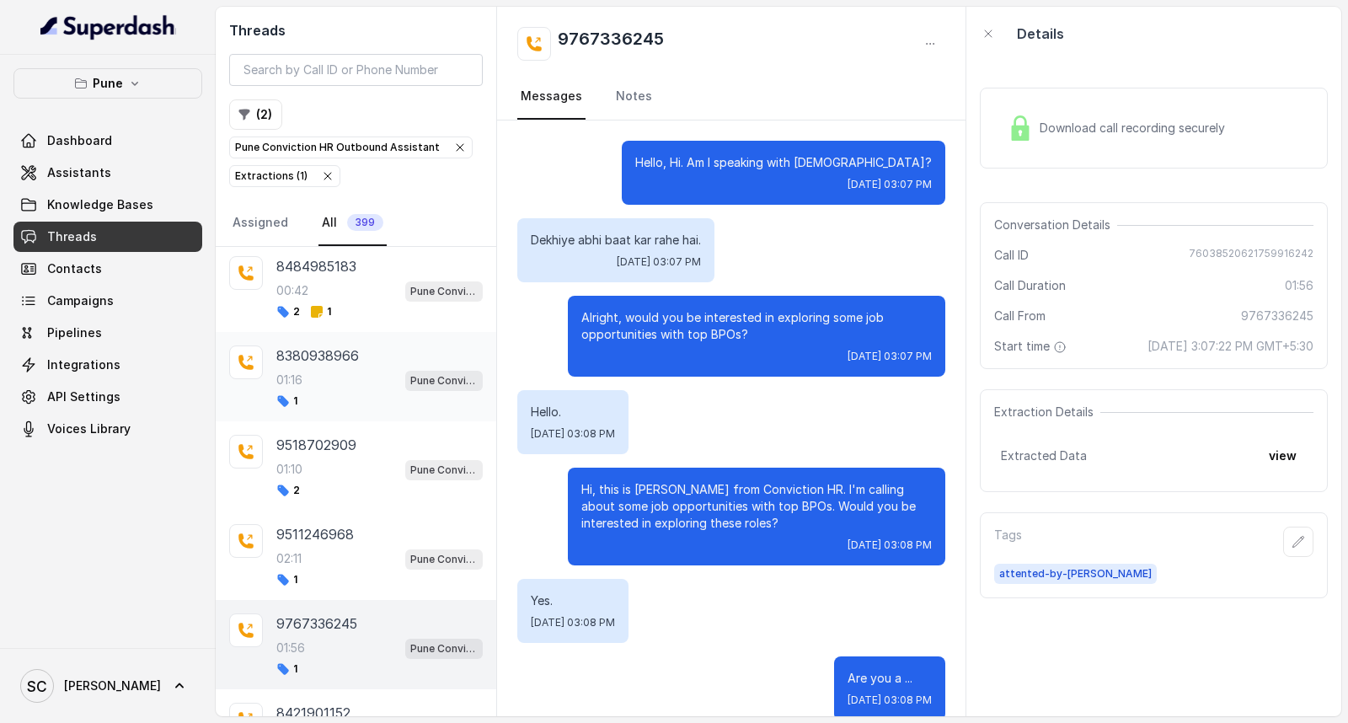
click at [324, 369] on div "01:16 Pune Conviction HR Outbound Assistant" at bounding box center [379, 380] width 206 height 22
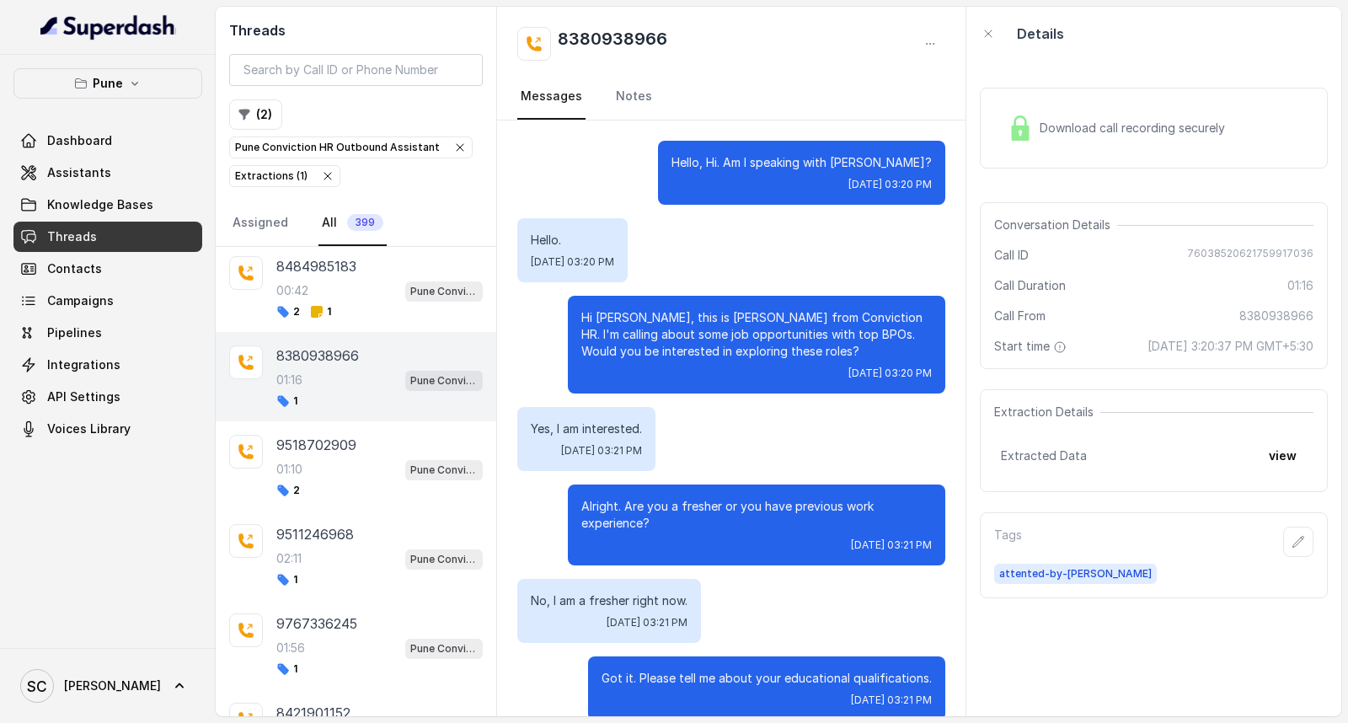
click at [616, 31] on h2 "8380938966" at bounding box center [613, 44] width 110 height 34
copy h2 "8380938966"
click at [638, 93] on link "Notes" at bounding box center [634, 97] width 43 height 46
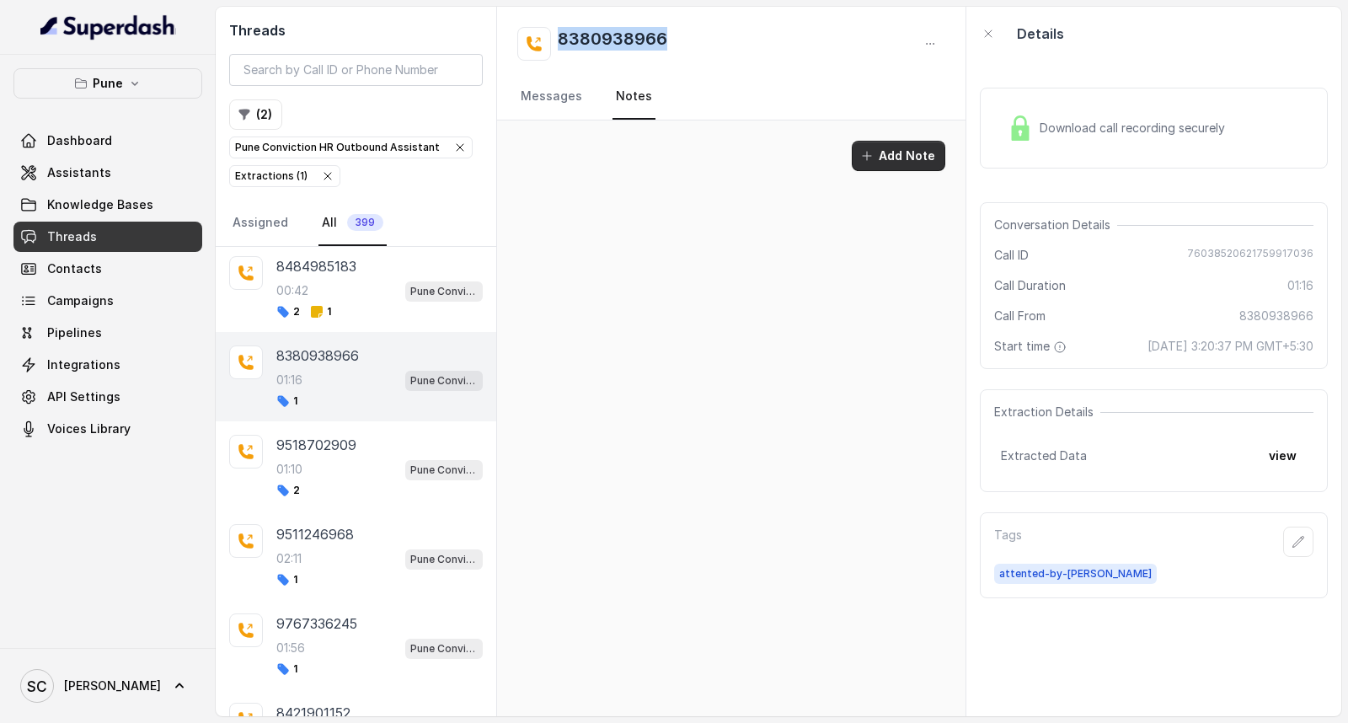
click at [915, 160] on button "Add Note" at bounding box center [899, 156] width 94 height 30
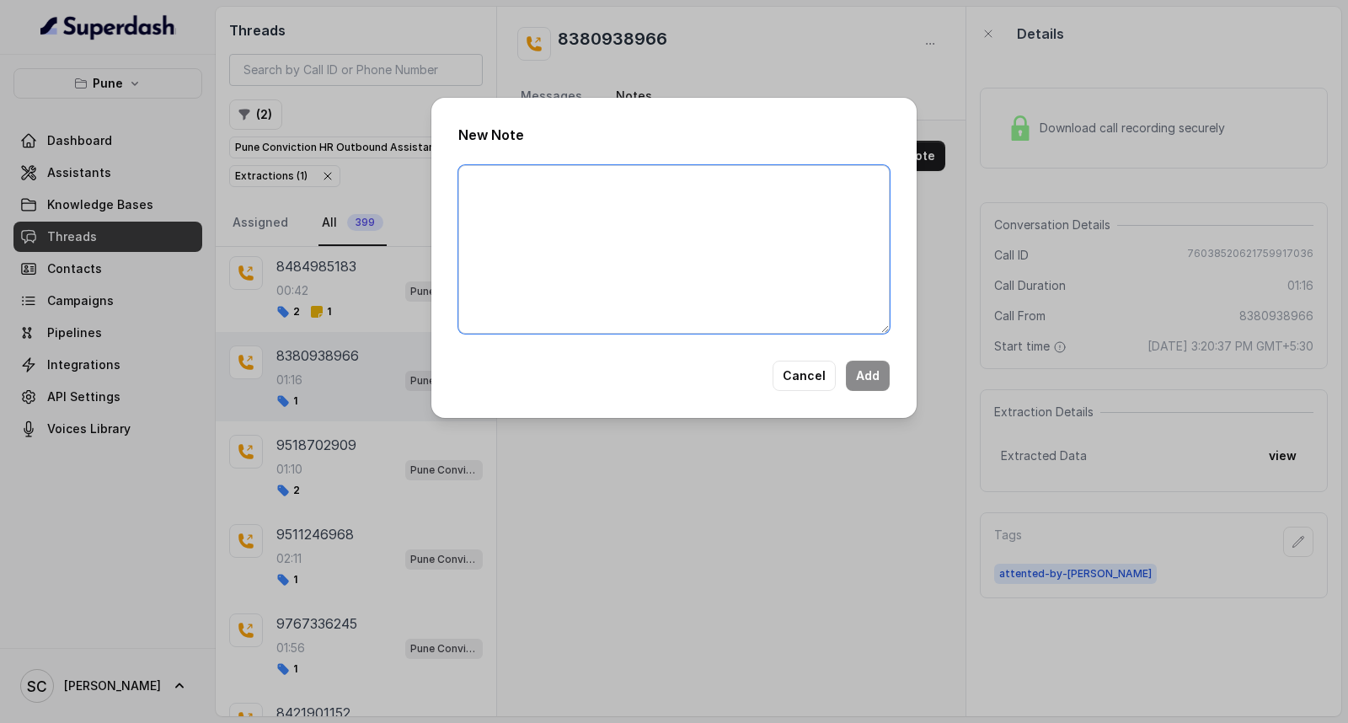
click at [647, 206] on textarea at bounding box center [673, 249] width 431 height 169
click at [490, 228] on textarea at bounding box center [673, 249] width 431 height 169
paste textarea "Name Number Recruiter Name of attender Comments AI Improvement"
click at [517, 184] on textarea "Name Number Recruiter Name of attender Comments AI Improvement" at bounding box center [673, 249] width 431 height 169
click at [557, 204] on textarea "Name: [PERSON_NAME] Number Recruiter Name of attender Comments AI Improvement" at bounding box center [673, 249] width 431 height 169
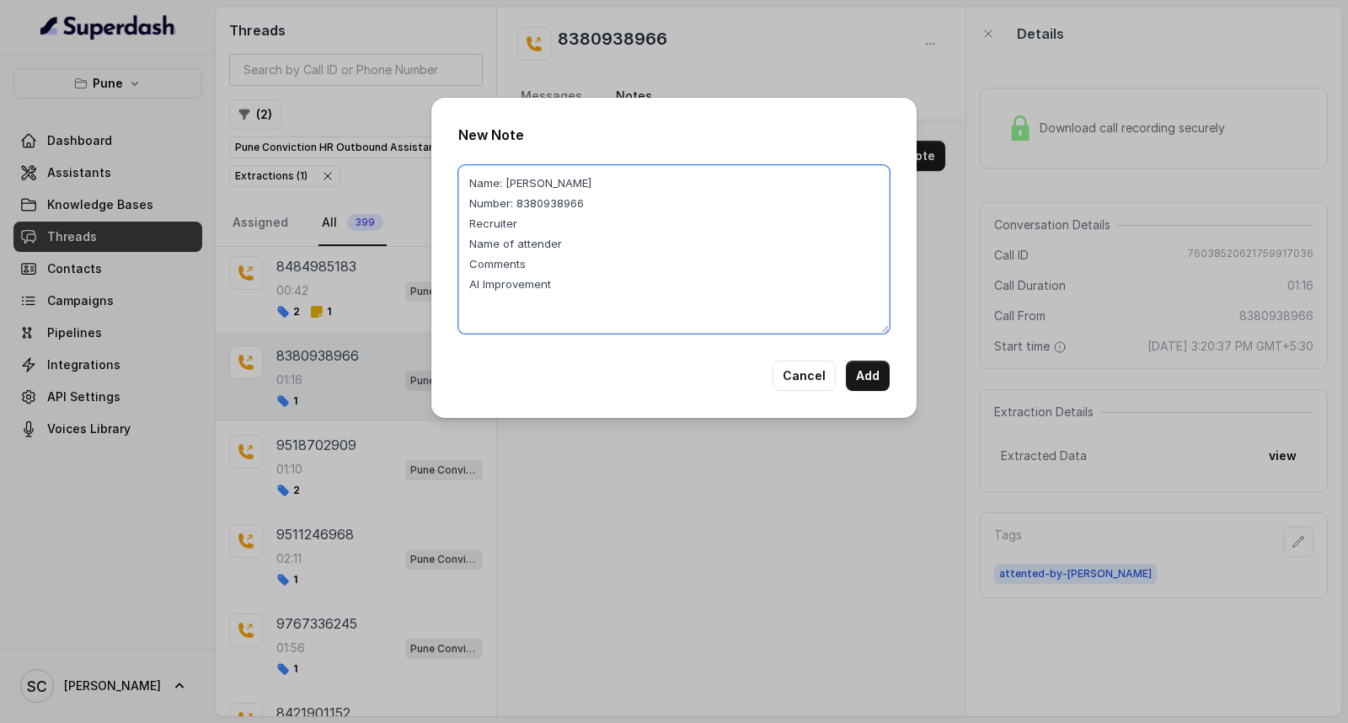
click at [552, 223] on textarea "Name: [PERSON_NAME] Number: 8380938966 Recruiter Name of attender Comments AI I…" at bounding box center [673, 249] width 431 height 169
click at [577, 240] on textarea "Name: [PERSON_NAME] Number: 8380938966 Recruiter: [PERSON_NAME] Name of attende…" at bounding box center [673, 249] width 431 height 169
click at [533, 258] on textarea "Name: [PERSON_NAME] Number: 8380938966 Recruiter: [PERSON_NAME] Name of attende…" at bounding box center [673, 249] width 431 height 169
drag, startPoint x: 532, startPoint y: 263, endPoint x: 889, endPoint y: 262, distance: 357.3
click at [889, 262] on textarea "Name: [PERSON_NAME] Number: 8380938966 Recruiter: [PERSON_NAME] Name of attende…" at bounding box center [673, 249] width 431 height 169
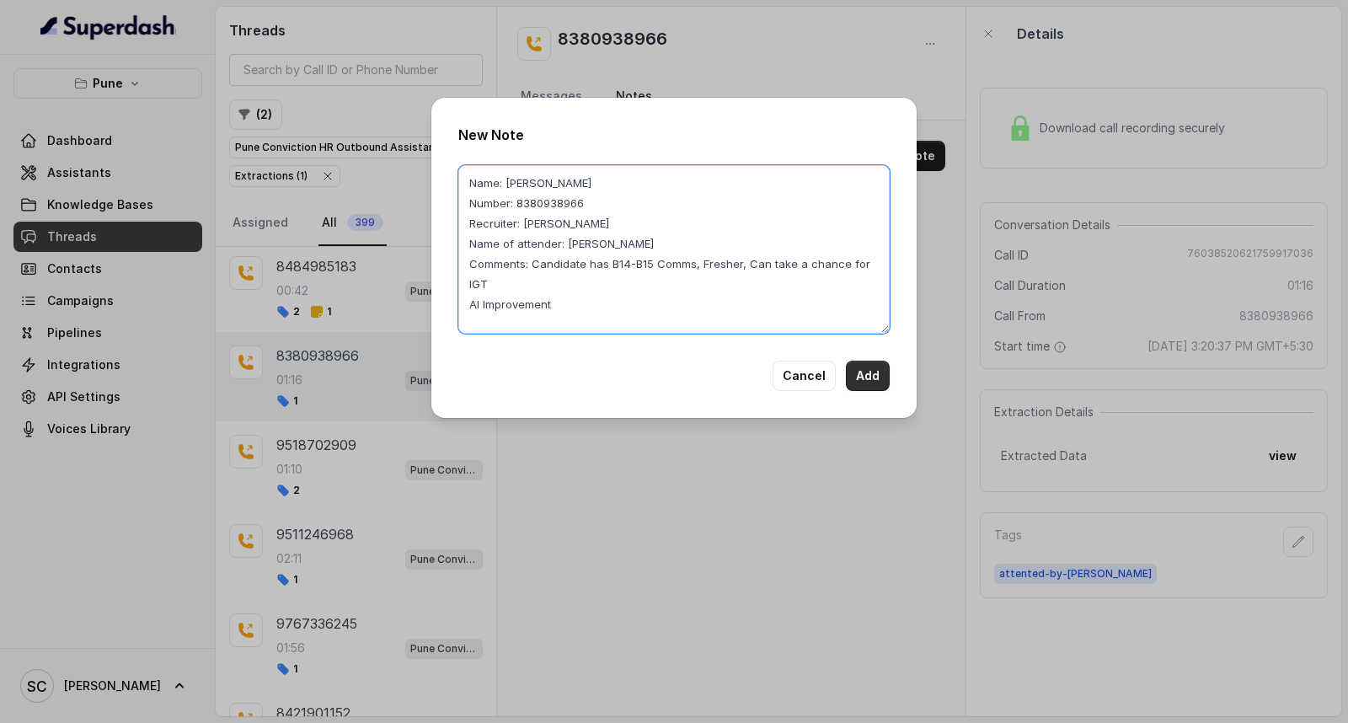
type textarea "Name: [PERSON_NAME] Number: 8380938966 Recruiter: [PERSON_NAME] Name of attende…"
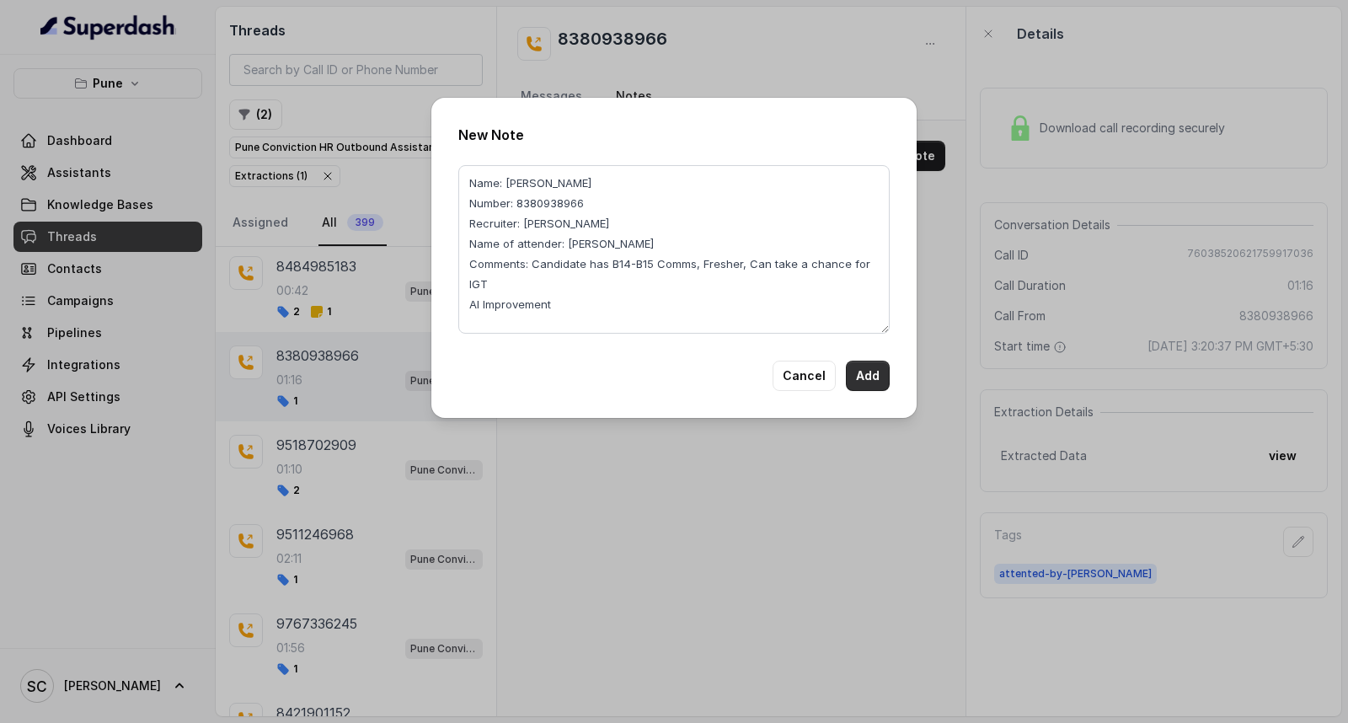
click at [874, 373] on button "Add" at bounding box center [868, 376] width 44 height 30
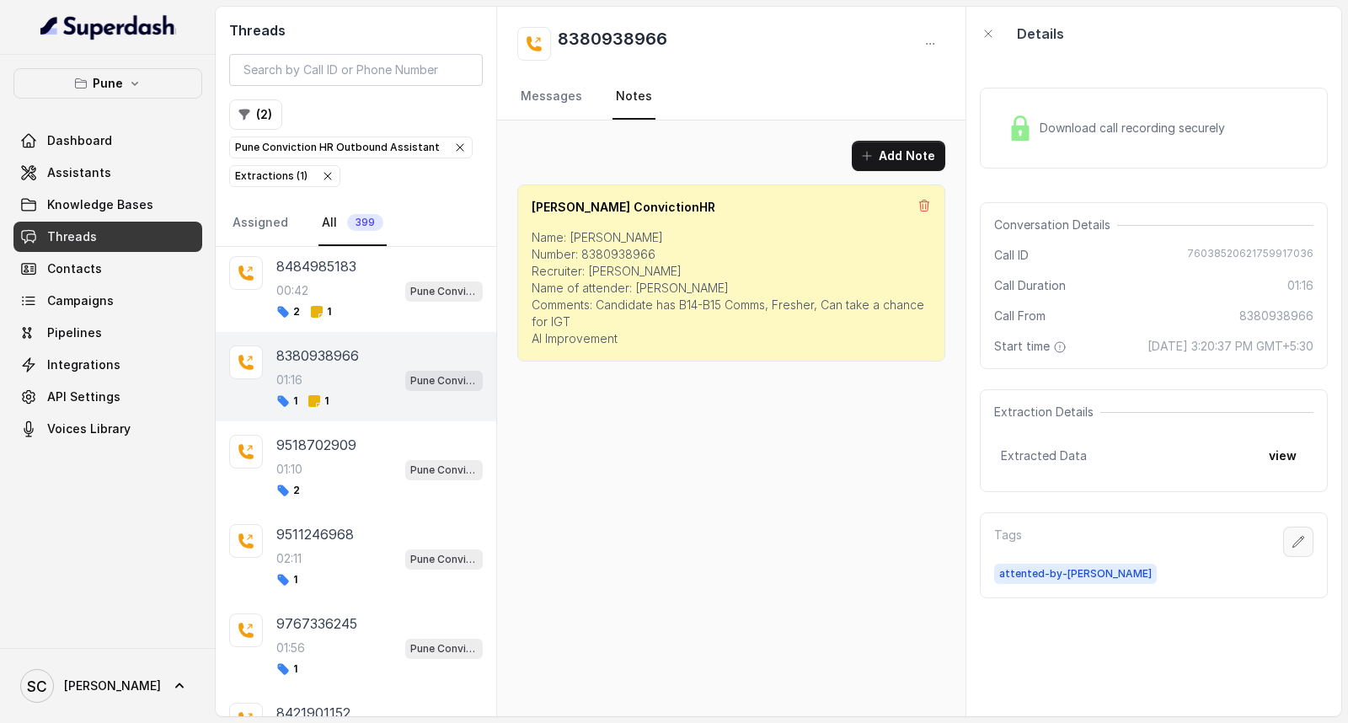
click at [1293, 541] on icon "button" at bounding box center [1298, 541] width 11 height 11
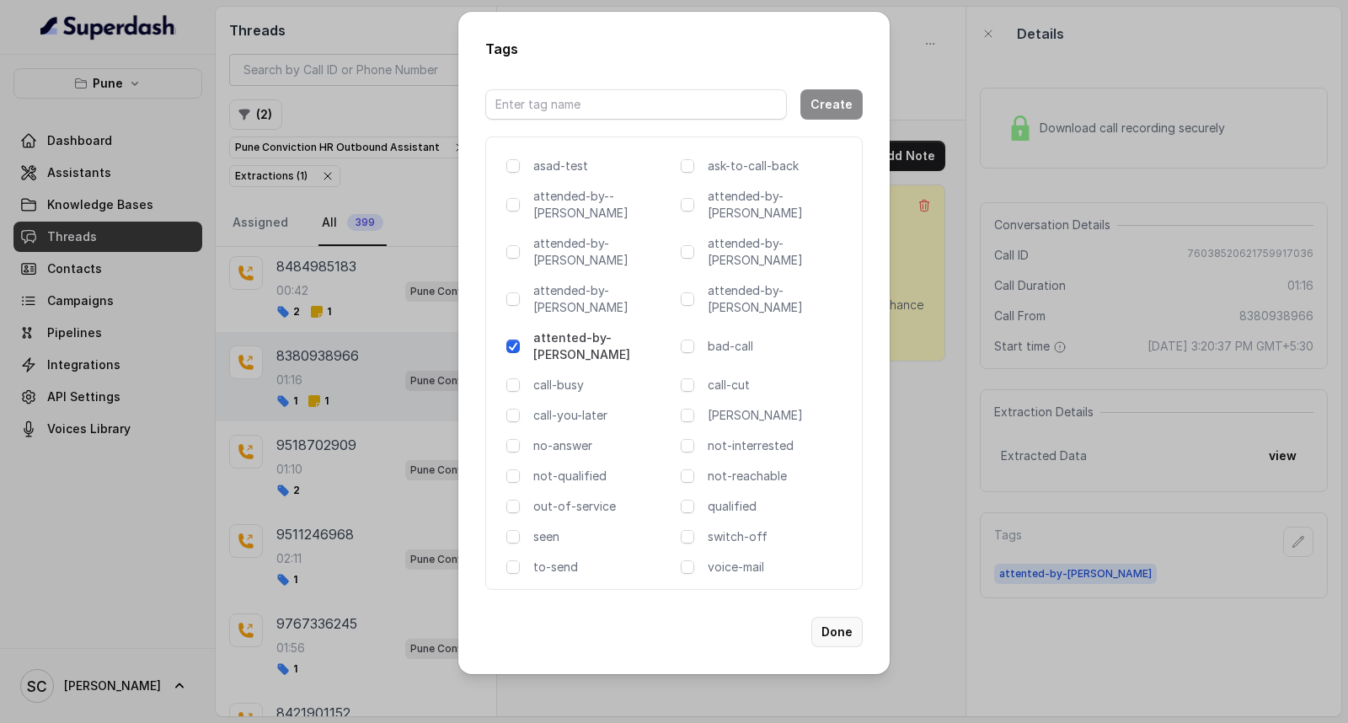
click at [844, 617] on button "Done" at bounding box center [836, 632] width 51 height 30
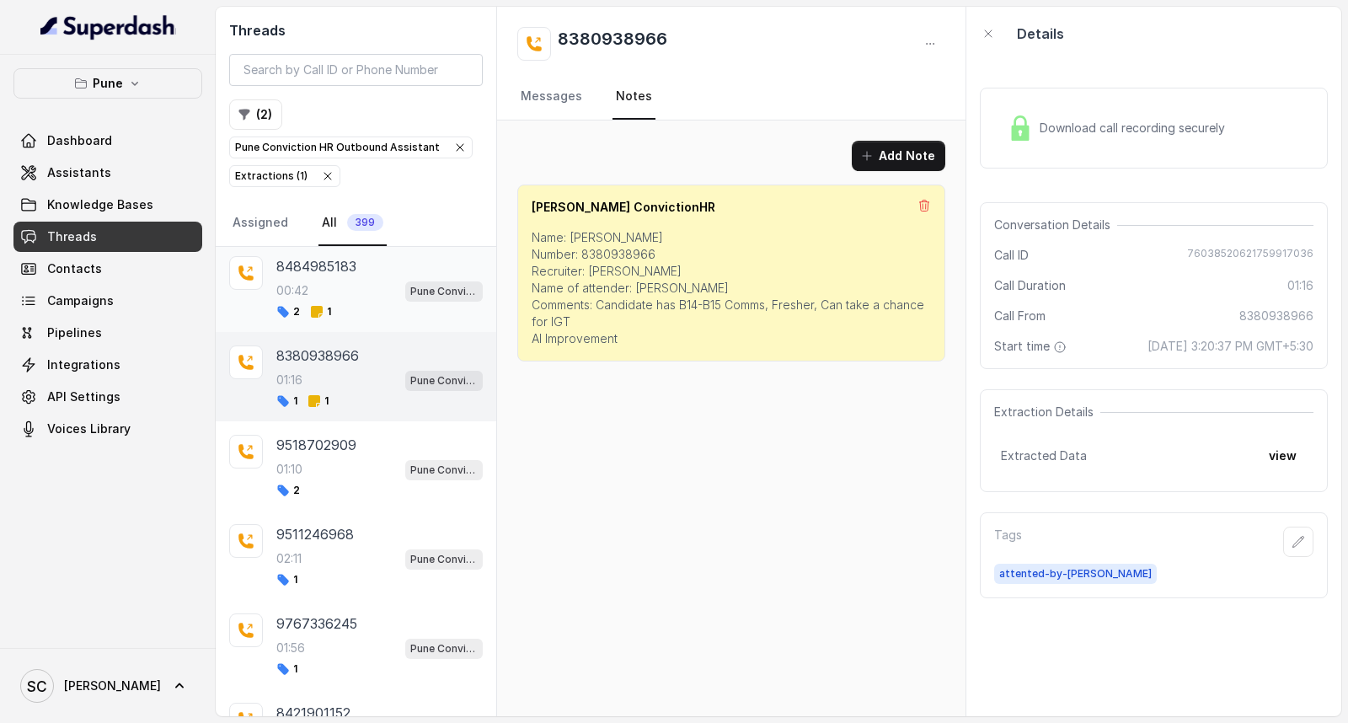
click at [321, 257] on p "8484985183" at bounding box center [316, 266] width 80 height 20
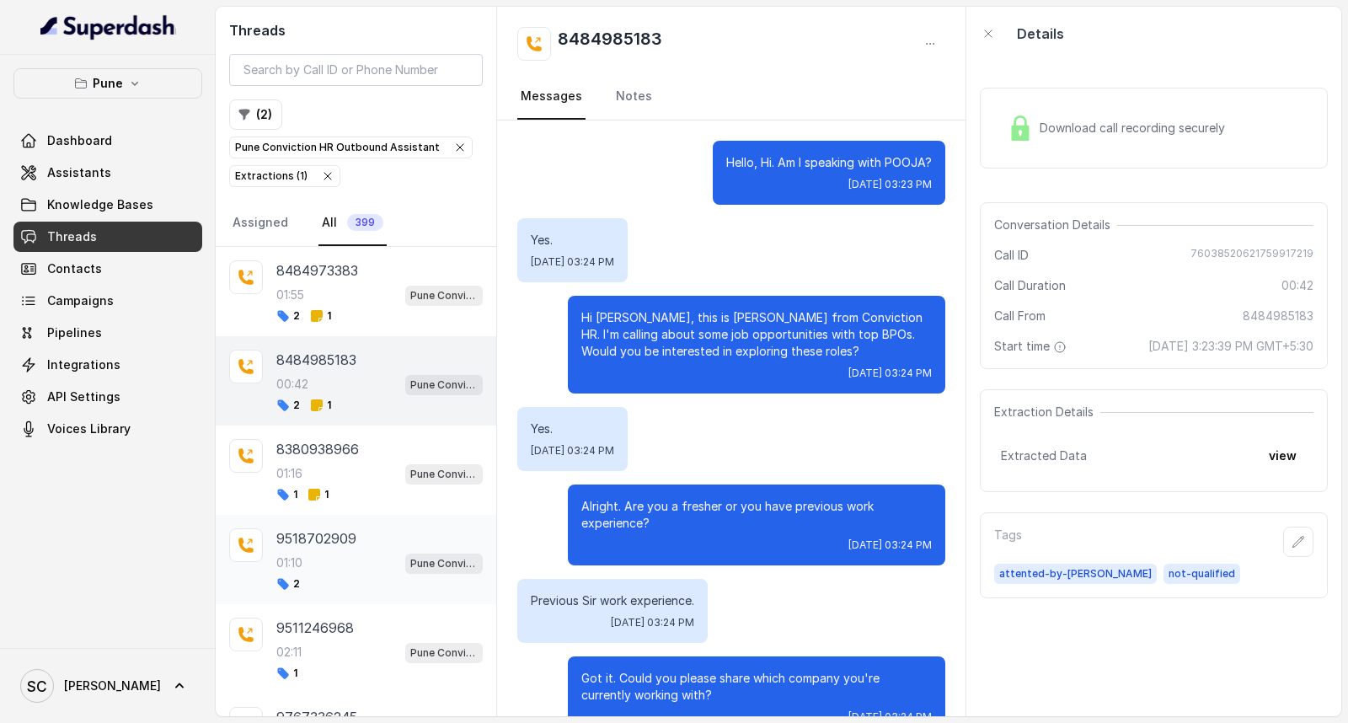
scroll to position [94, 0]
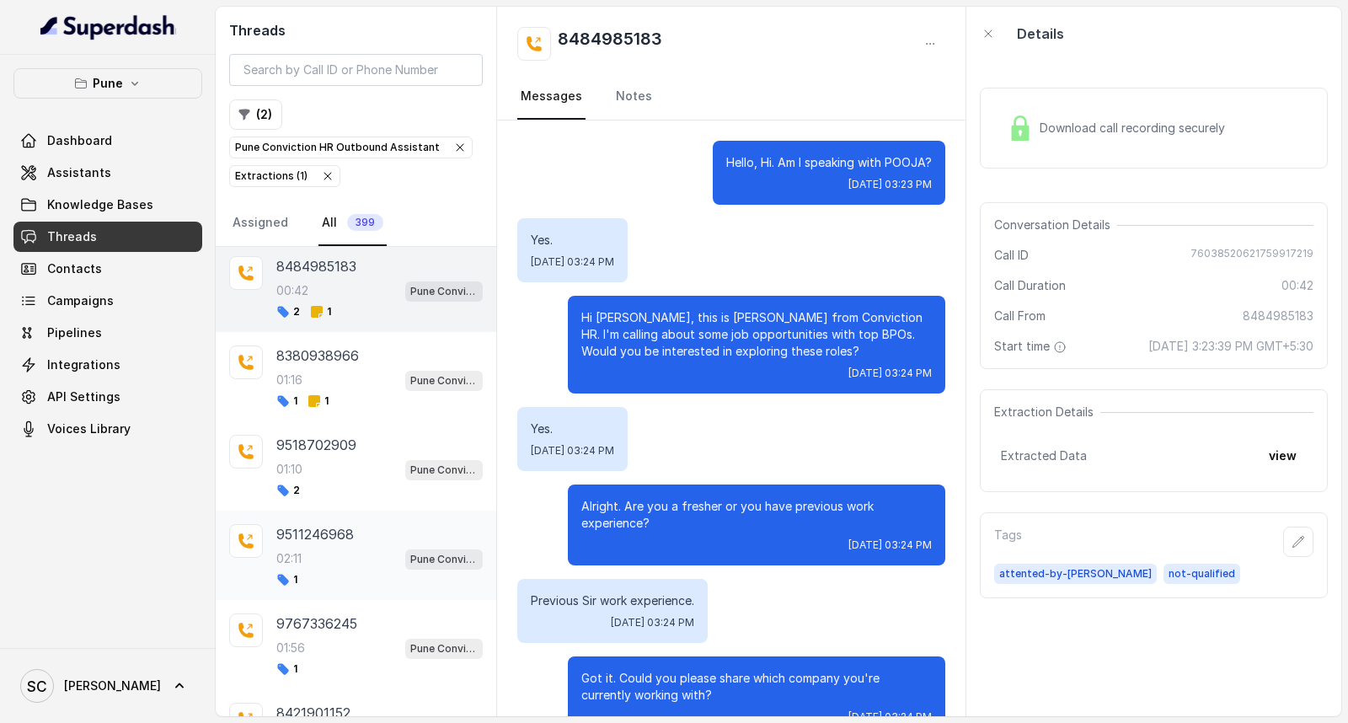
click at [340, 563] on div "02:11 Pune Conviction HR Outbound Assistant" at bounding box center [379, 559] width 206 height 22
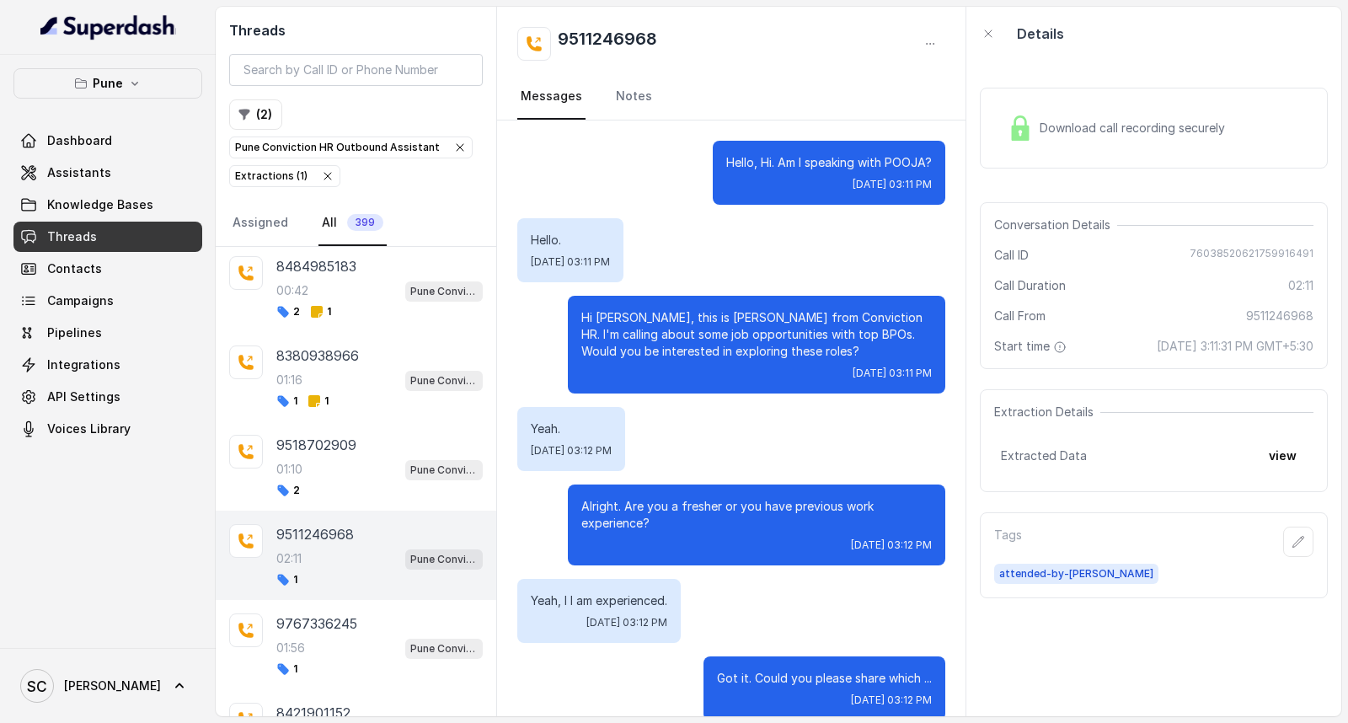
scroll to position [2000, 0]
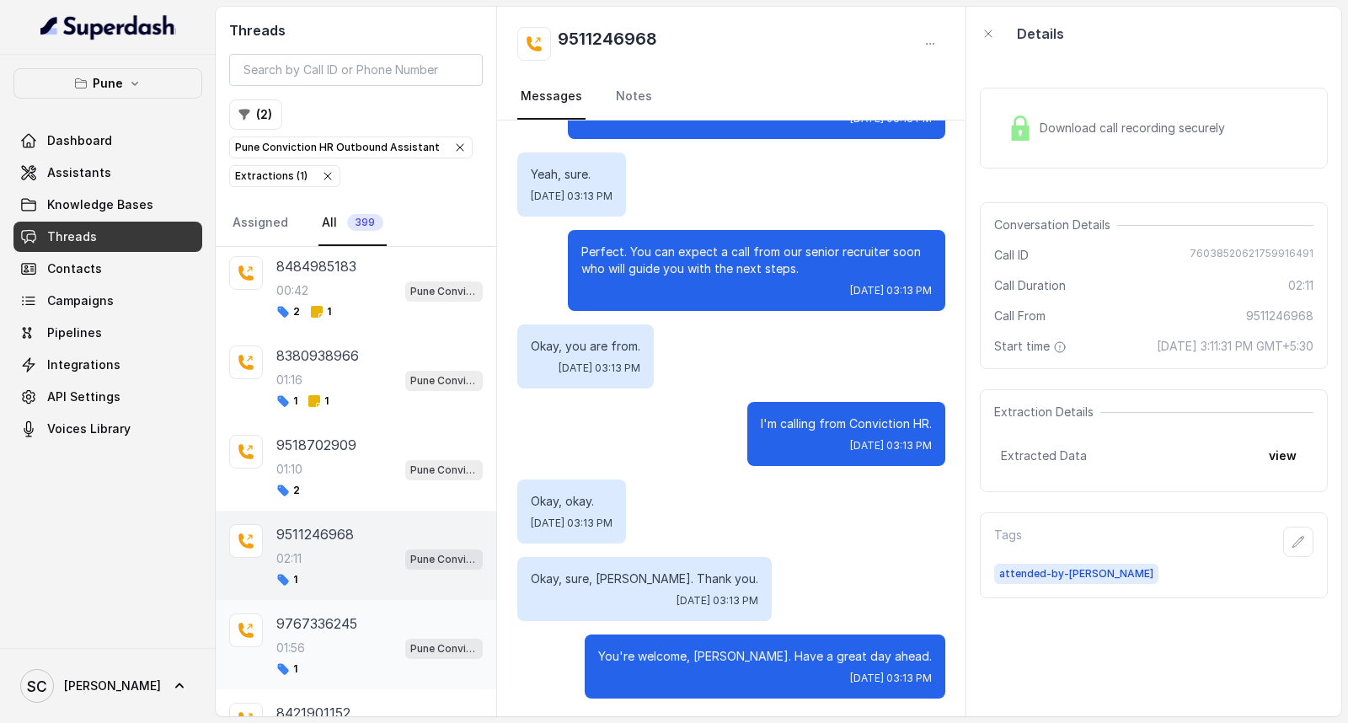
click at [337, 641] on div "01:56 Pune Conviction HR Outbound Assistant" at bounding box center [379, 648] width 206 height 22
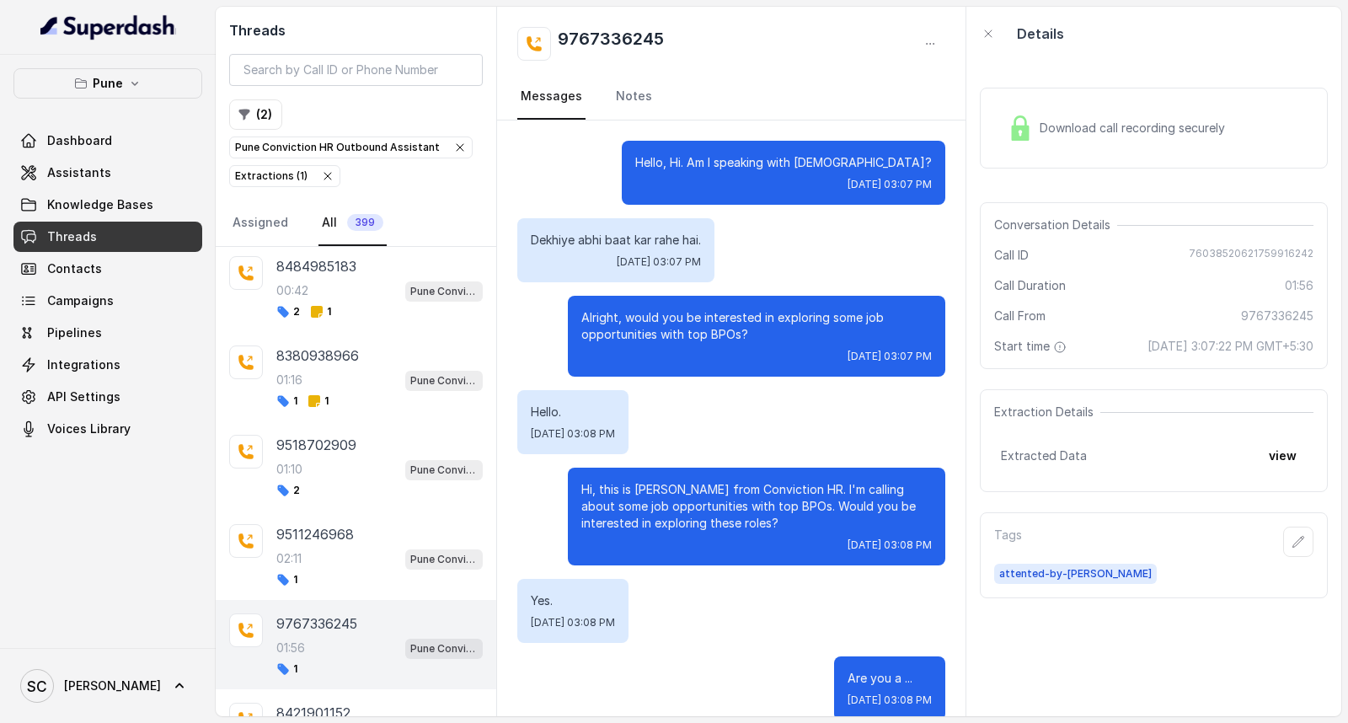
click at [622, 31] on h2 "9767336245" at bounding box center [611, 44] width 106 height 34
copy div "9767336245"
click at [807, 71] on div "9767336245 Messages Notes" at bounding box center [731, 64] width 468 height 114
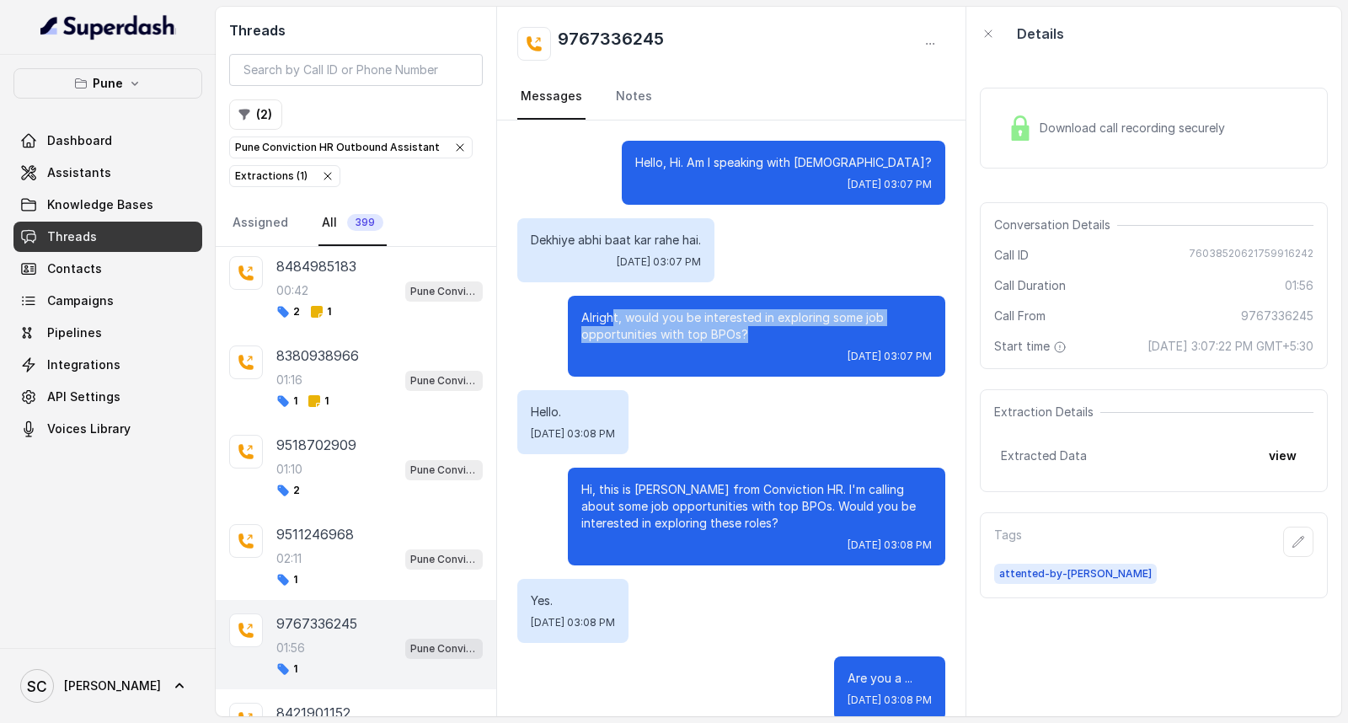
drag, startPoint x: 751, startPoint y: 326, endPoint x: 596, endPoint y: 319, distance: 155.2
click at [596, 319] on p "Alright, would you be interested in exploring some job opportunities with top B…" at bounding box center [756, 326] width 351 height 34
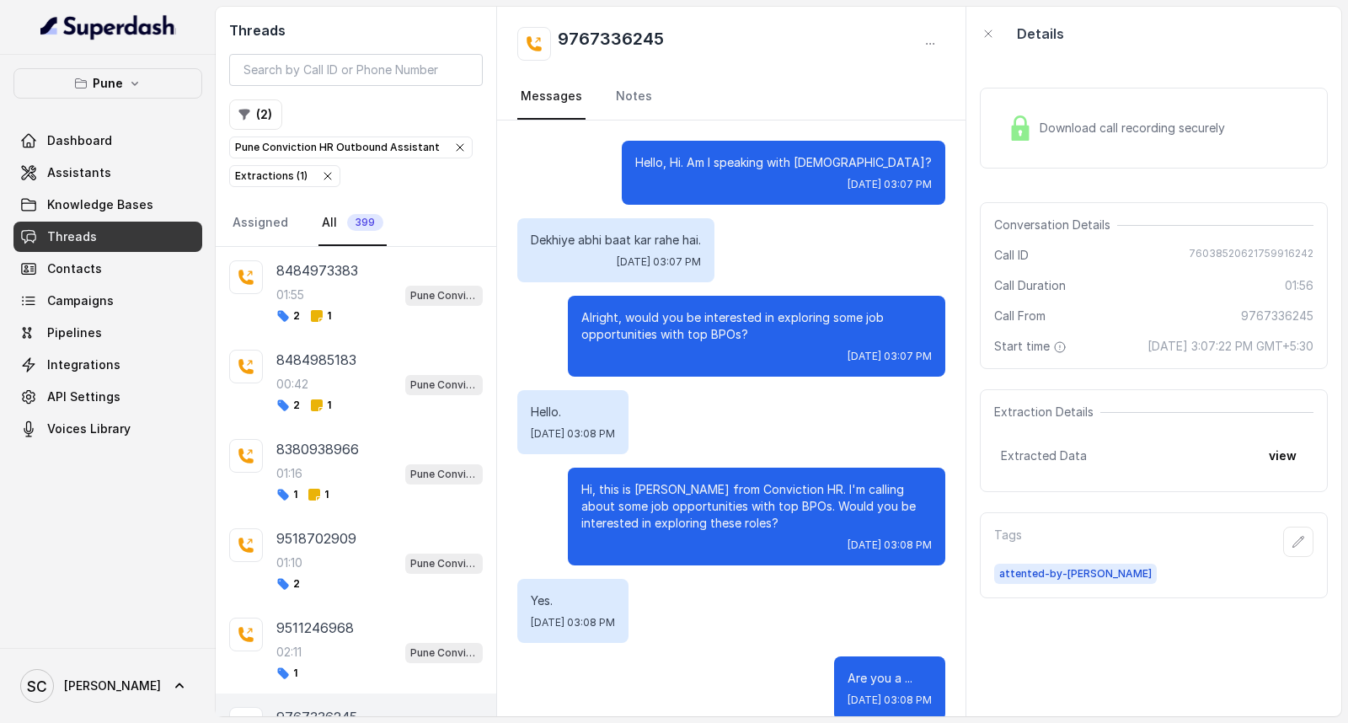
click at [1059, 451] on span "Extracted Data" at bounding box center [1044, 455] width 86 height 17
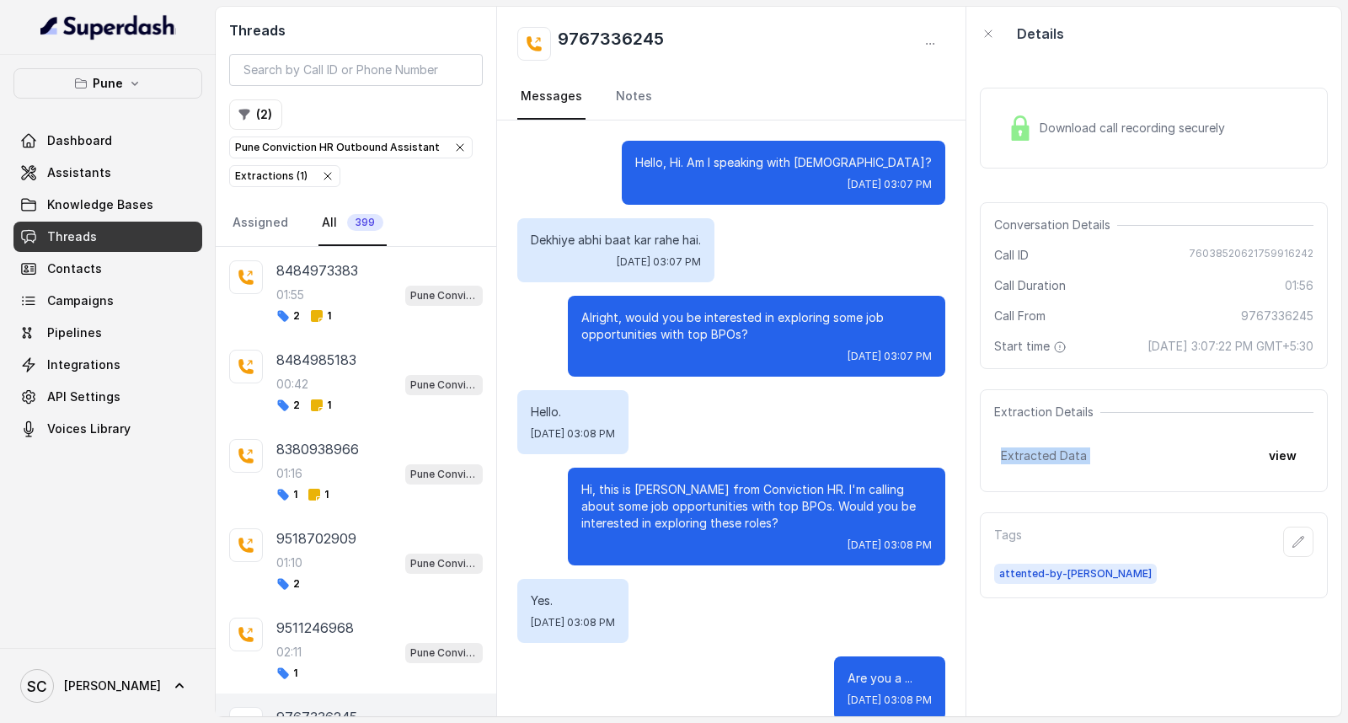
click at [1059, 451] on span "Extracted Data" at bounding box center [1044, 455] width 86 height 17
click at [1075, 463] on span "Extracted Data" at bounding box center [1044, 455] width 86 height 17
drag, startPoint x: 1084, startPoint y: 451, endPoint x: 973, endPoint y: 450, distance: 111.2
click at [973, 450] on div "Download call recording securely Conversation Details Call ID [PHONE_NUMBER] Ca…" at bounding box center [1153, 389] width 375 height 656
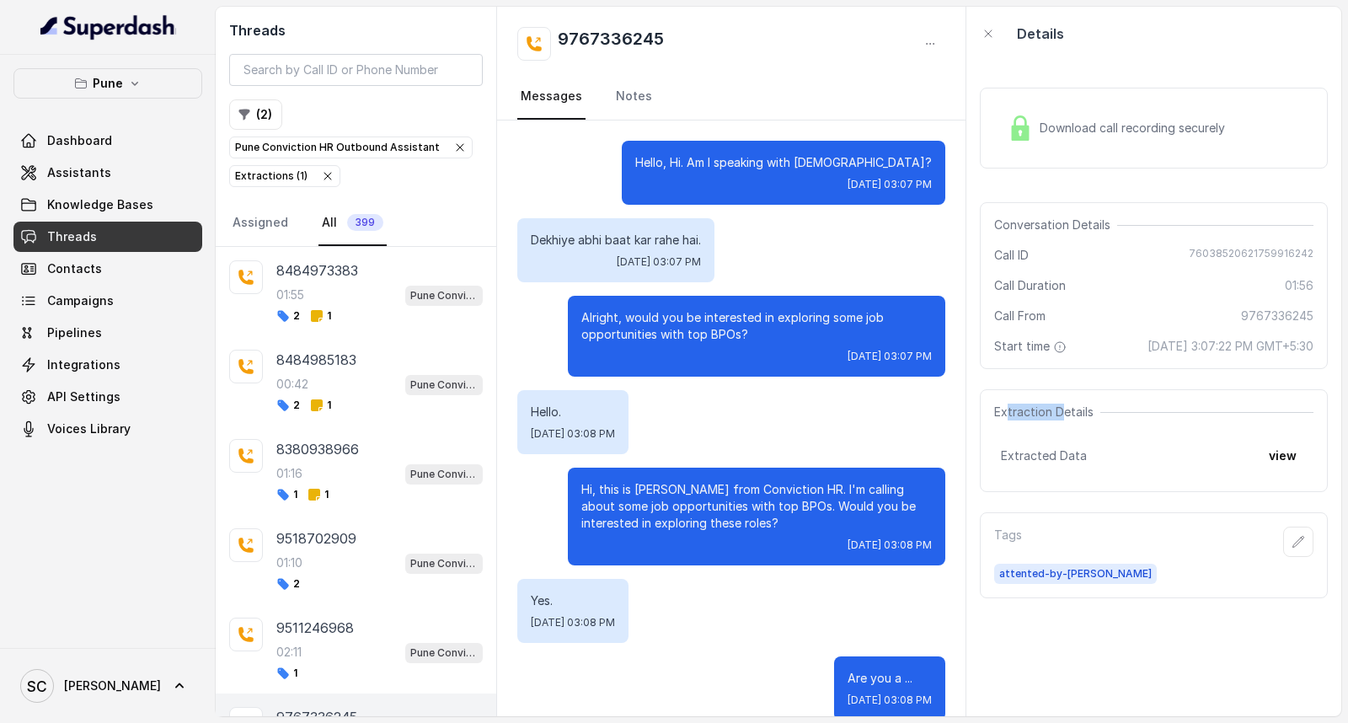
drag, startPoint x: 1005, startPoint y: 417, endPoint x: 1057, endPoint y: 414, distance: 52.4
click at [1057, 414] on span "Extraction Details" at bounding box center [1047, 412] width 106 height 17
click at [1064, 443] on div "Extracted Data view" at bounding box center [1154, 456] width 306 height 30
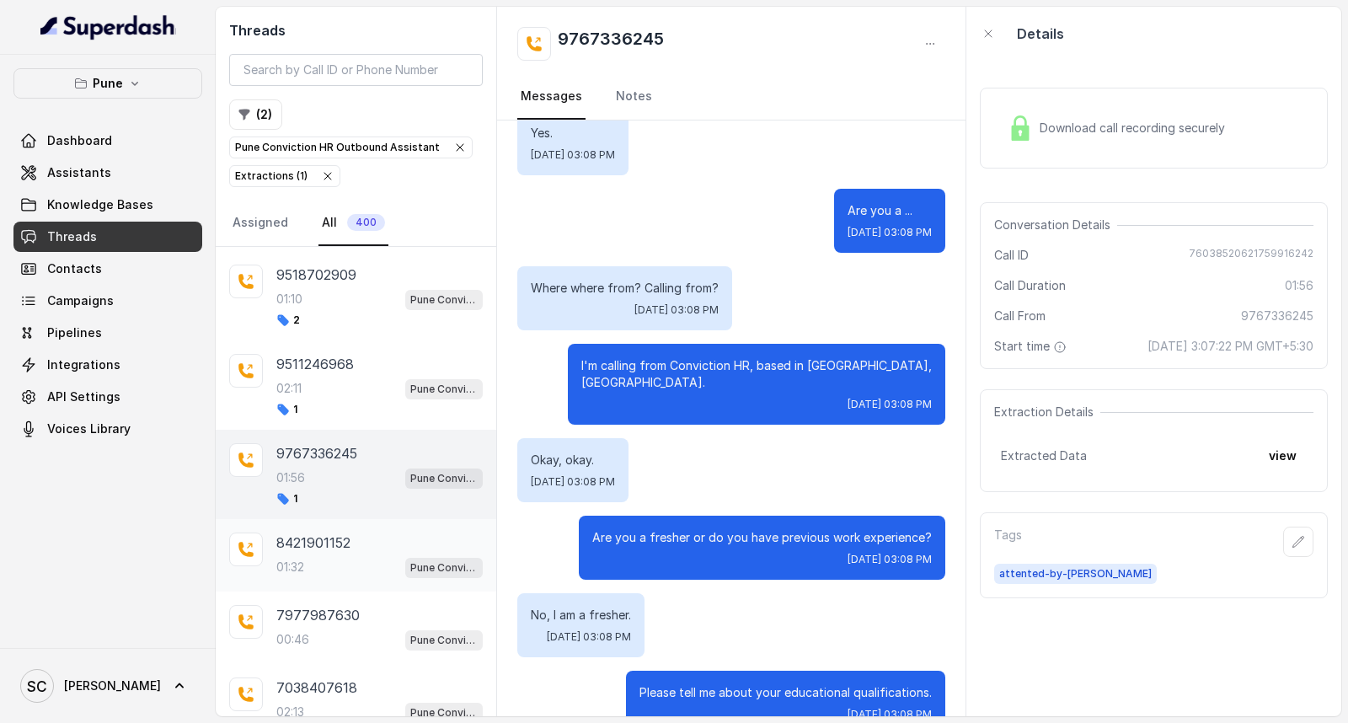
scroll to position [238, 0]
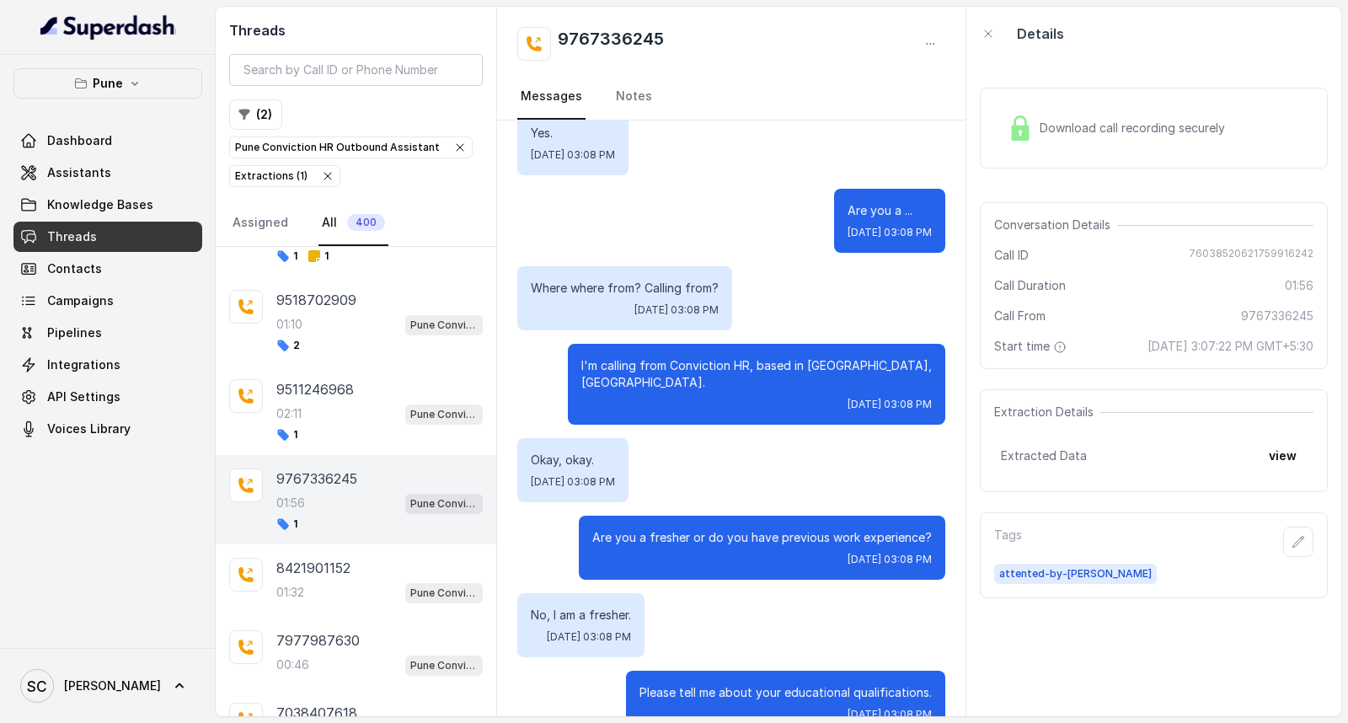
click at [335, 495] on div "01:56 Pune Conviction HR Outbound Assistant" at bounding box center [379, 503] width 206 height 22
click at [338, 418] on div "02:11 Pune Conviction HR Outbound Assistant" at bounding box center [379, 414] width 206 height 22
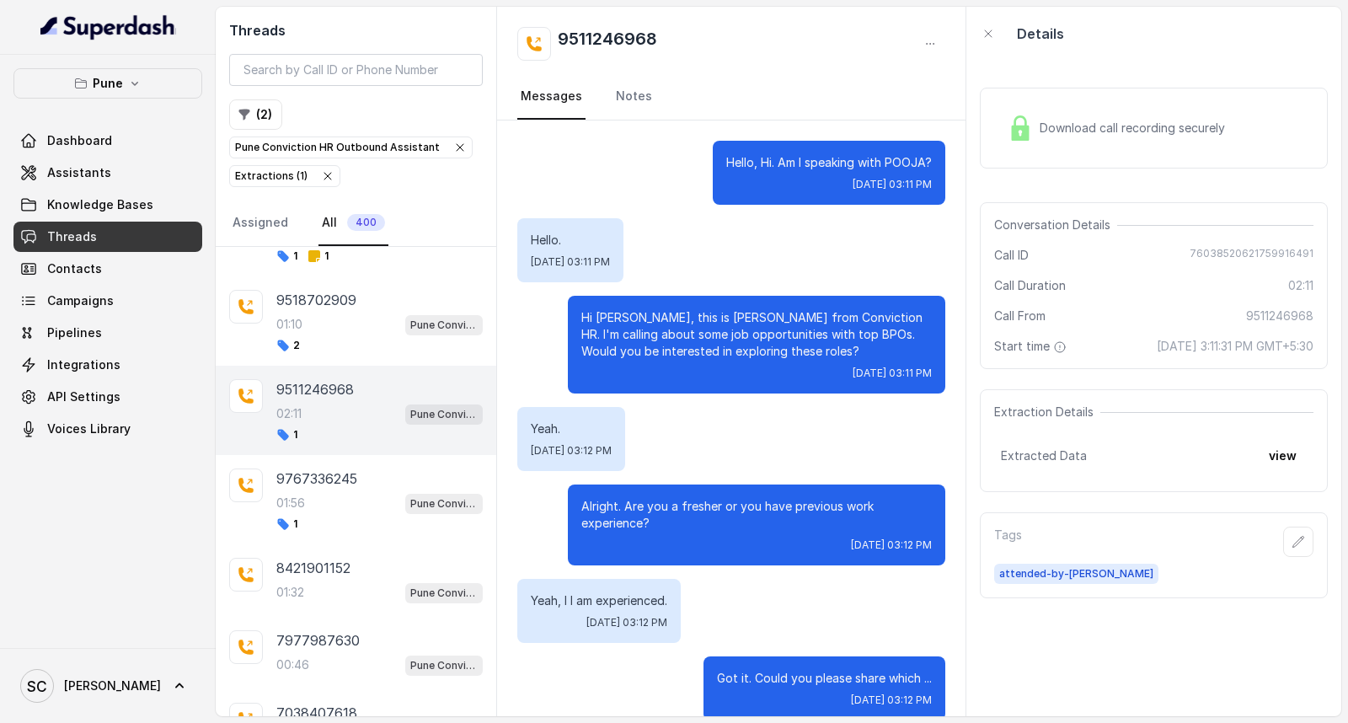
scroll to position [2000, 0]
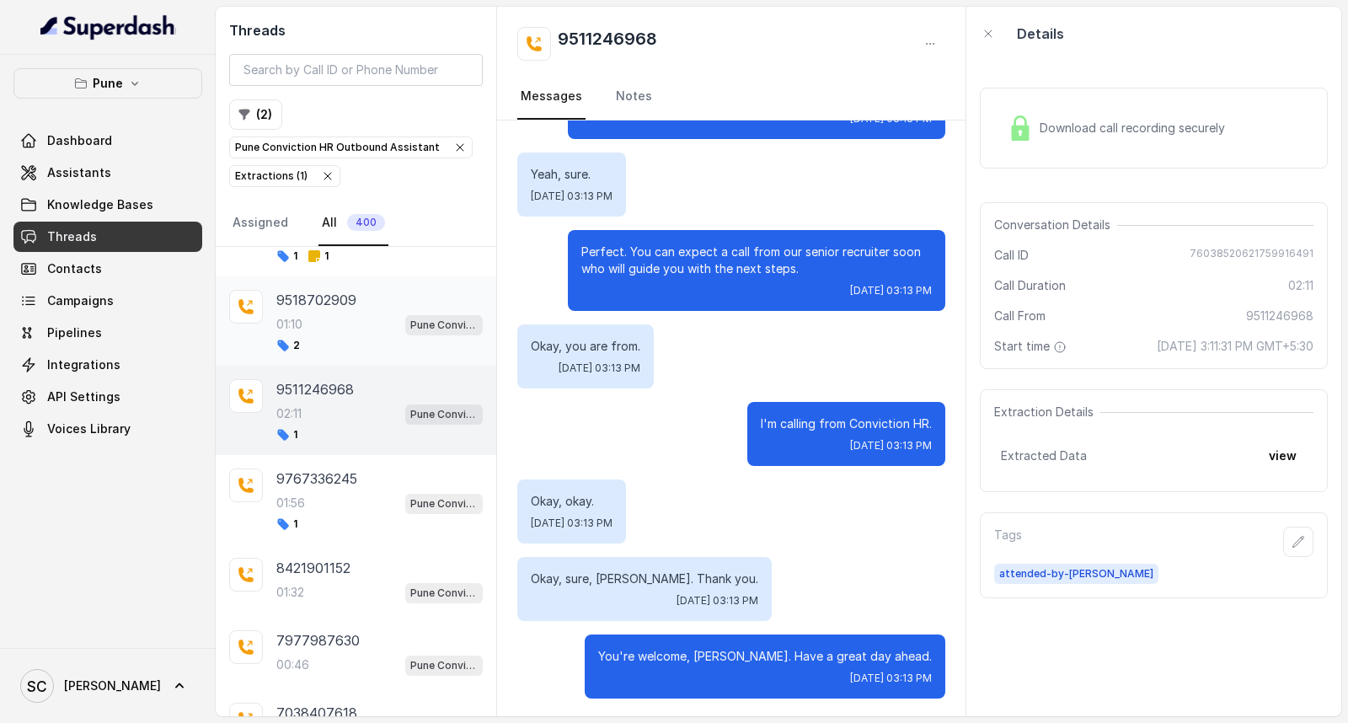
click at [319, 333] on div "01:10 Pune Conviction HR Outbound Assistant" at bounding box center [379, 324] width 206 height 22
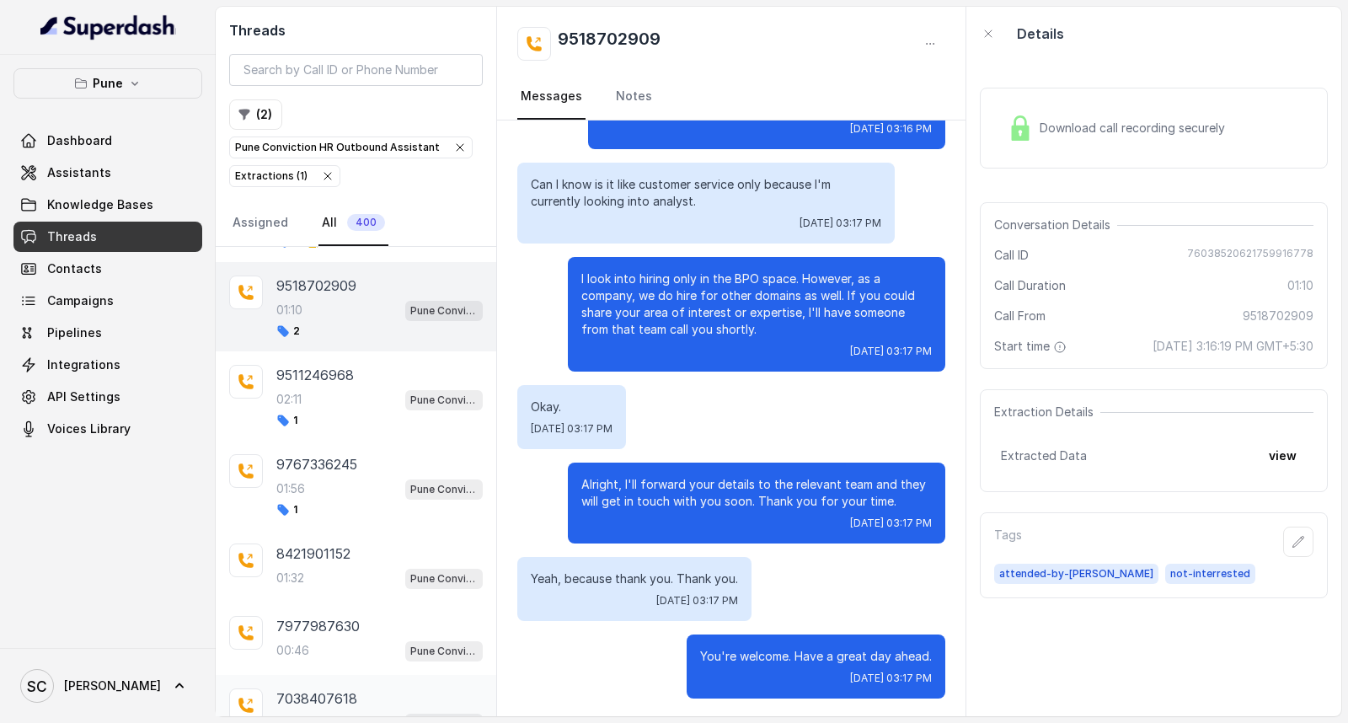
scroll to position [187, 0]
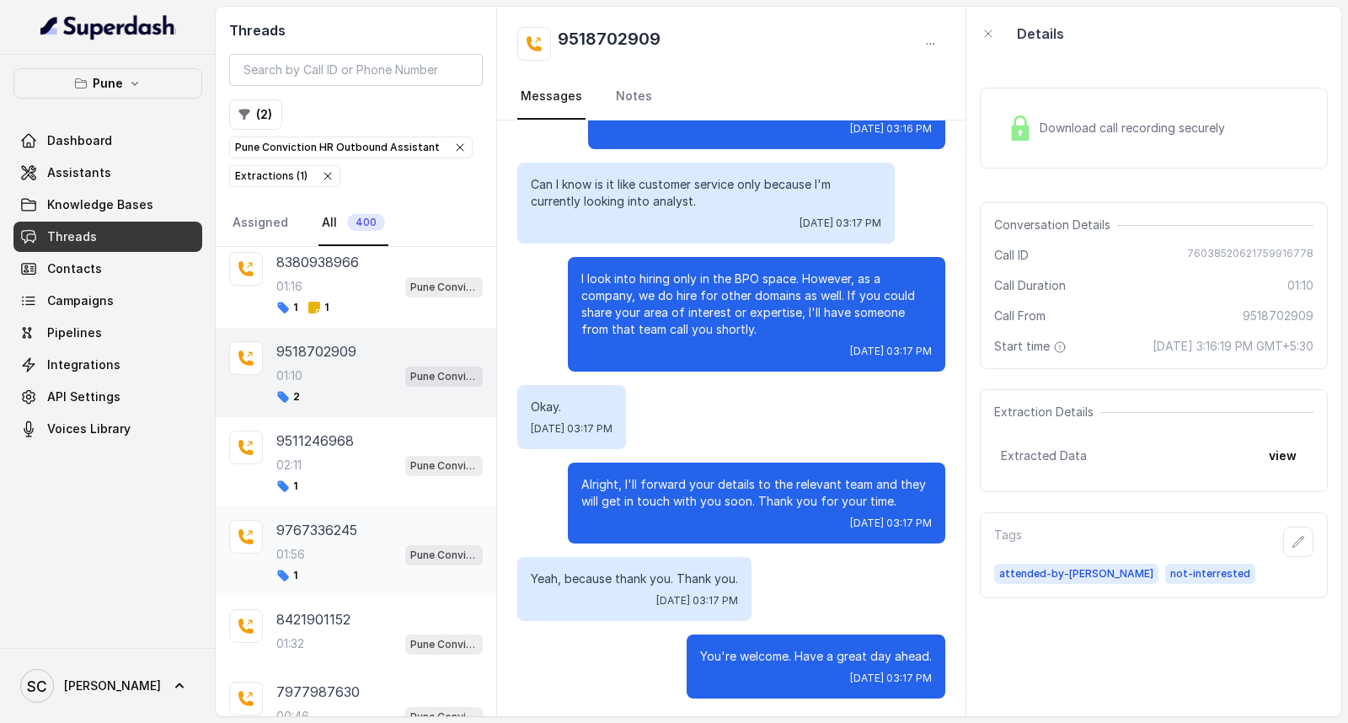
click at [327, 544] on div "01:56 Pune Conviction HR Outbound Assistant" at bounding box center [379, 554] width 206 height 22
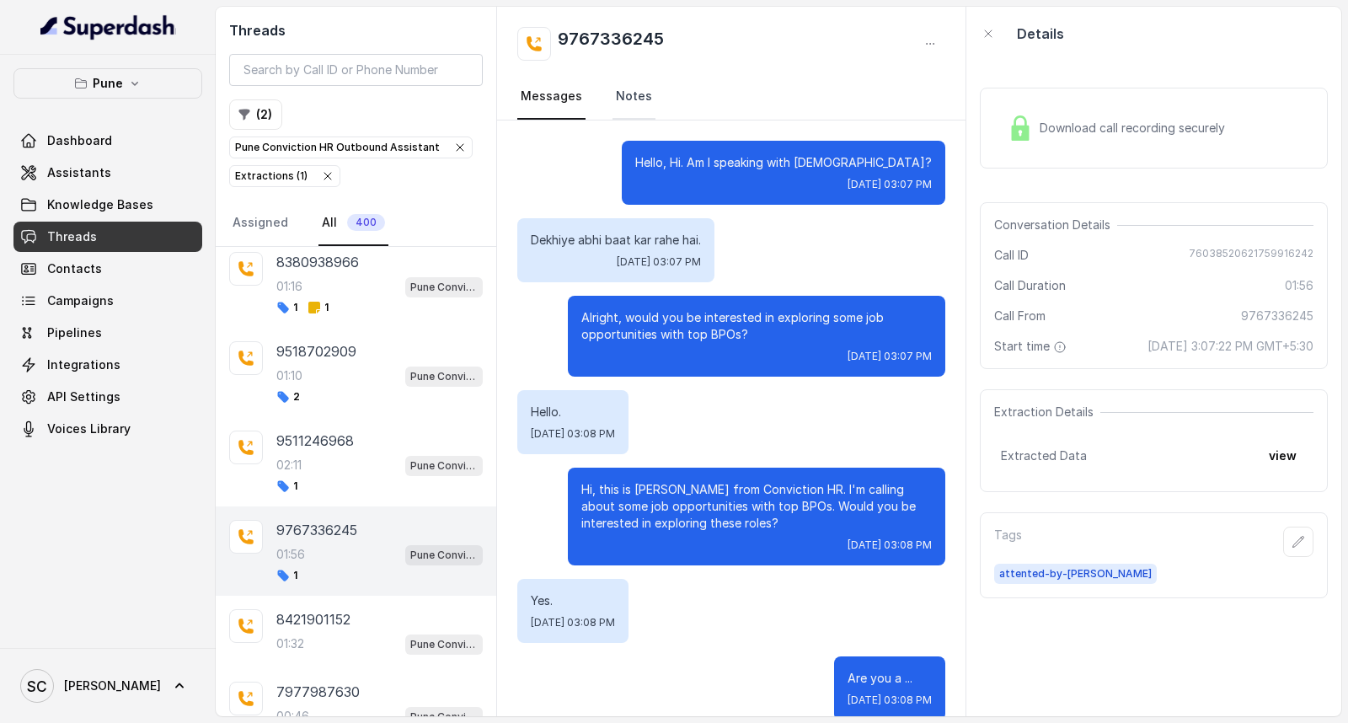
click at [613, 94] on link "Notes" at bounding box center [634, 97] width 43 height 46
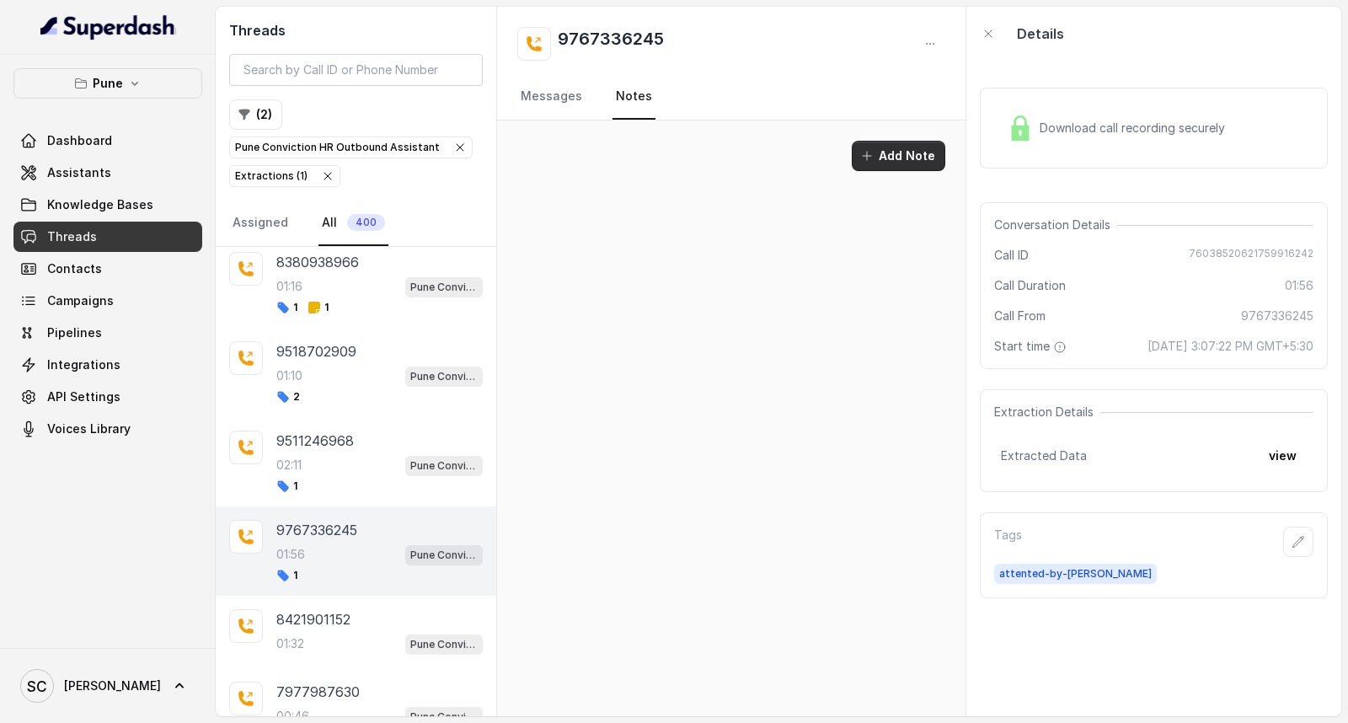
click at [880, 161] on button "Add Note" at bounding box center [899, 156] width 94 height 30
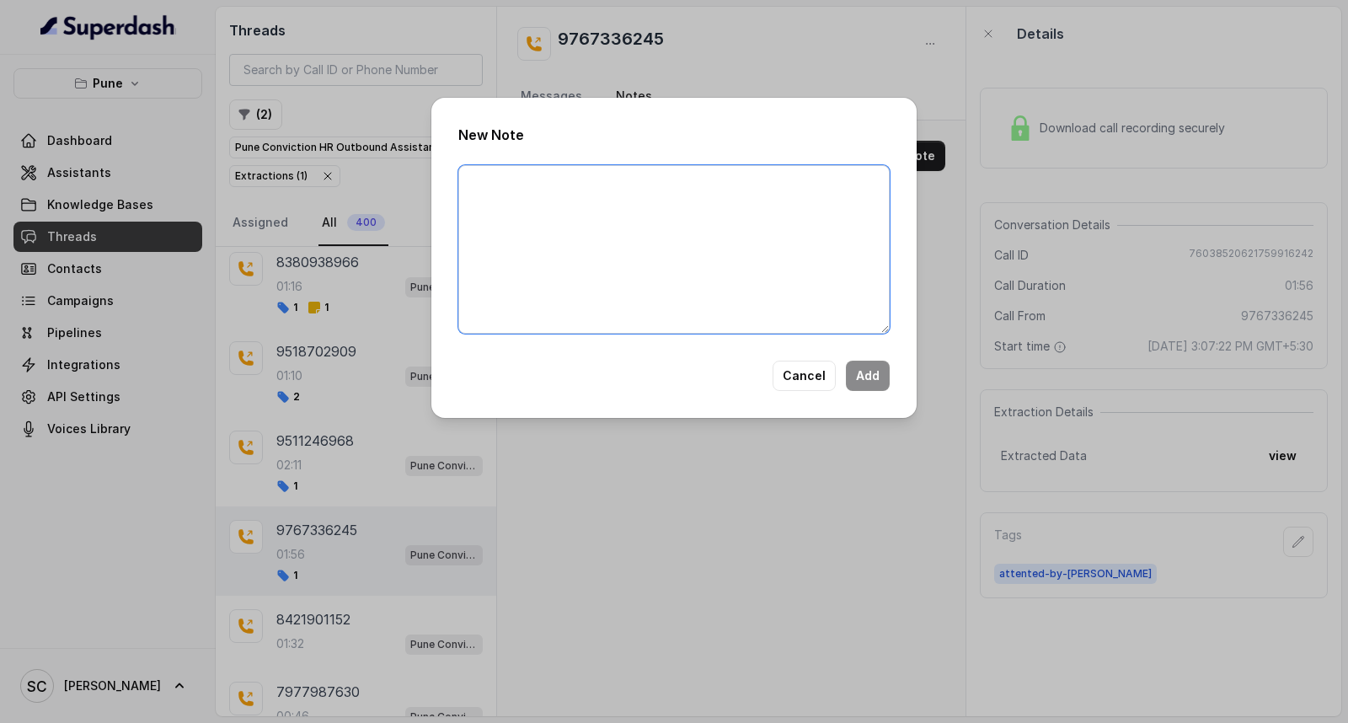
click at [712, 189] on textarea at bounding box center [673, 249] width 431 height 169
paste textarea "Name Number Recruiter Name of attender Comments AI Improvement"
click at [688, 189] on textarea "Name Number Recruiter Name of attender Comments AI Improvement" at bounding box center [673, 249] width 431 height 169
click at [688, 189] on textarea "Name [PERSON_NAME] Number Recruiter Name of attender Comments AI Improvement" at bounding box center [673, 249] width 431 height 169
click at [519, 203] on textarea "Name [PERSON_NAME] Number Recruiter Name of attender Comments AI Improvement" at bounding box center [673, 249] width 431 height 169
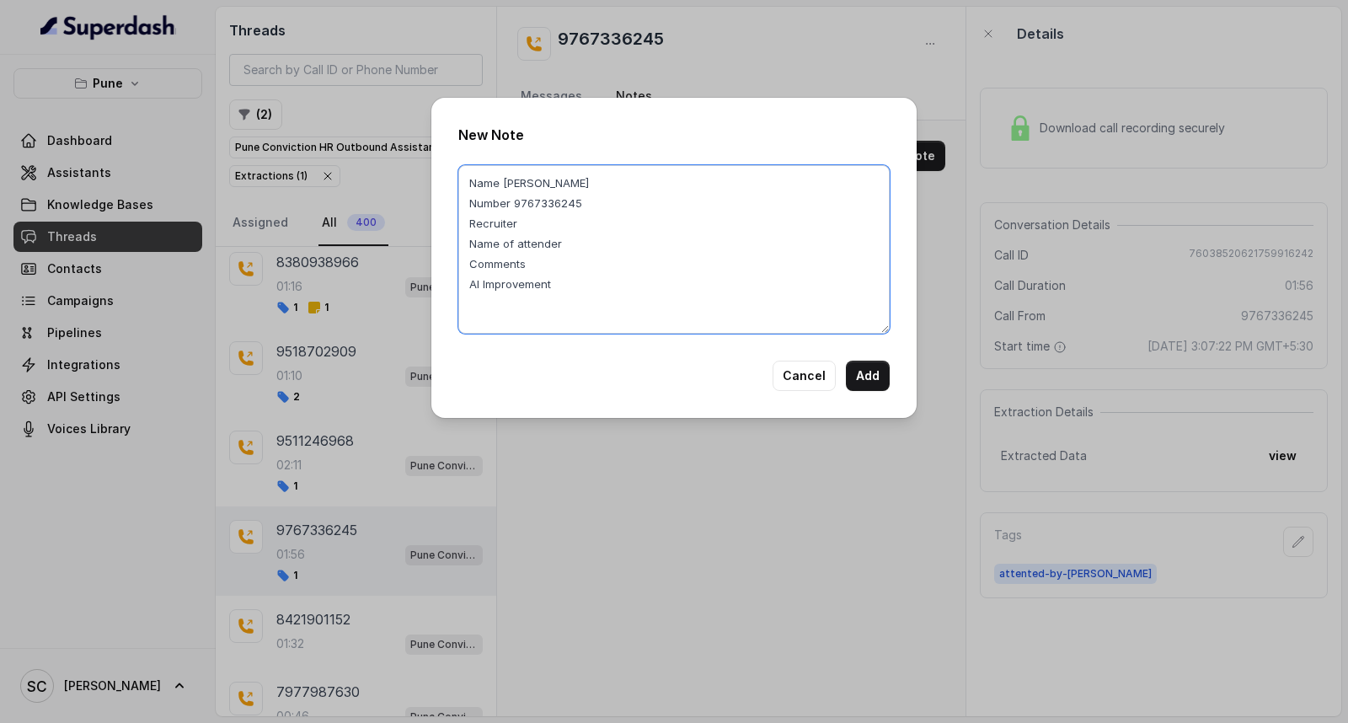
click at [539, 219] on textarea "Name [PERSON_NAME] Number 9767336245 Recruiter Name of attender Comments AI Imp…" at bounding box center [673, 249] width 431 height 169
click at [601, 243] on textarea "Name [PERSON_NAME] Number 9767336245 Recruiter [PERSON_NAME] Name of attender C…" at bounding box center [673, 249] width 431 height 169
click at [585, 254] on textarea "Name [PERSON_NAME] Number 9767336245 Recruiter [PERSON_NAME] Name of attender […" at bounding box center [673, 249] width 431 height 169
click at [549, 264] on textarea "Name [PERSON_NAME] Number 9767336245 Recruiter [PERSON_NAME] Name of attender […" at bounding box center [673, 249] width 431 height 169
paste textarea "Candidate recently joined Cnx"
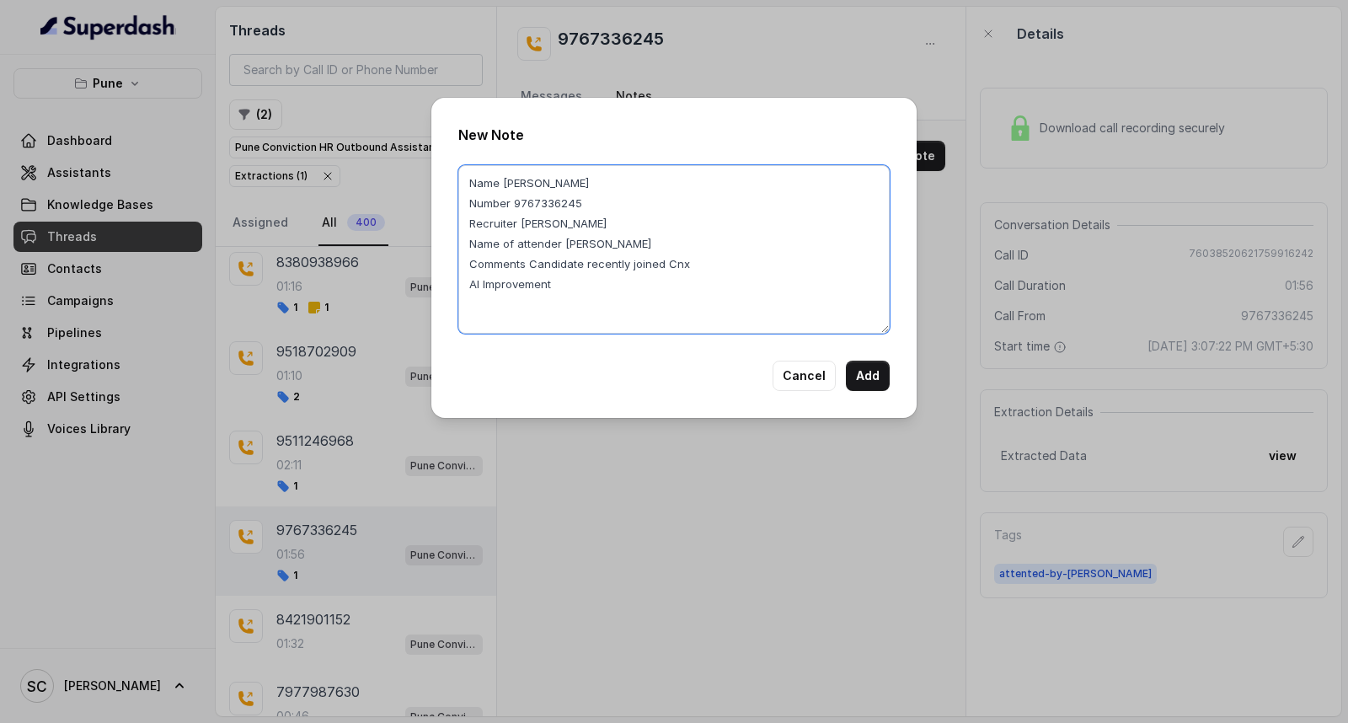
click at [531, 261] on textarea "Name [PERSON_NAME] Number 9767336245 Recruiter [PERSON_NAME] Name of attender […" at bounding box center [673, 249] width 431 height 169
click at [582, 292] on textarea "Name [PERSON_NAME] Number 9767336245 Recruiter [PERSON_NAME] Name of attender […" at bounding box center [673, 249] width 431 height 169
type textarea "Name [PERSON_NAME] Number 9767336245 Recruiter [PERSON_NAME] Name of attender […"
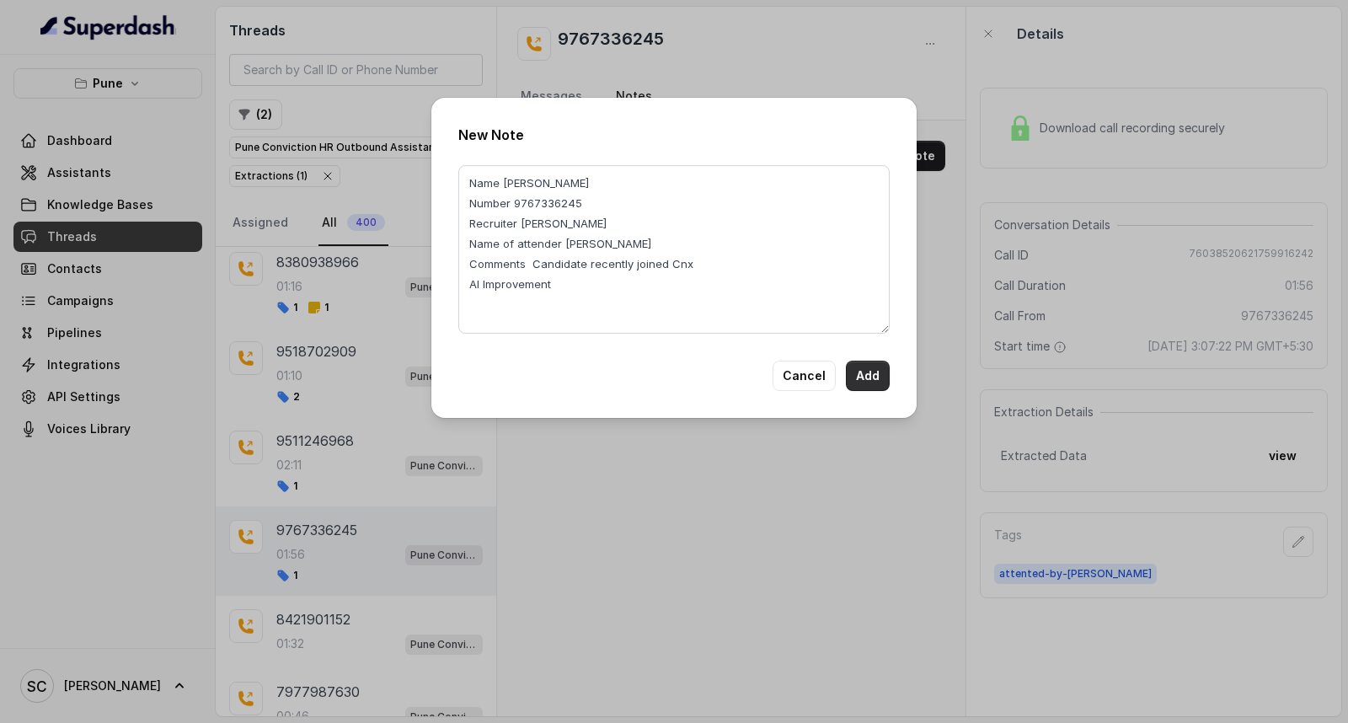
click at [854, 372] on button "Add" at bounding box center [868, 376] width 44 height 30
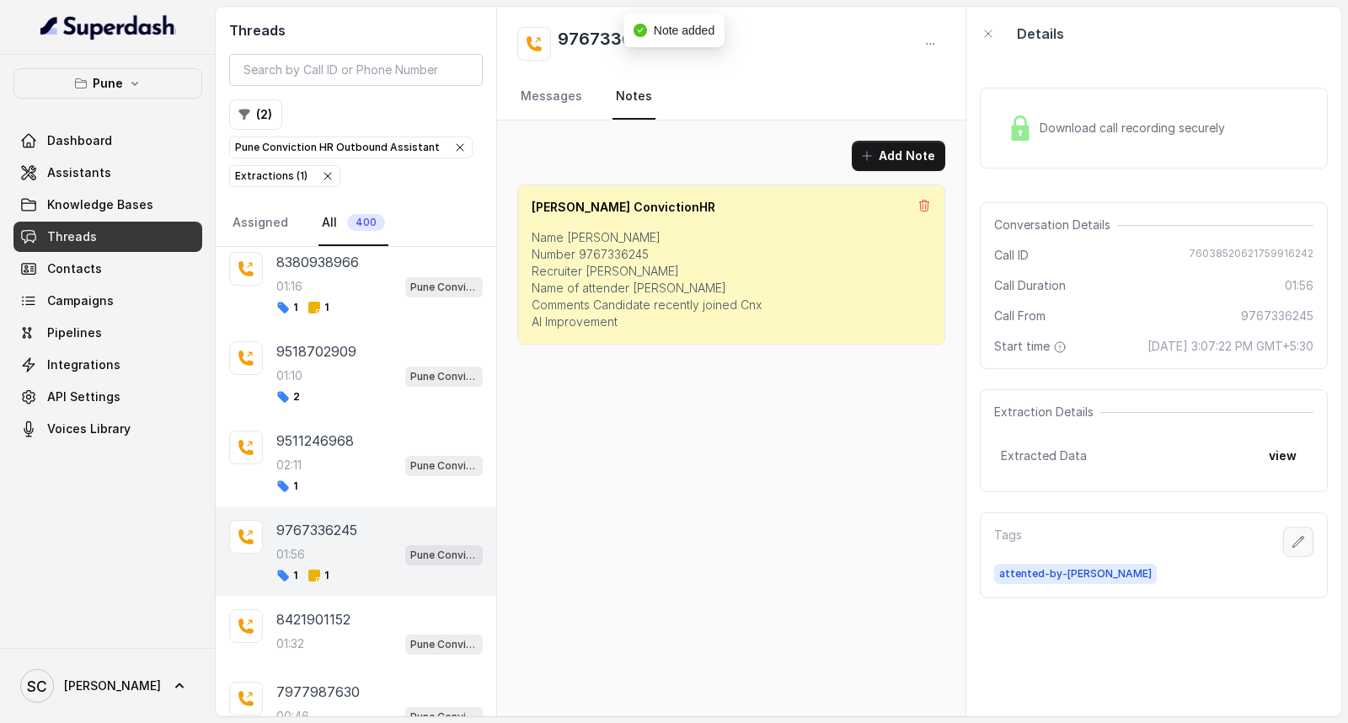
click at [1293, 542] on icon "button" at bounding box center [1298, 541] width 11 height 11
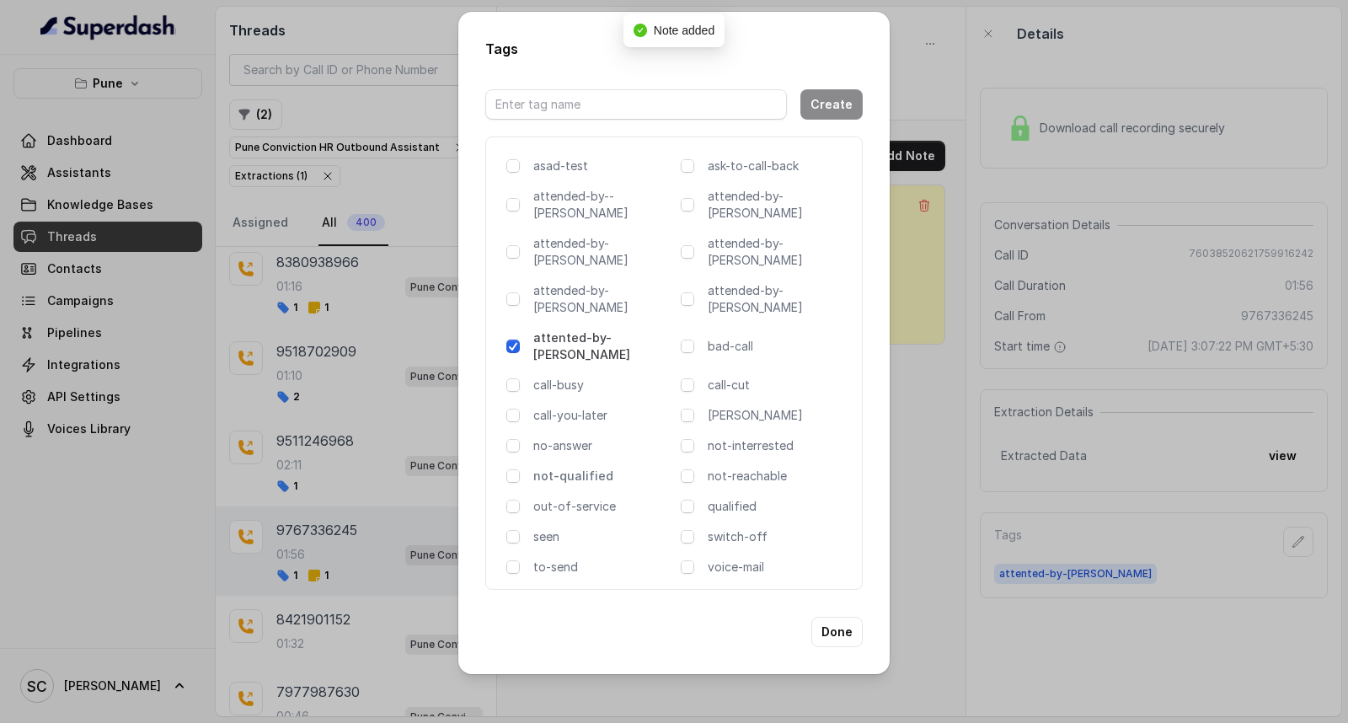
click at [584, 468] on p "not-qualified" at bounding box center [603, 476] width 141 height 17
click at [838, 617] on button "Done" at bounding box center [836, 632] width 51 height 30
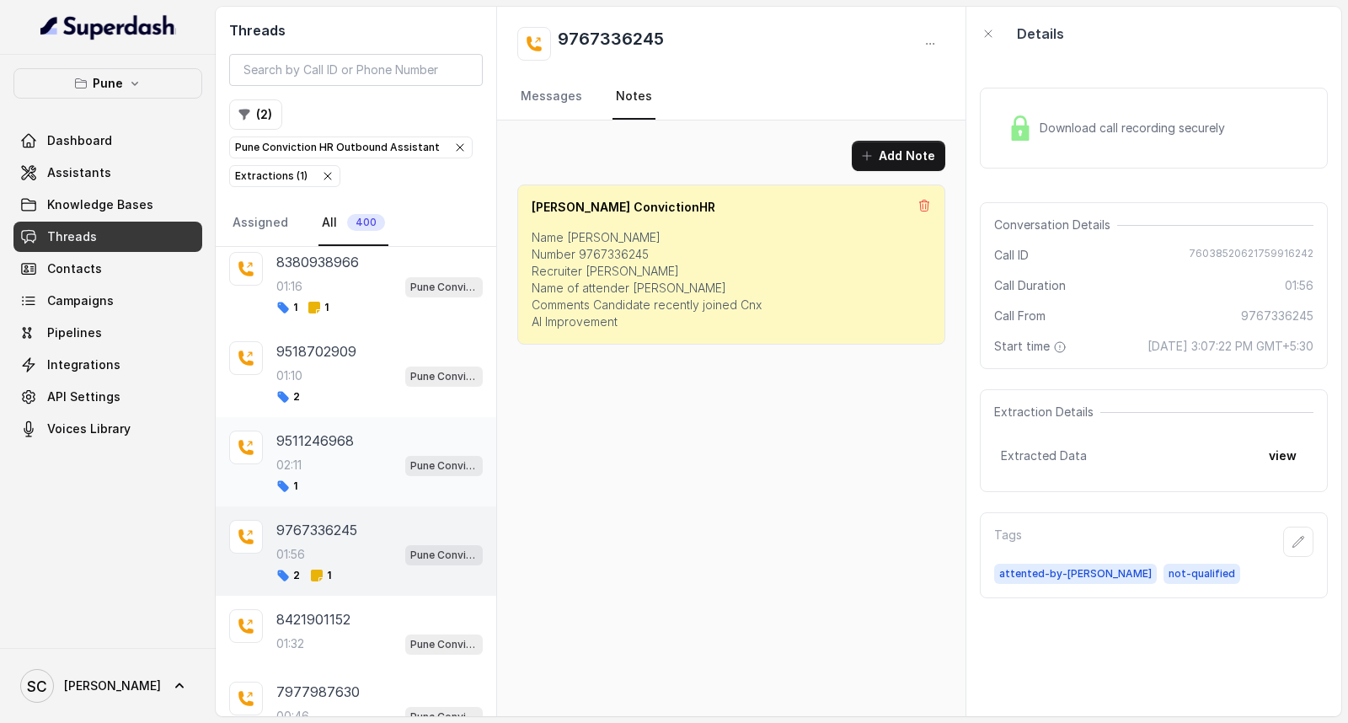
click at [326, 463] on div "02:11 Pune Conviction HR Outbound Assistant" at bounding box center [379, 465] width 206 height 22
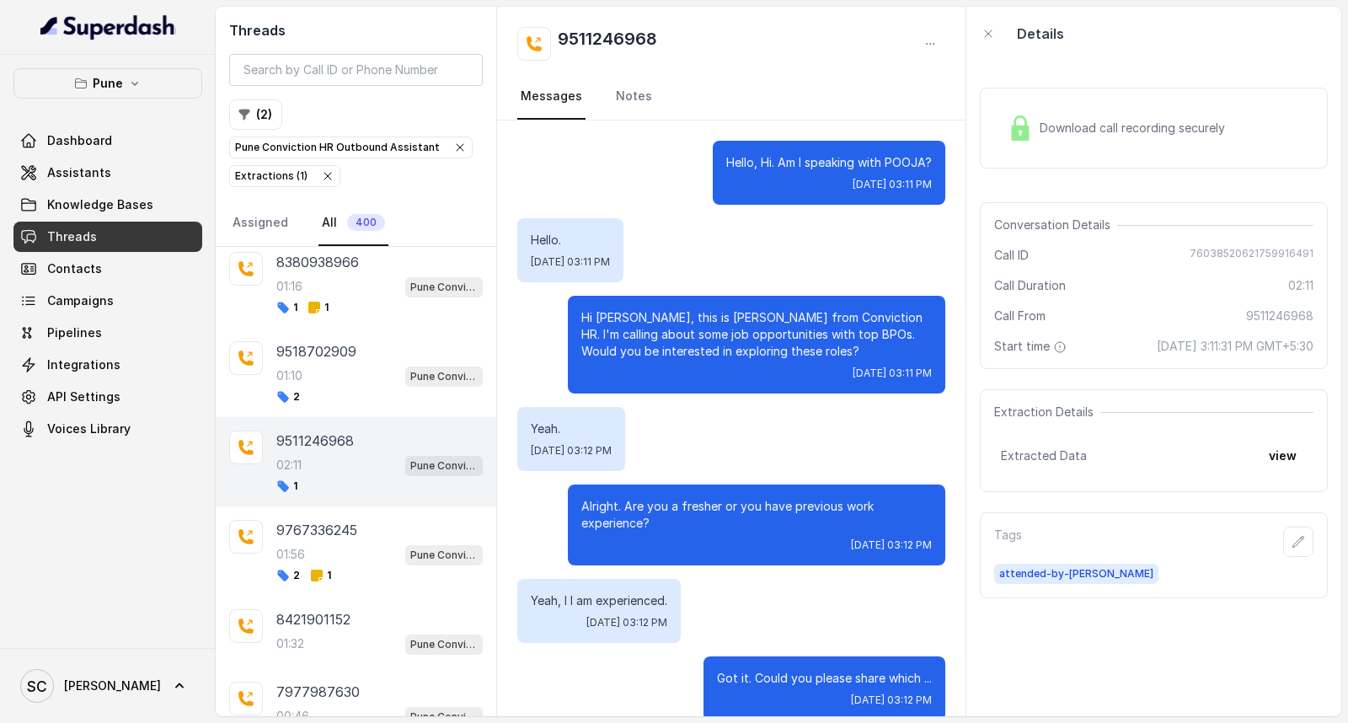
scroll to position [2000, 0]
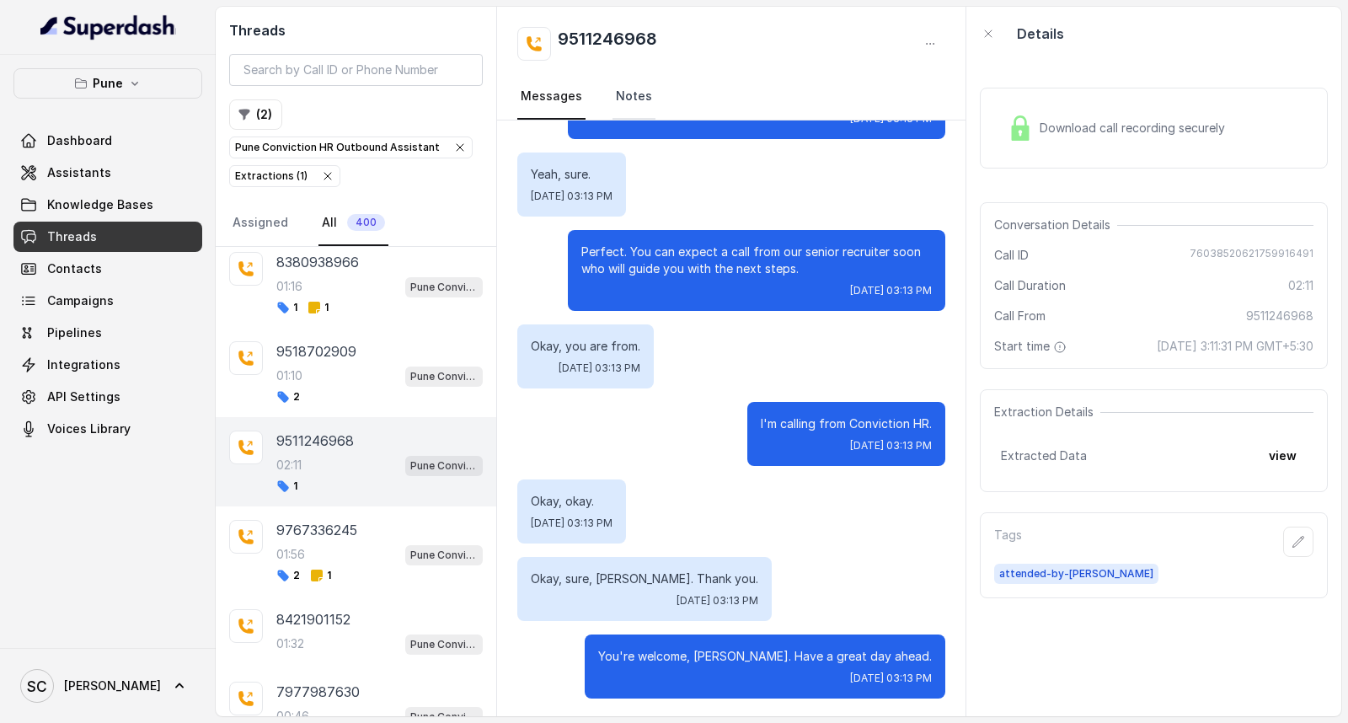
click at [643, 97] on link "Notes" at bounding box center [634, 97] width 43 height 46
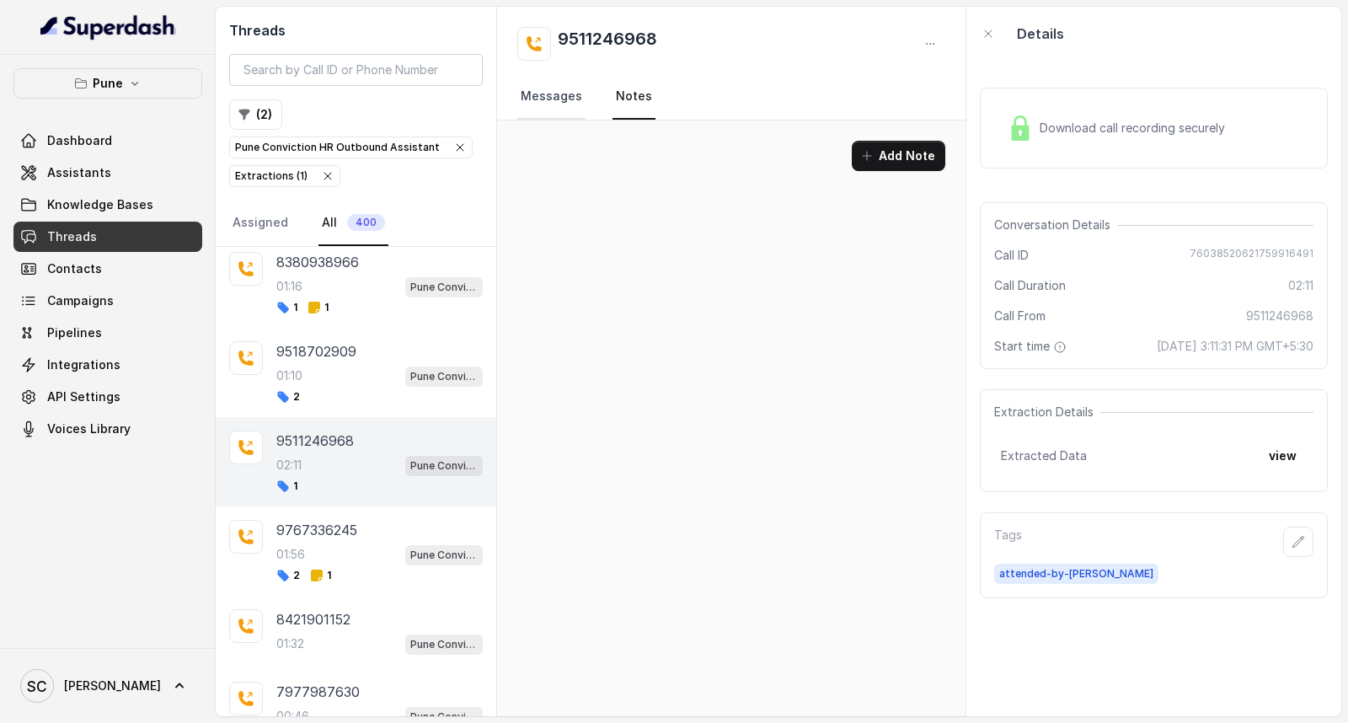
click at [557, 103] on link "Messages" at bounding box center [551, 97] width 68 height 46
